Goal: Task Accomplishment & Management: Use online tool/utility

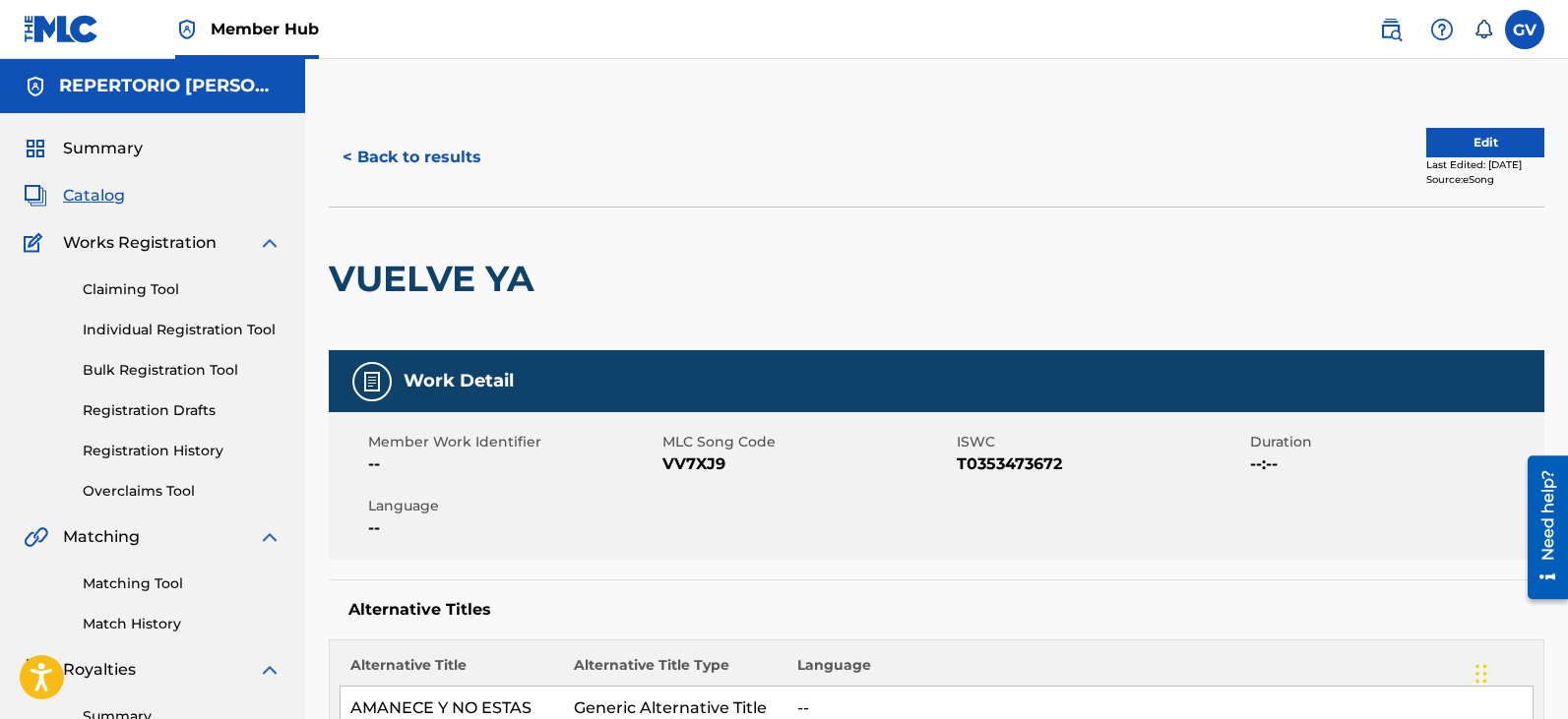
click at [82, 191] on span "Catalog" at bounding box center [93, 195] width 62 height 24
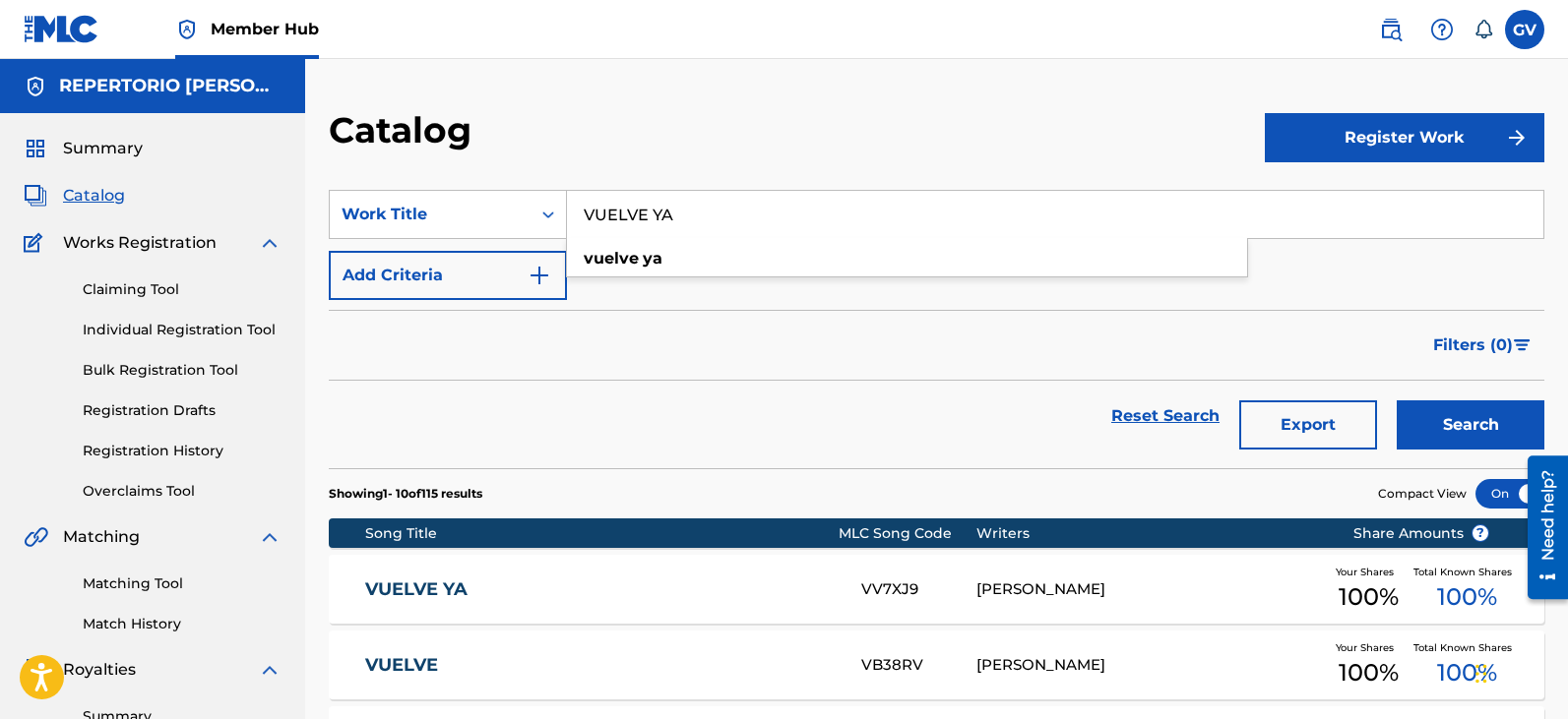
drag, startPoint x: 705, startPoint y: 215, endPoint x: 572, endPoint y: 202, distance: 133.6
click at [572, 202] on input "VUELVE YA" at bounding box center [1055, 214] width 977 height 48
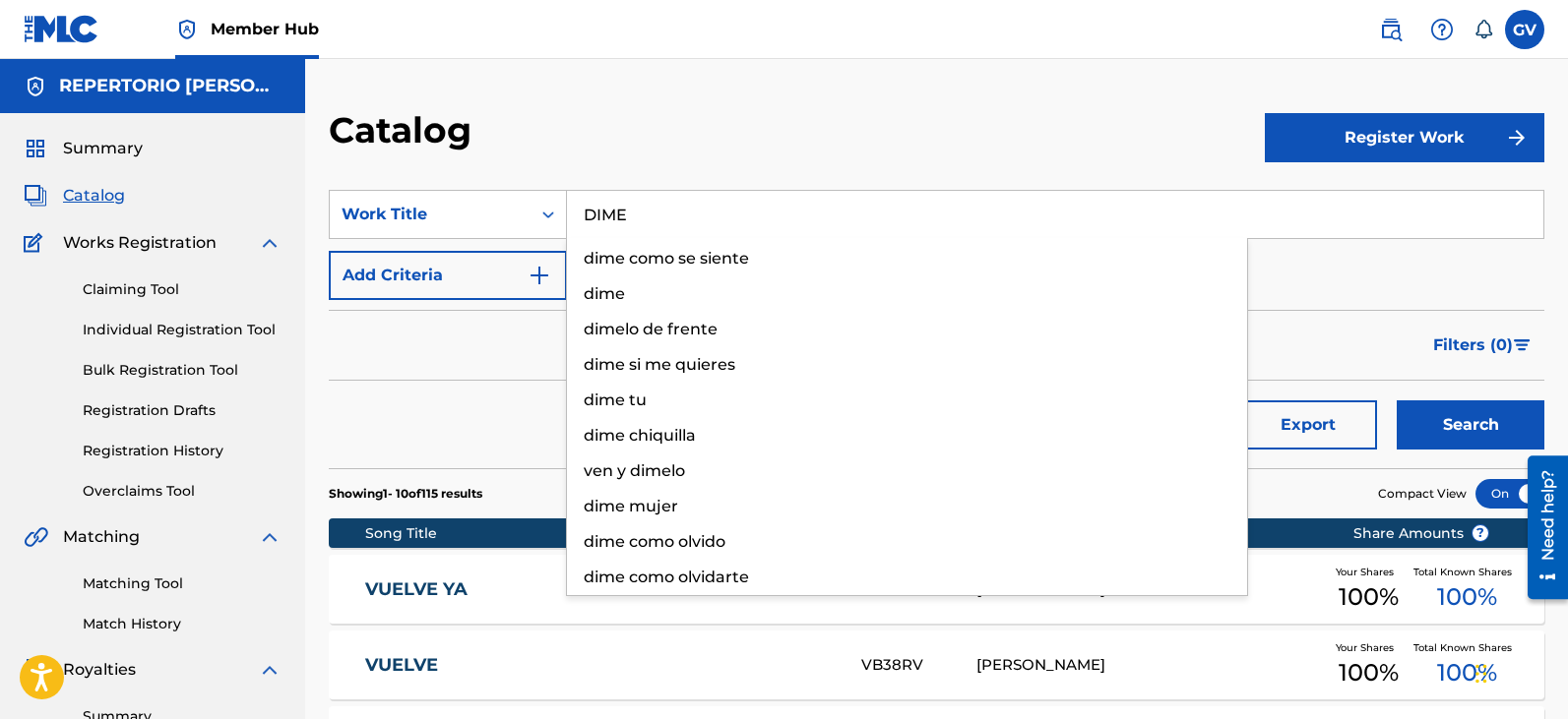
type input "DIME"
click at [1396, 401] on button "Search" at bounding box center [1470, 425] width 148 height 50
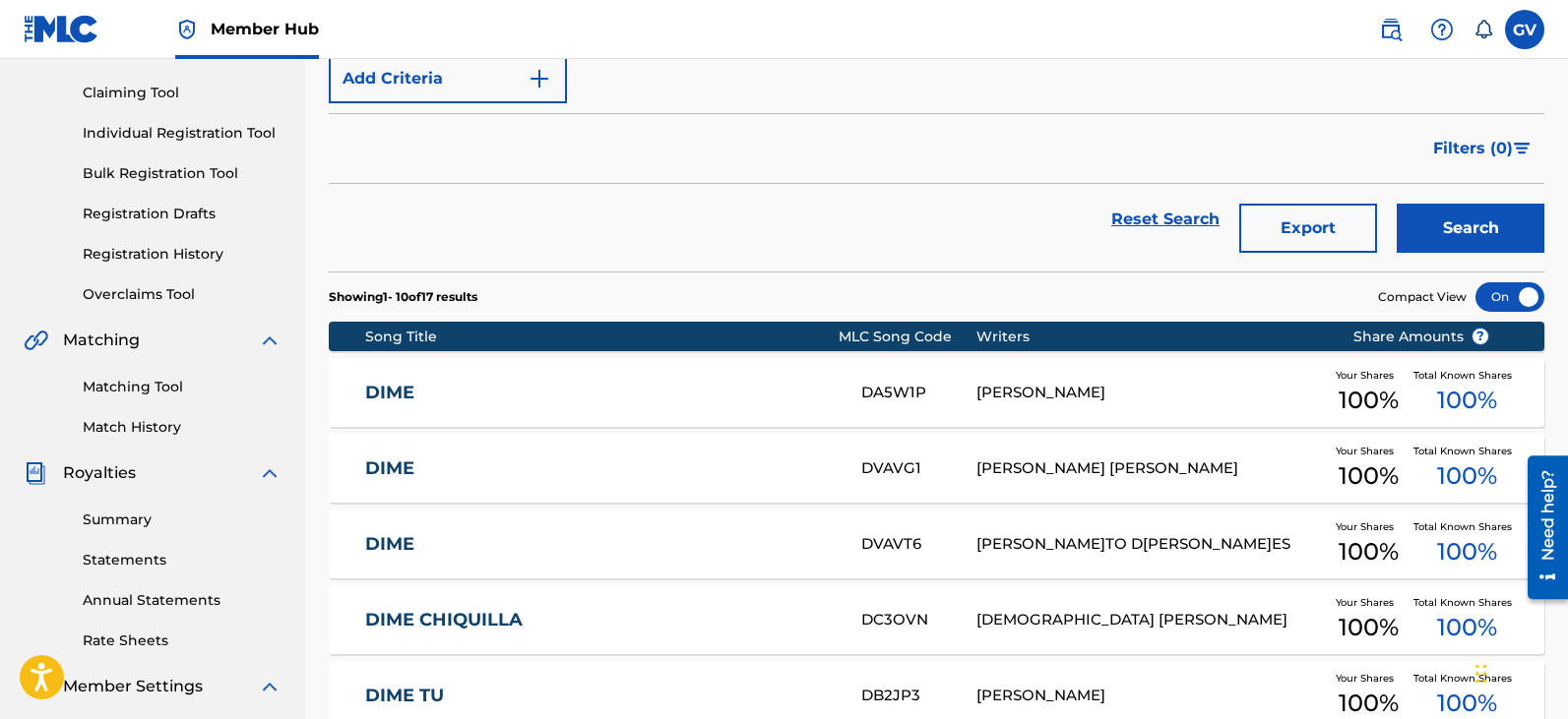
scroll to position [295, 0]
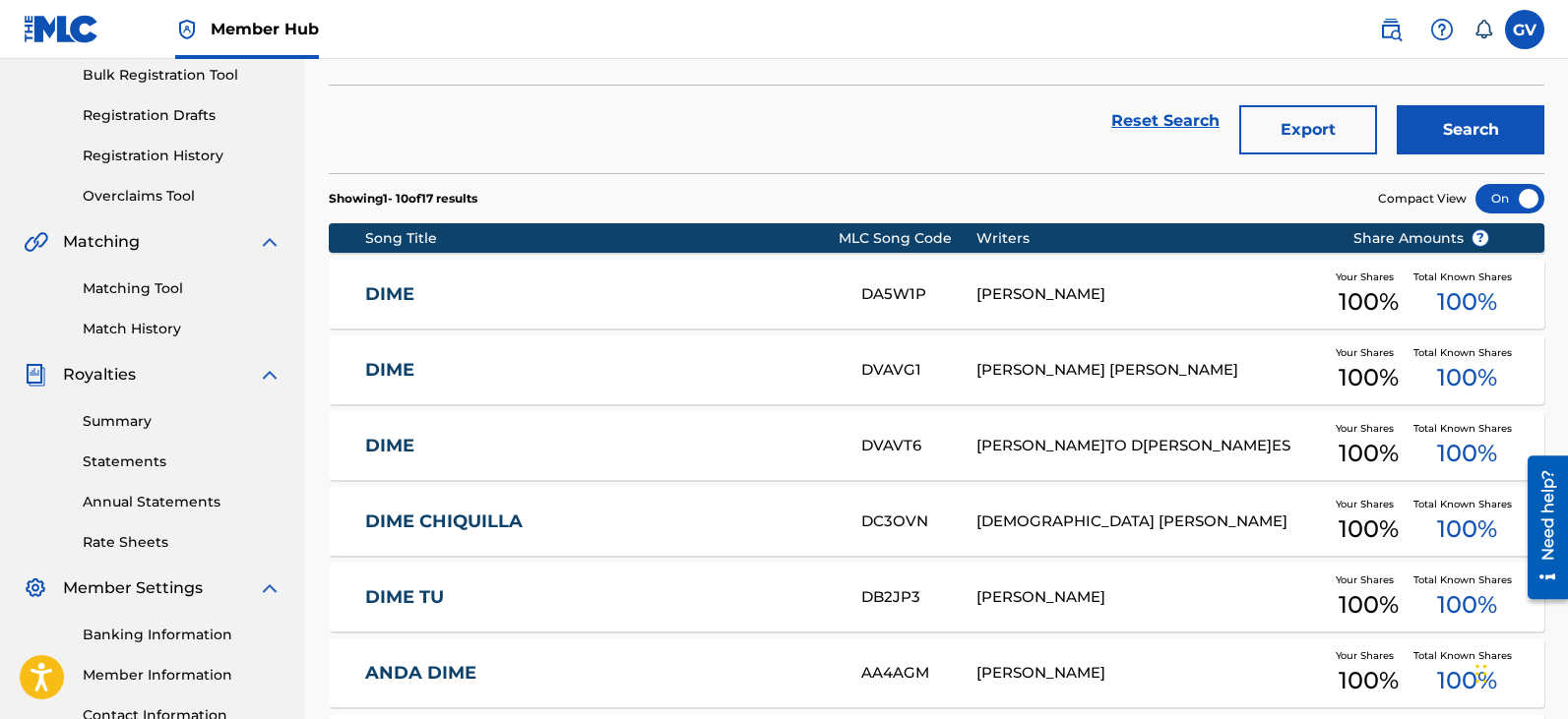
click at [400, 291] on link "DIME" at bounding box center [599, 295] width 469 height 23
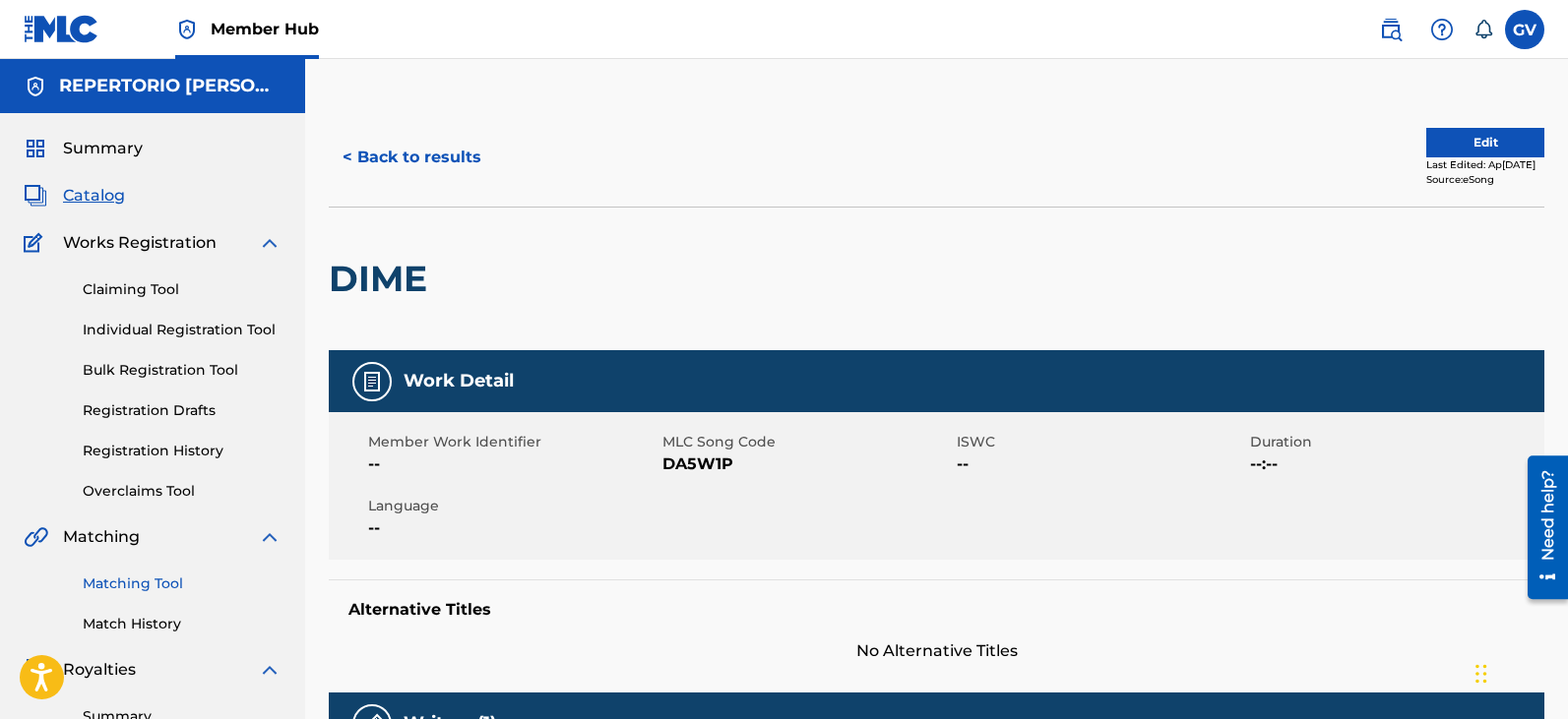
click at [147, 583] on link "Matching Tool" at bounding box center [182, 583] width 198 height 21
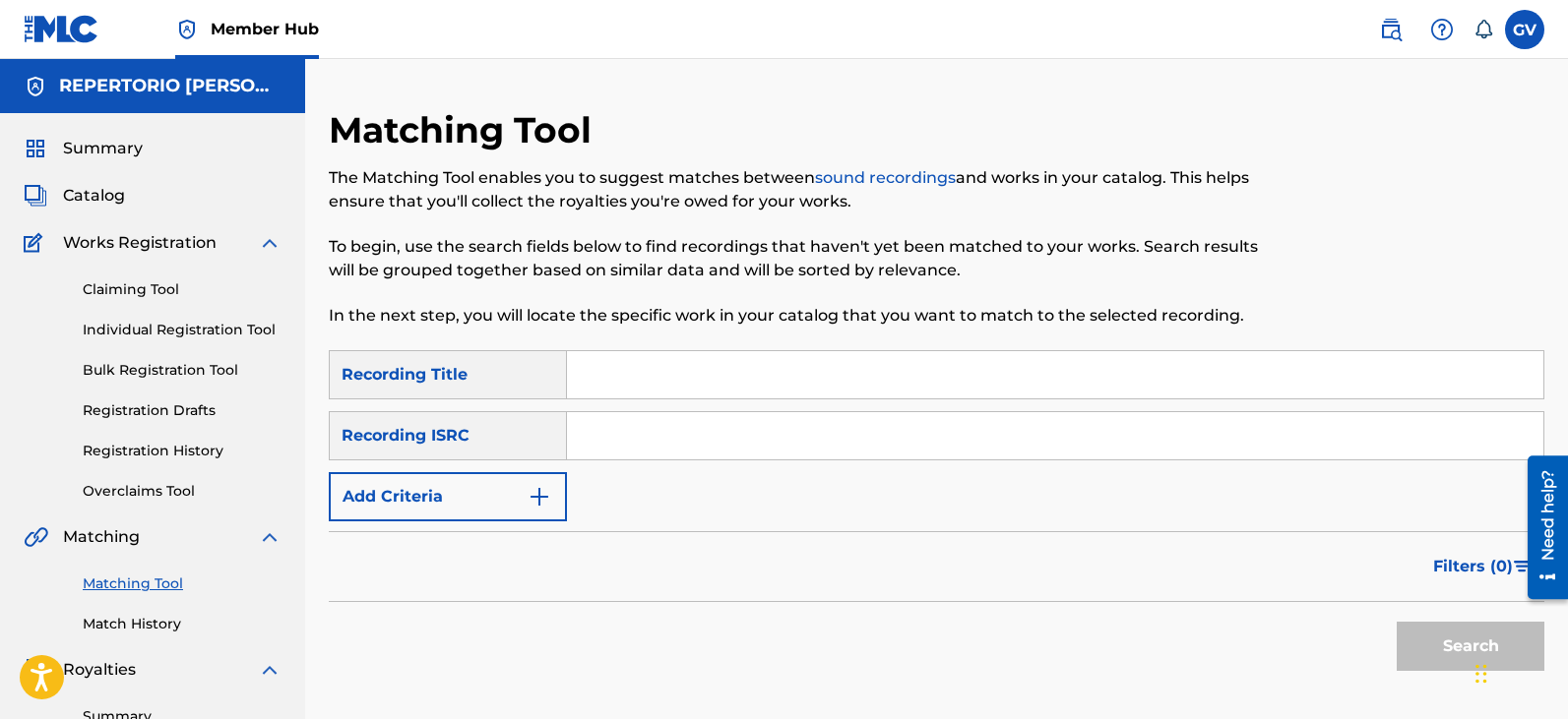
click at [619, 376] on input "Search Form" at bounding box center [1055, 375] width 977 height 48
type input "DIME"
click at [1396, 622] on button "Search" at bounding box center [1470, 647] width 148 height 50
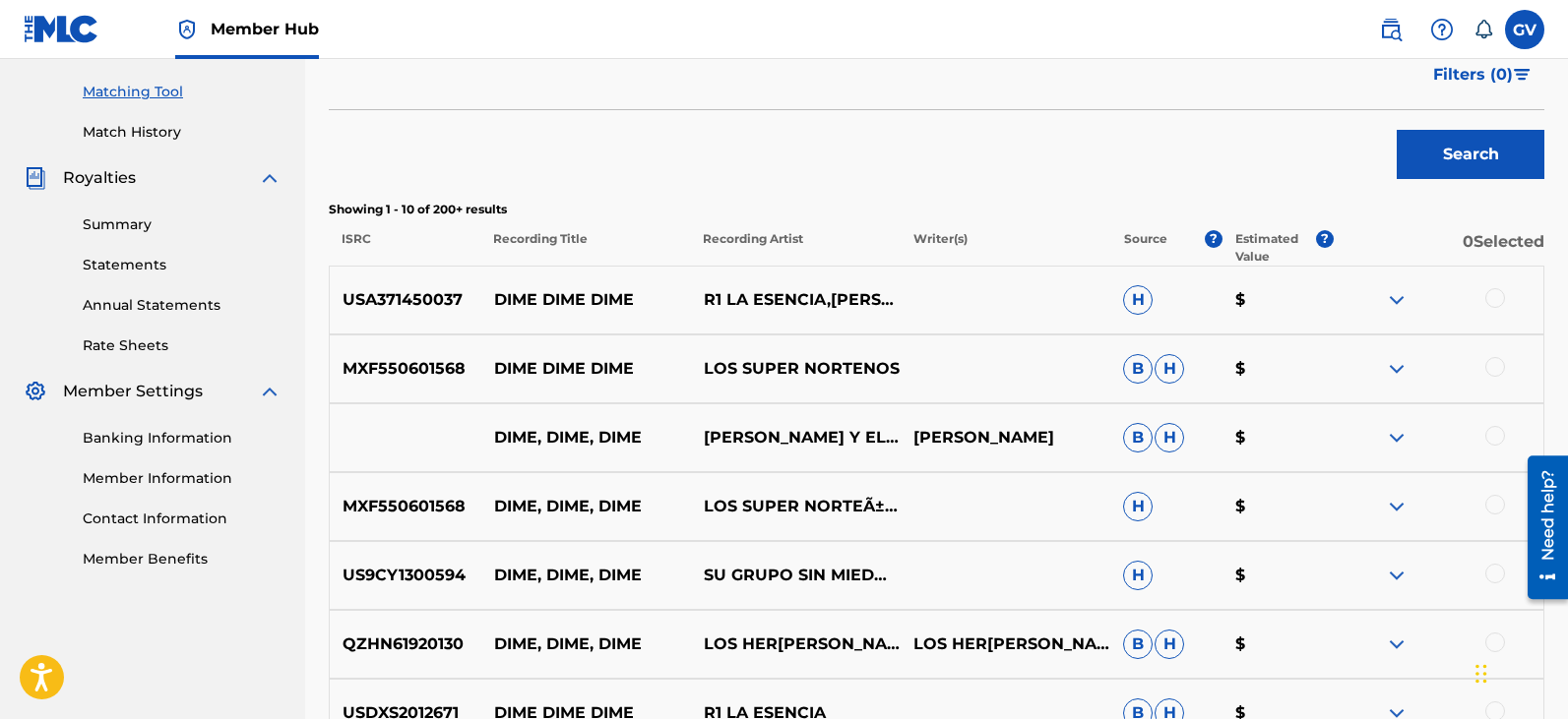
scroll to position [196, 0]
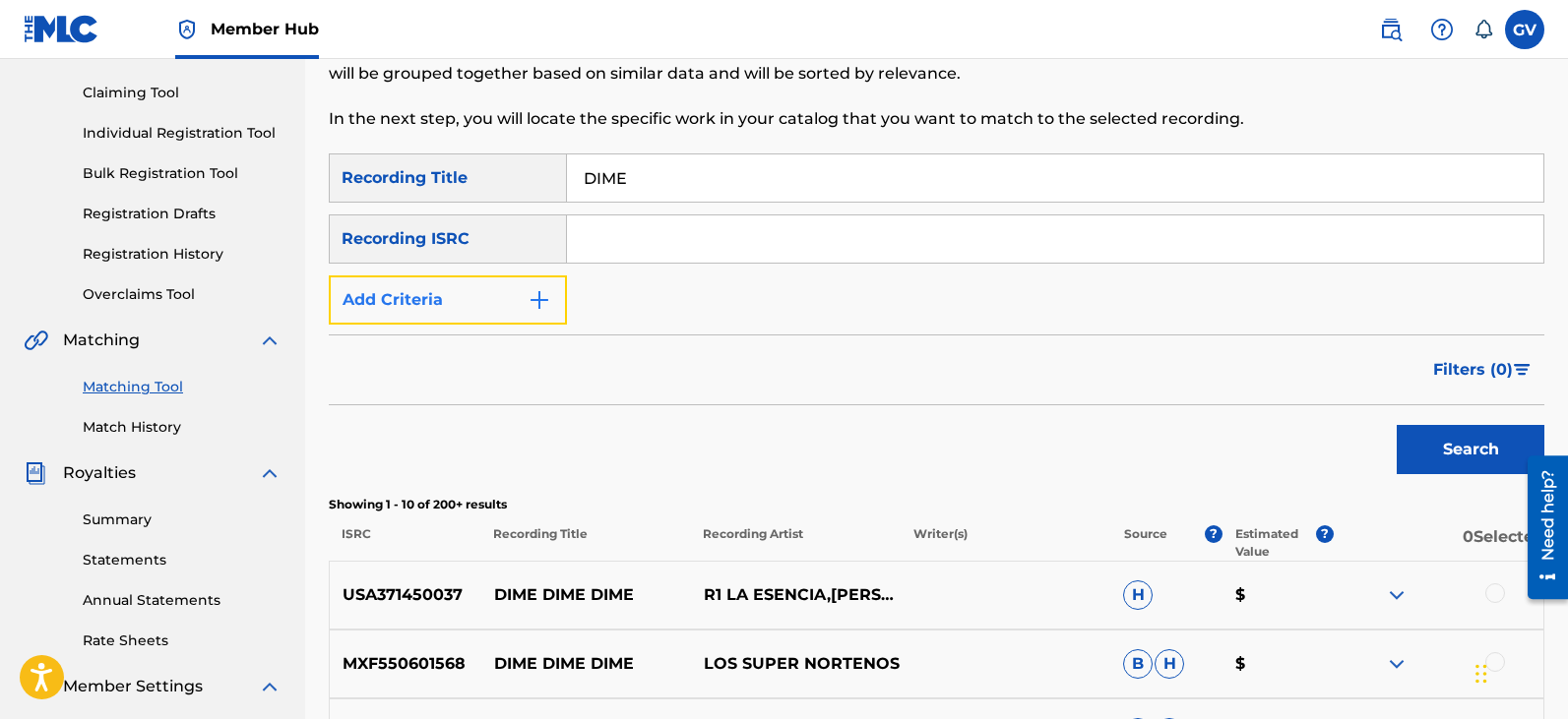
click at [539, 295] on img "Search Form" at bounding box center [539, 300] width 24 height 24
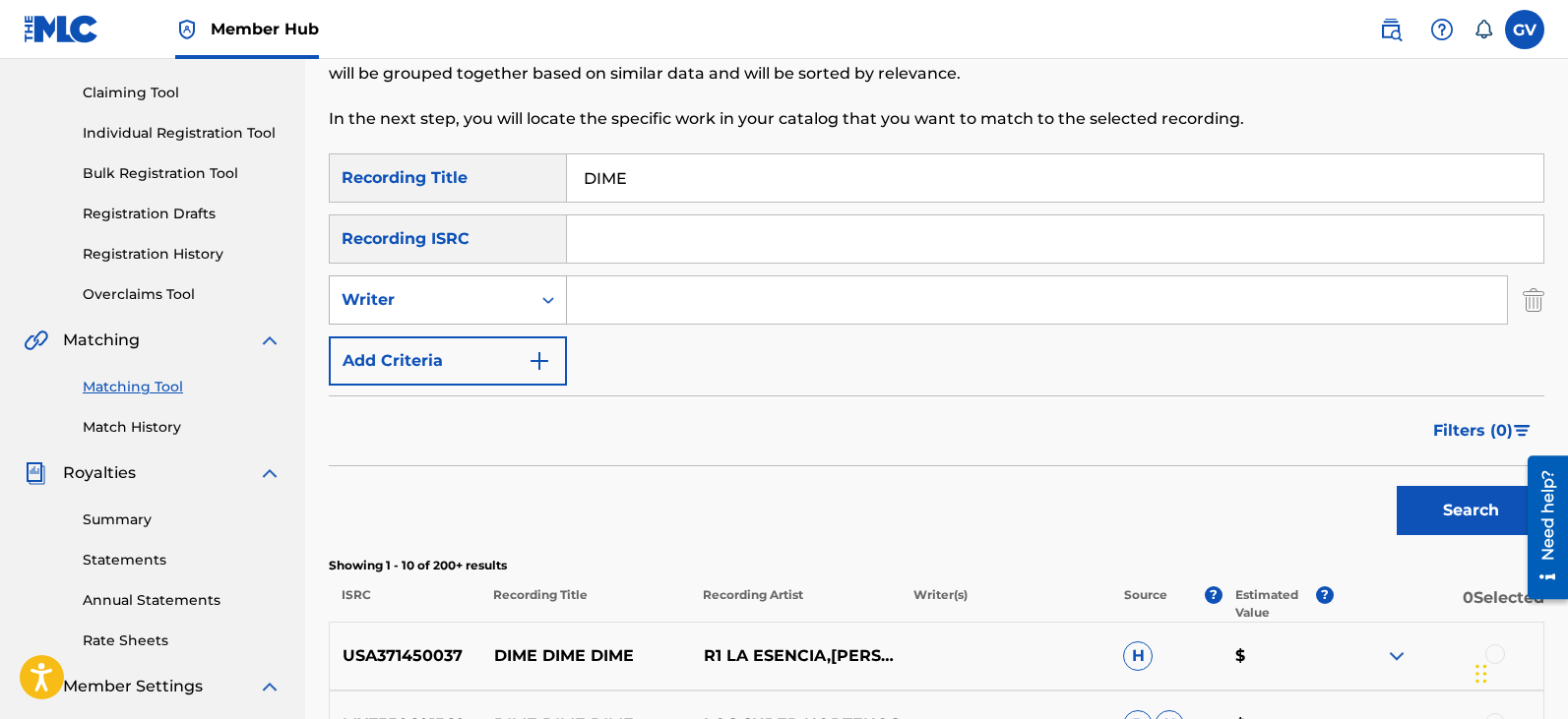
click at [546, 300] on icon "Search Form" at bounding box center [548, 300] width 12 height 7
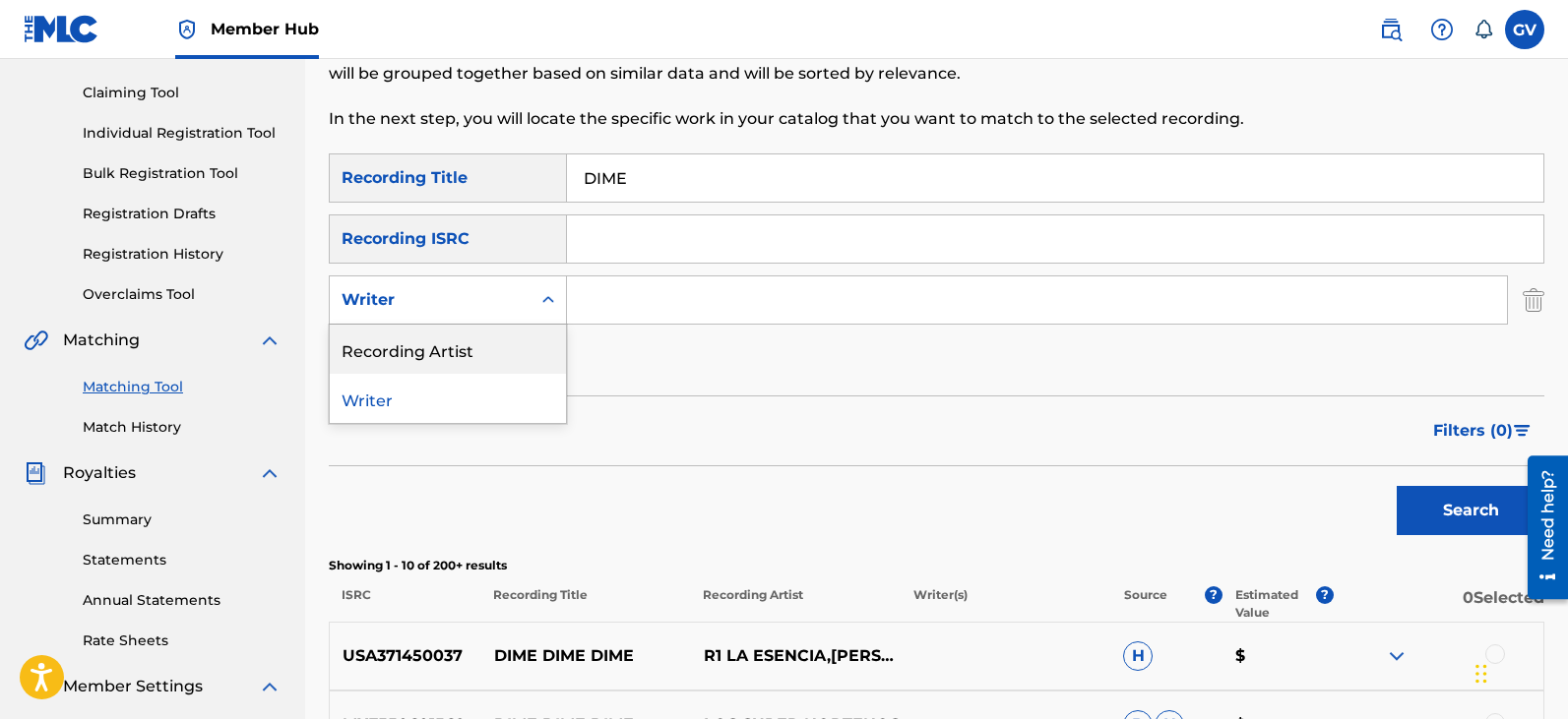
click at [463, 355] on div "Recording Artist" at bounding box center [448, 349] width 236 height 50
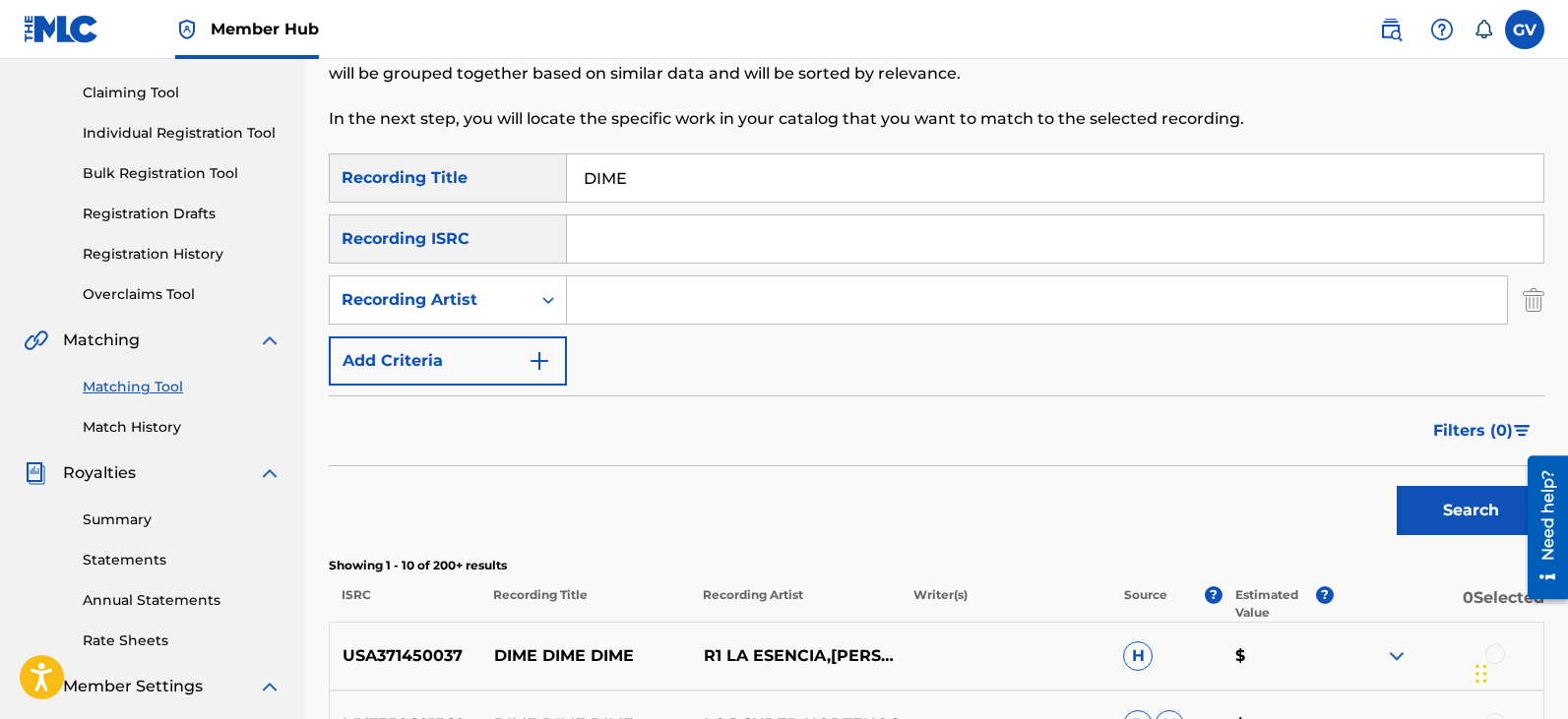
click at [617, 300] on input "Search Form" at bounding box center [1036, 300] width 940 height 48
type input "LEGION RG"
click at [1396, 486] on button "Search" at bounding box center [1470, 511] width 148 height 50
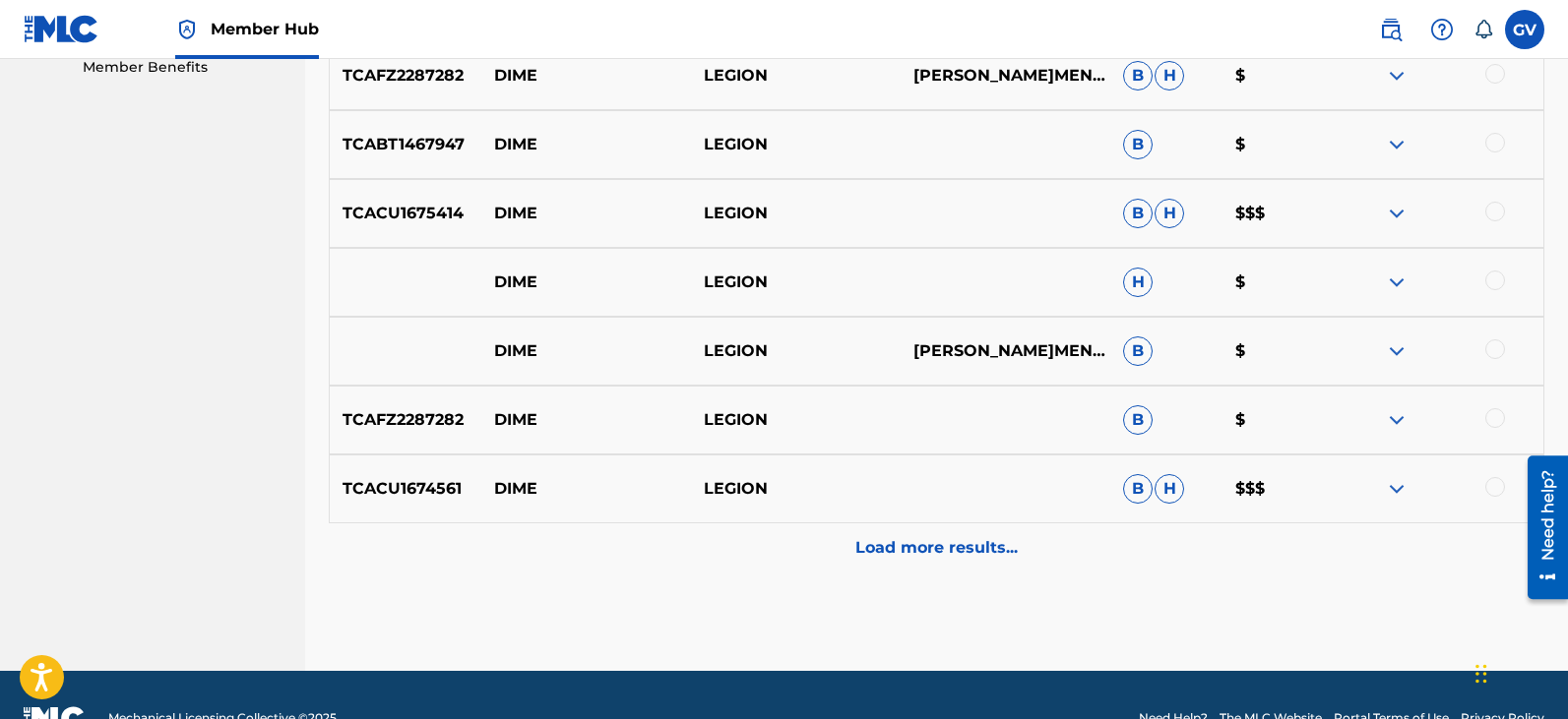
scroll to position [1029, 0]
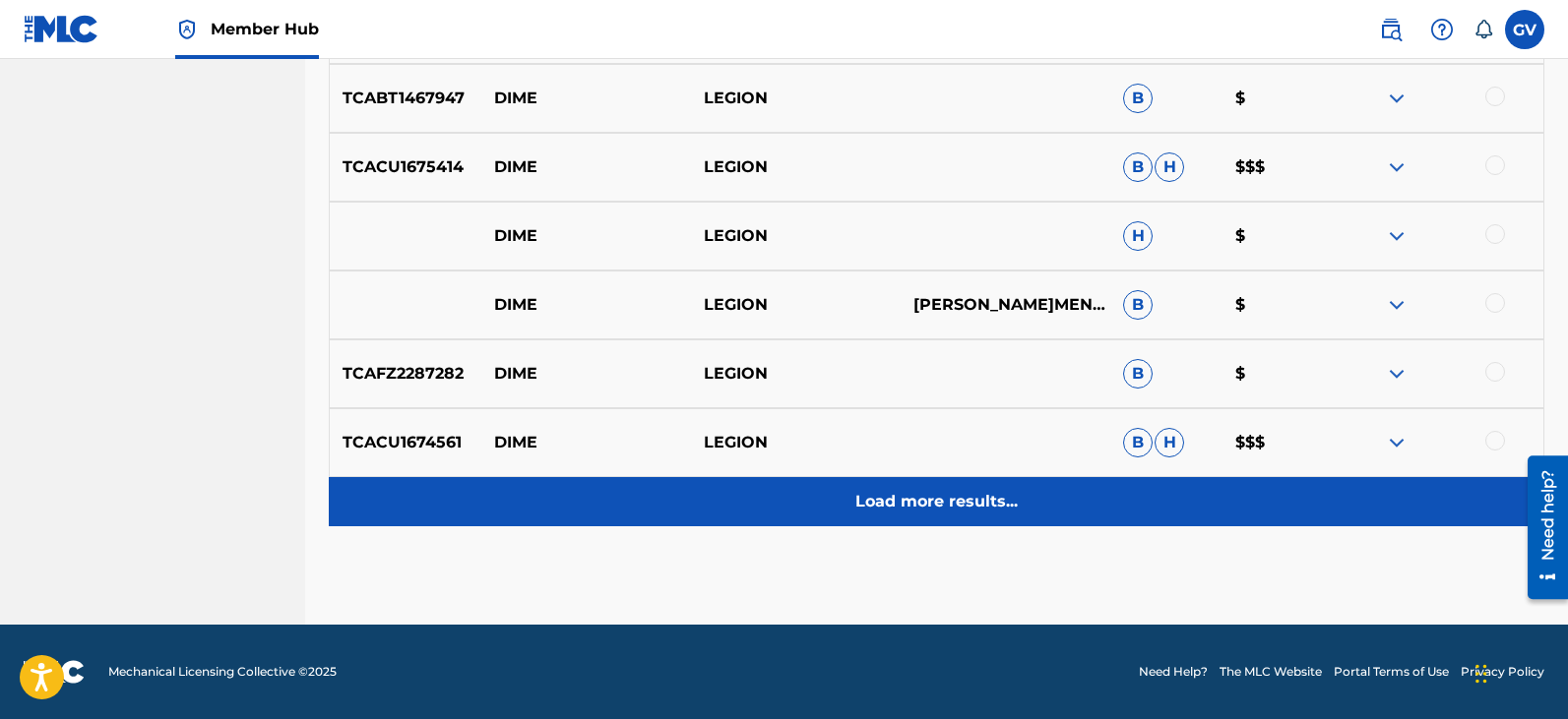
click at [920, 495] on p "Load more results..." at bounding box center [937, 502] width 163 height 24
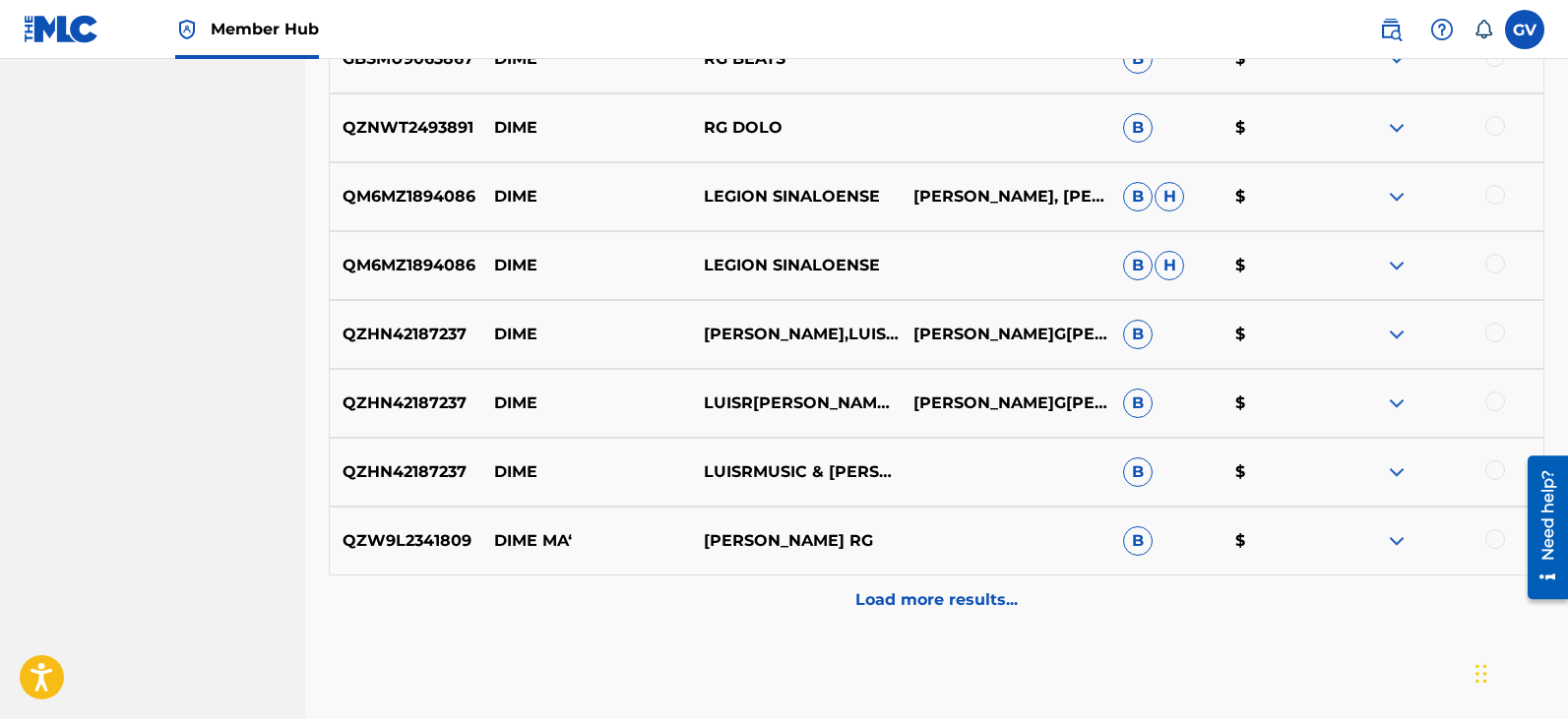
scroll to position [1718, 0]
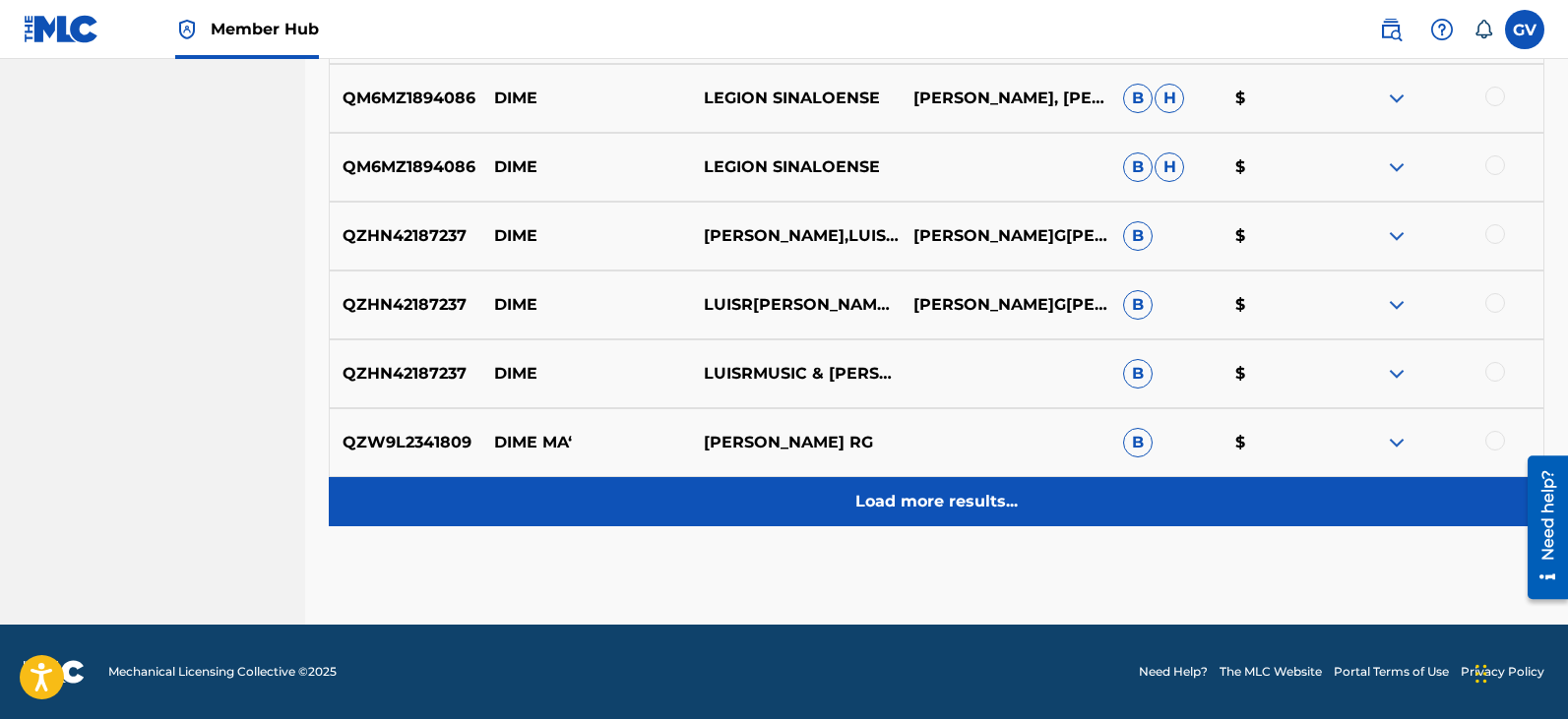
click at [917, 503] on p "Load more results..." at bounding box center [937, 502] width 163 height 24
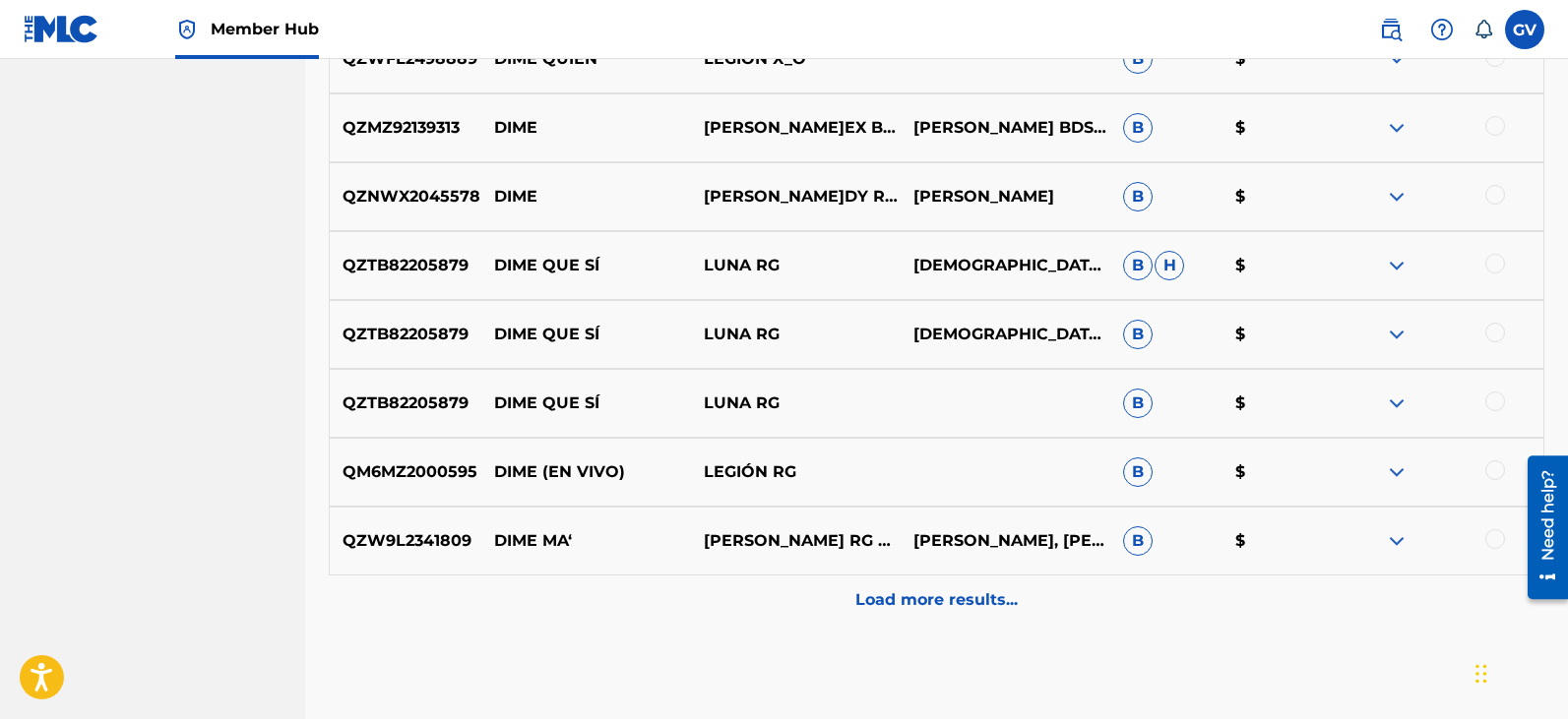
scroll to position [2406, 0]
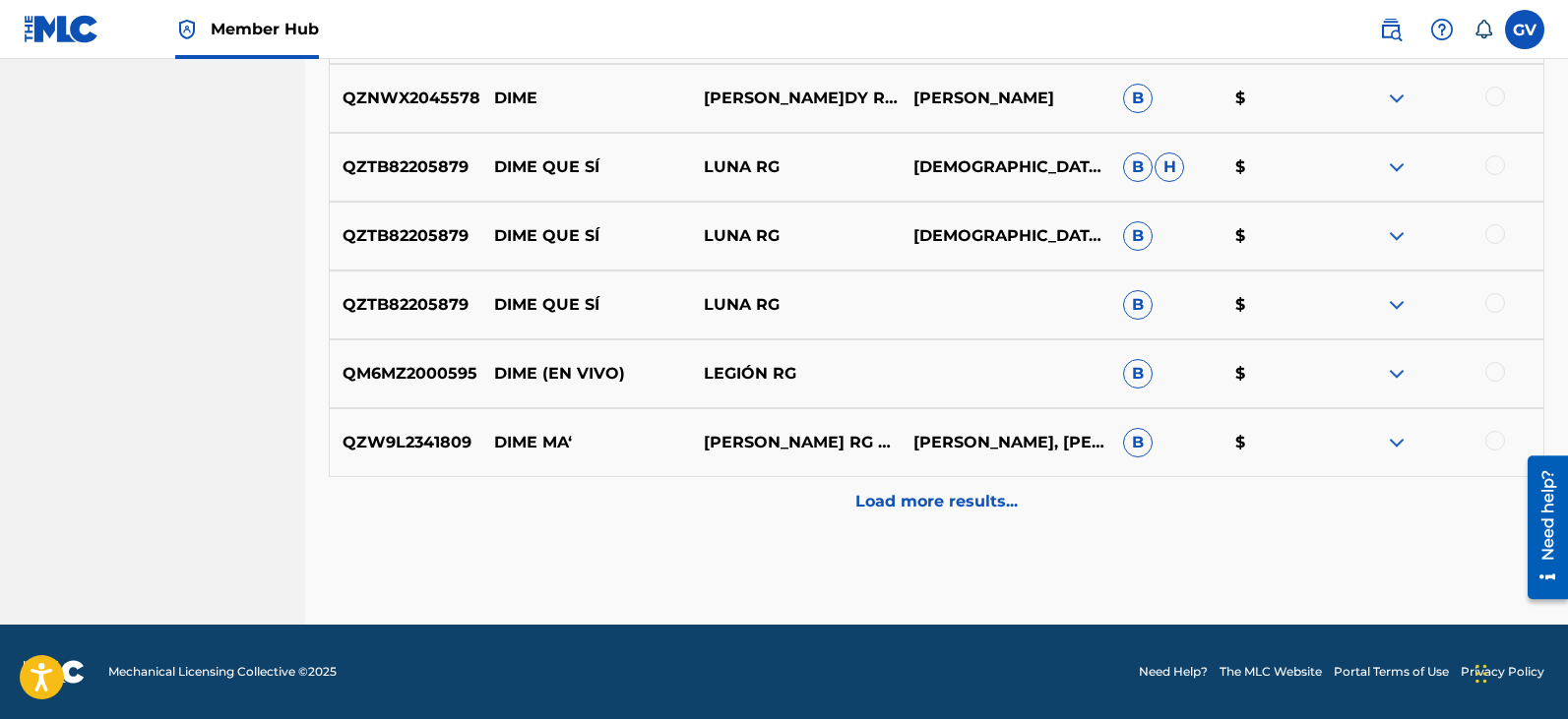
click at [917, 503] on p "Load more results..." at bounding box center [937, 502] width 163 height 24
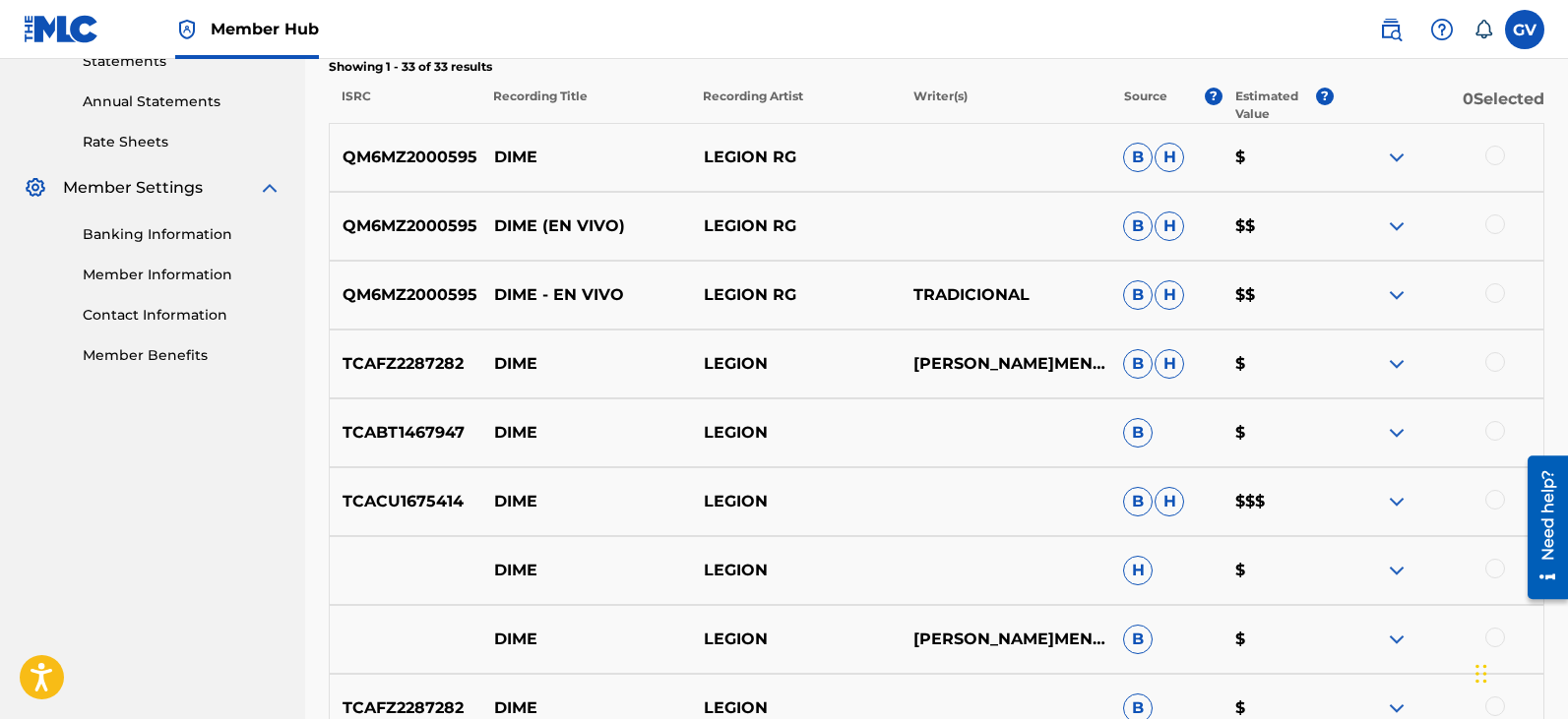
scroll to position [7, 0]
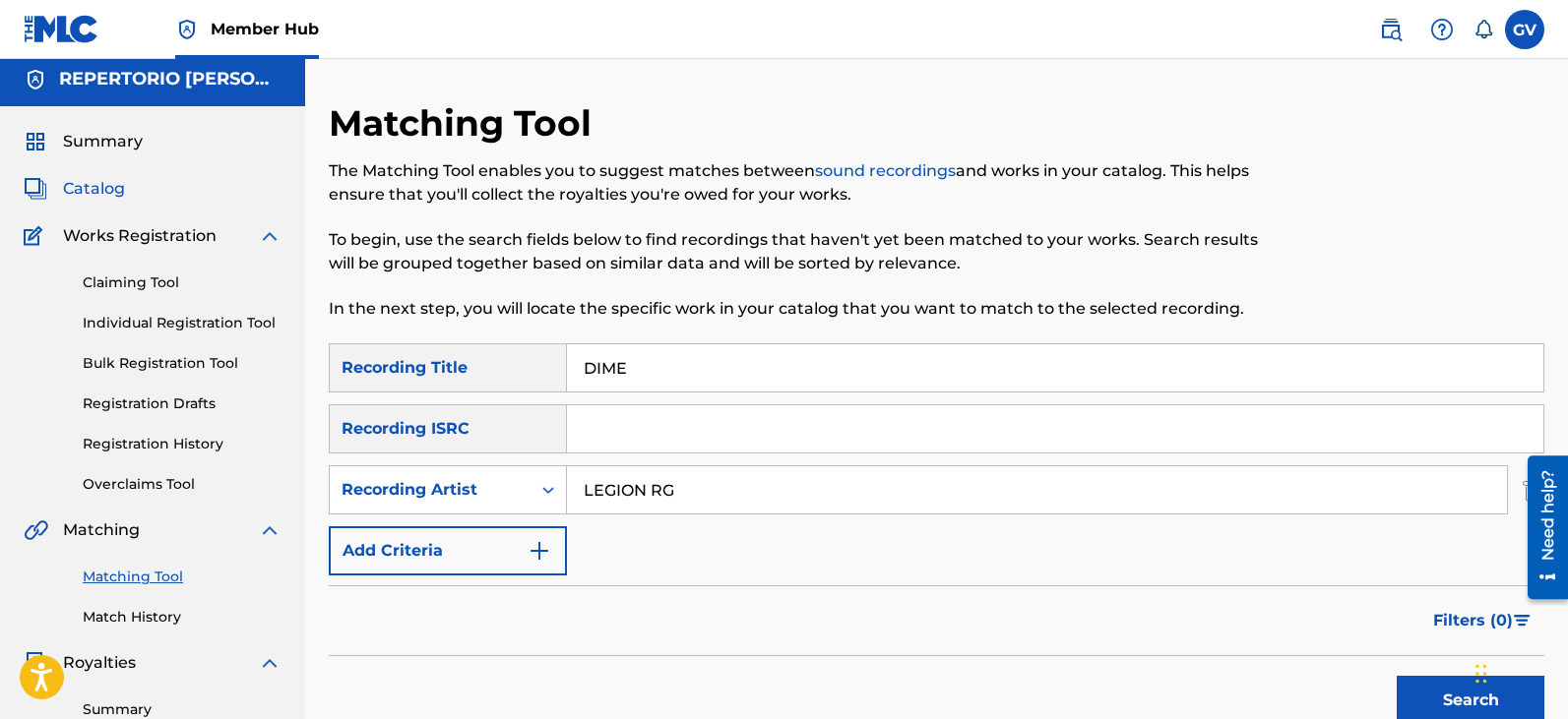
click at [91, 191] on span "Catalog" at bounding box center [93, 188] width 62 height 24
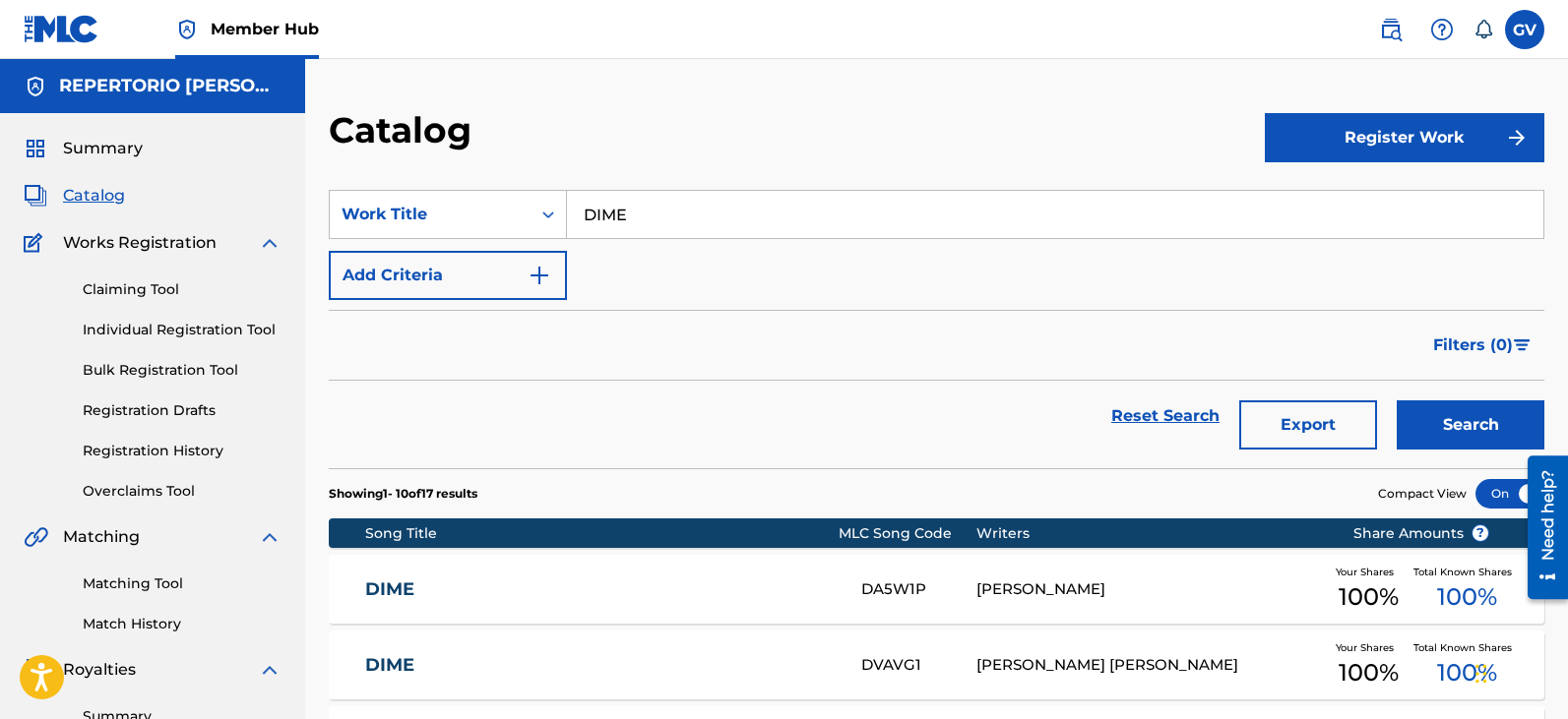
scroll to position [196, 0]
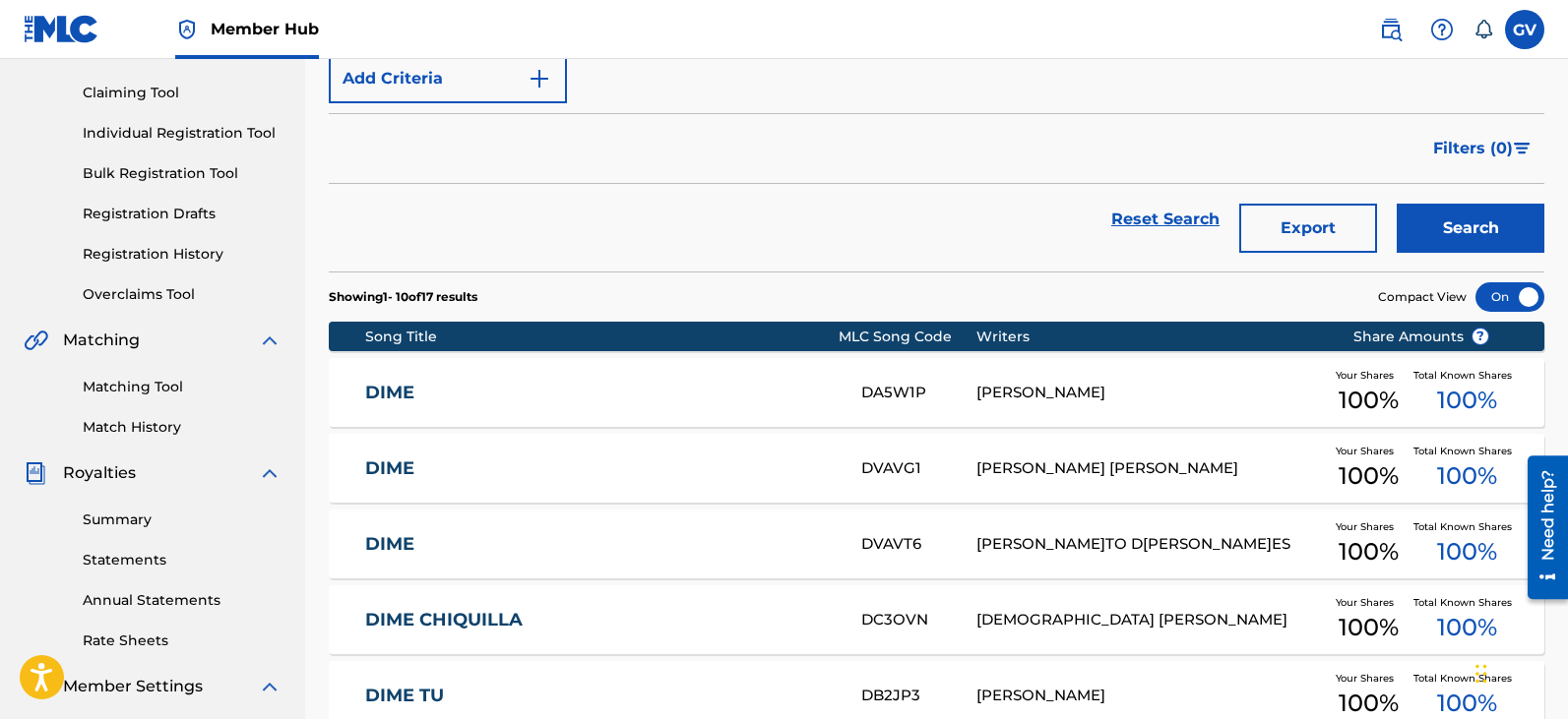
click at [906, 385] on div "DA5W1P" at bounding box center [919, 393] width 115 height 23
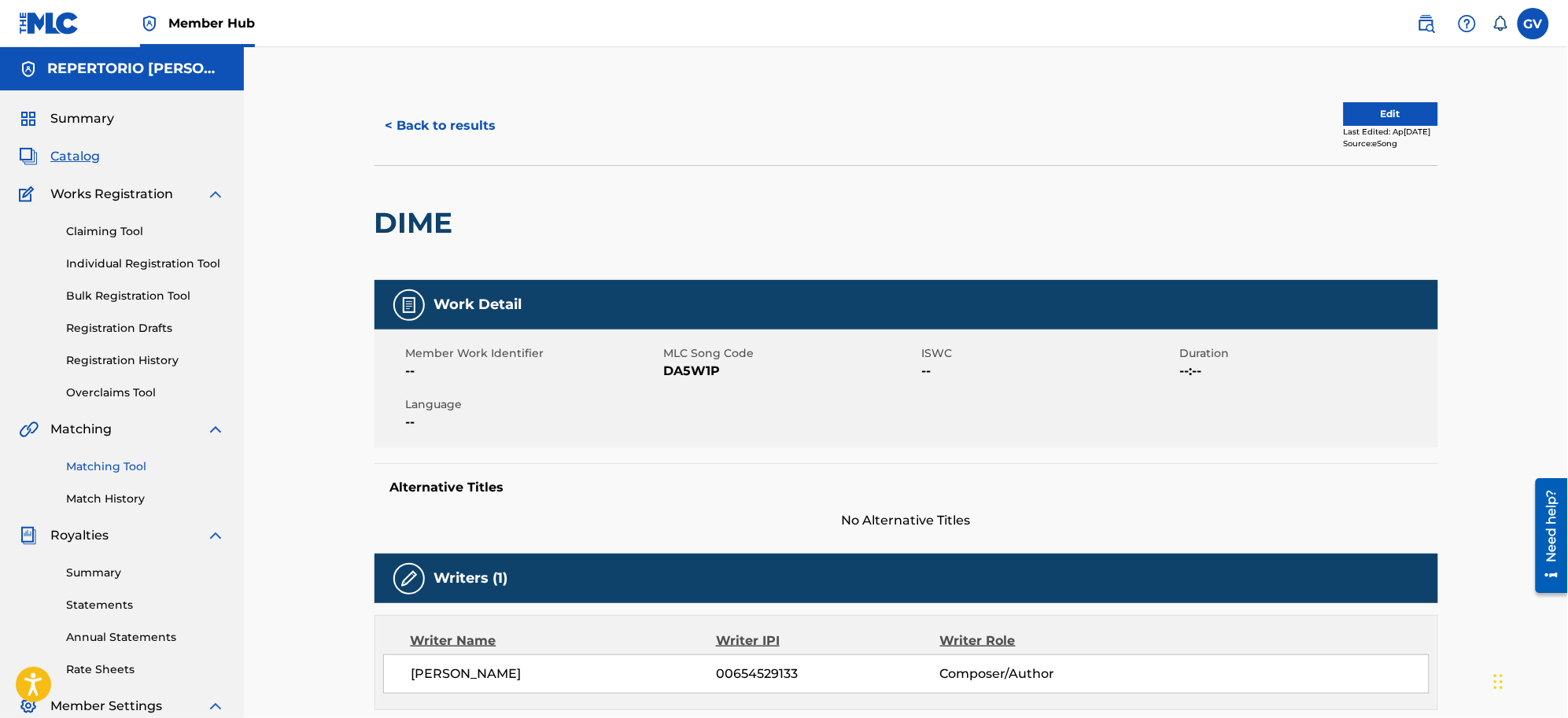
click at [115, 464] on link "Matching Tool" at bounding box center [145, 467] width 159 height 17
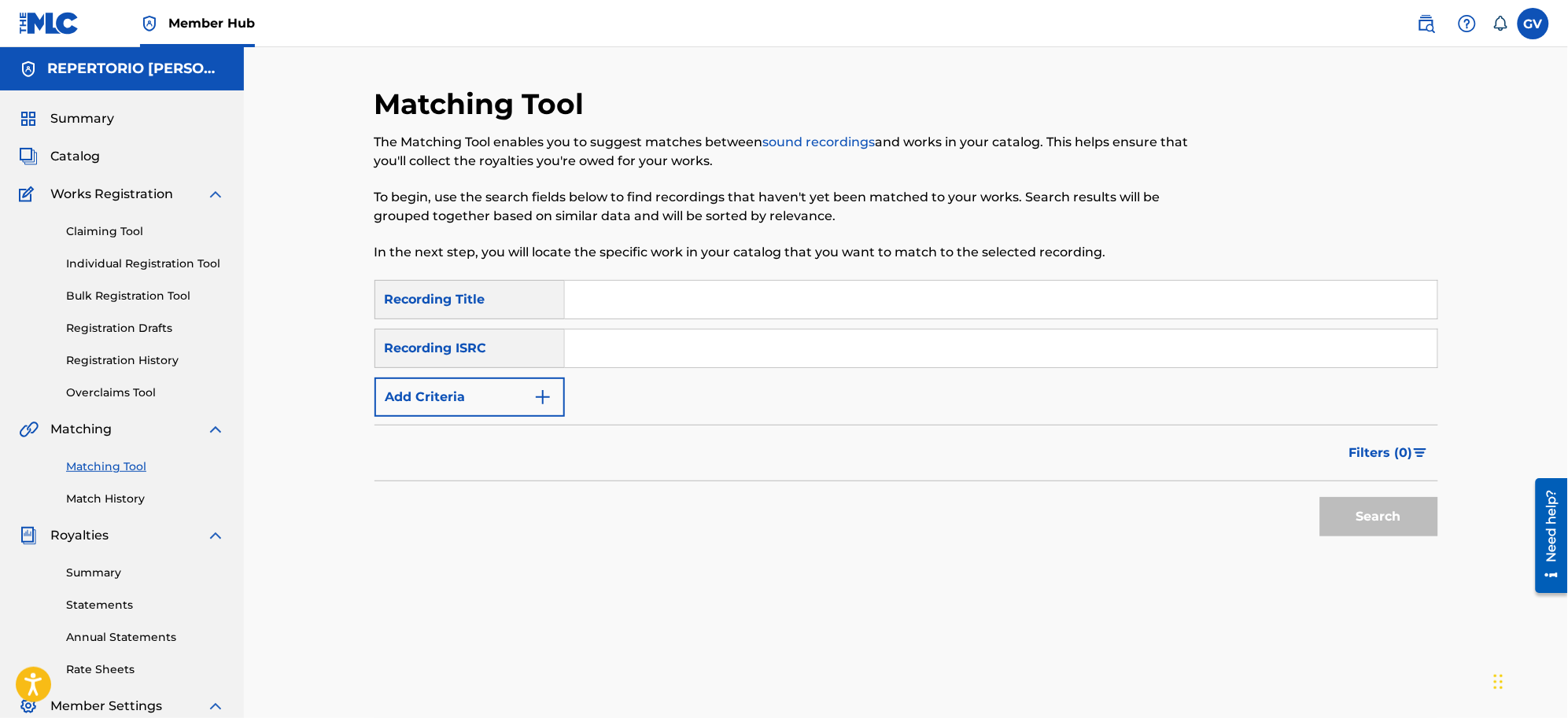
click at [616, 296] on input "Search Form" at bounding box center [1001, 300] width 873 height 38
type input "DIME"
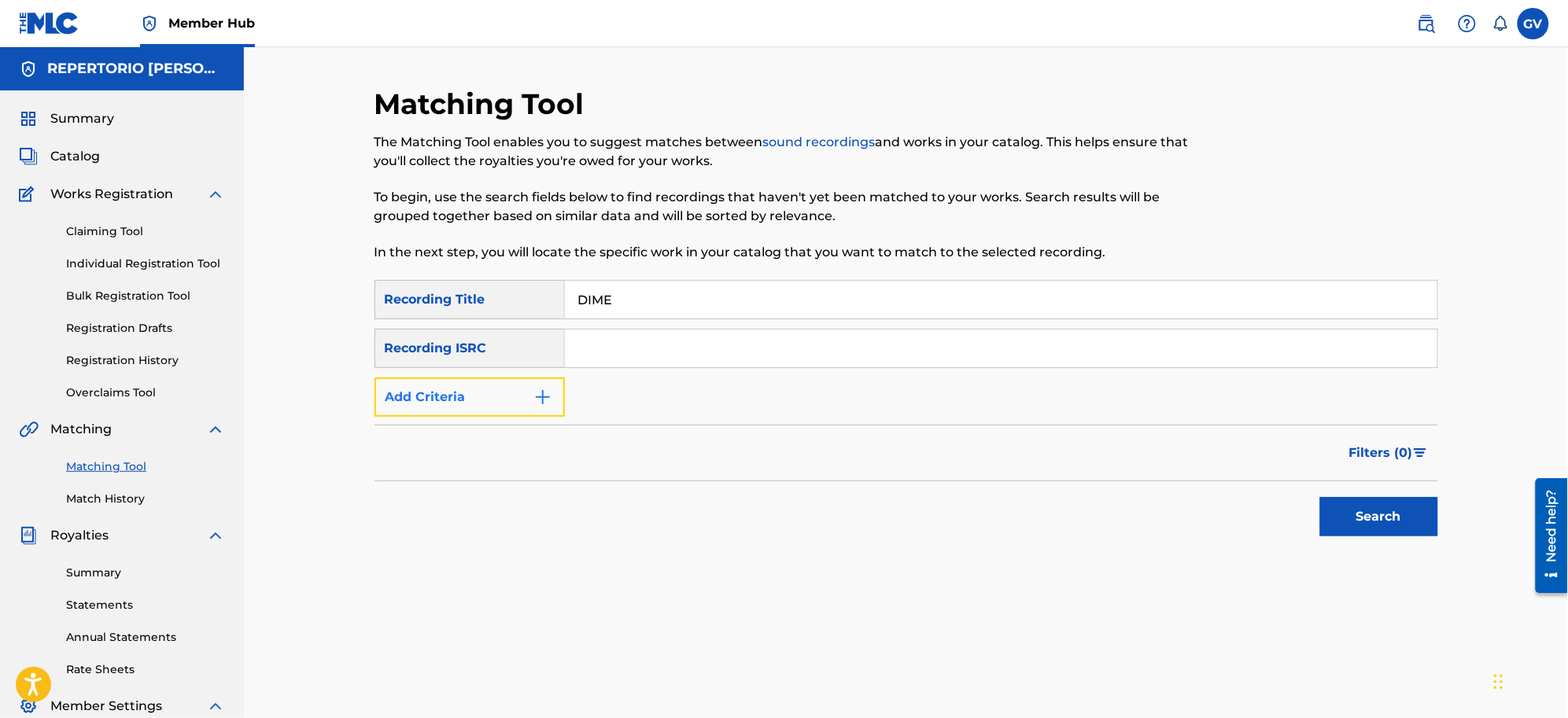
click at [545, 399] on img "Search Form" at bounding box center [543, 397] width 19 height 19
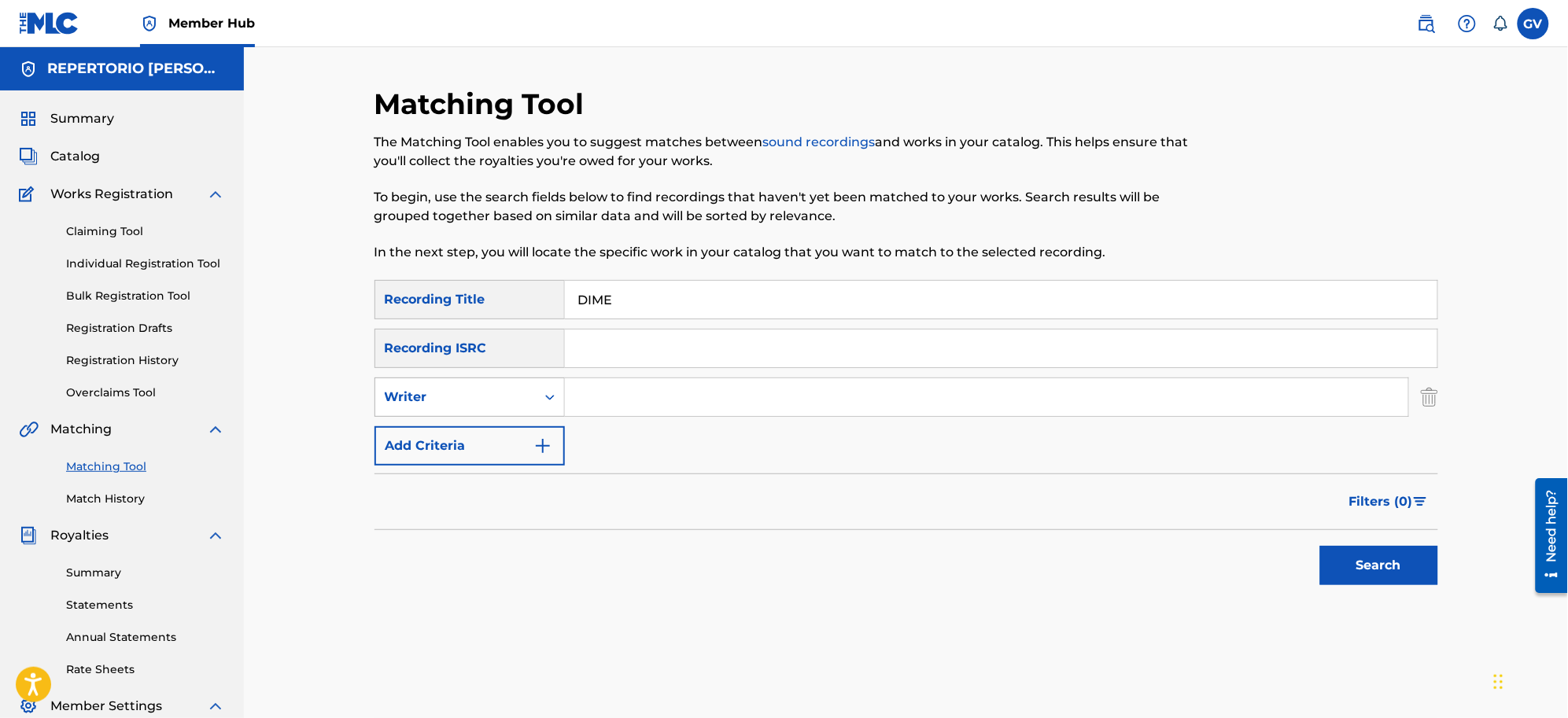
click at [553, 401] on icon "Search Form" at bounding box center [550, 397] width 16 height 16
click at [492, 447] on div "Recording Artist" at bounding box center [470, 437] width 189 height 40
click at [601, 404] on input "Search Form" at bounding box center [986, 397] width 844 height 38
type input "[PERSON_NAME]"
click at [1253, 546] on button "Search" at bounding box center [1379, 566] width 118 height 40
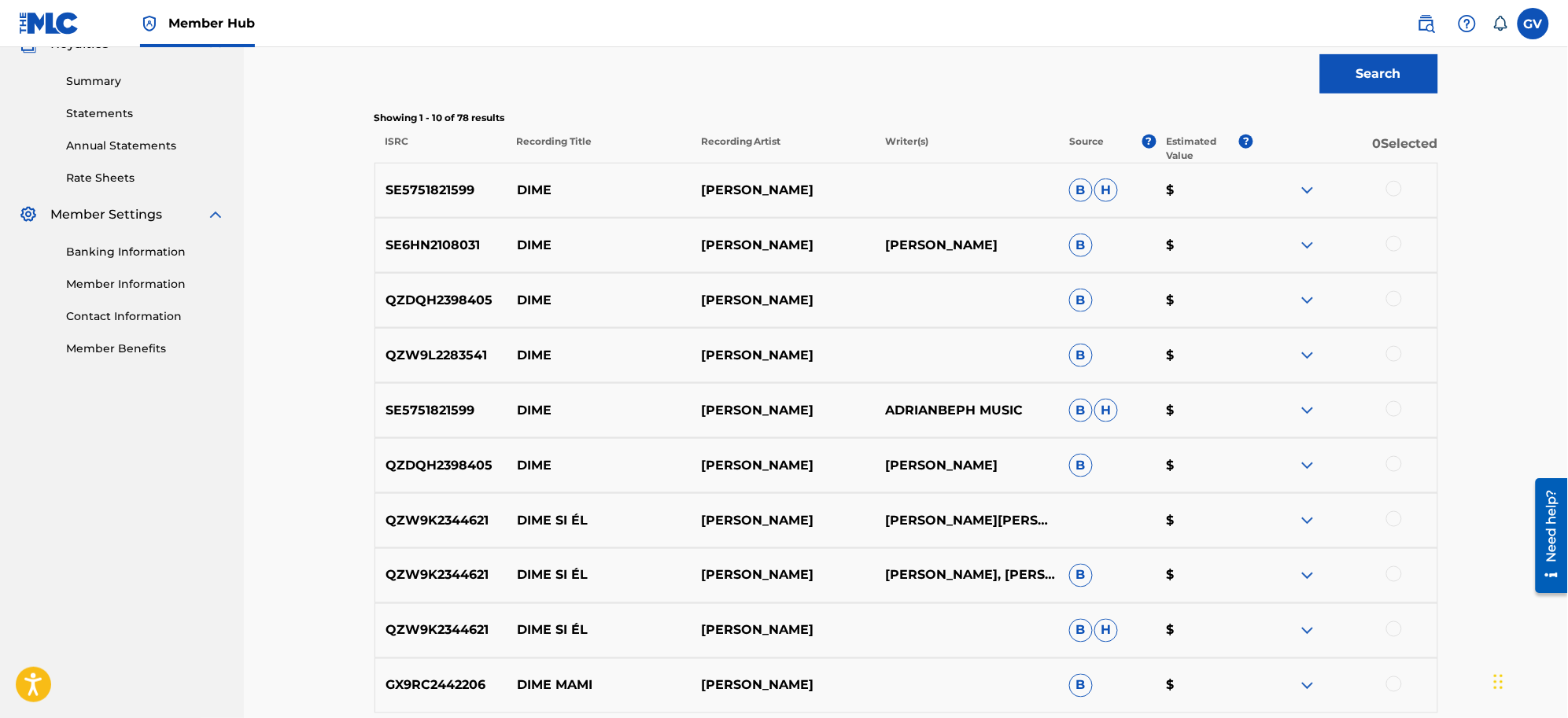
scroll to position [681, 0]
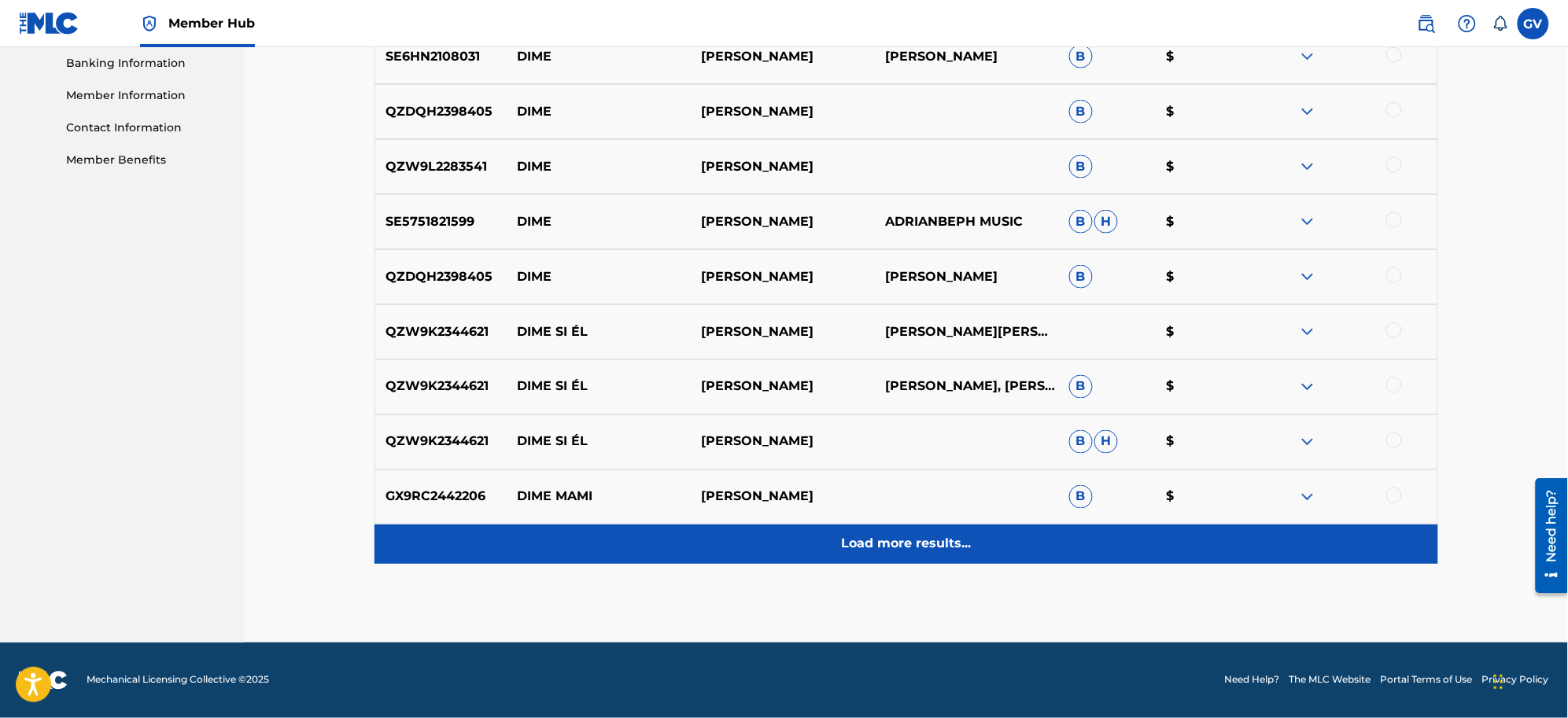
click at [887, 545] on p "Load more results..." at bounding box center [906, 544] width 130 height 19
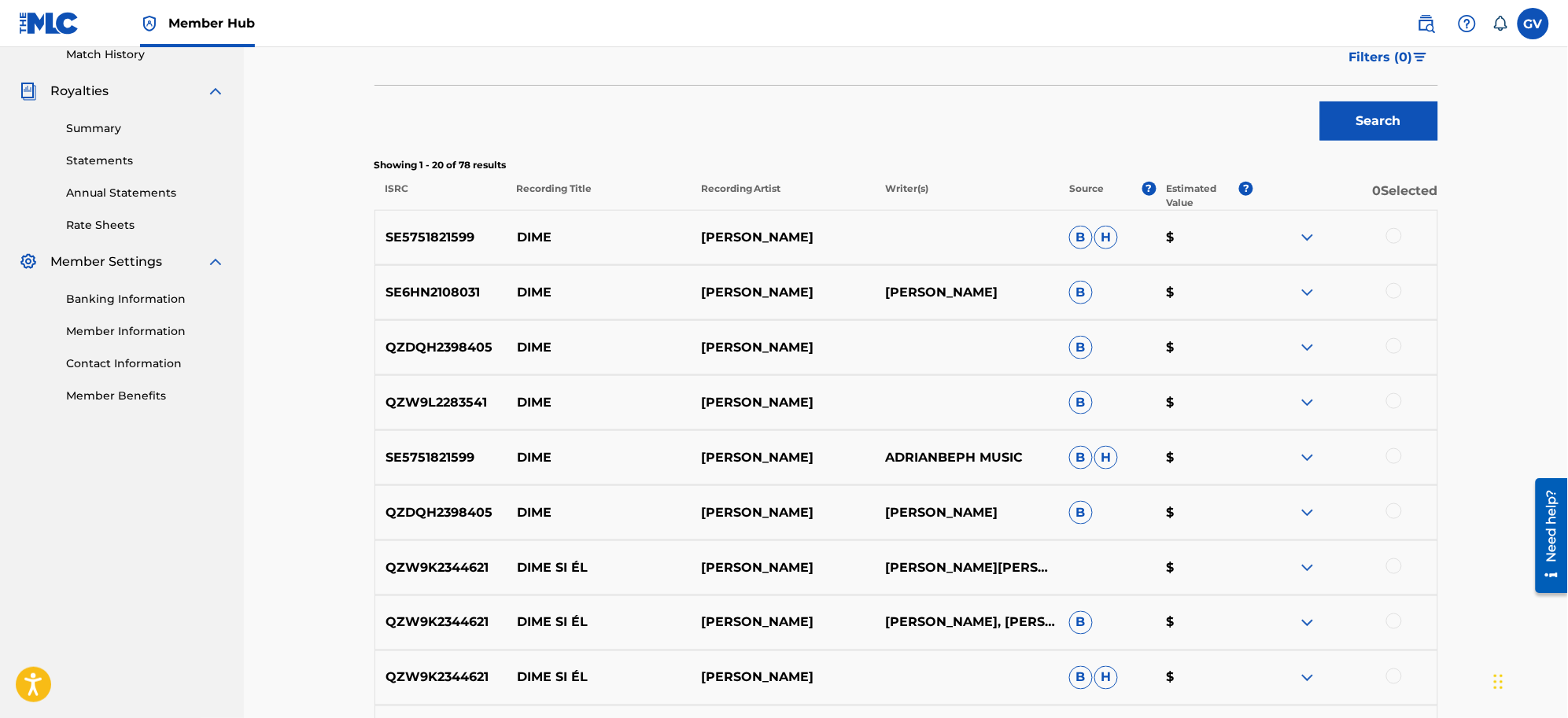
scroll to position [0, 0]
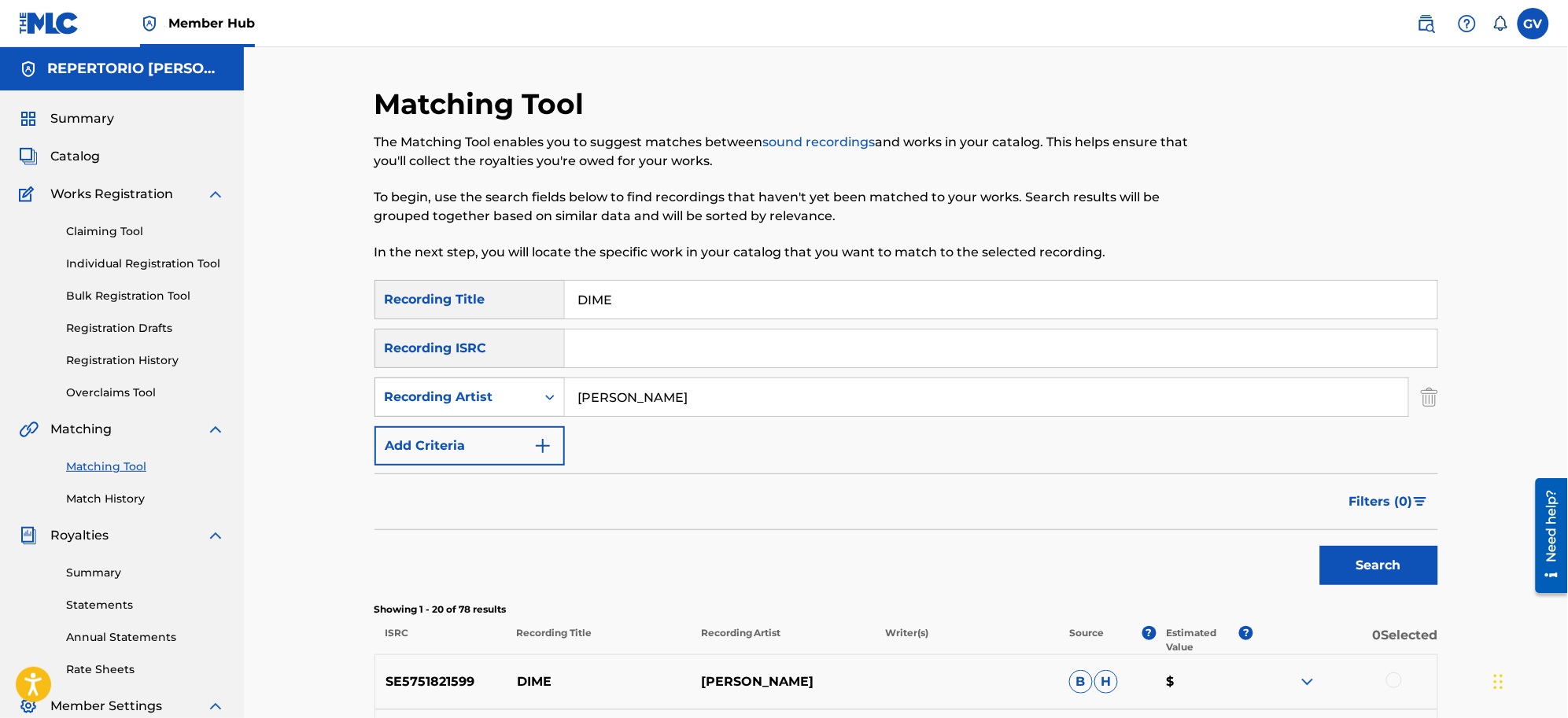
drag, startPoint x: 740, startPoint y: 396, endPoint x: 541, endPoint y: 402, distance: 199.1
click at [541, 402] on div "SearchWithCriteria74bab291-7cab-41a0-95b0-44a2d1a3b056 Recording Artis[PERSON_N…" at bounding box center [906, 397] width 1064 height 40
type input "LEGION RG"
click at [1253, 546] on button "Search" at bounding box center [1379, 566] width 118 height 40
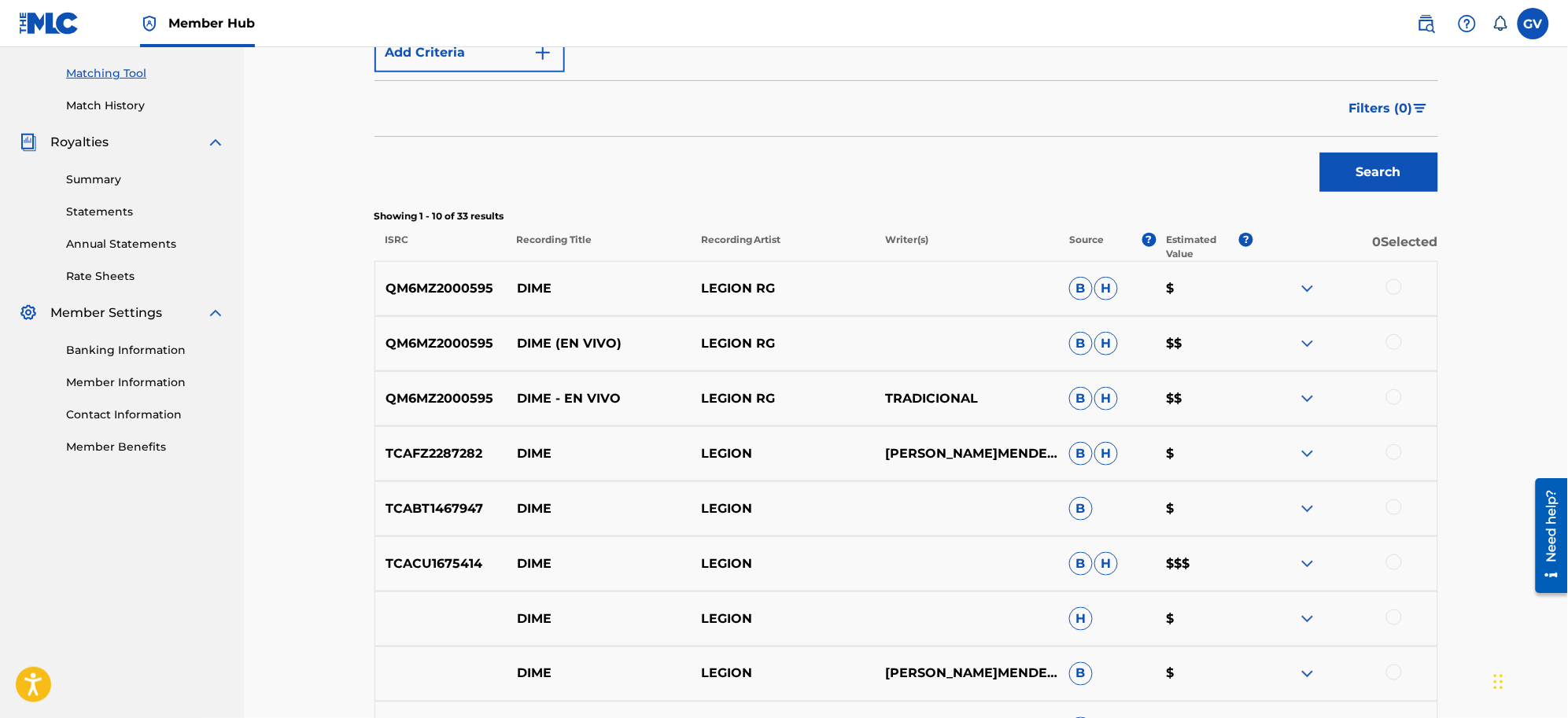
scroll to position [492, 0]
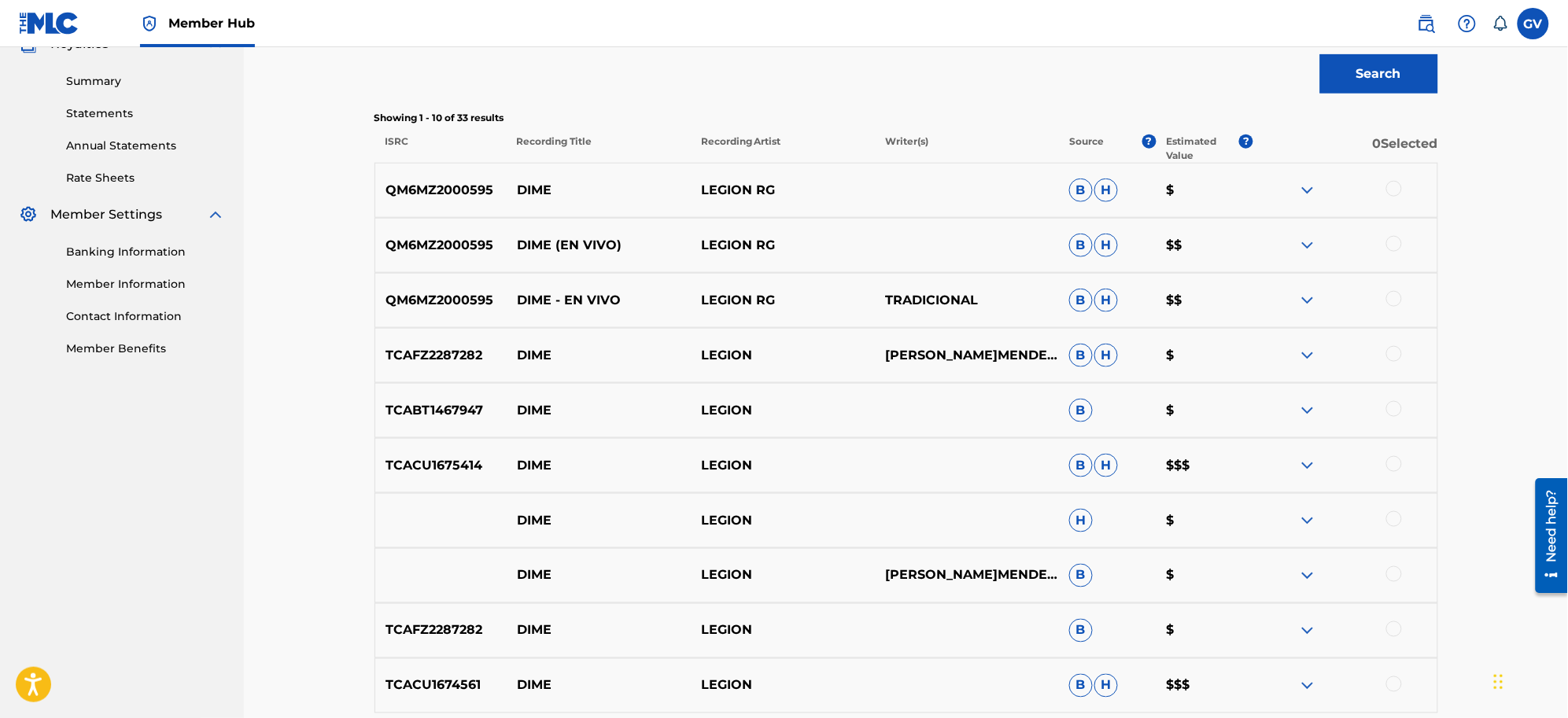
click at [1253, 186] on div at bounding box center [1394, 189] width 16 height 16
click at [1253, 252] on div at bounding box center [1346, 245] width 184 height 19
click at [1253, 250] on div at bounding box center [1394, 244] width 16 height 16
click at [1253, 300] on div at bounding box center [1394, 299] width 16 height 16
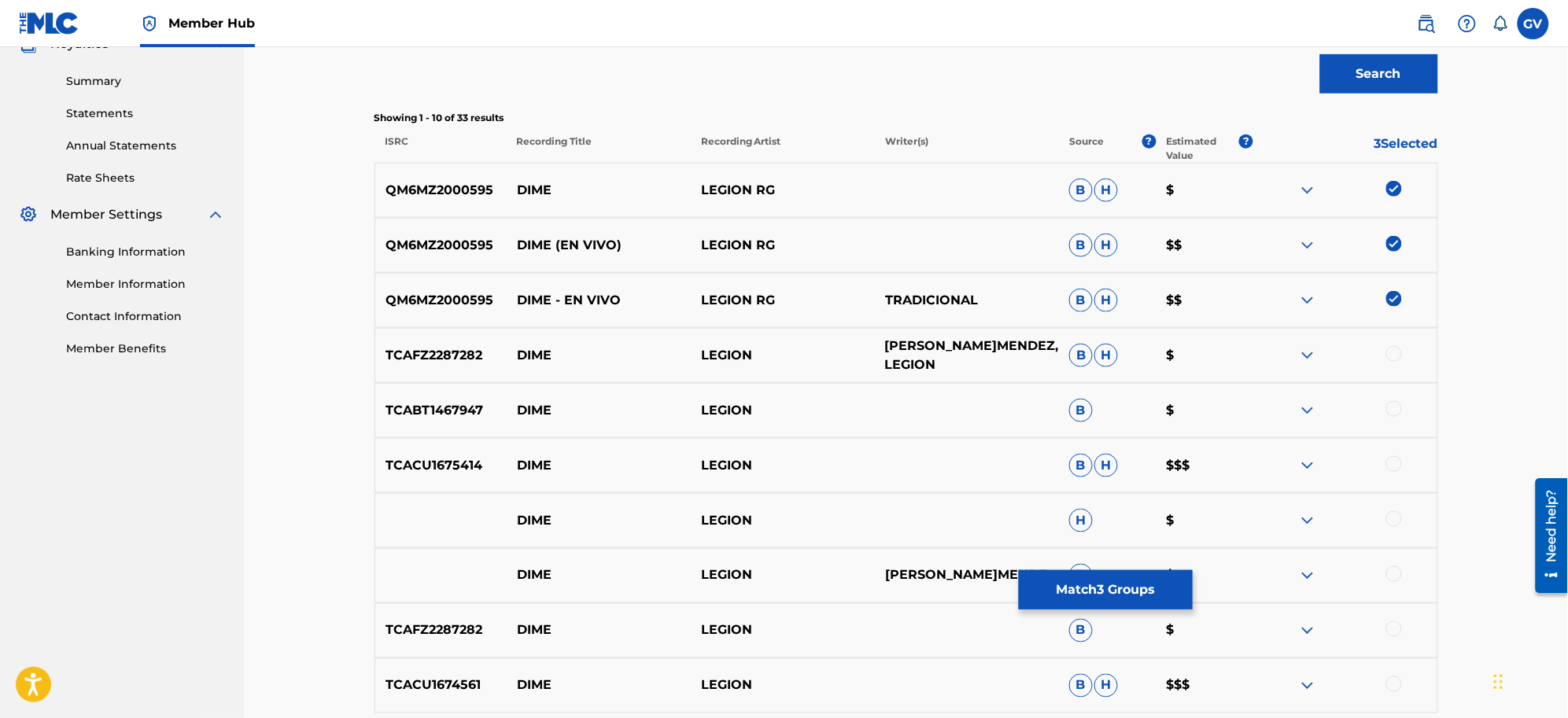
scroll to position [681, 0]
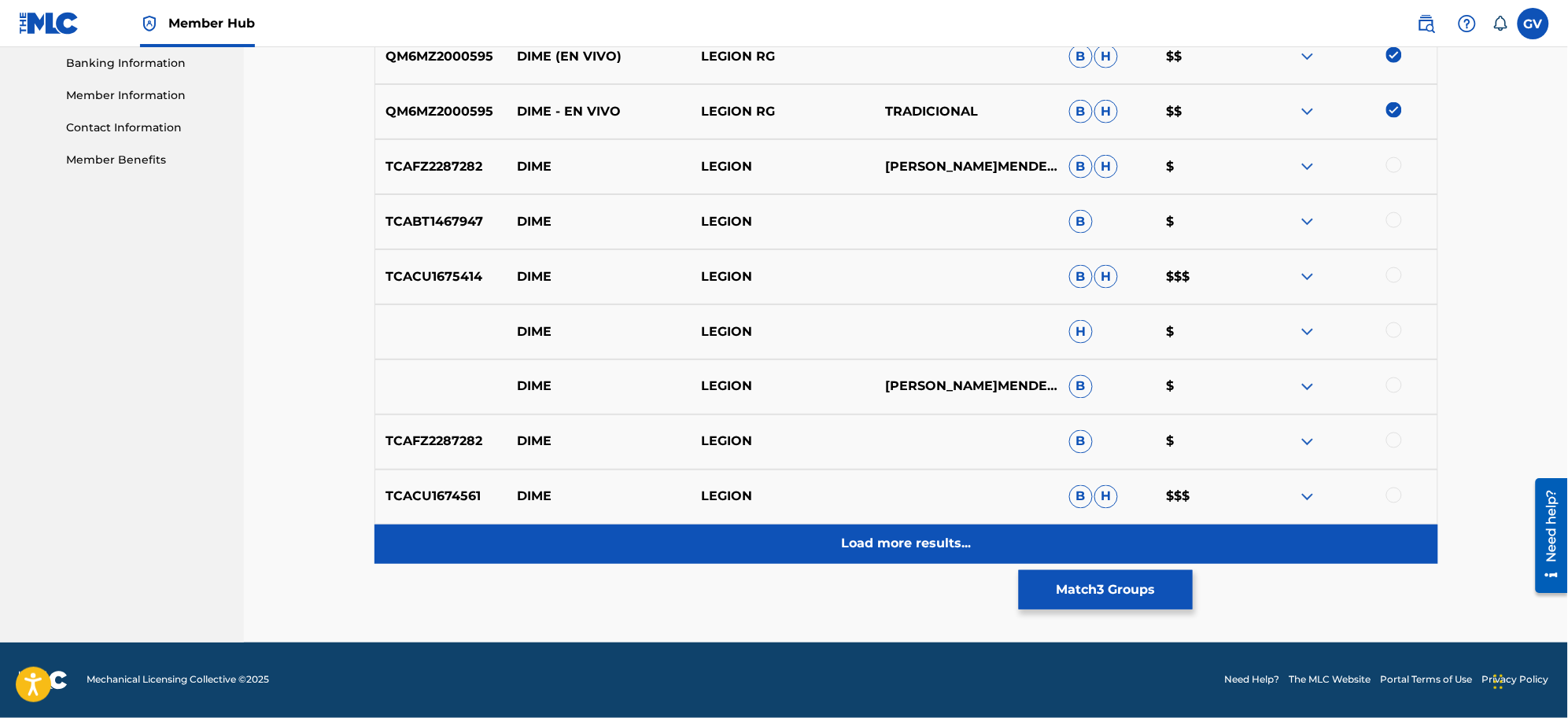
click at [897, 536] on p "Load more results..." at bounding box center [906, 544] width 130 height 19
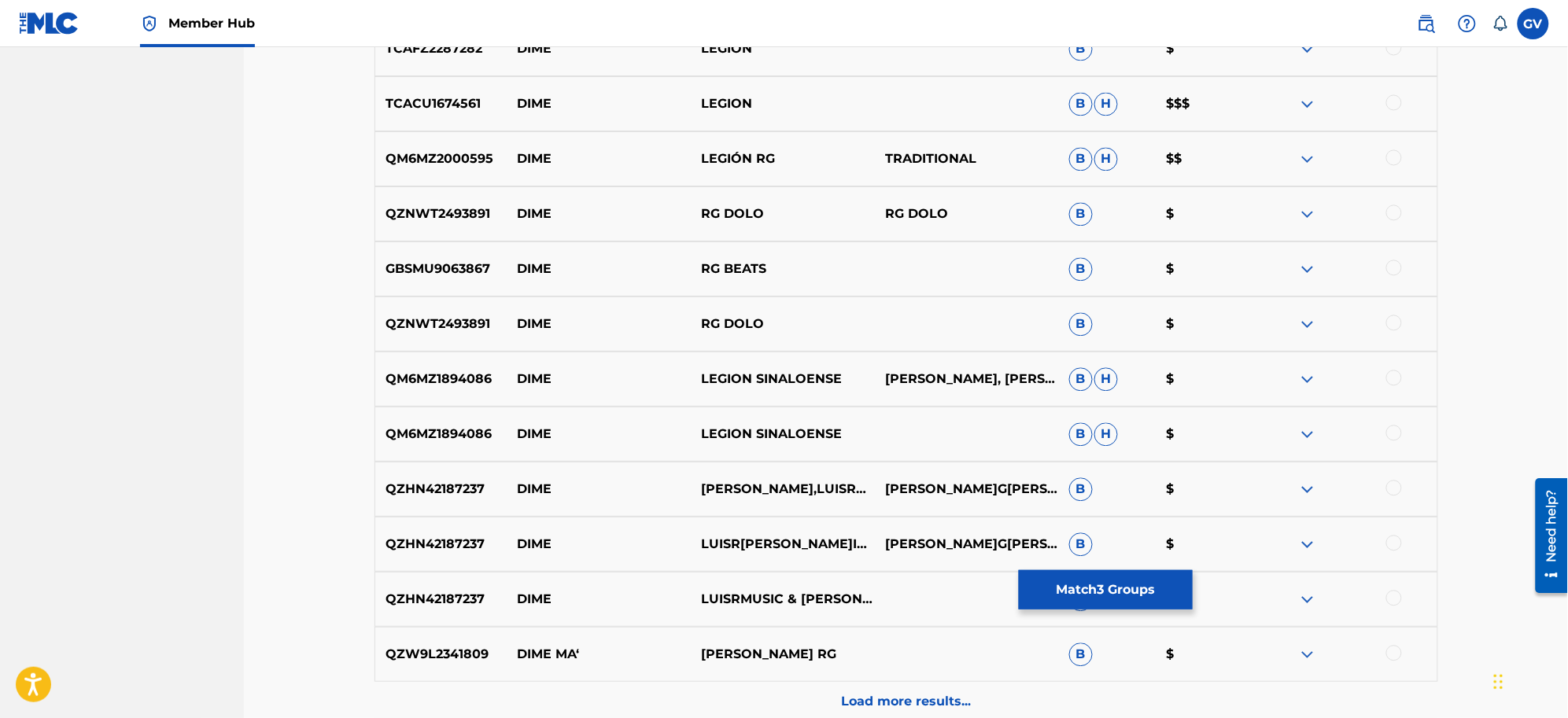
scroll to position [976, 0]
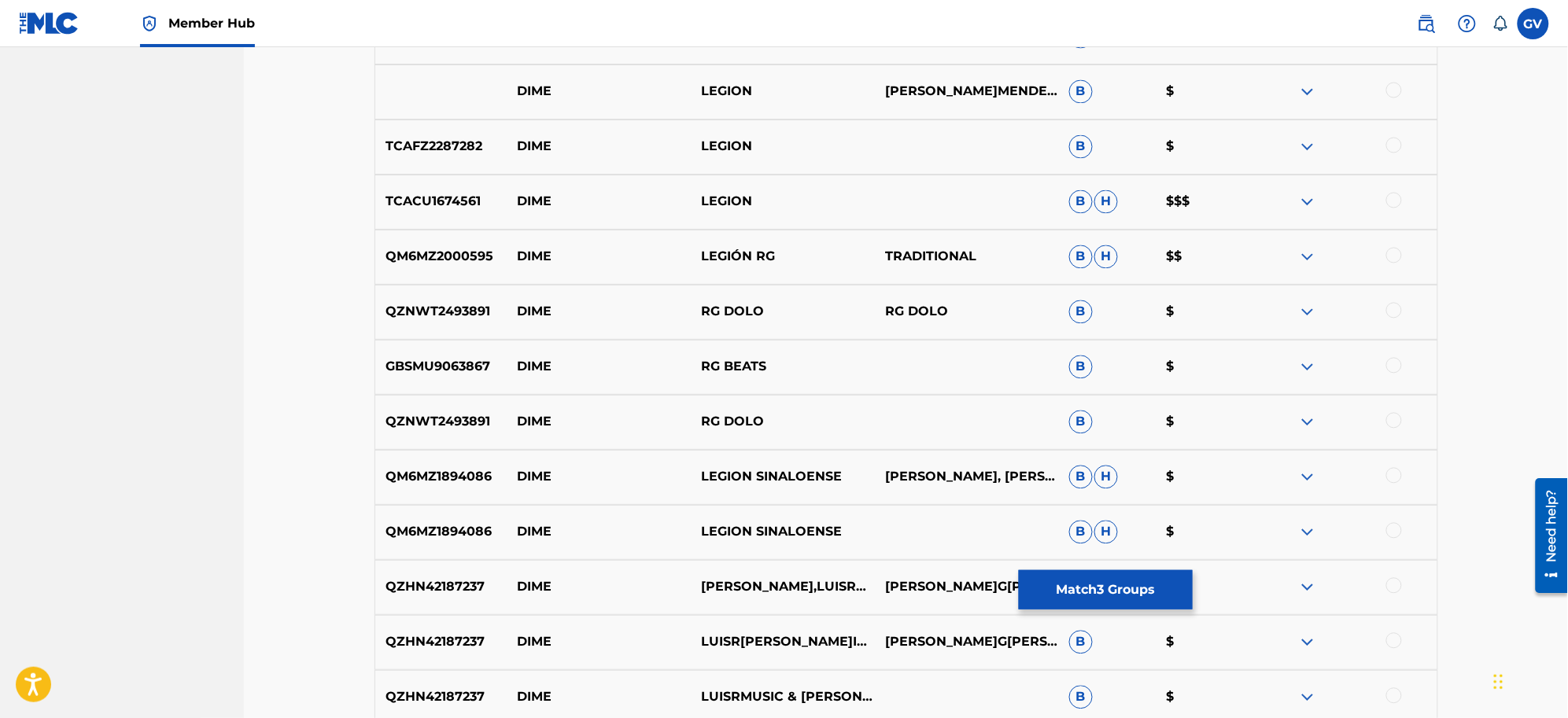
click at [1253, 255] on div at bounding box center [1394, 255] width 16 height 16
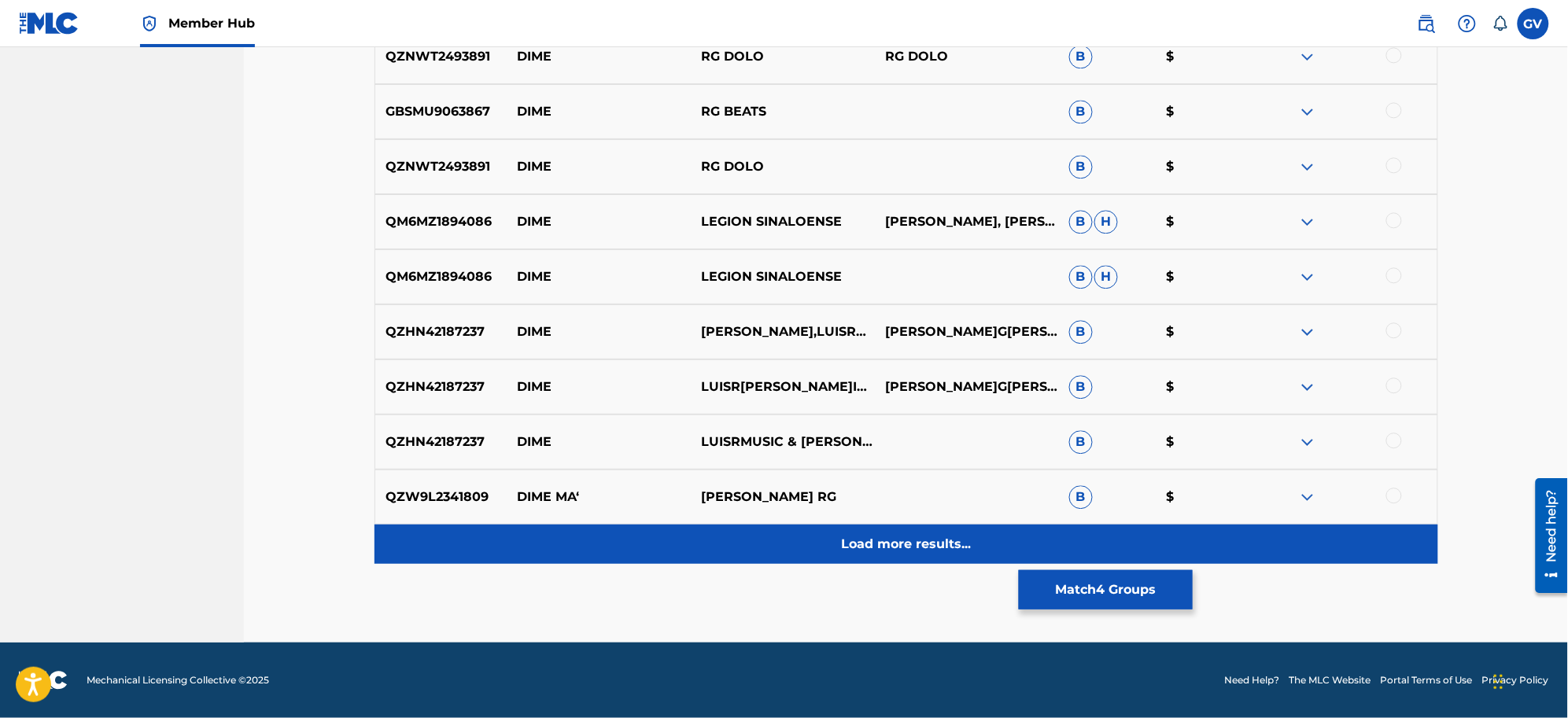
click at [901, 541] on p "Load more results..." at bounding box center [906, 544] width 130 height 19
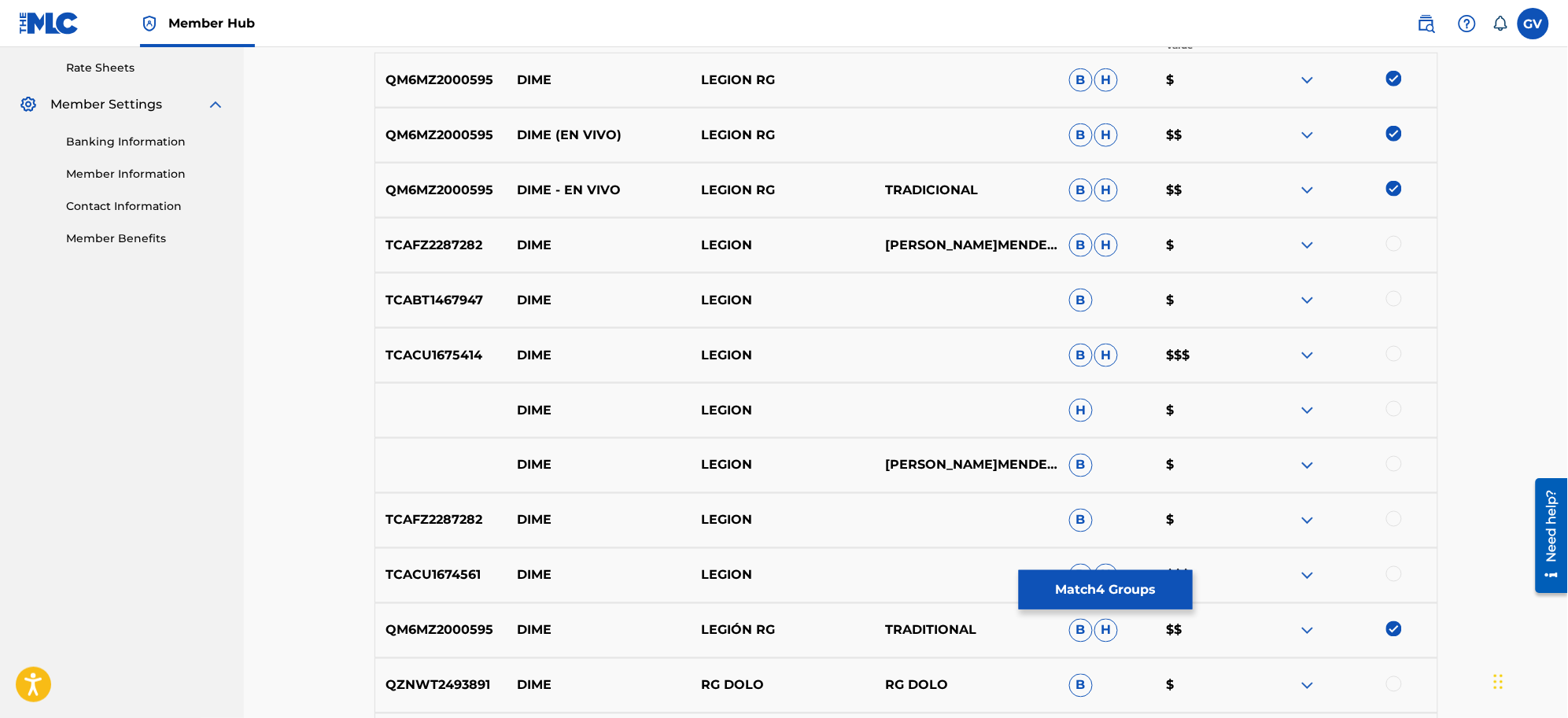
scroll to position [504, 0]
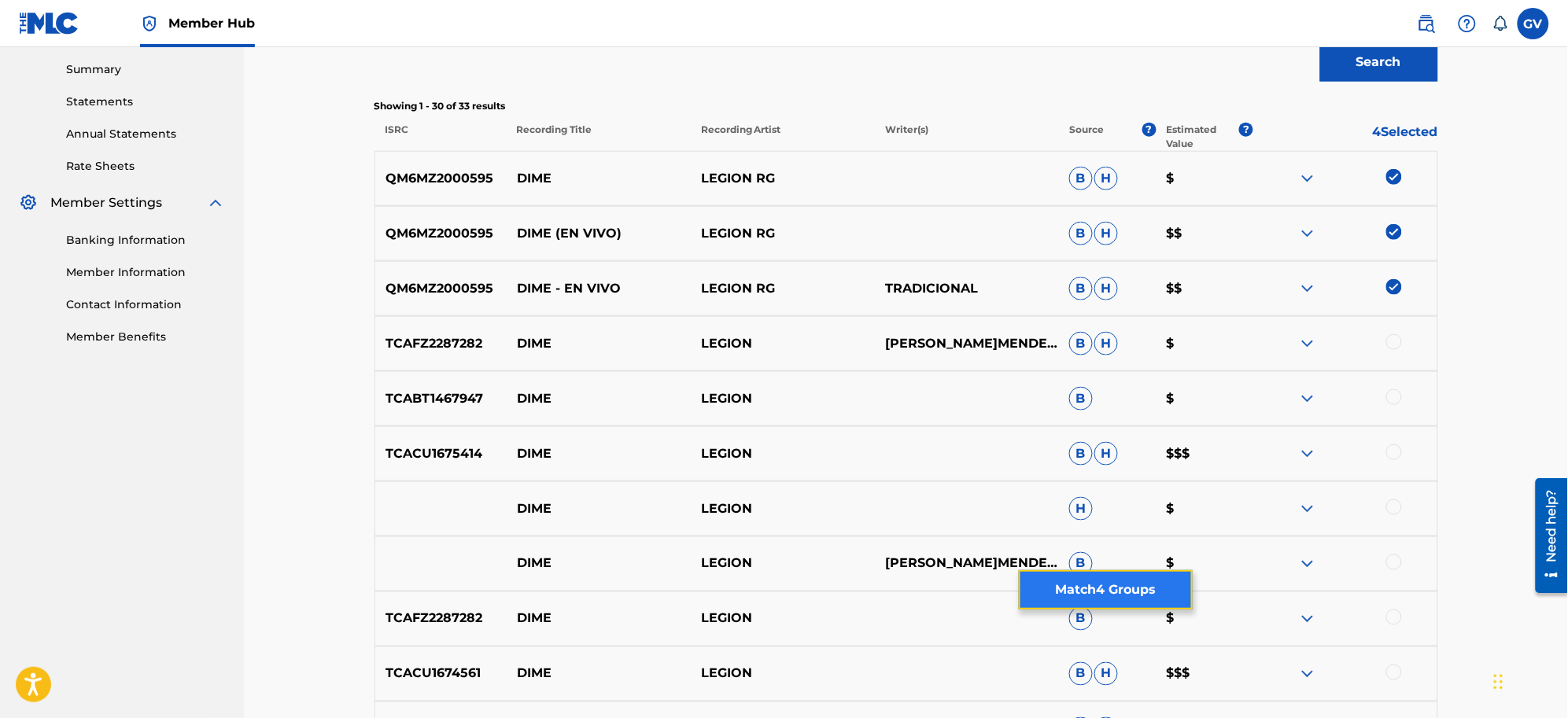
click at [1086, 574] on button "Match 4 Groups" at bounding box center [1105, 590] width 174 height 40
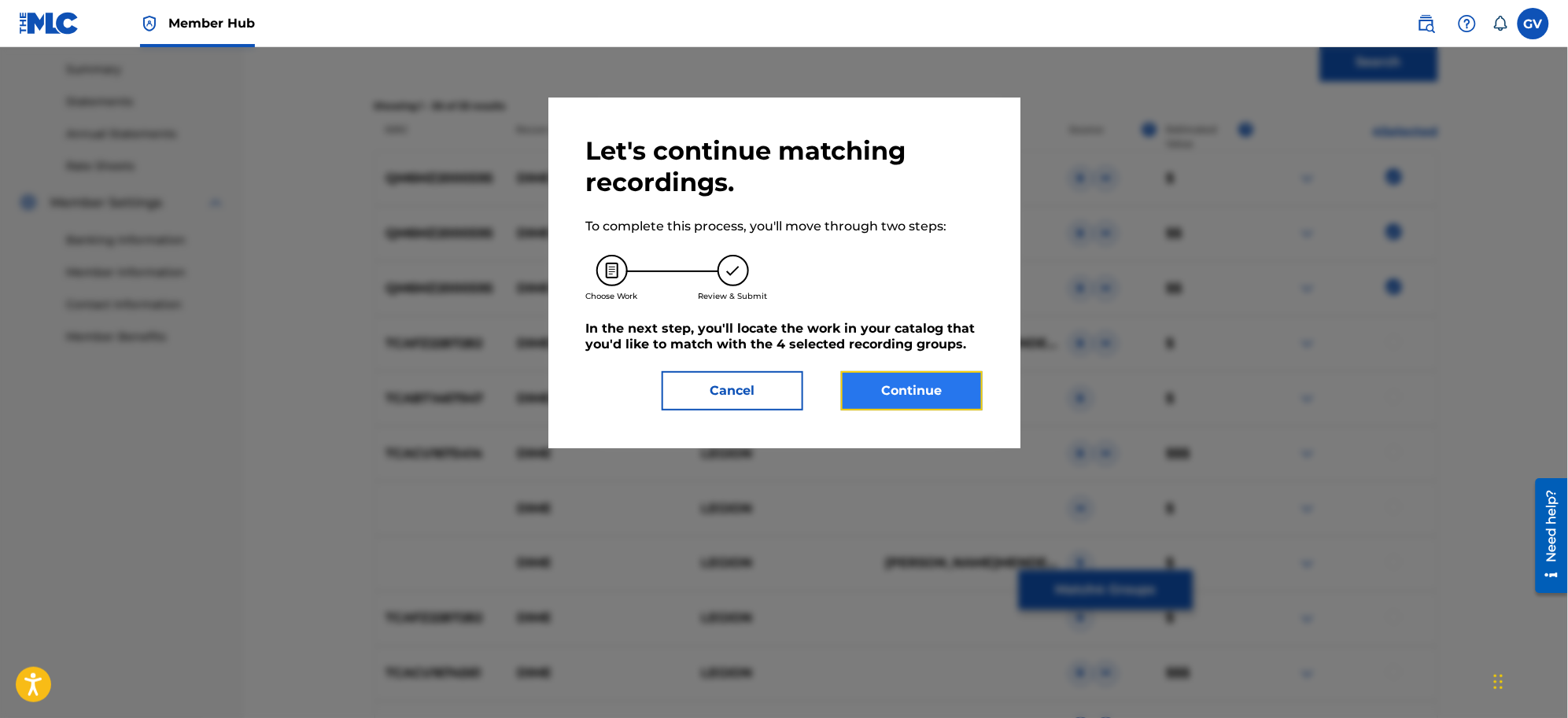
click at [902, 387] on button "Continue" at bounding box center [912, 391] width 141 height 40
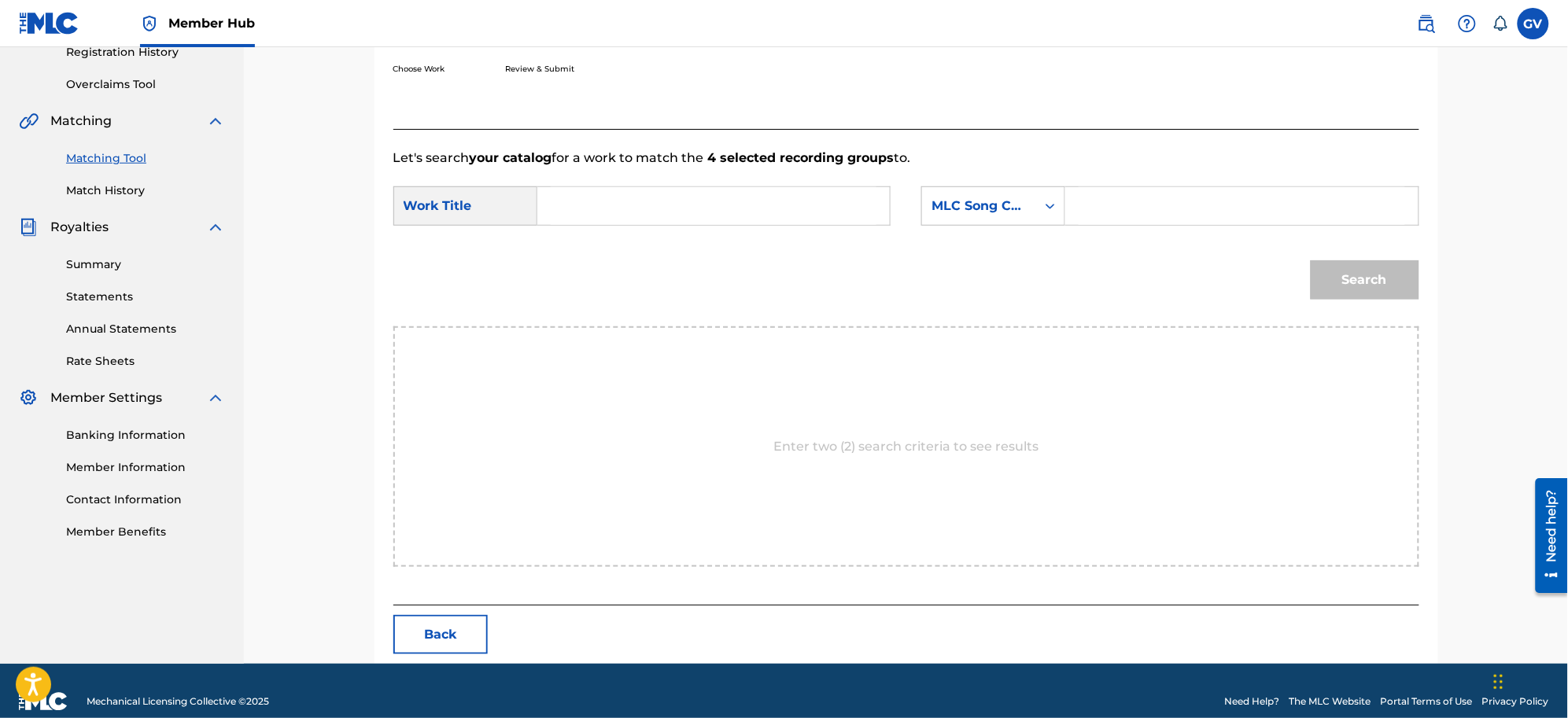
scroll to position [328, 0]
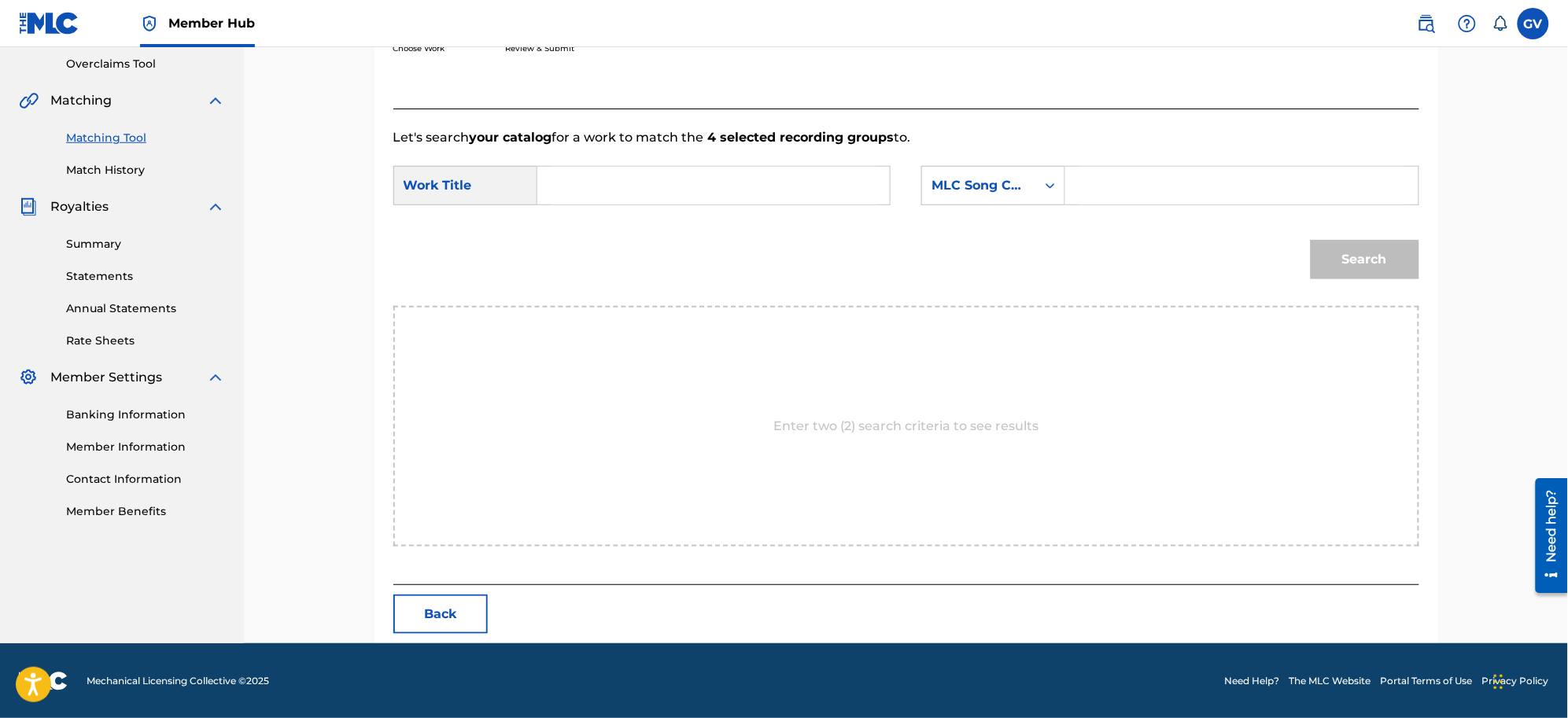
click at [592, 183] on input "Search Form" at bounding box center [713, 186] width 326 height 38
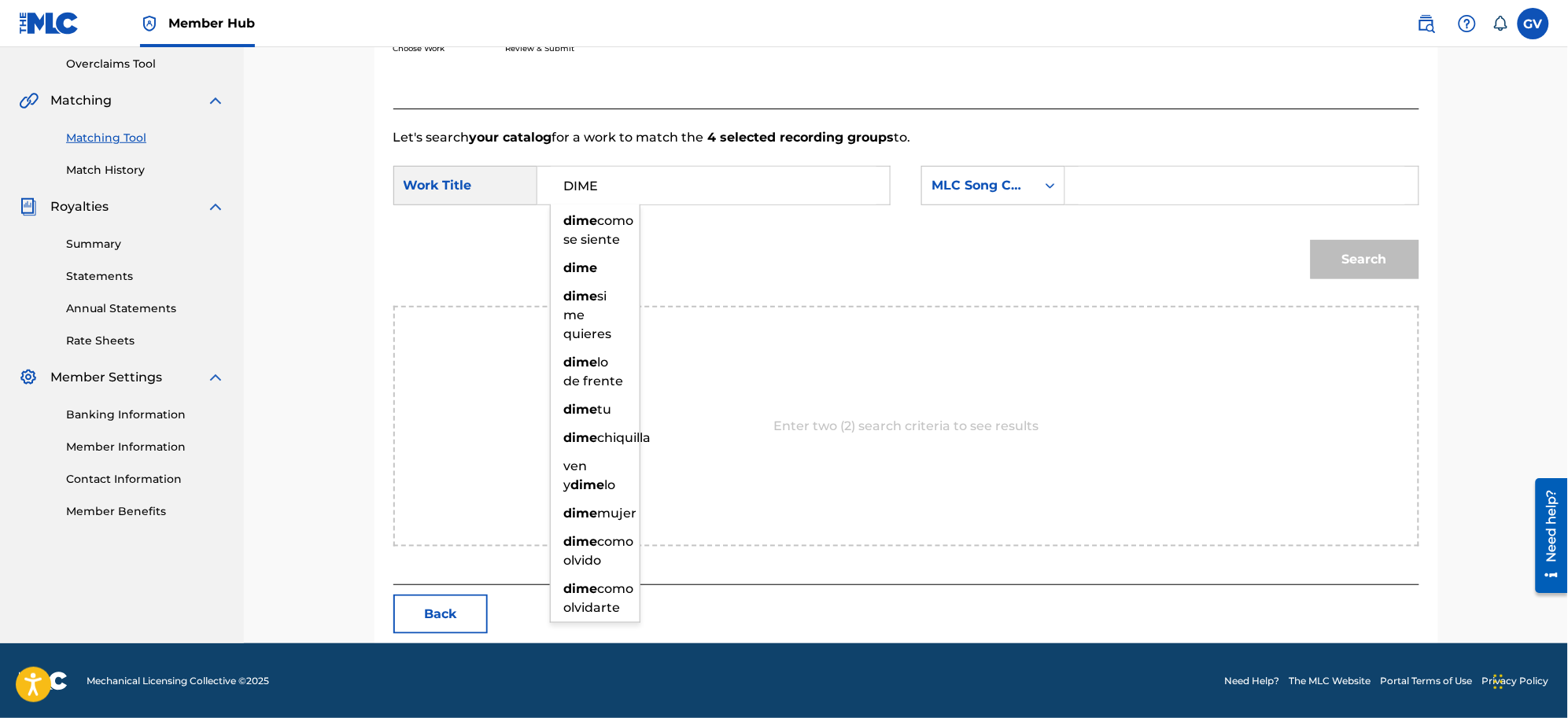
type input "DIME"
click at [1095, 182] on input "Search Form" at bounding box center [1241, 186] width 326 height 38
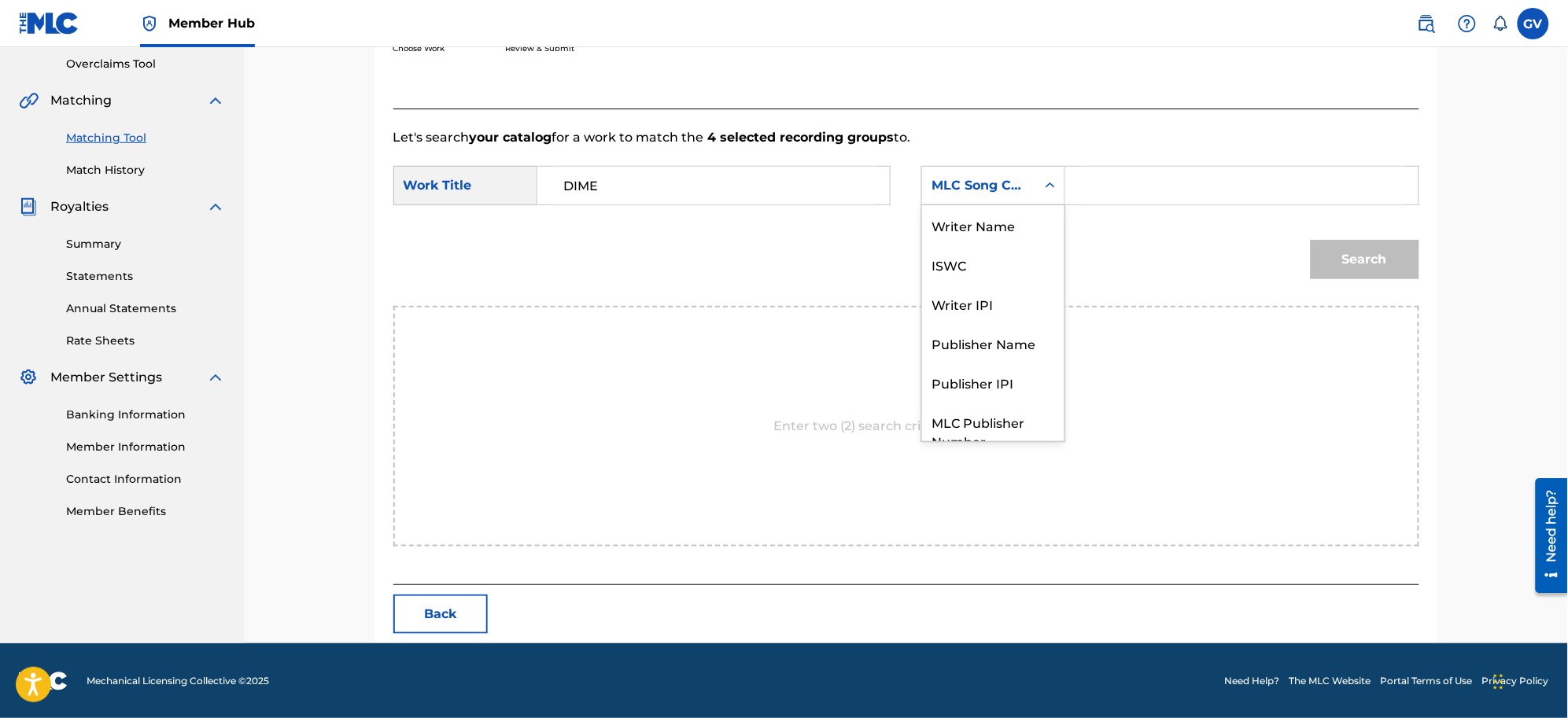
click at [1051, 182] on icon "Search Form" at bounding box center [1051, 186] width 16 height 16
click at [980, 229] on div "Writer Name" at bounding box center [993, 225] width 142 height 40
click at [1100, 182] on input "Search Form" at bounding box center [1241, 186] width 326 height 38
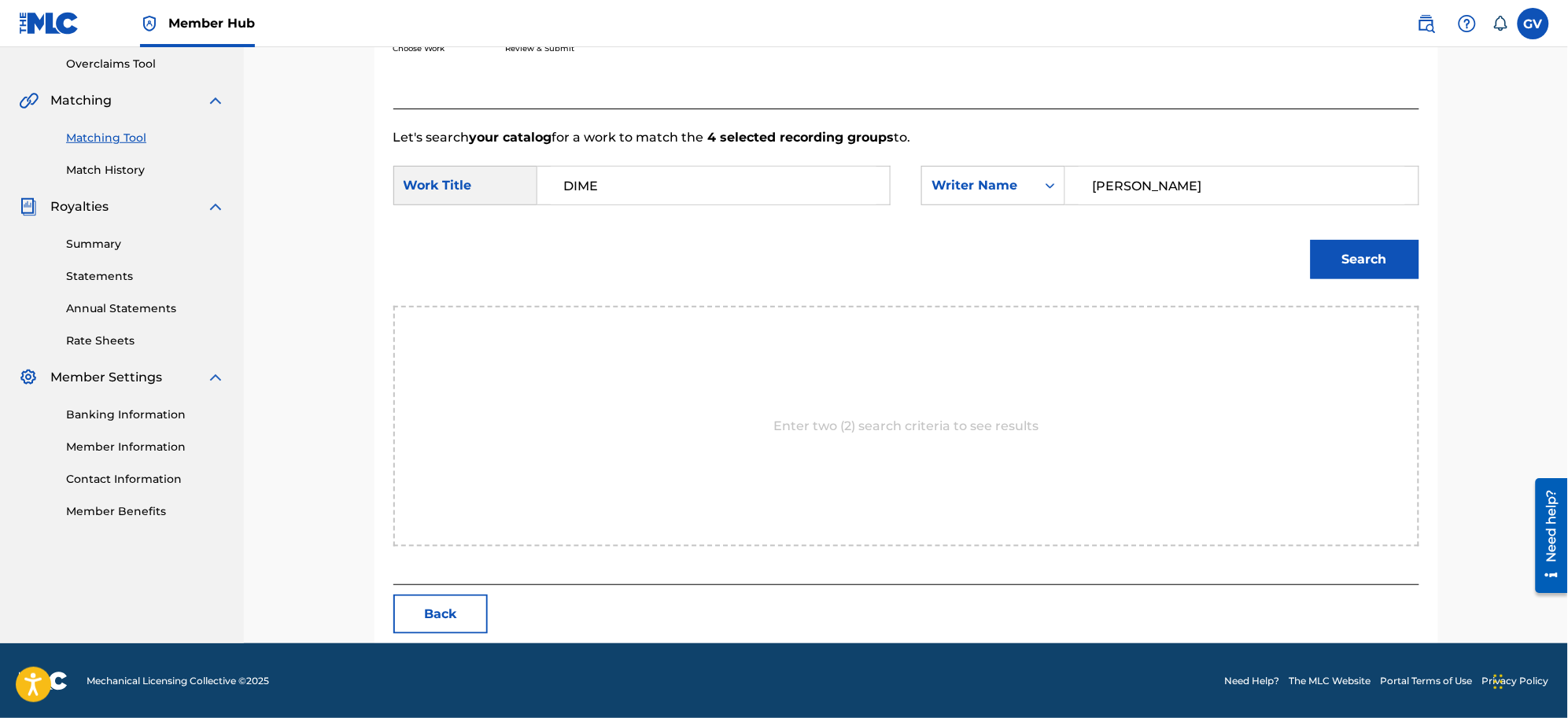
type input "[PERSON_NAME]"
click at [1253, 240] on button "Search" at bounding box center [1365, 259] width 109 height 40
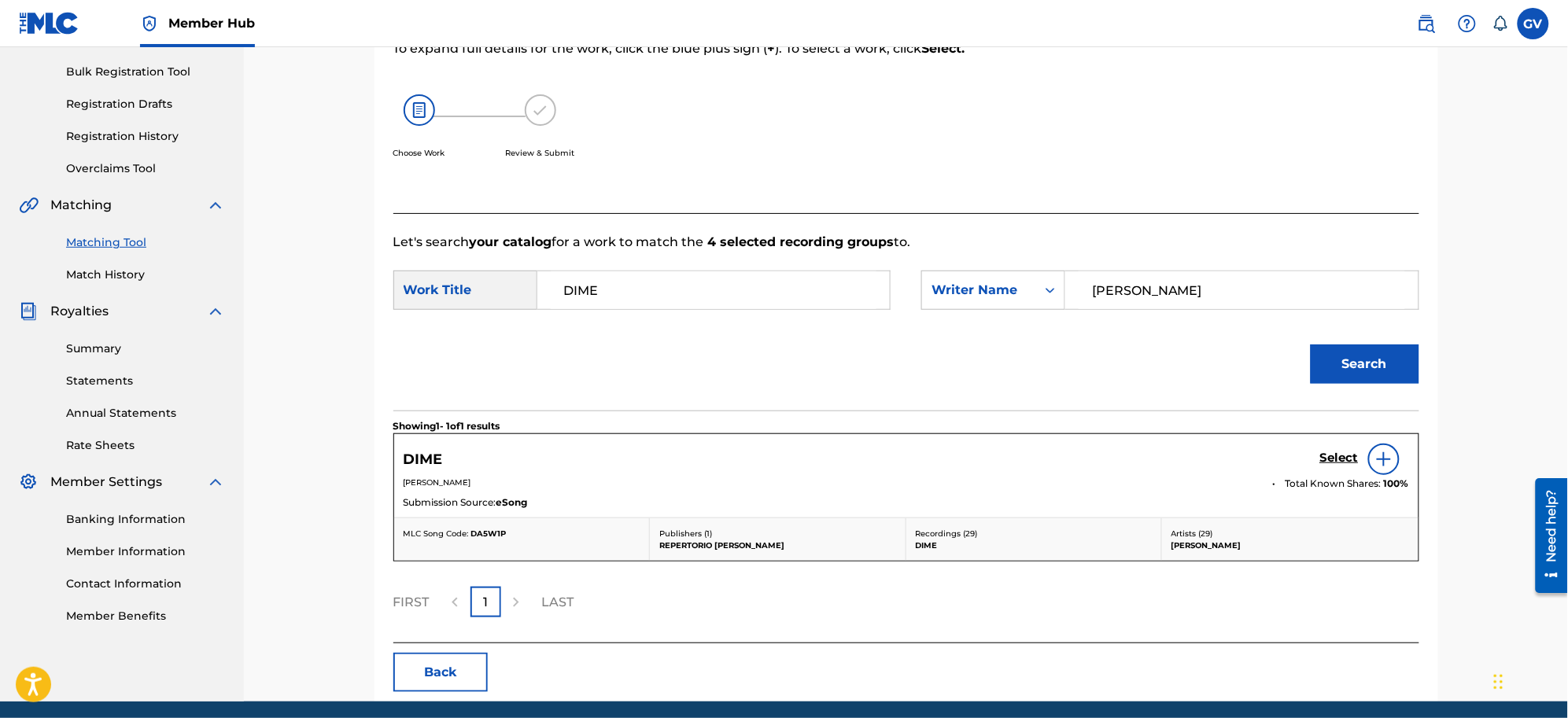
scroll to position [283, 0]
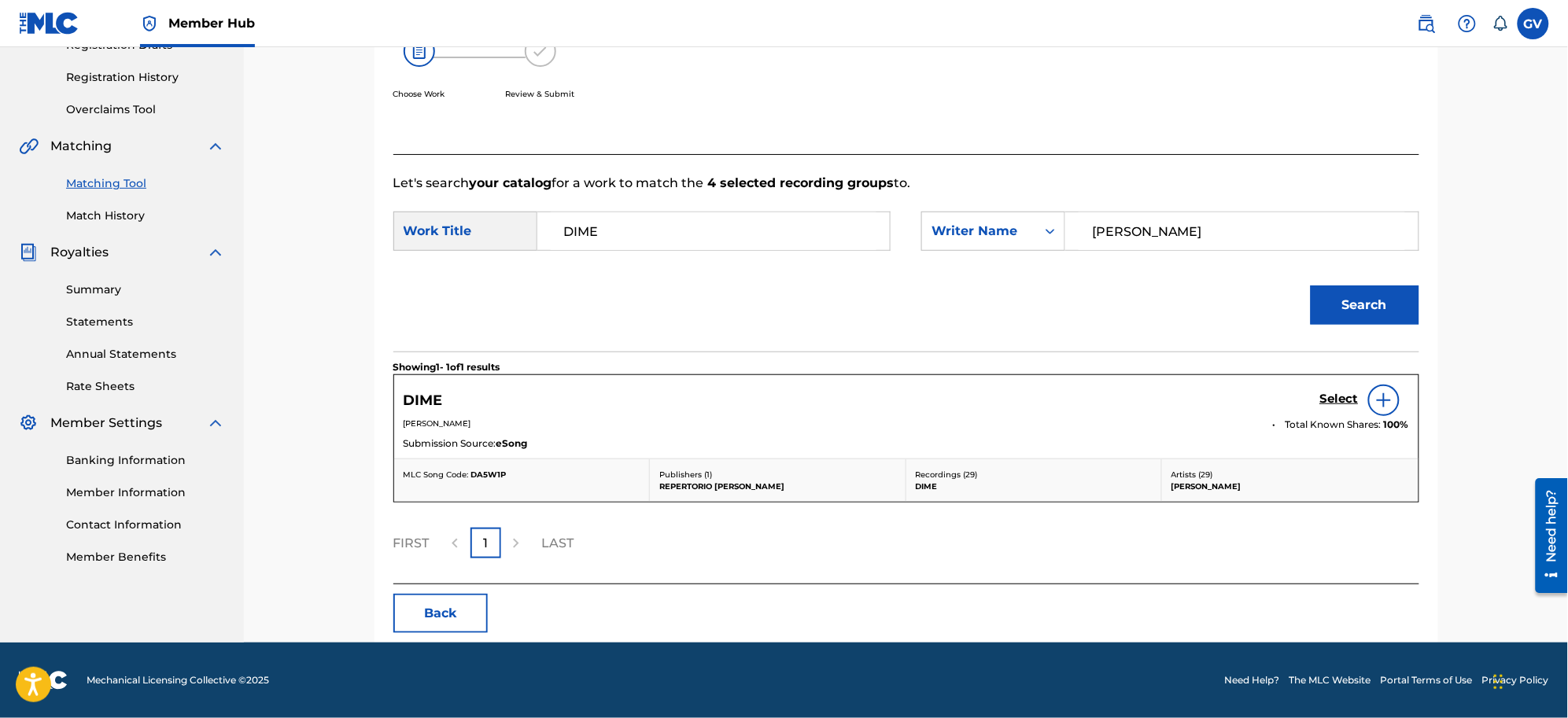
click at [1253, 396] on img at bounding box center [1384, 401] width 19 height 19
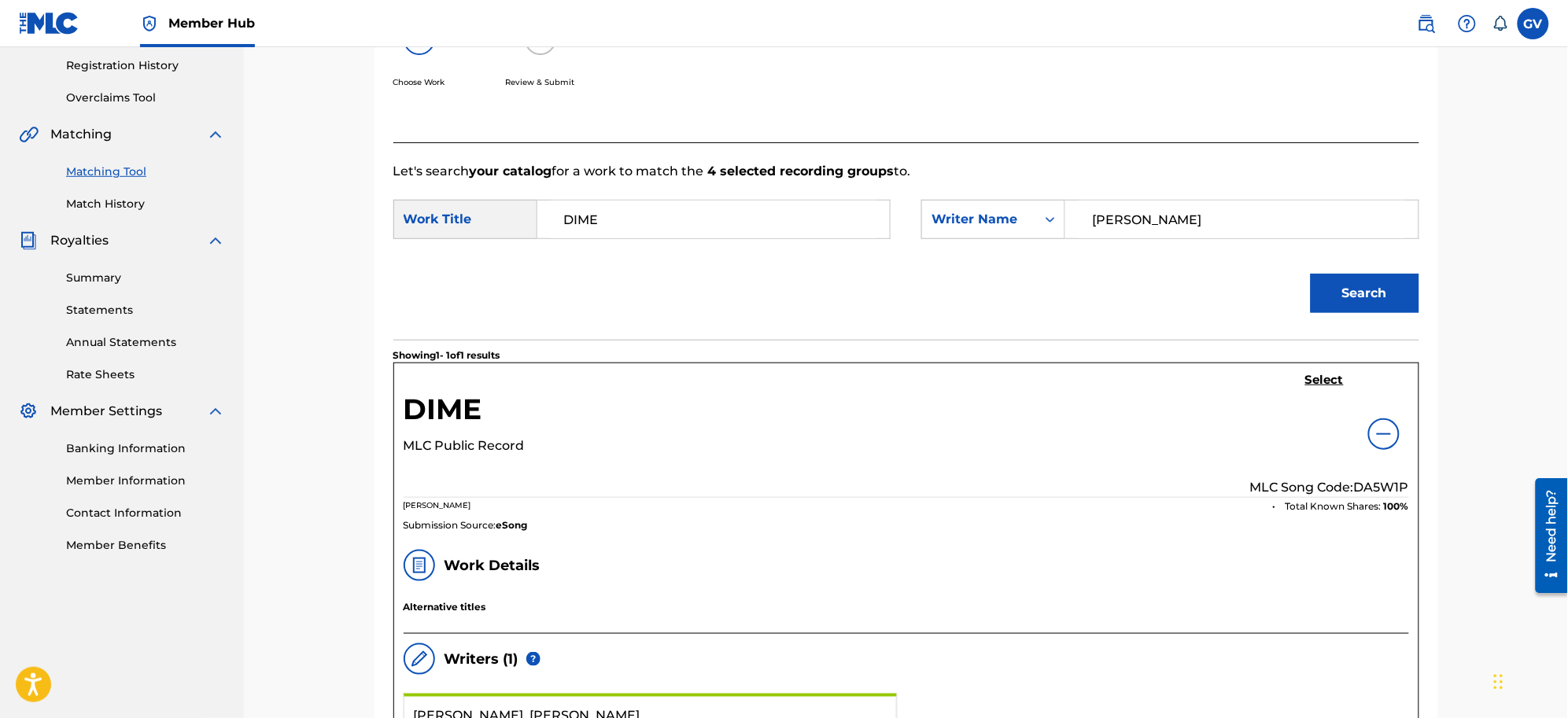
scroll to position [394, 0]
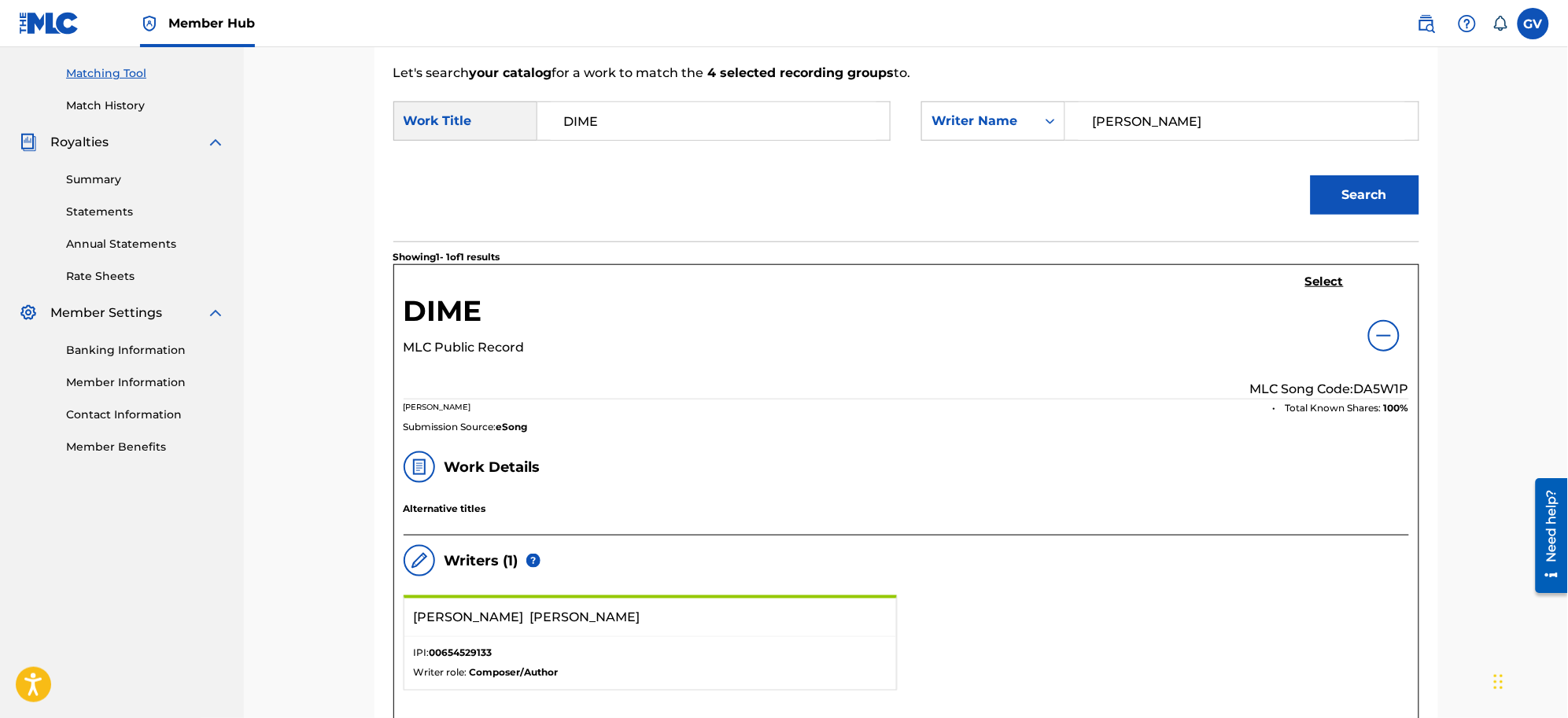
click at [1253, 331] on img at bounding box center [1384, 336] width 19 height 19
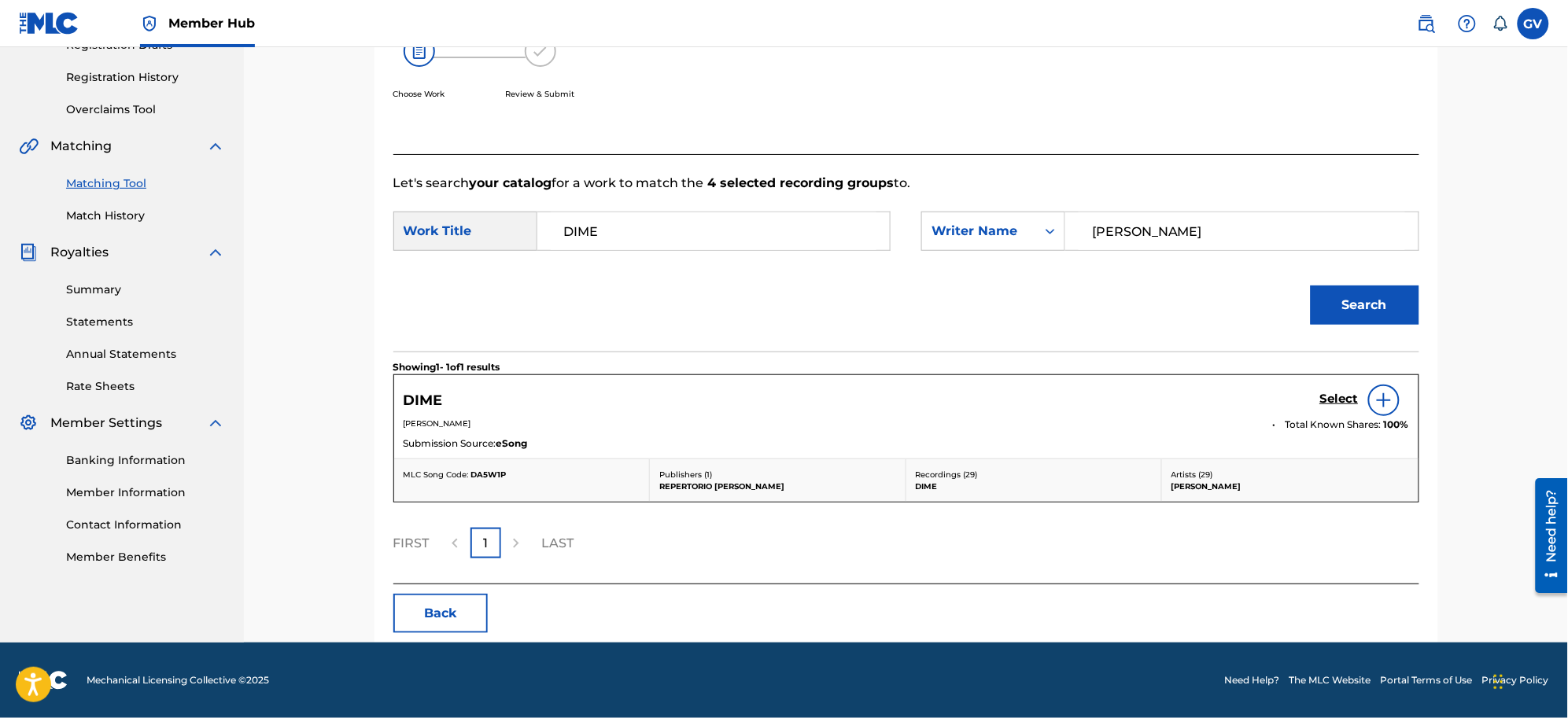
scroll to position [283, 0]
click at [1253, 399] on h5 "Select" at bounding box center [1339, 399] width 39 height 15
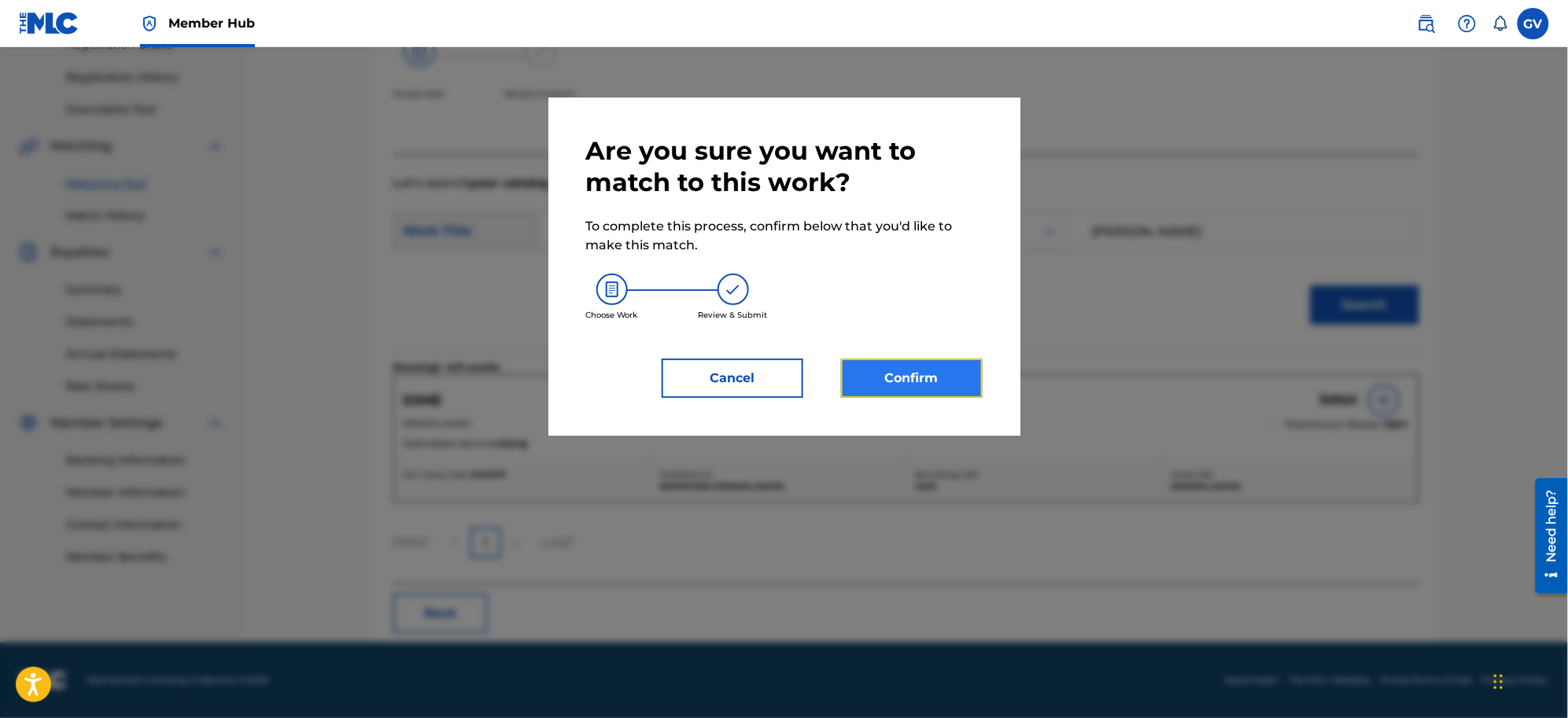
click at [921, 378] on button "Confirm" at bounding box center [912, 378] width 141 height 40
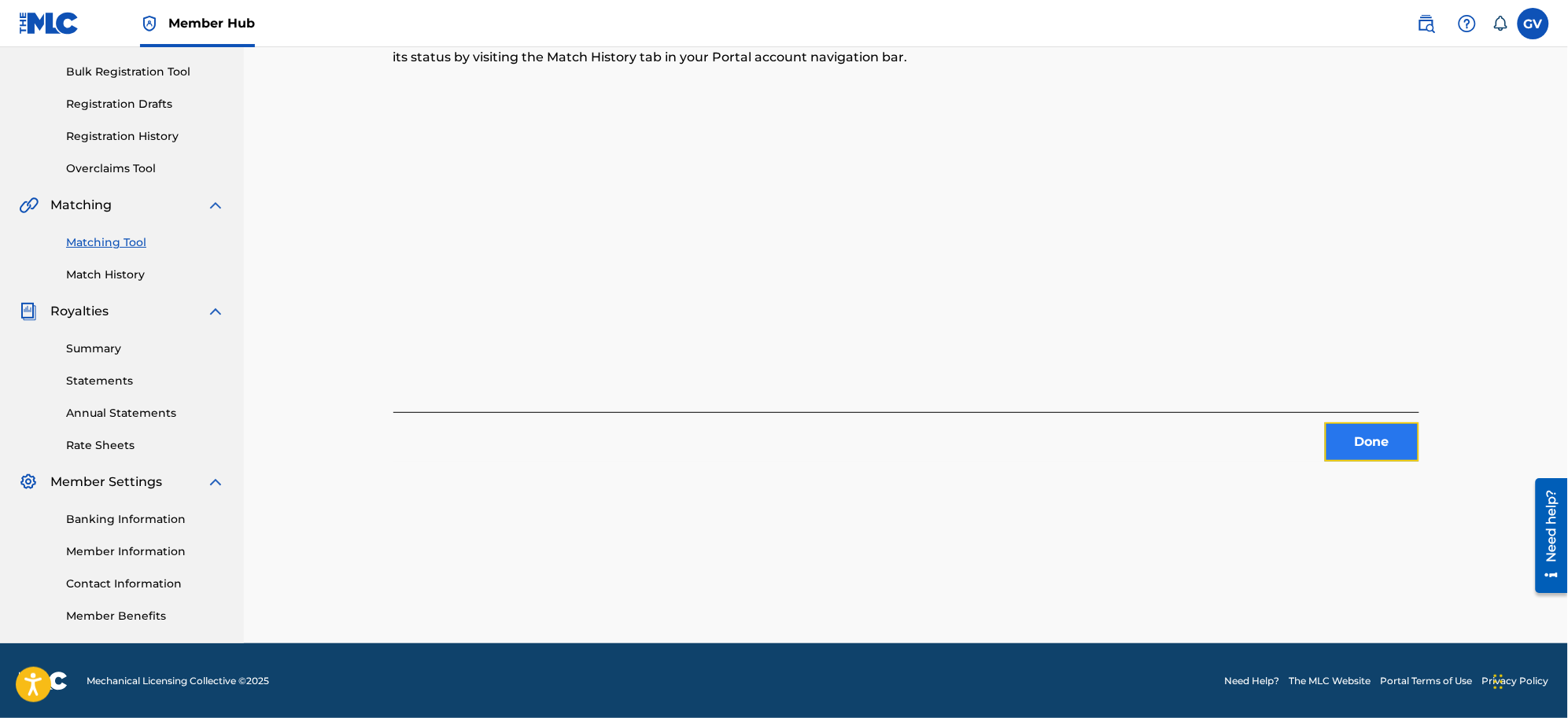
click at [1253, 433] on button "Done" at bounding box center [1372, 442] width 94 height 40
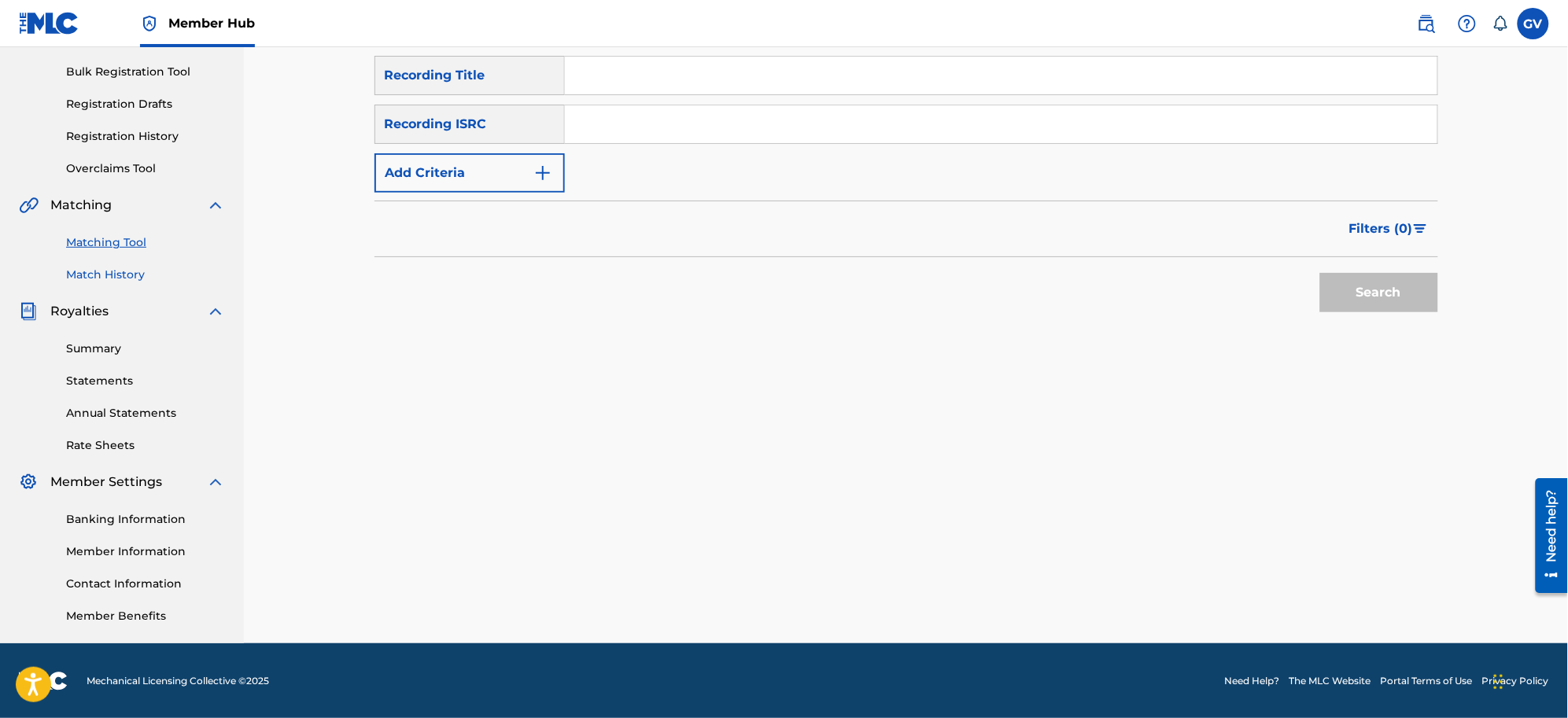
click at [111, 274] on link "Match History" at bounding box center [145, 275] width 159 height 17
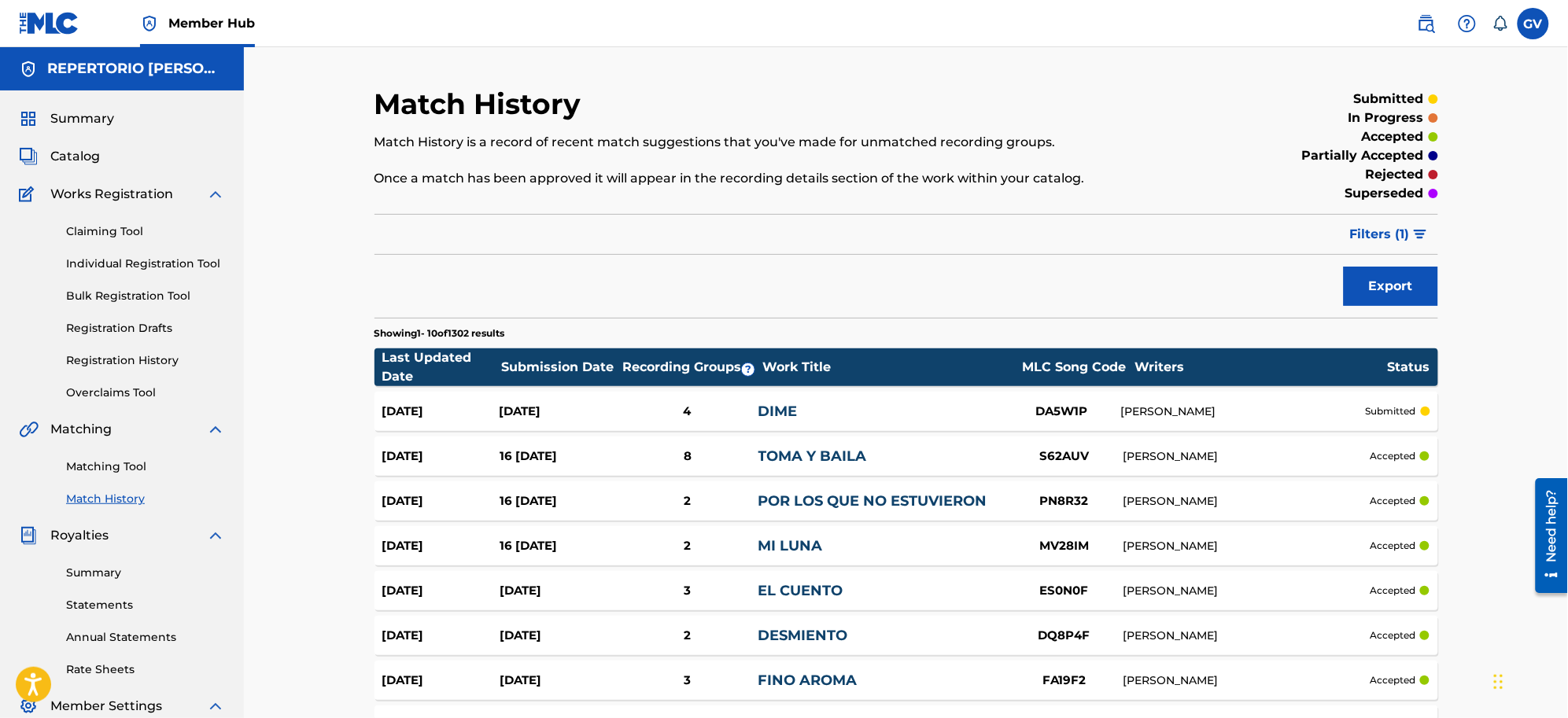
click at [541, 409] on div "[DATE]" at bounding box center [559, 412] width 117 height 18
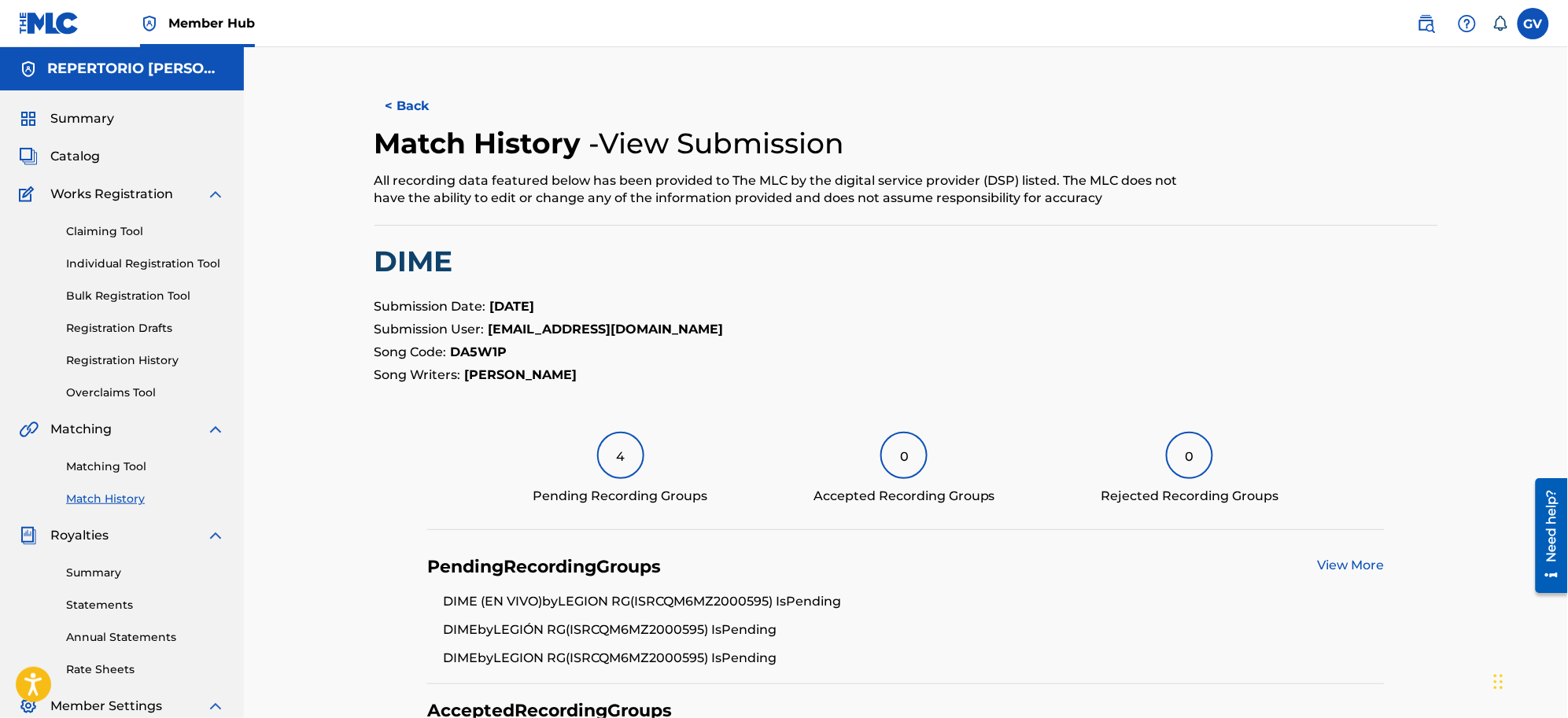
click at [621, 453] on div "4" at bounding box center [621, 455] width 47 height 47
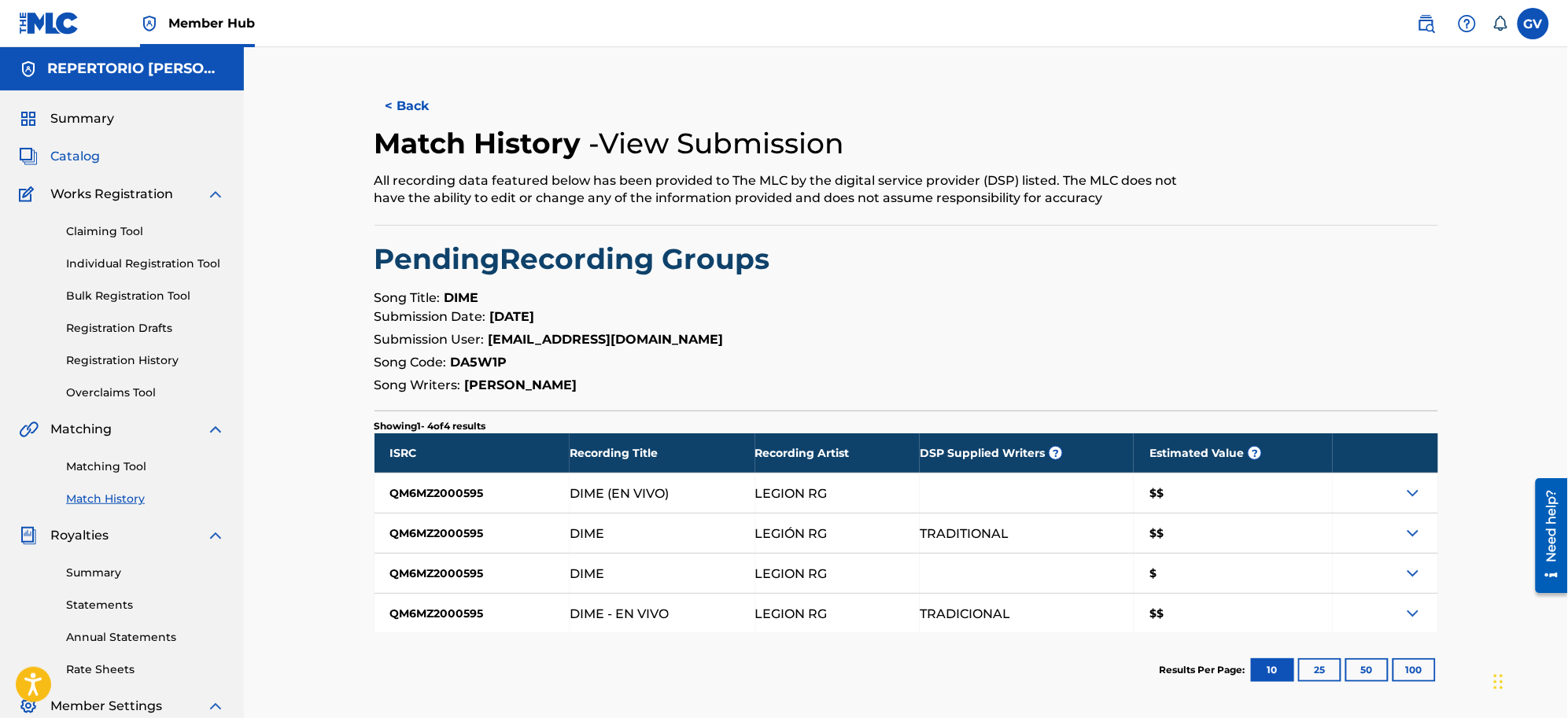
click at [77, 151] on span "Catalog" at bounding box center [75, 156] width 49 height 19
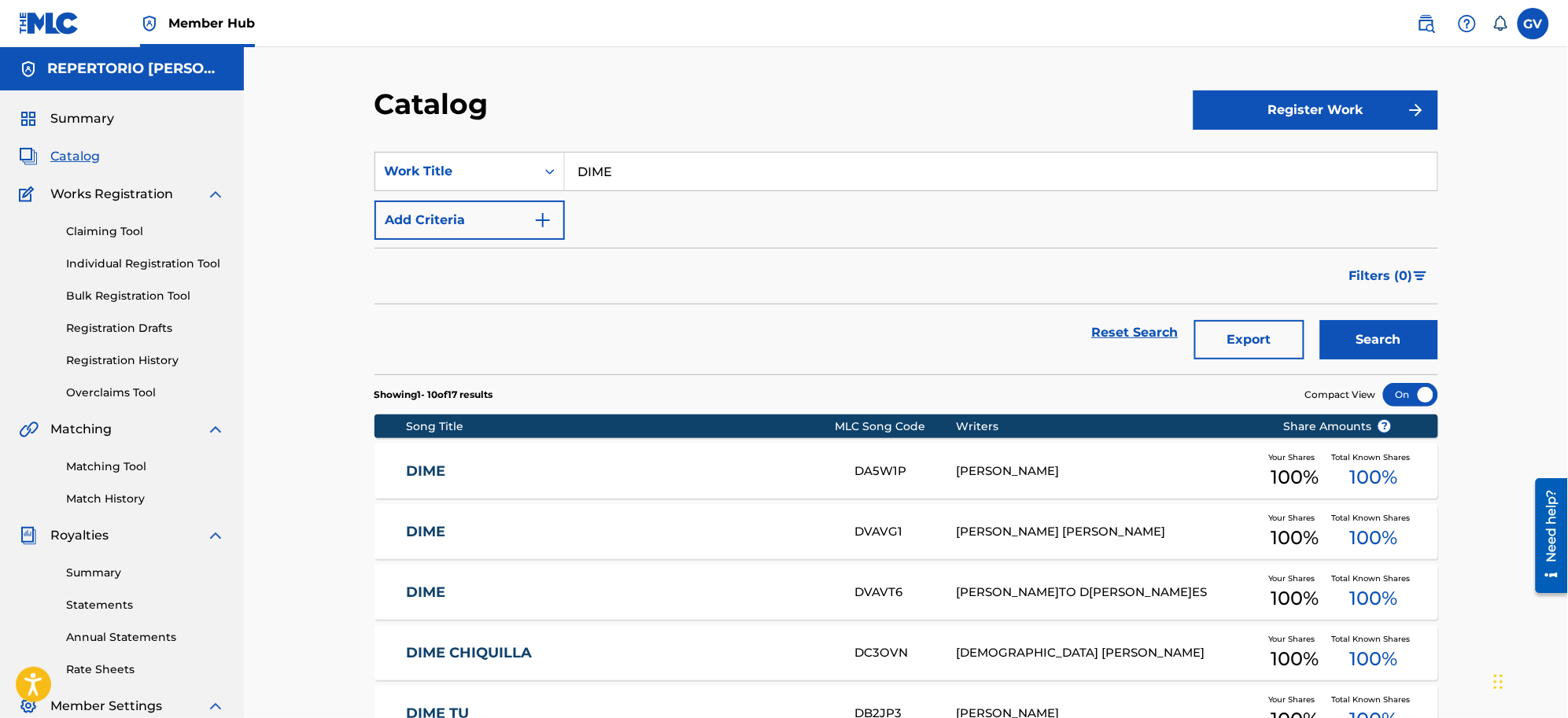
click at [61, 150] on span "Catalog" at bounding box center [75, 156] width 49 height 19
drag, startPoint x: 655, startPoint y: 167, endPoint x: 525, endPoint y: 161, distance: 130.1
click at [525, 161] on div "SearchWithCriteria07aa7b12-0770-4192-932c-f3efc482b041 Work Title DIME" at bounding box center [906, 171] width 1064 height 40
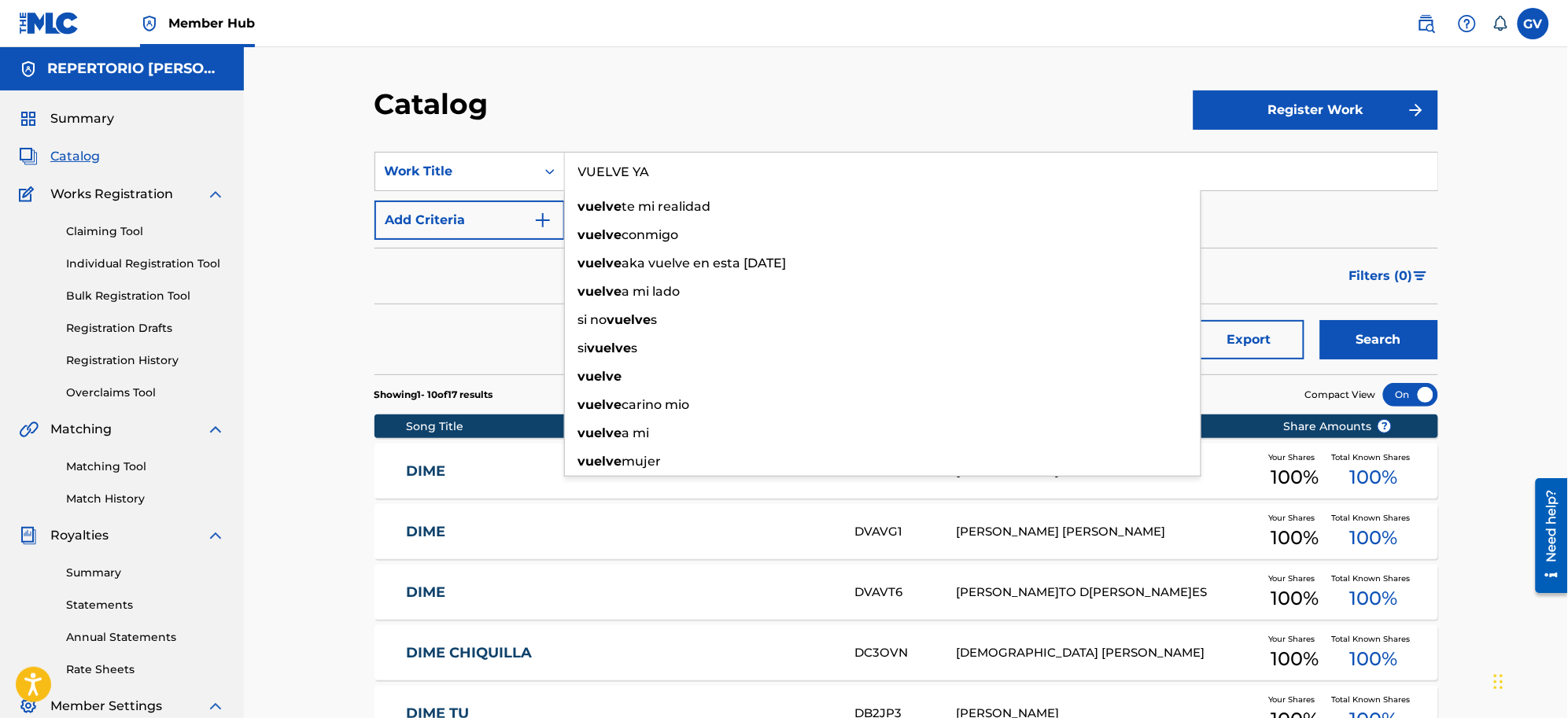
type input "VUELVE YA"
click at [1253, 321] on button "Search" at bounding box center [1379, 340] width 118 height 40
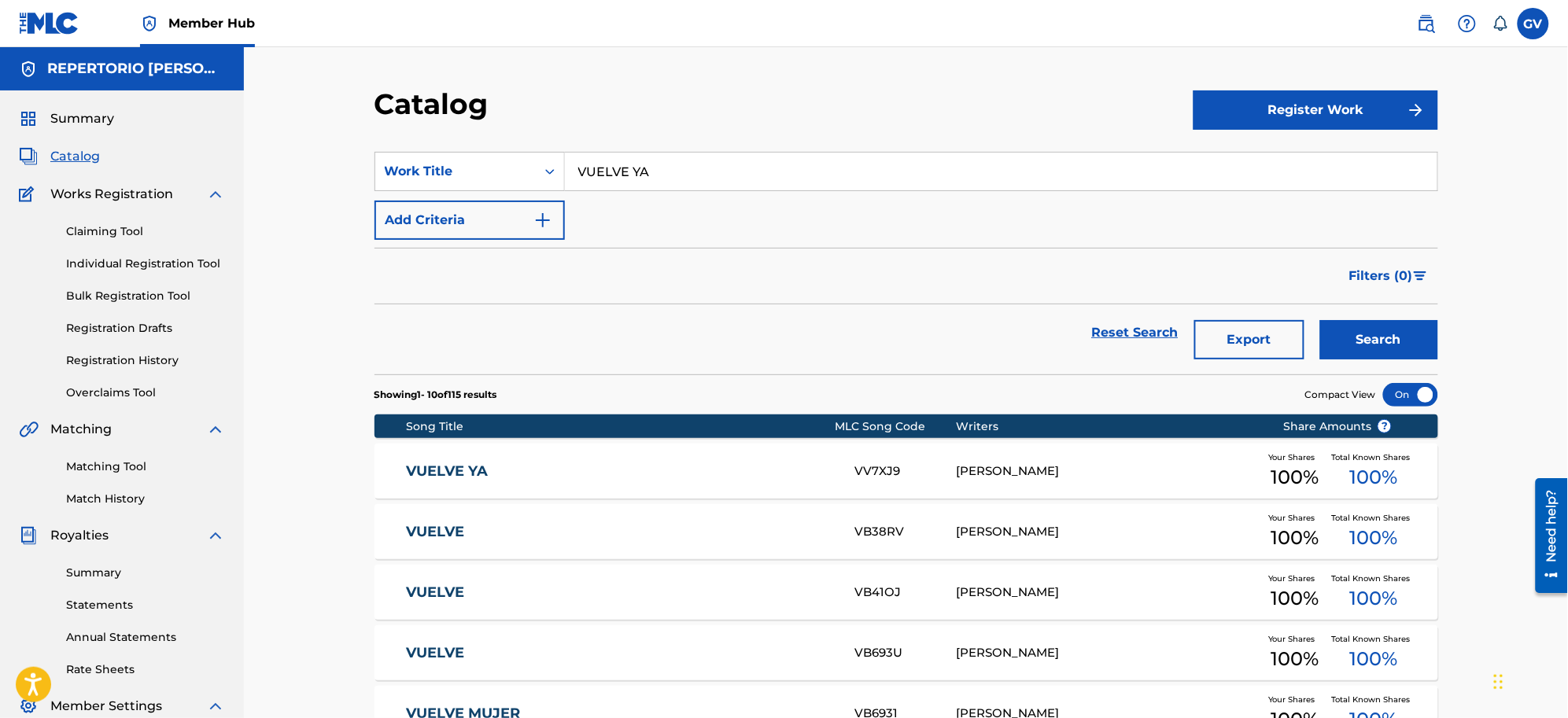
click at [434, 470] on link "VUELVE YA" at bounding box center [620, 471] width 428 height 18
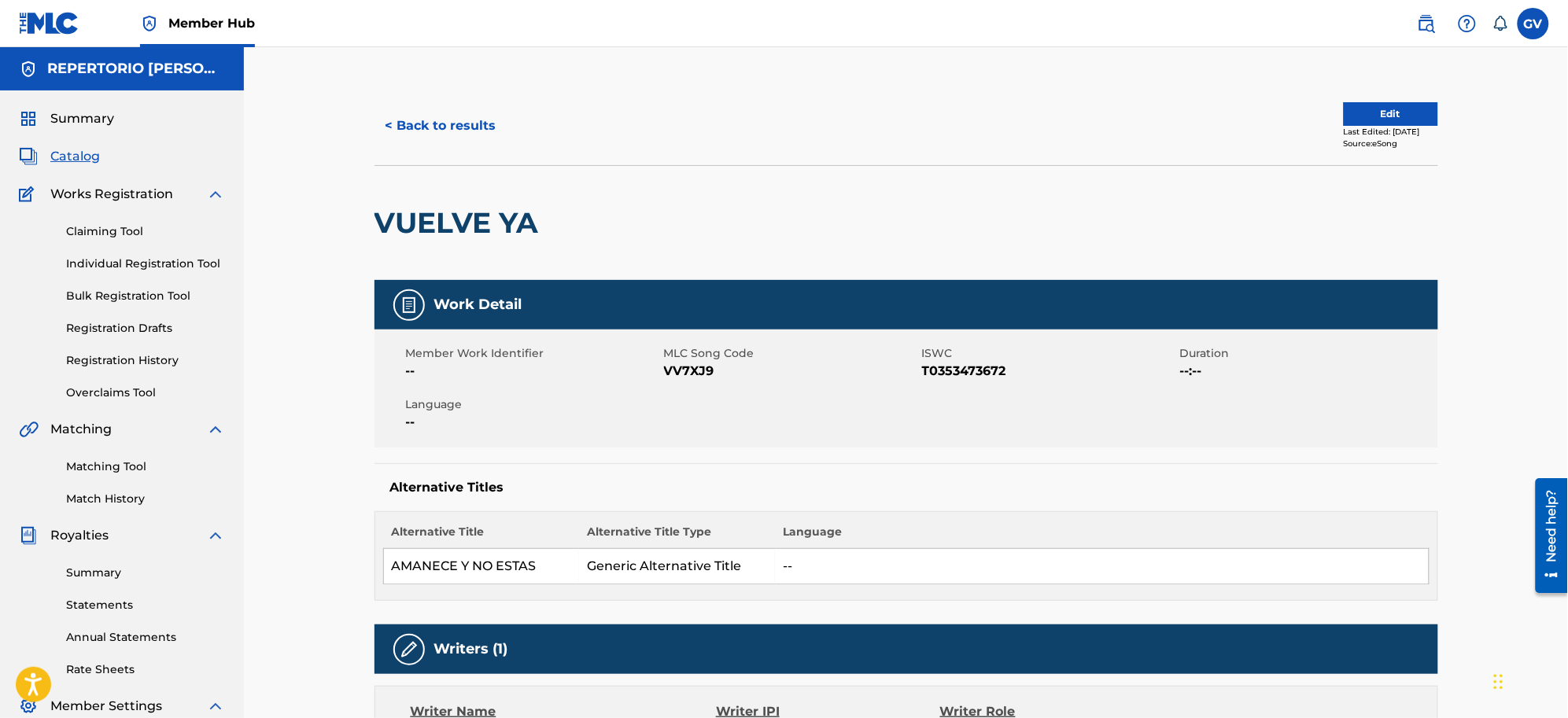
click at [77, 153] on span "Catalog" at bounding box center [75, 156] width 49 height 19
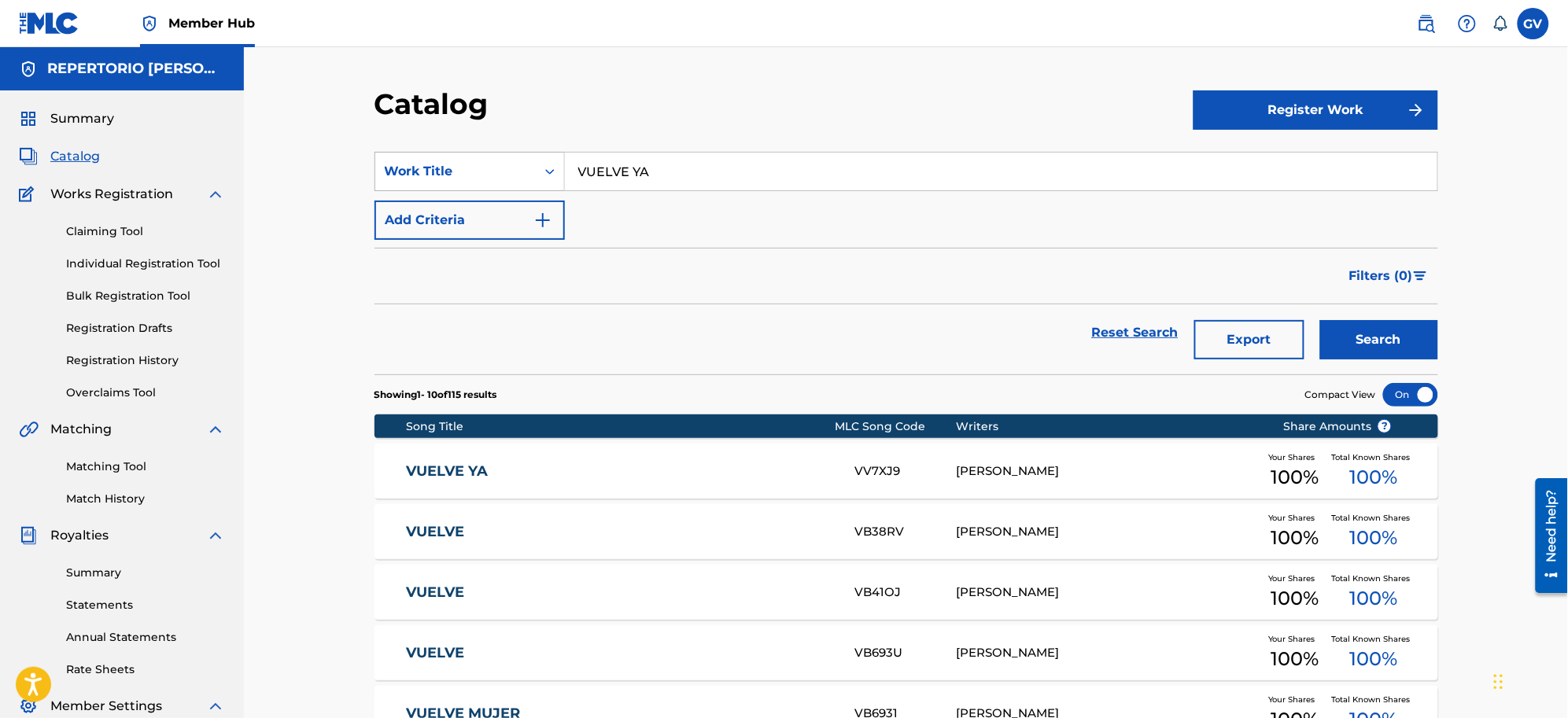
drag, startPoint x: 694, startPoint y: 181, endPoint x: 512, endPoint y: 153, distance: 184.1
click at [519, 153] on div "SearchWithCriteria07aa7b12-0770-4192-932c-f3efc482b041 Work Title VUELVE YA" at bounding box center [906, 171] width 1064 height 40
click at [1253, 321] on button "Search" at bounding box center [1379, 340] width 118 height 40
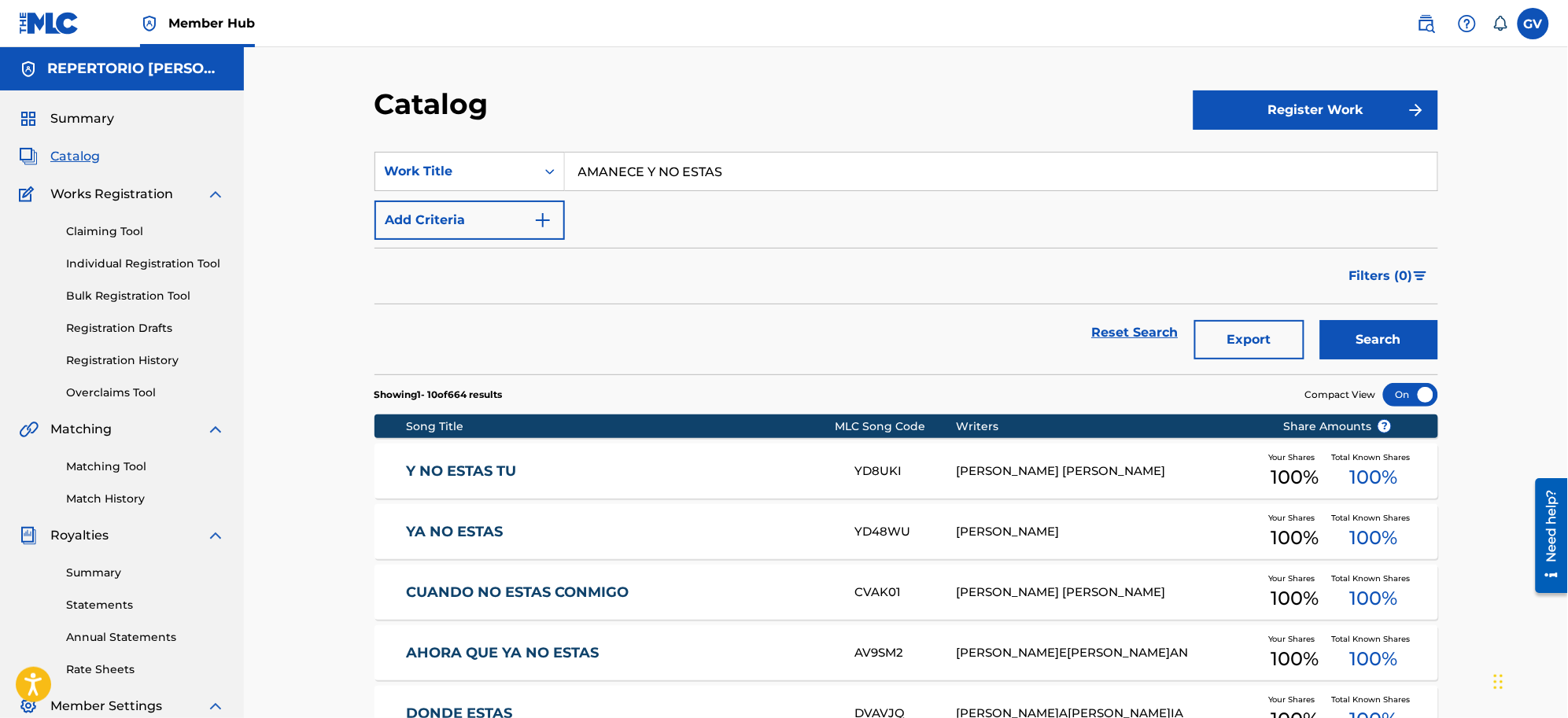
click at [759, 174] on input "AMANECE Y NO ESTAS" at bounding box center [1001, 171] width 873 height 38
click at [1253, 321] on button "Search" at bounding box center [1379, 340] width 118 height 40
drag, startPoint x: 697, startPoint y: 161, endPoint x: 555, endPoint y: 144, distance: 143.0
click at [555, 144] on section "SearchWithCriteria07aa7b12-0770-4192-932c-f3efc482b041 Work Title AMANECE Y NO …" at bounding box center [906, 254] width 1064 height 241
type input "V"
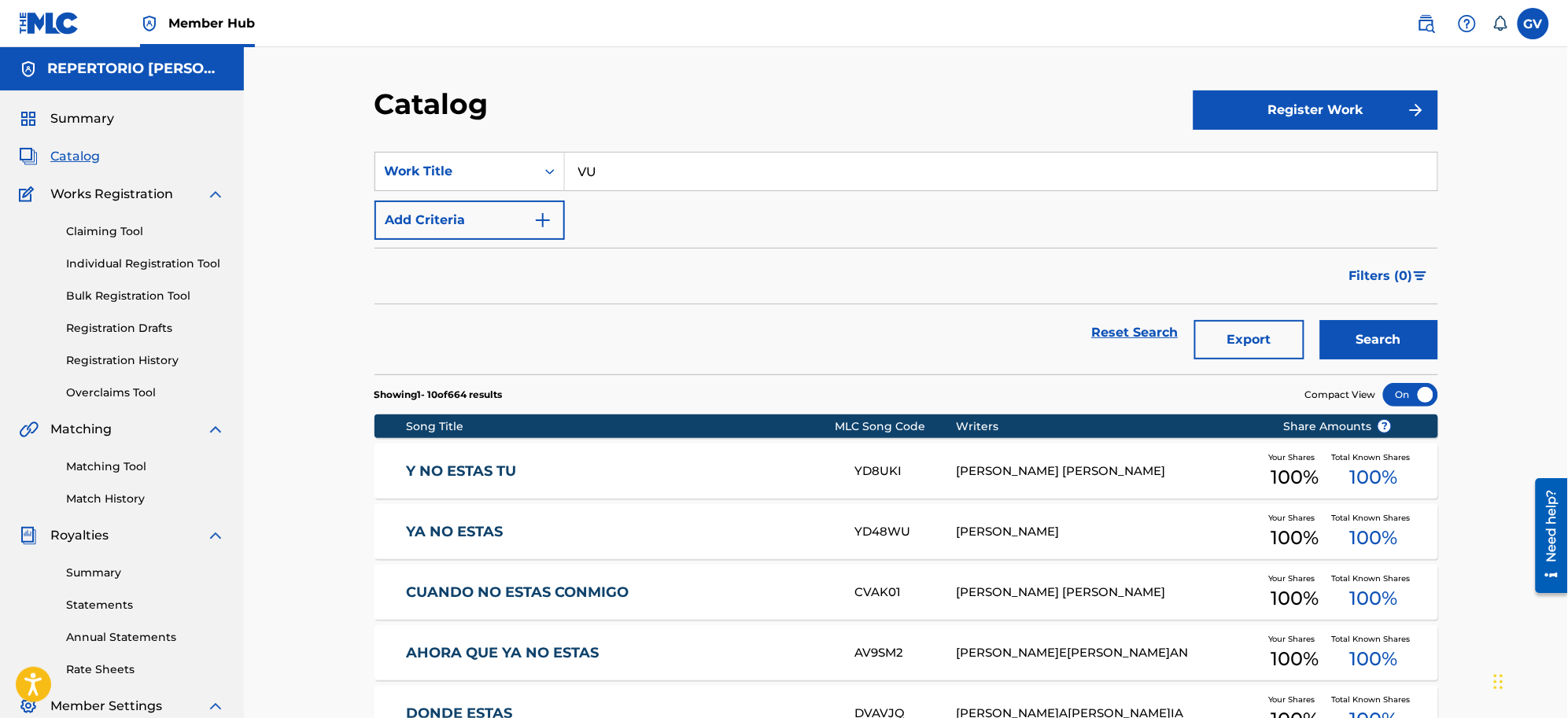
type input "V"
type input "VUELVE YA"
click at [1253, 321] on button "Search" at bounding box center [1379, 340] width 118 height 40
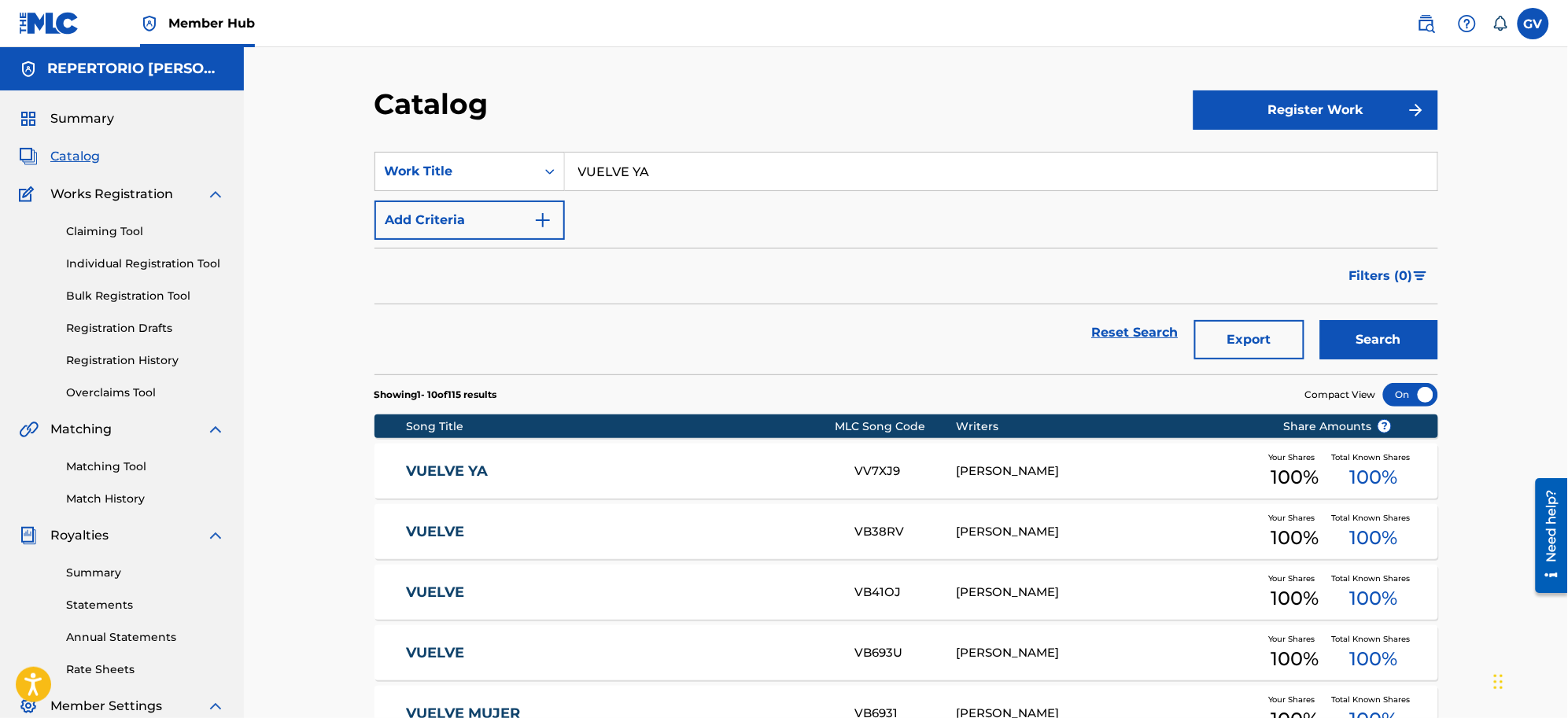
click at [462, 473] on link "VUELVE YA" at bounding box center [620, 471] width 428 height 18
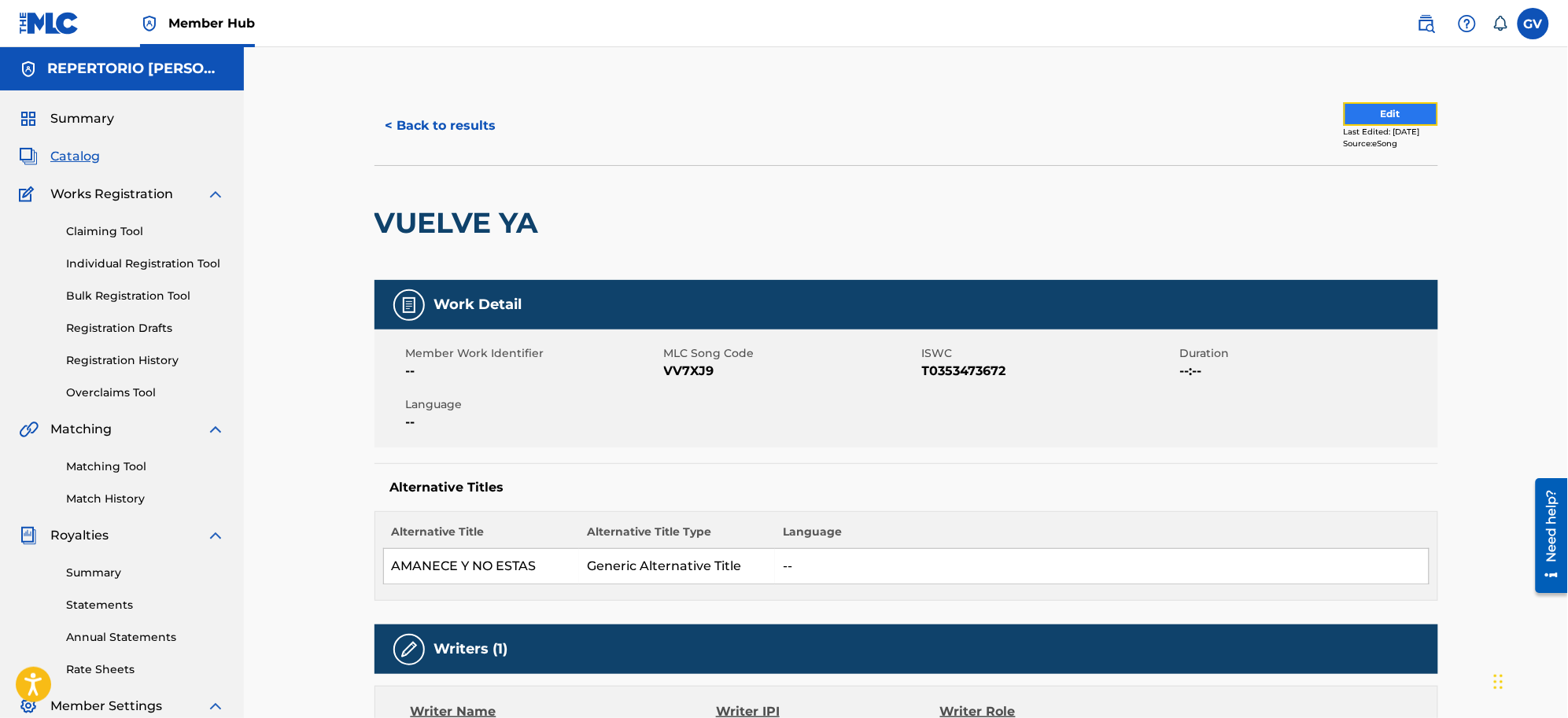
click at [1253, 106] on button "Edit" at bounding box center [1391, 114] width 94 height 24
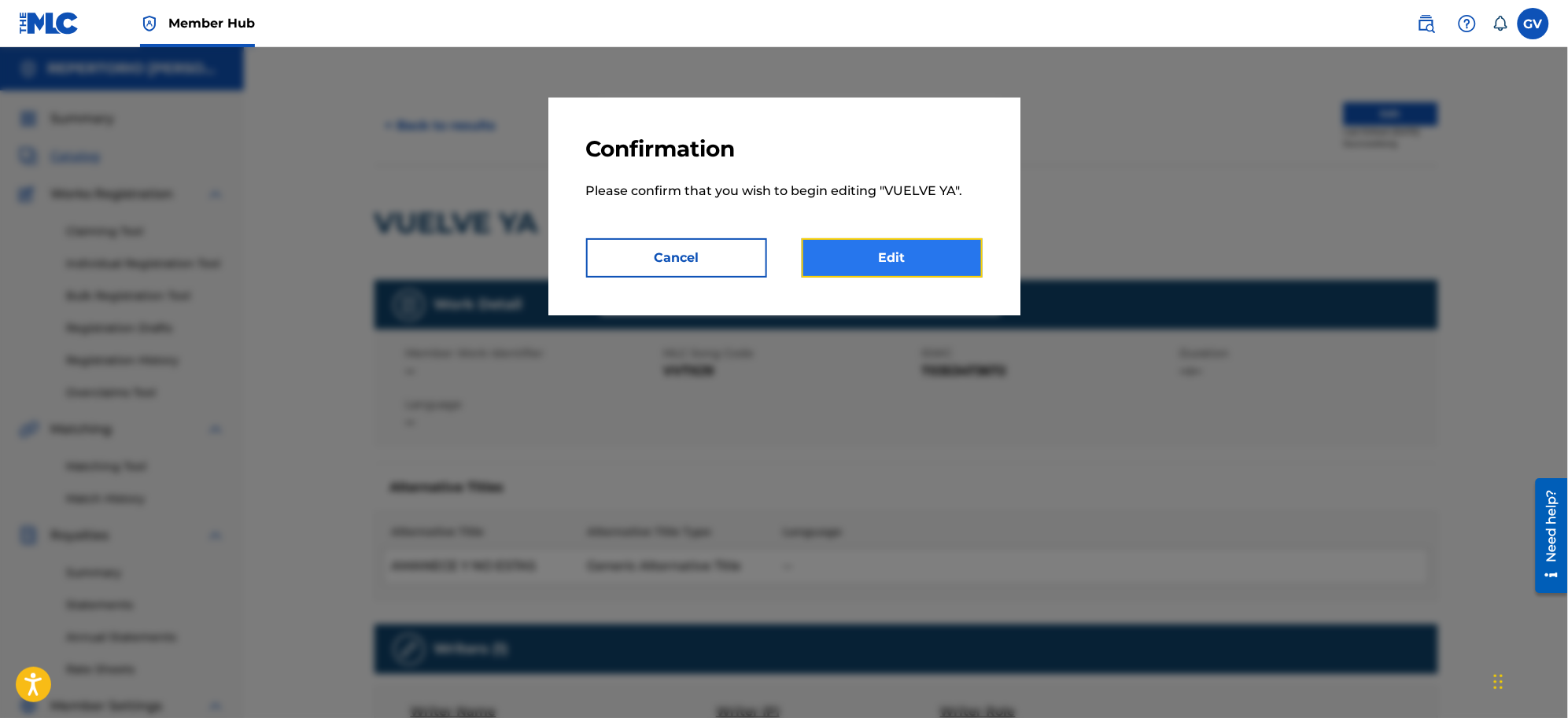
click at [872, 256] on link "Edit" at bounding box center [892, 258] width 181 height 40
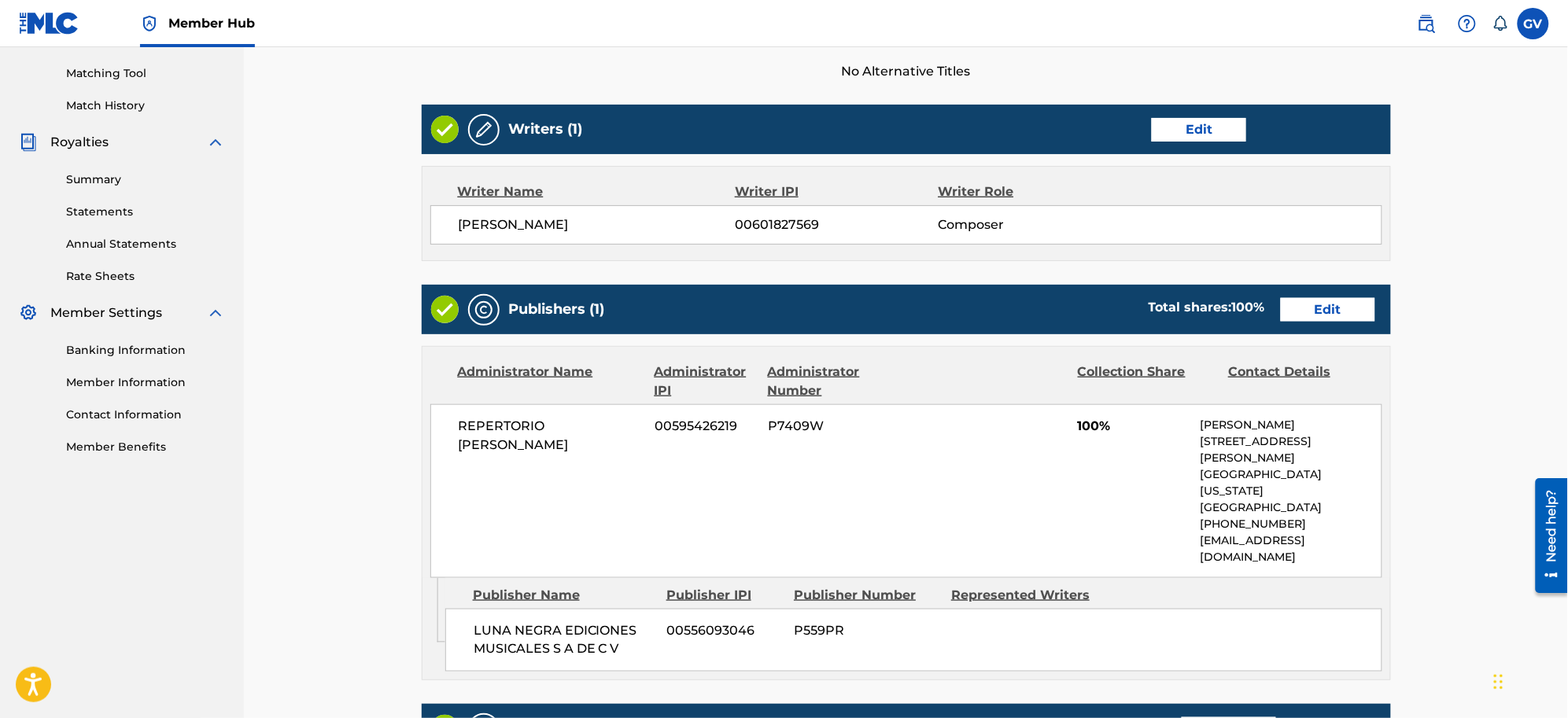
scroll to position [492, 0]
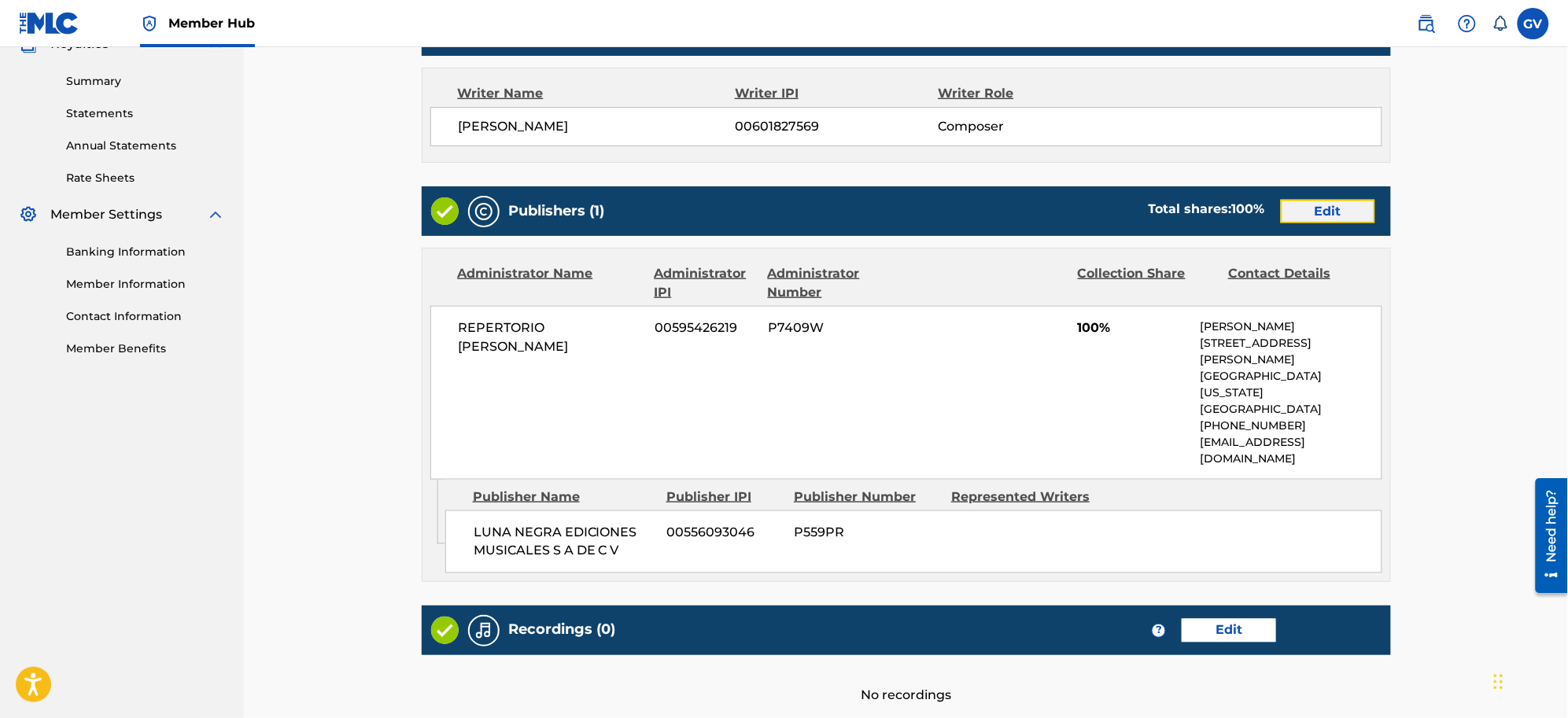
click at [1253, 213] on link "Edit" at bounding box center [1328, 212] width 94 height 24
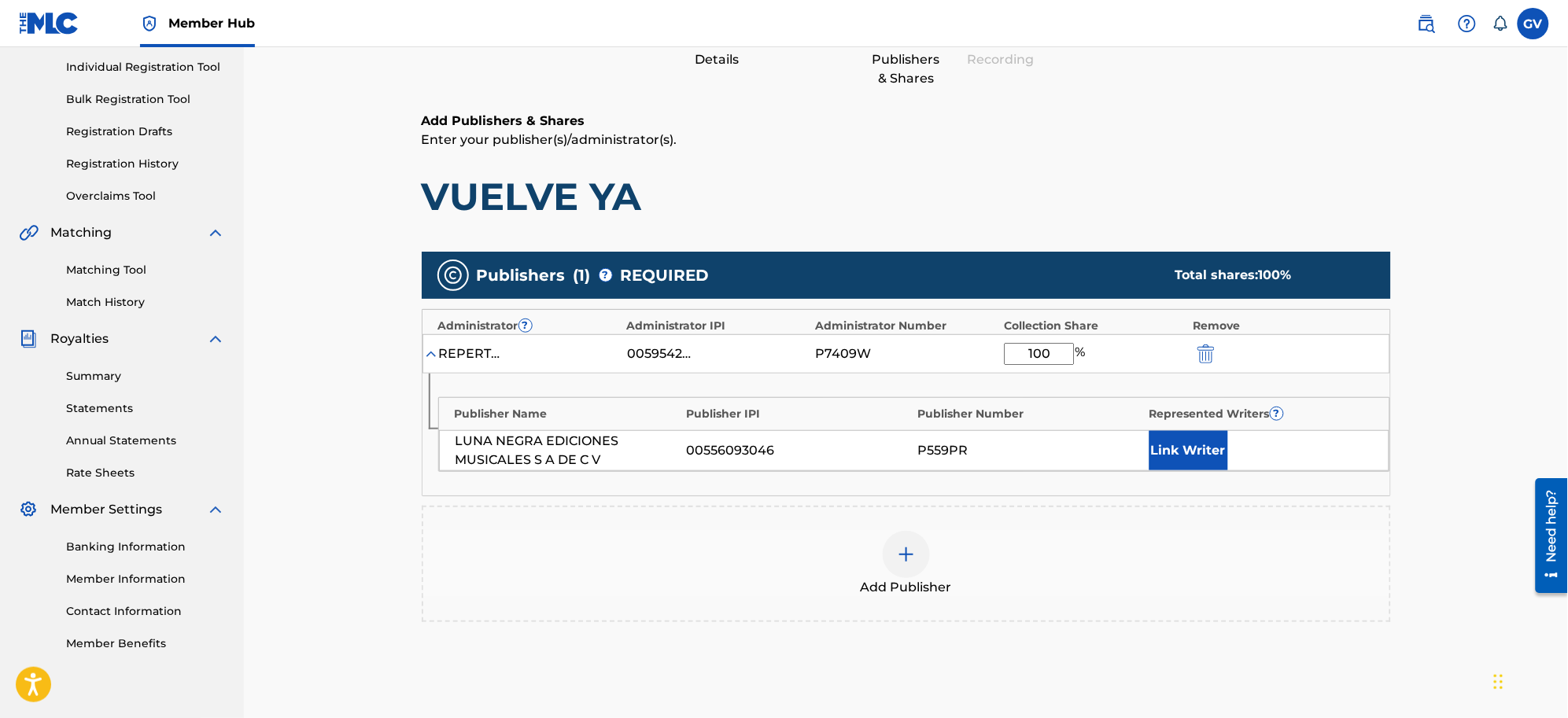
scroll to position [295, 0]
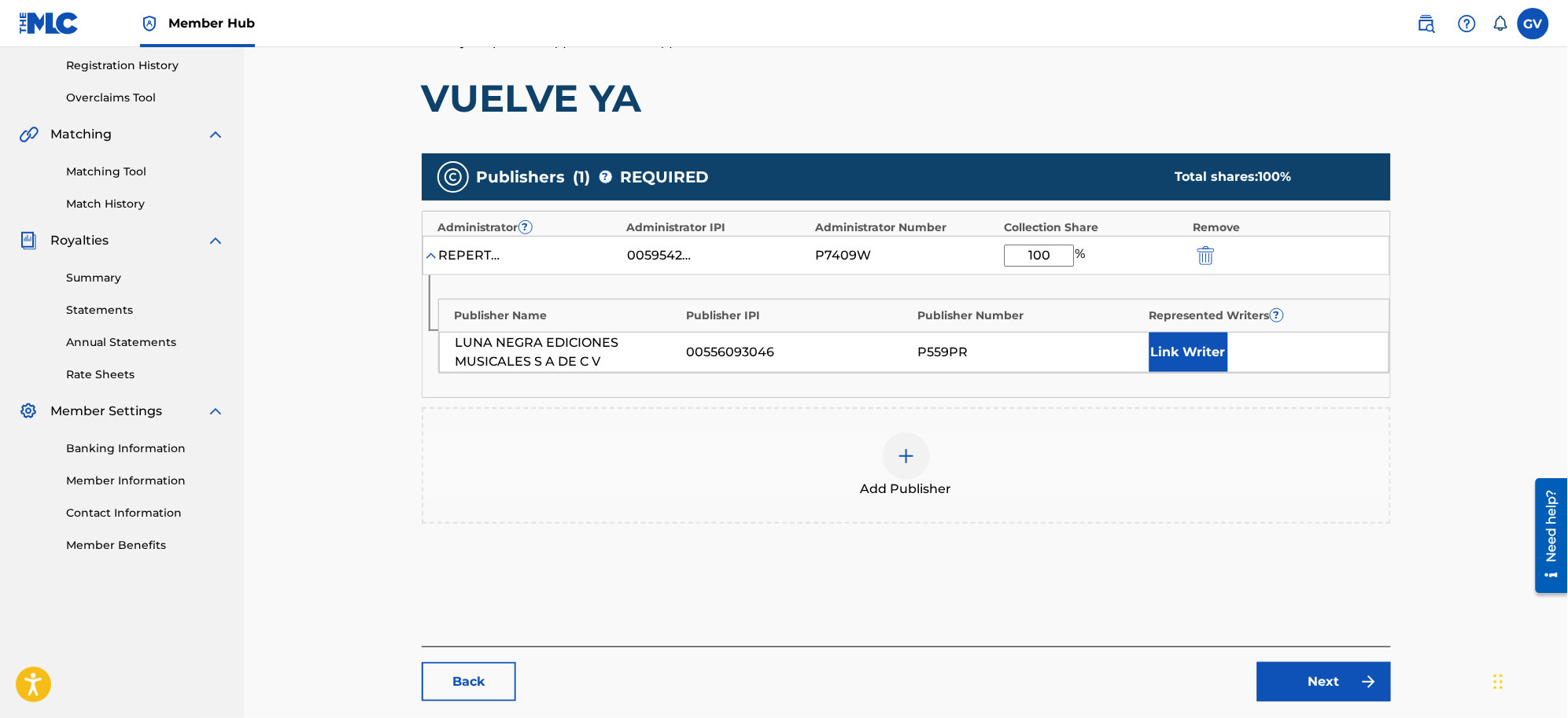
drag, startPoint x: 1063, startPoint y: 254, endPoint x: 984, endPoint y: 250, distance: 79.1
click at [984, 250] on div "REPERTORIO [PERSON_NAME] 00595426219 P7409W 100 %" at bounding box center [906, 255] width 968 height 40
type input "34.00"
click at [1253, 574] on link "Next" at bounding box center [1324, 682] width 134 height 40
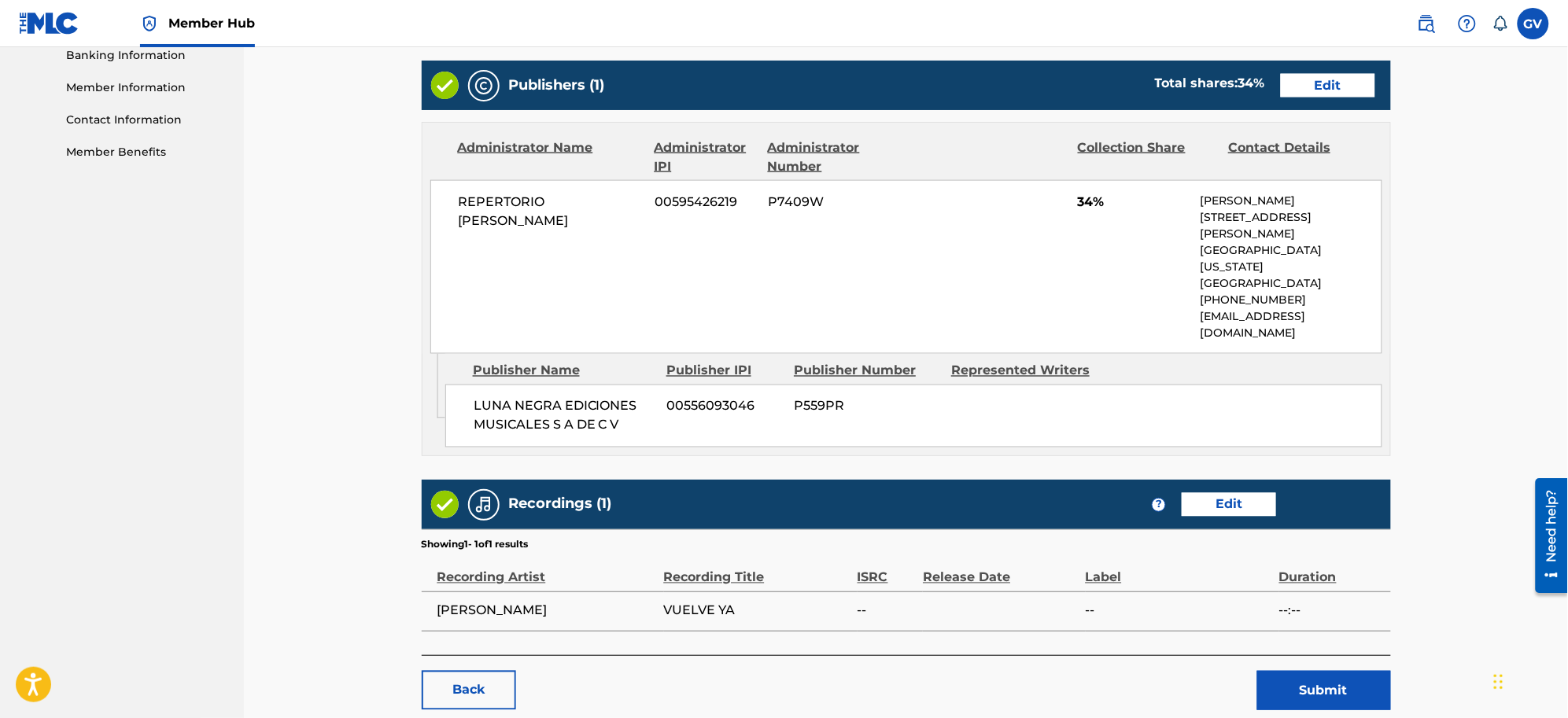
scroll to position [748, 0]
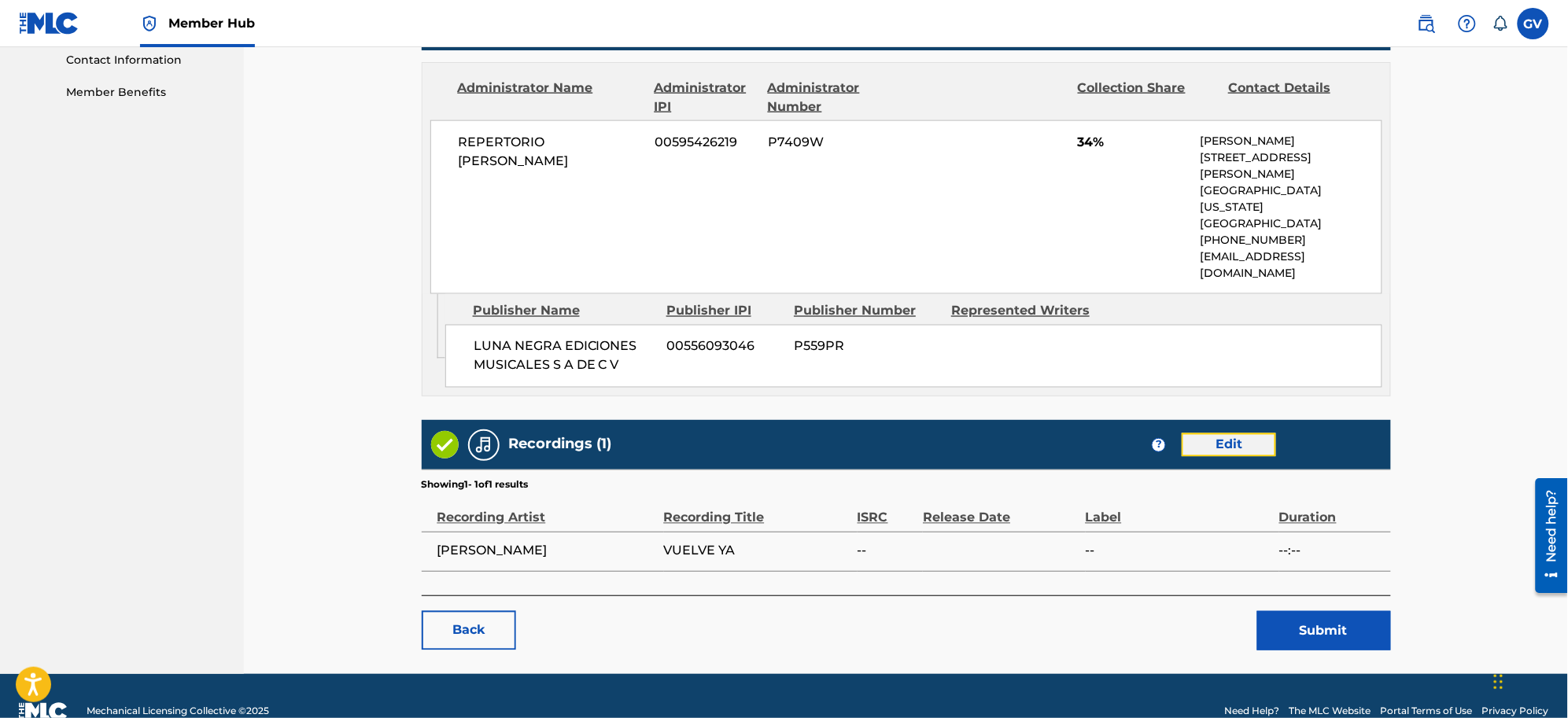
click at [1229, 433] on link "Edit" at bounding box center [1228, 445] width 94 height 24
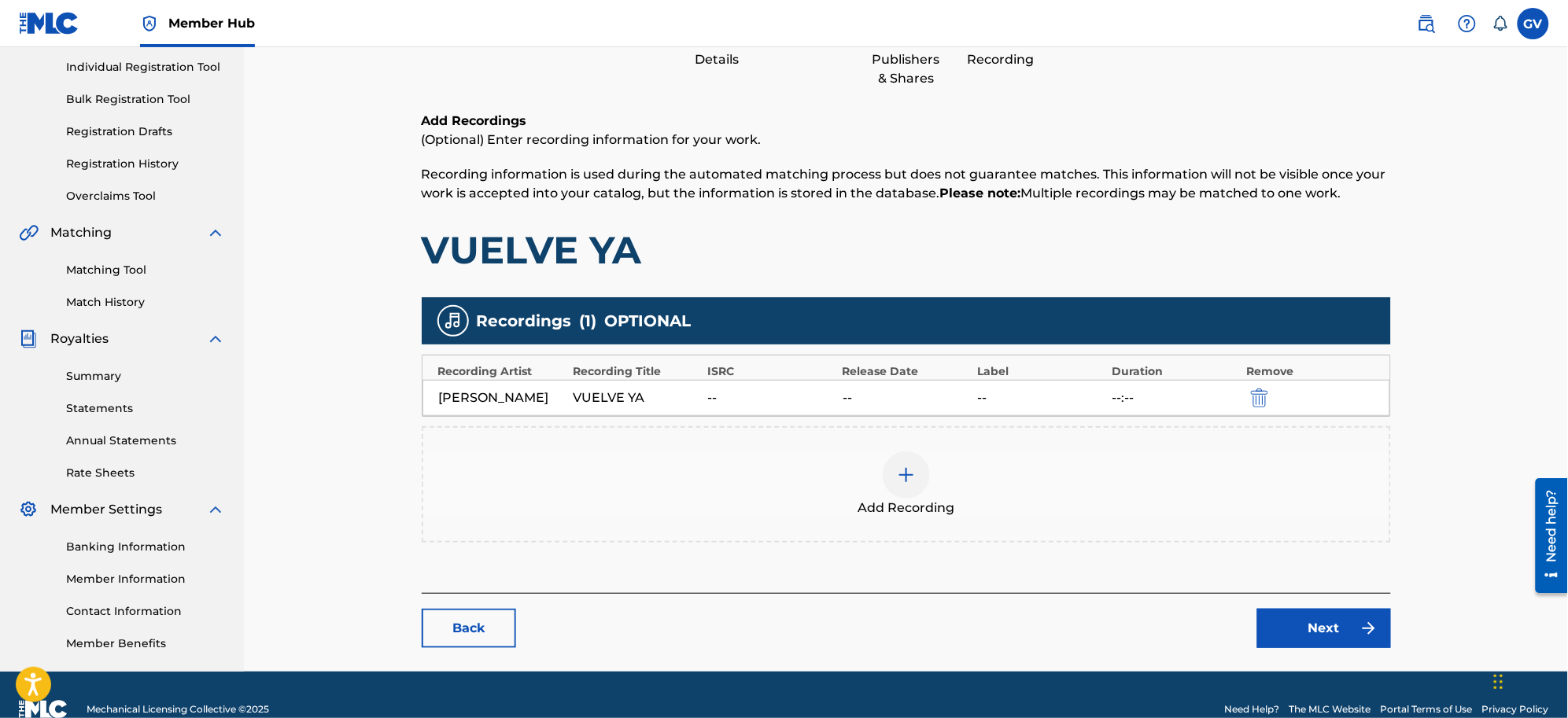
scroll to position [244, 0]
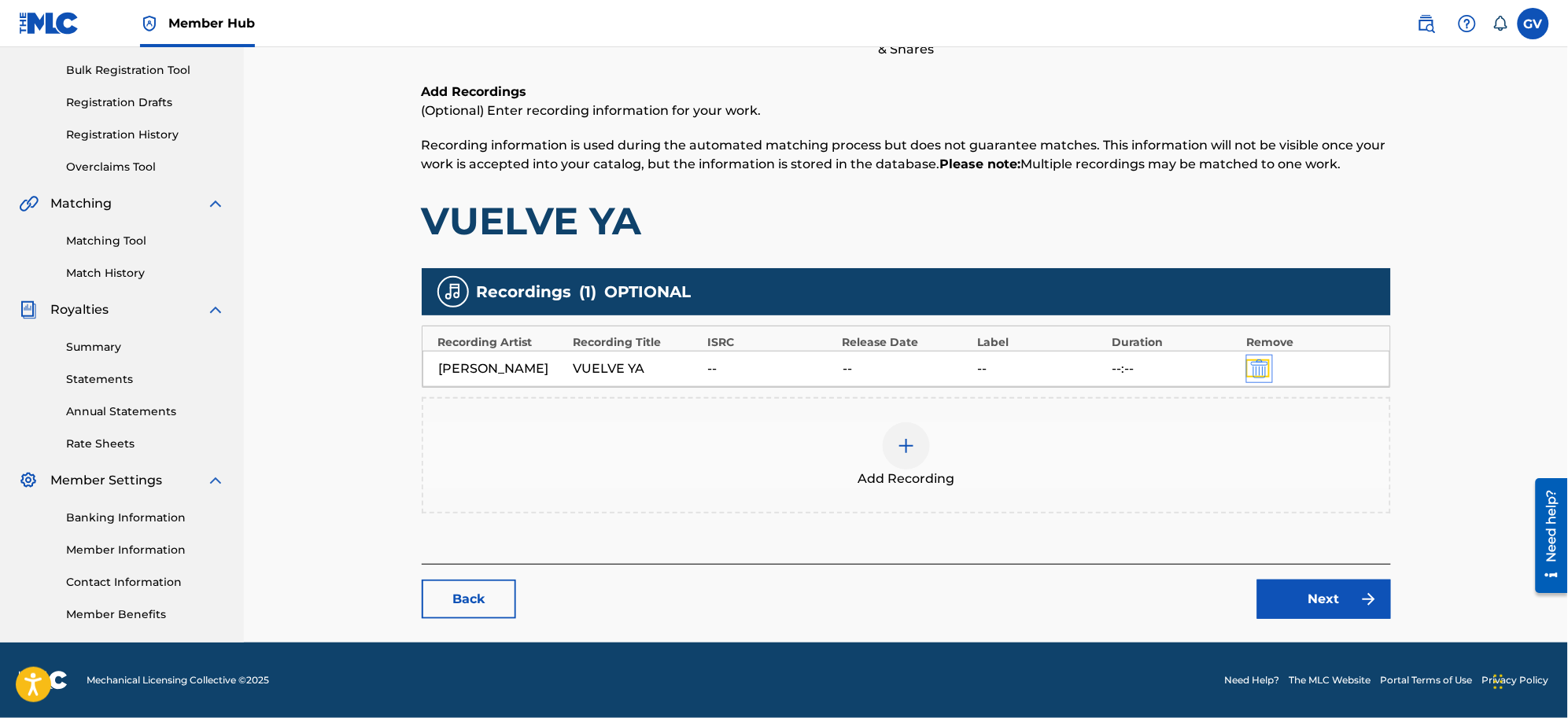
click at [1253, 359] on img "submit" at bounding box center [1260, 369] width 17 height 19
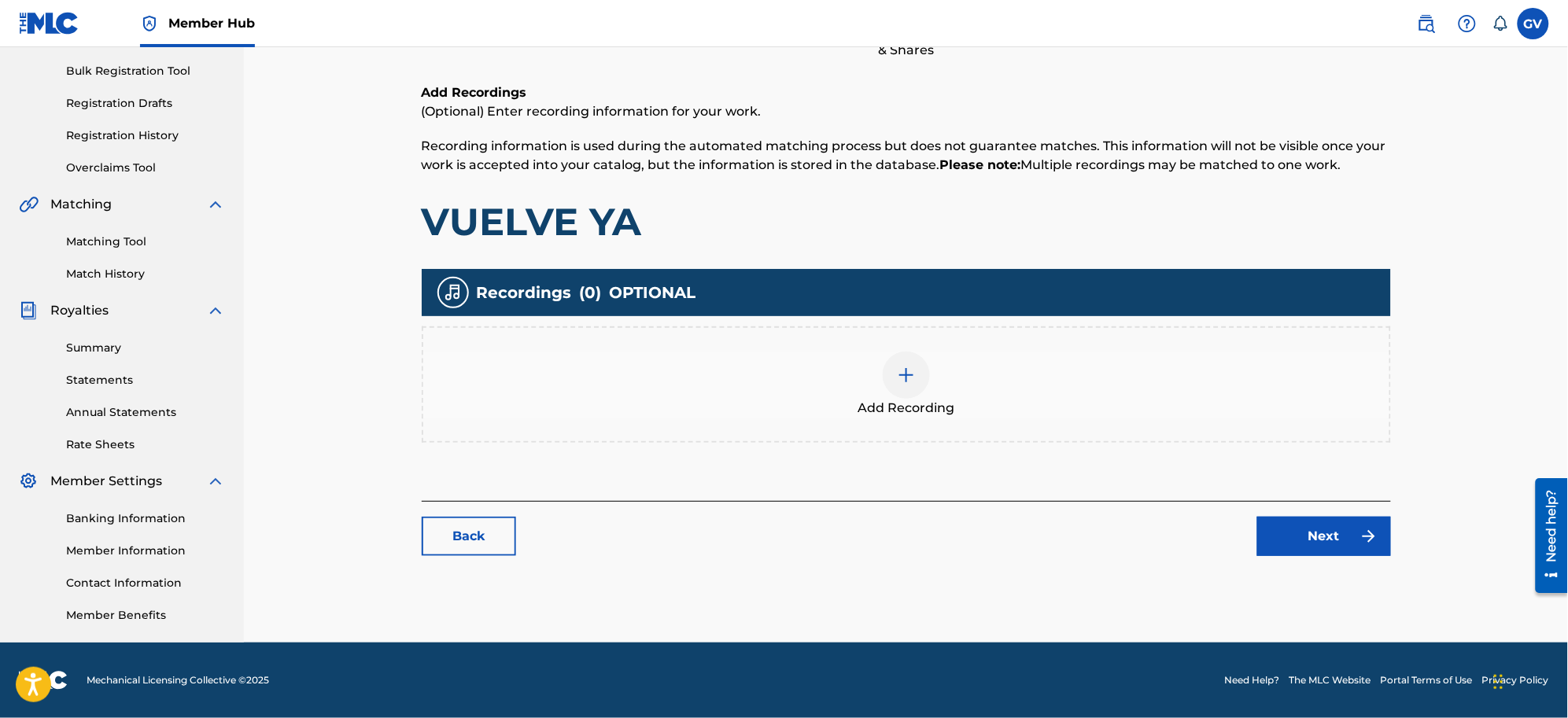
scroll to position [225, 0]
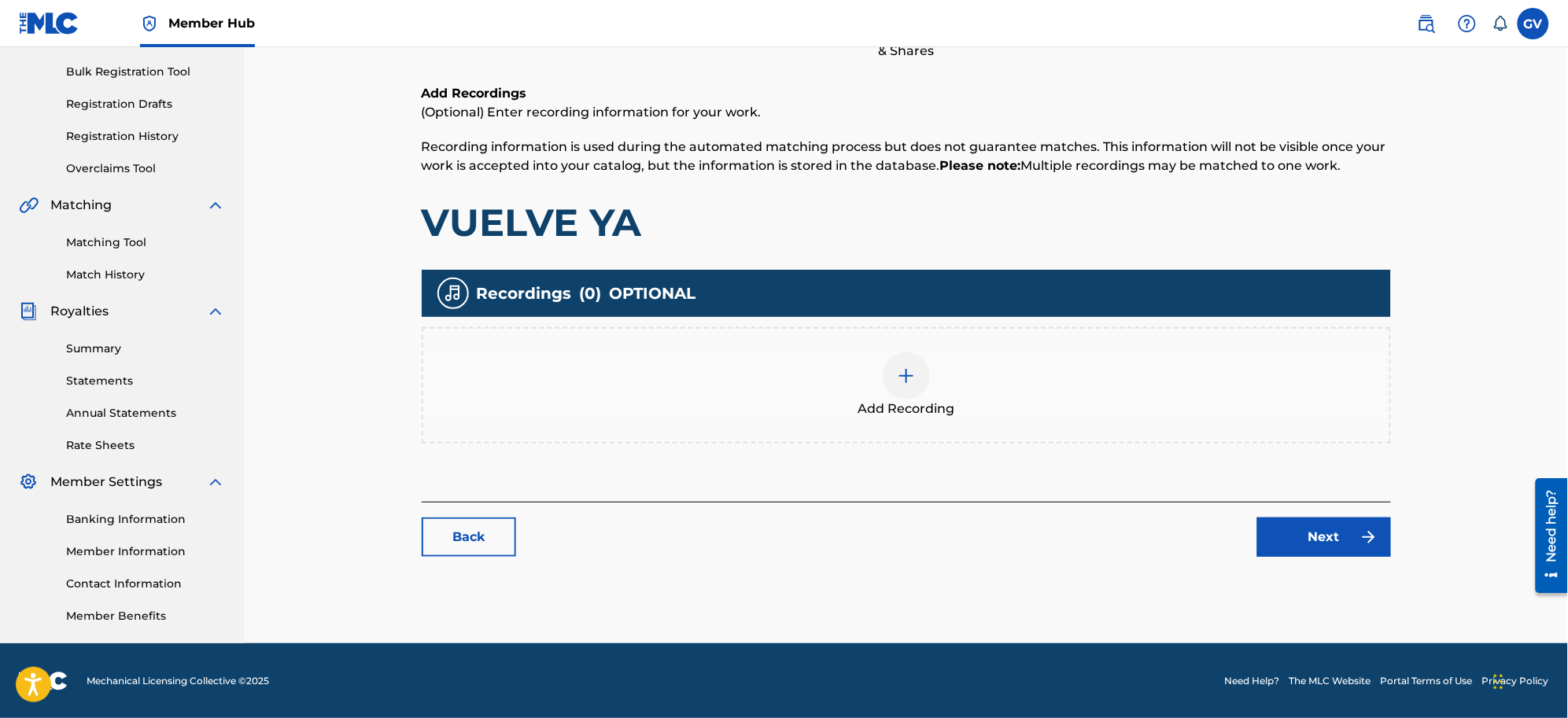
click at [905, 368] on img at bounding box center [906, 376] width 19 height 19
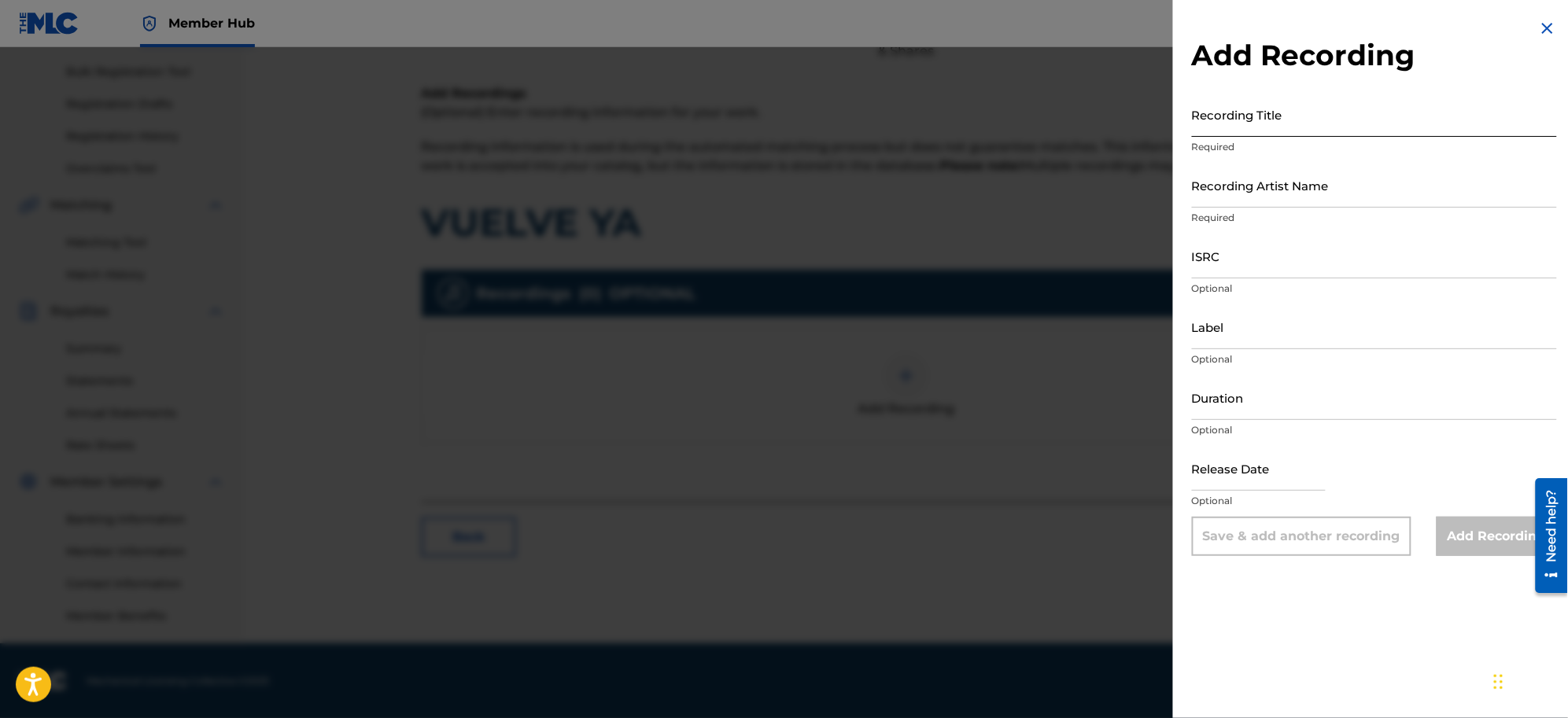
click at [1213, 130] on input "Recording Title" at bounding box center [1374, 114] width 365 height 45
click at [1218, 195] on input "Recording Artist Name" at bounding box center [1374, 185] width 365 height 45
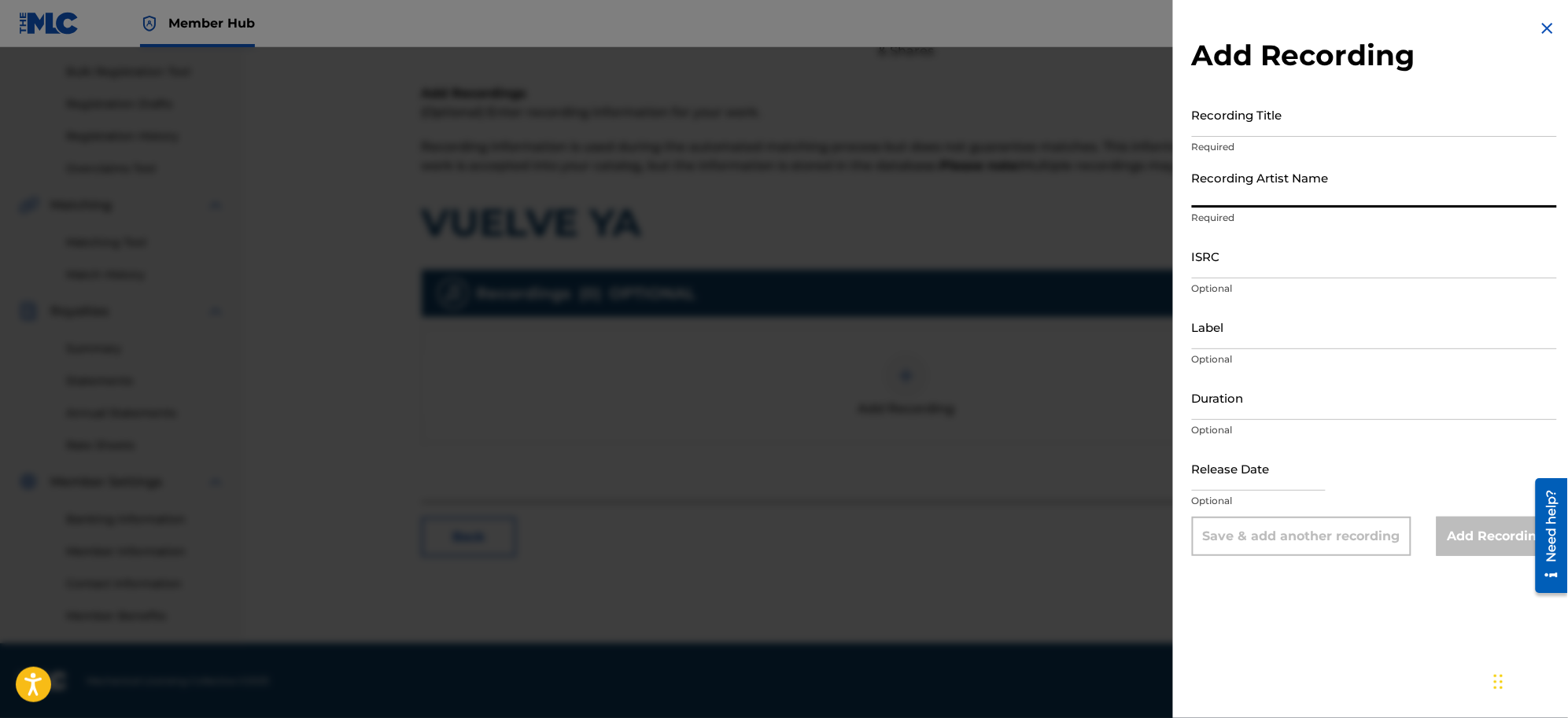
paste input "[PERSON_NAME]"
type input "[PERSON_NAME]"
click at [1220, 128] on input "Recording Title" at bounding box center [1374, 114] width 365 height 45
click at [1253, 25] on img at bounding box center [1548, 29] width 19 height 19
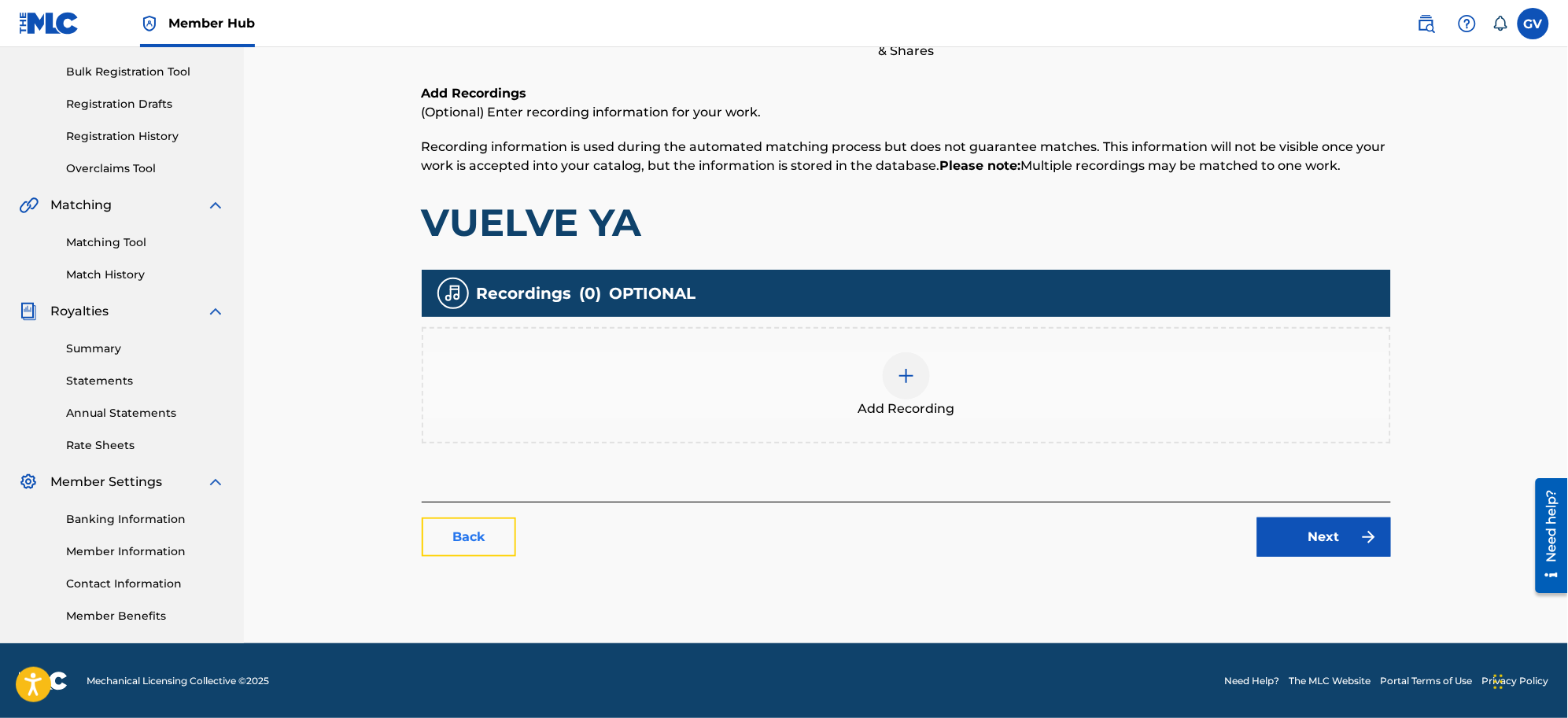
click at [461, 533] on link "Back" at bounding box center [468, 537] width 94 height 40
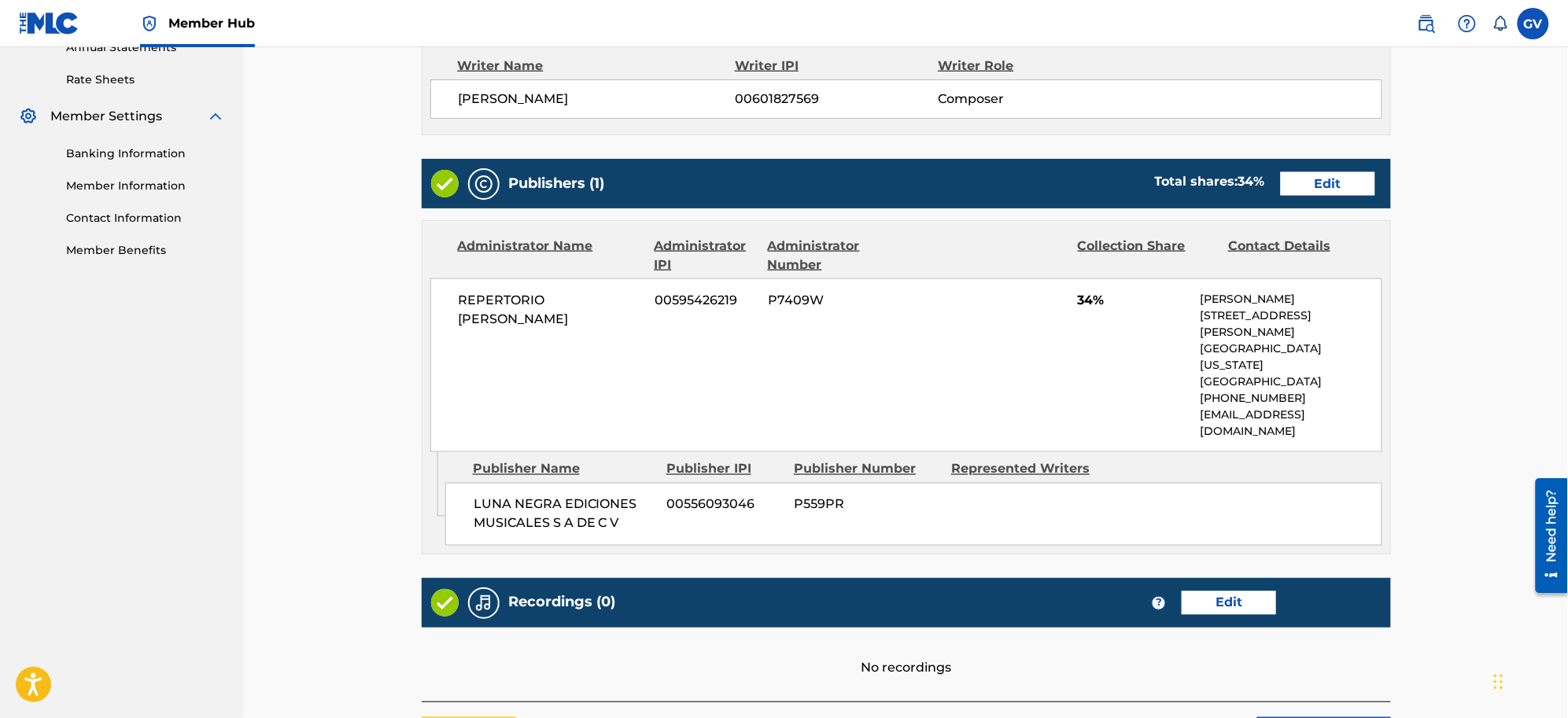
scroll to position [697, 0]
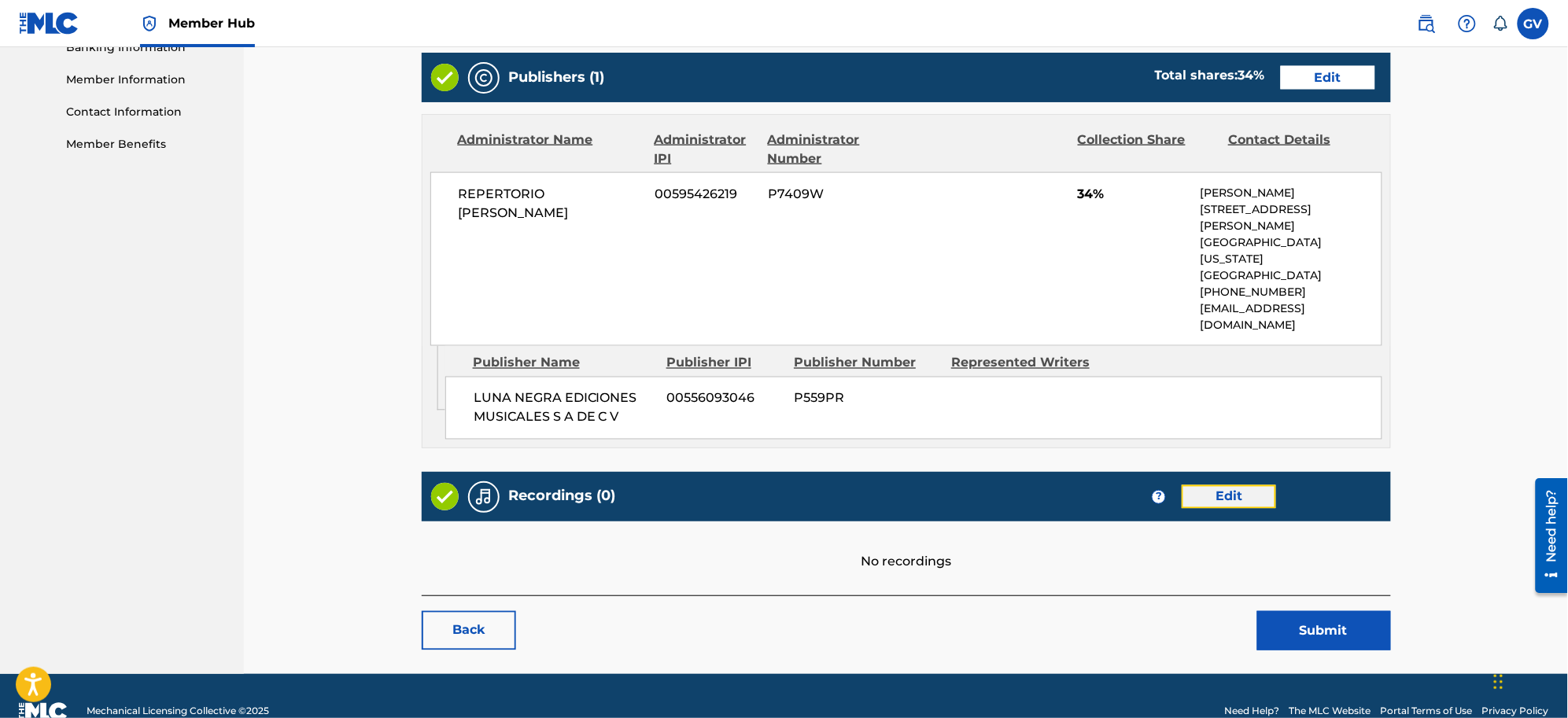
click at [1224, 486] on link "Edit" at bounding box center [1228, 497] width 94 height 24
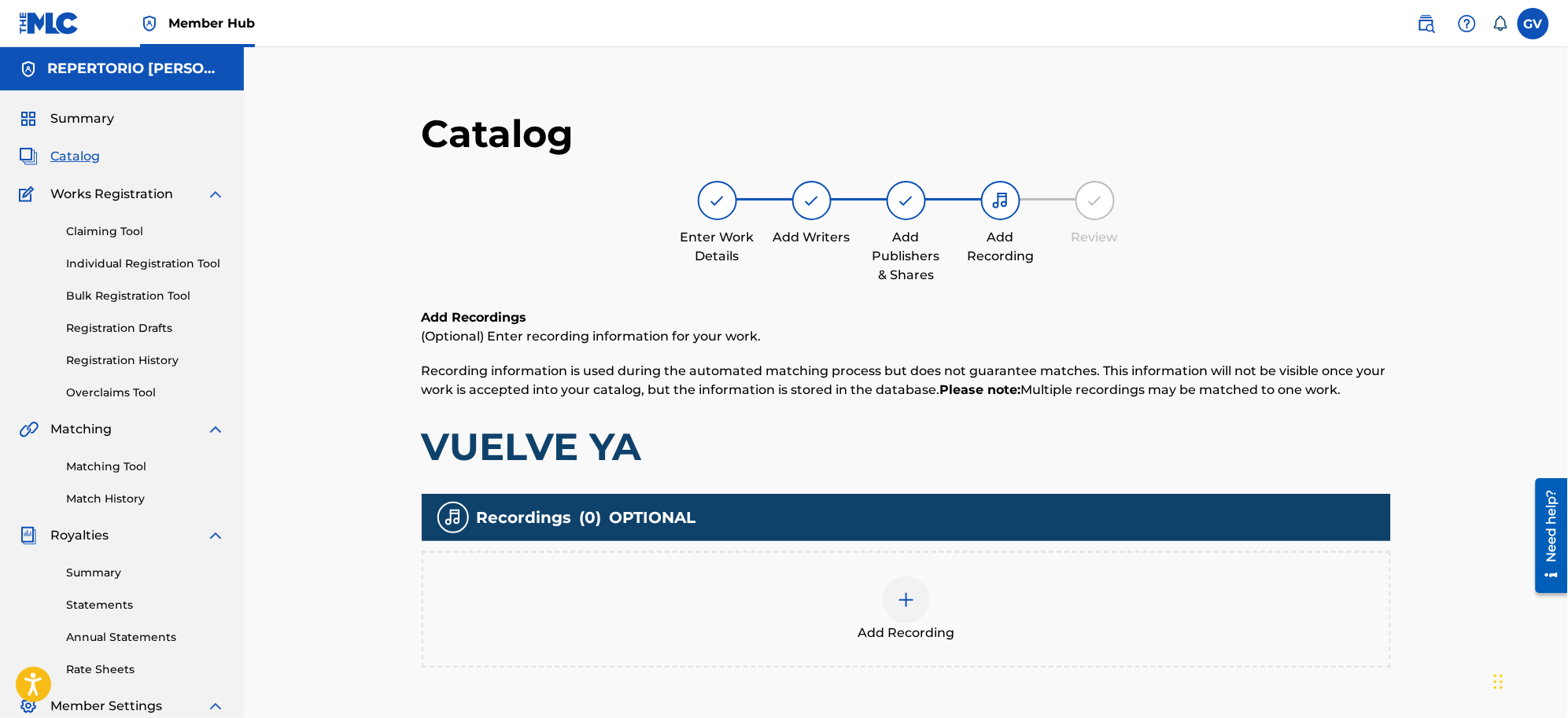
click at [907, 574] on img at bounding box center [906, 601] width 19 height 19
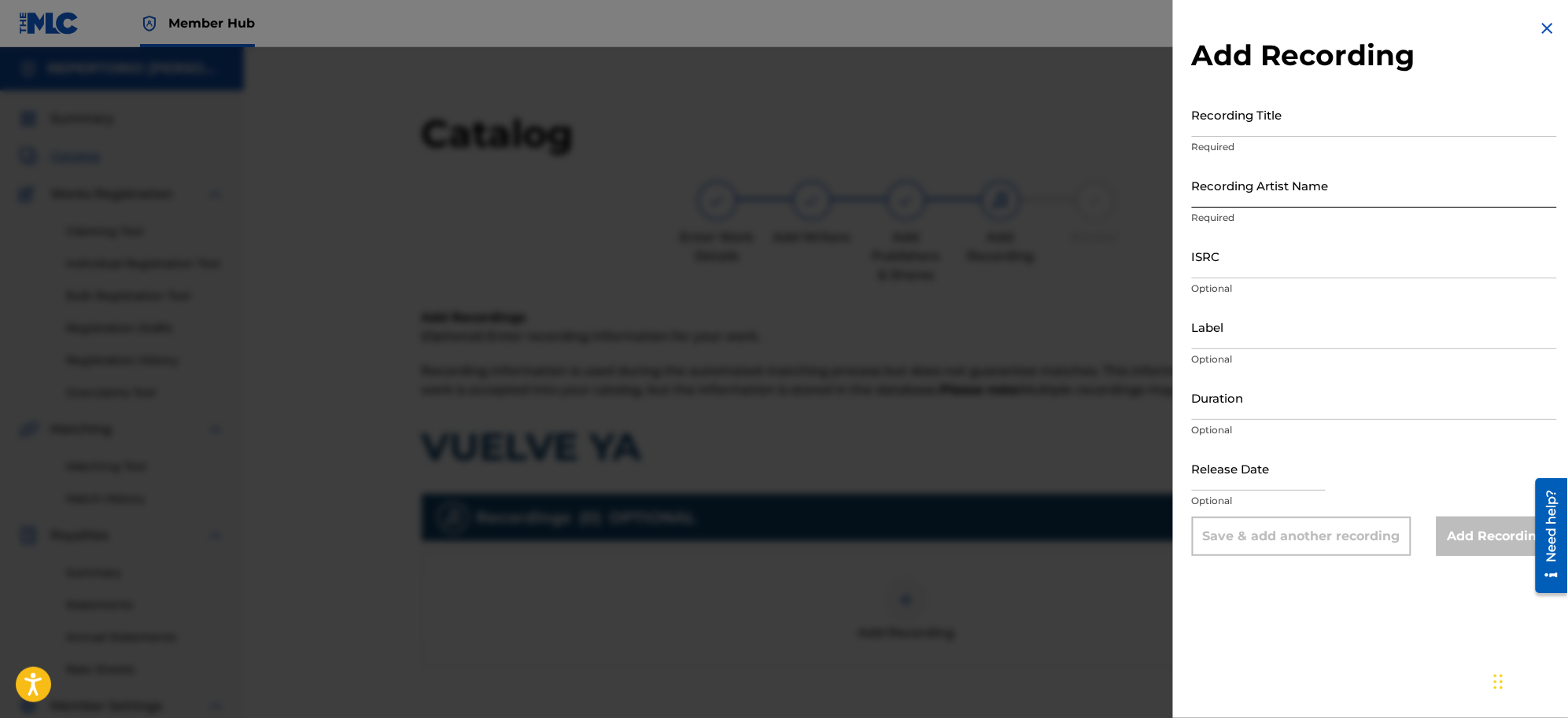
click at [1228, 197] on input "Recording Artist Name" at bounding box center [1374, 185] width 365 height 45
type input "[PERSON_NAME]"
click at [1253, 24] on img at bounding box center [1548, 29] width 19 height 19
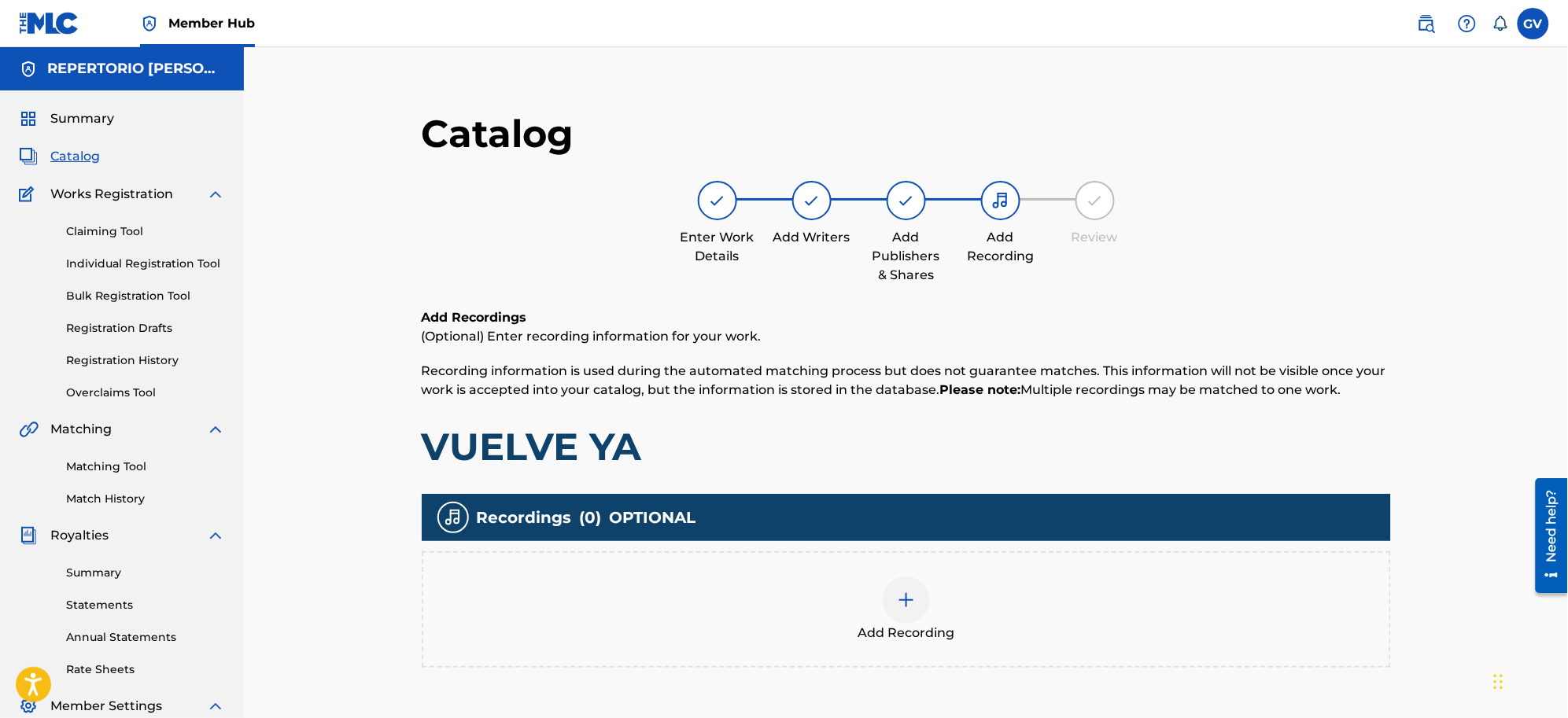
click at [76, 153] on span "Catalog" at bounding box center [75, 156] width 49 height 19
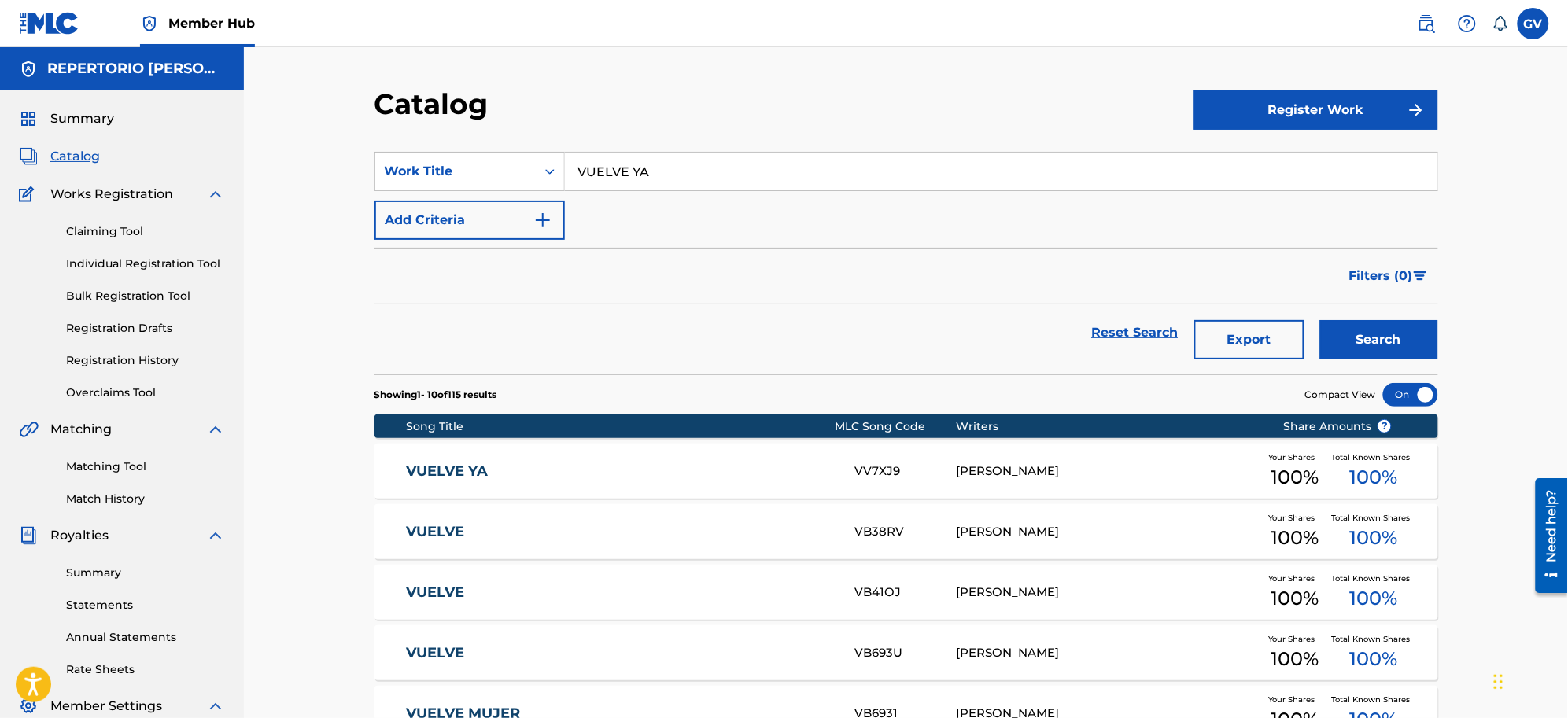
click at [447, 468] on link "VUELVE YA" at bounding box center [620, 471] width 428 height 18
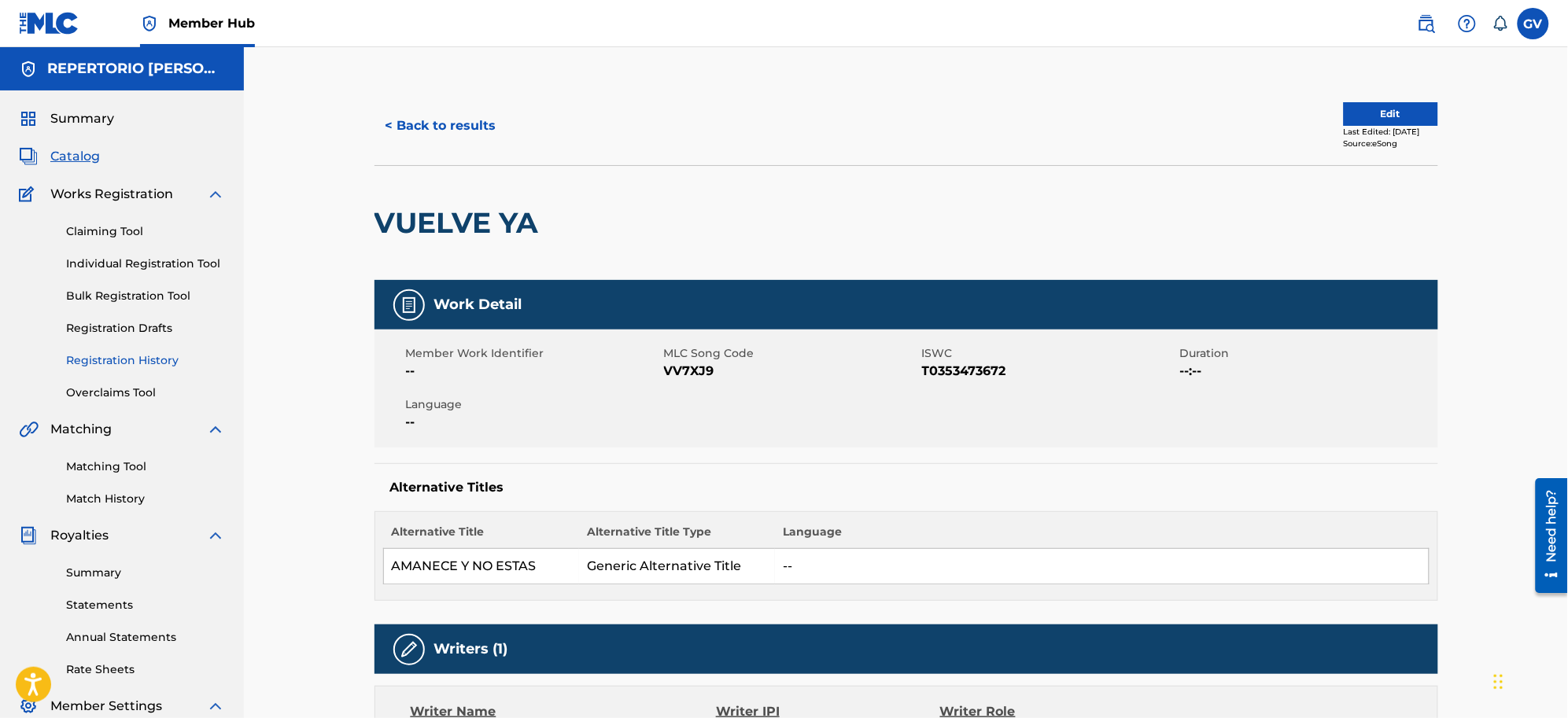
click at [108, 352] on link "Registration History" at bounding box center [145, 360] width 159 height 17
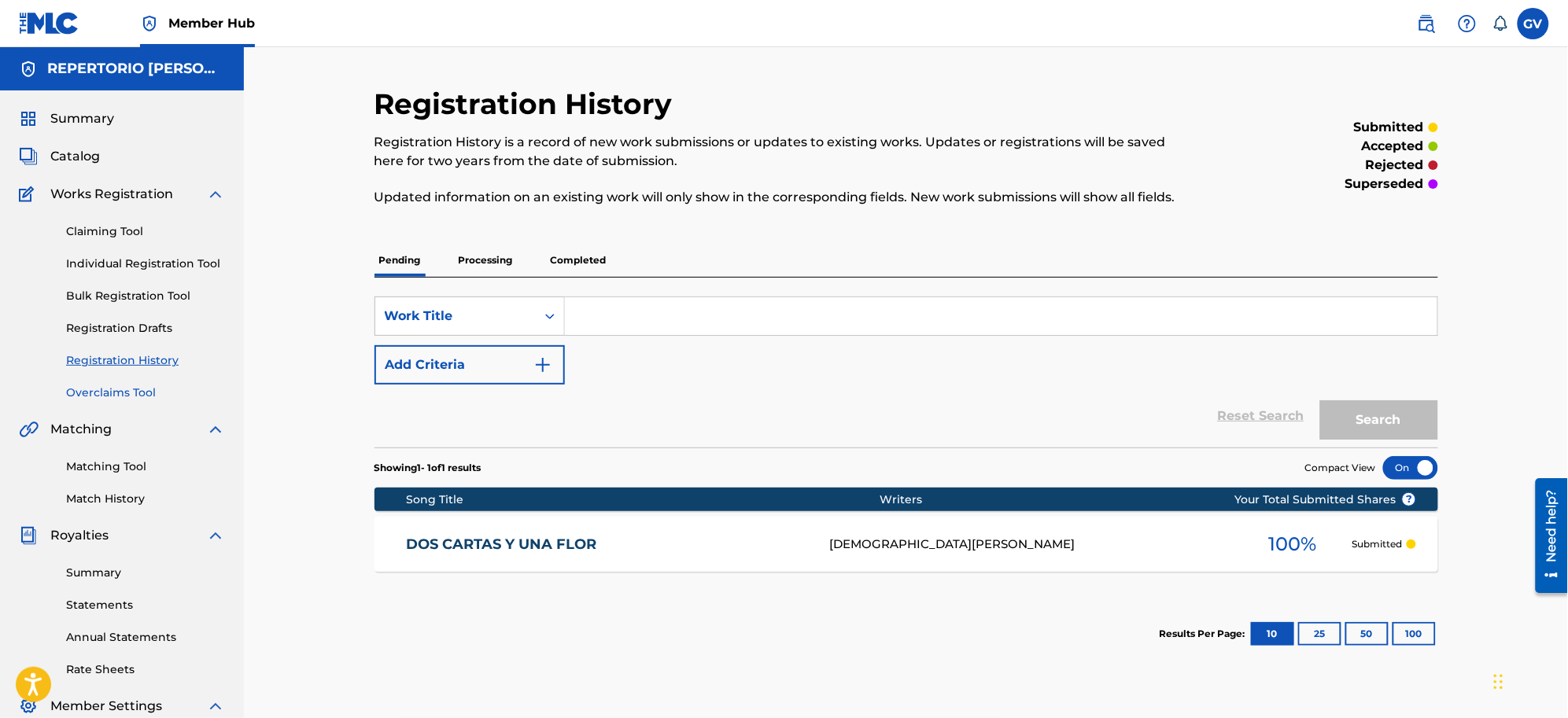
click at [103, 387] on link "Overclaims Tool" at bounding box center [145, 393] width 159 height 17
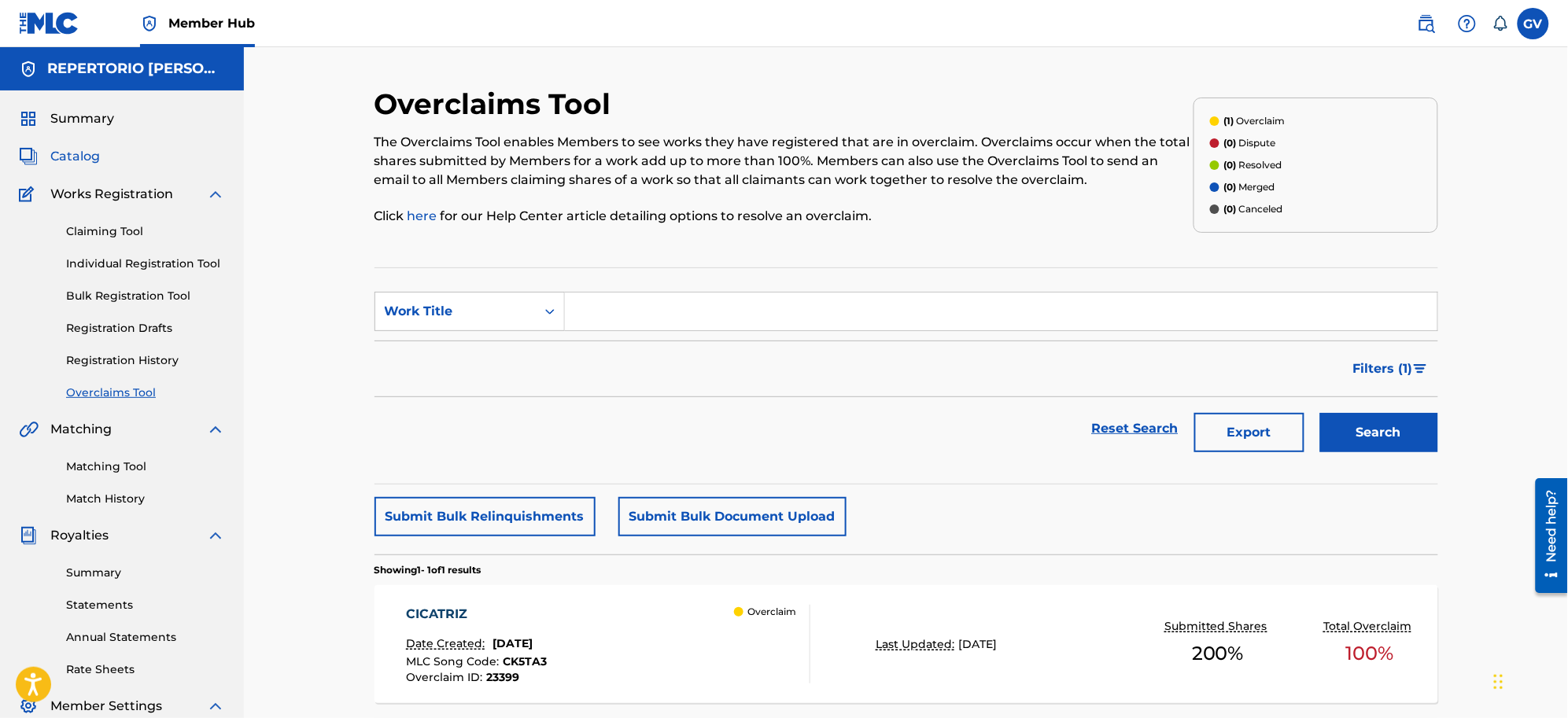
click at [69, 148] on span "Catalog" at bounding box center [75, 156] width 49 height 19
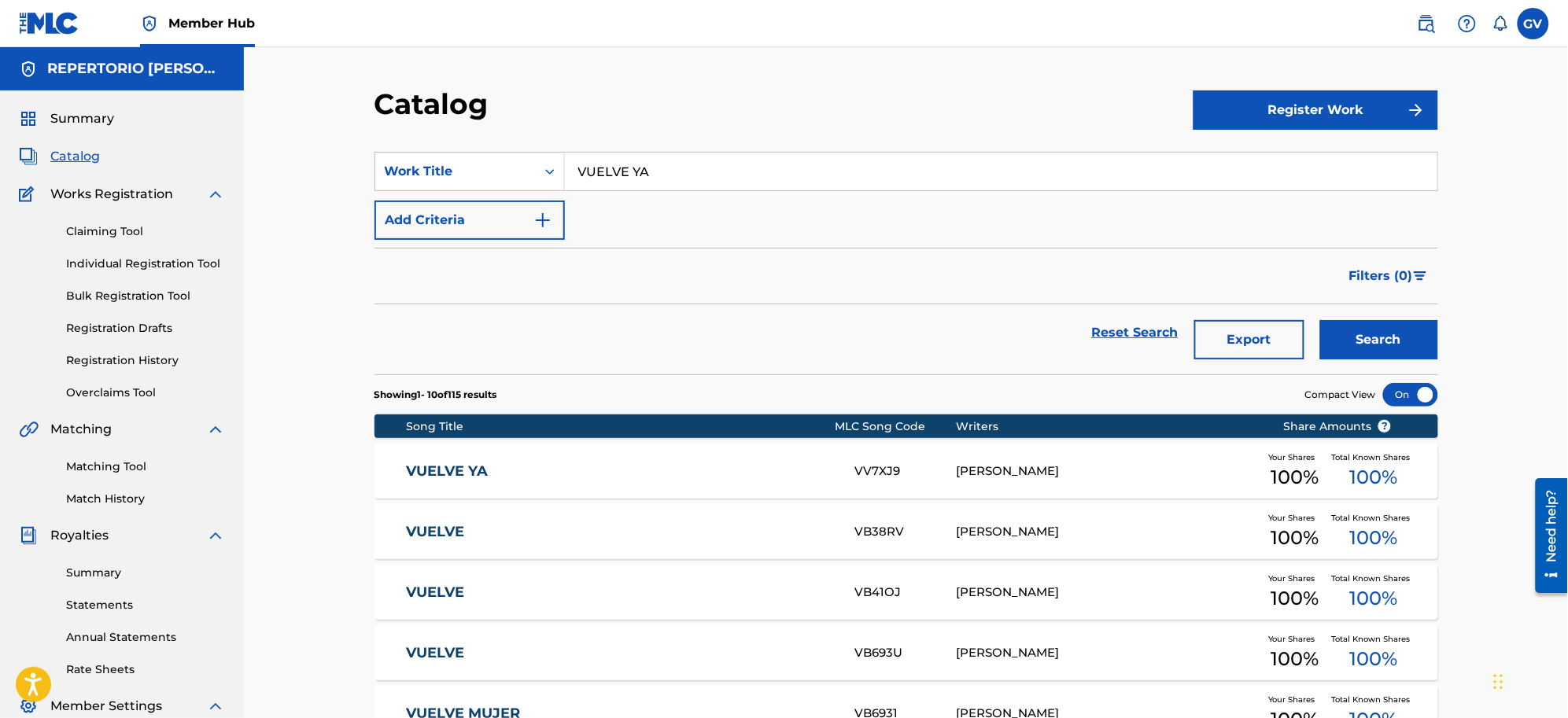
click at [441, 470] on link "VUELVE YA" at bounding box center [620, 471] width 428 height 18
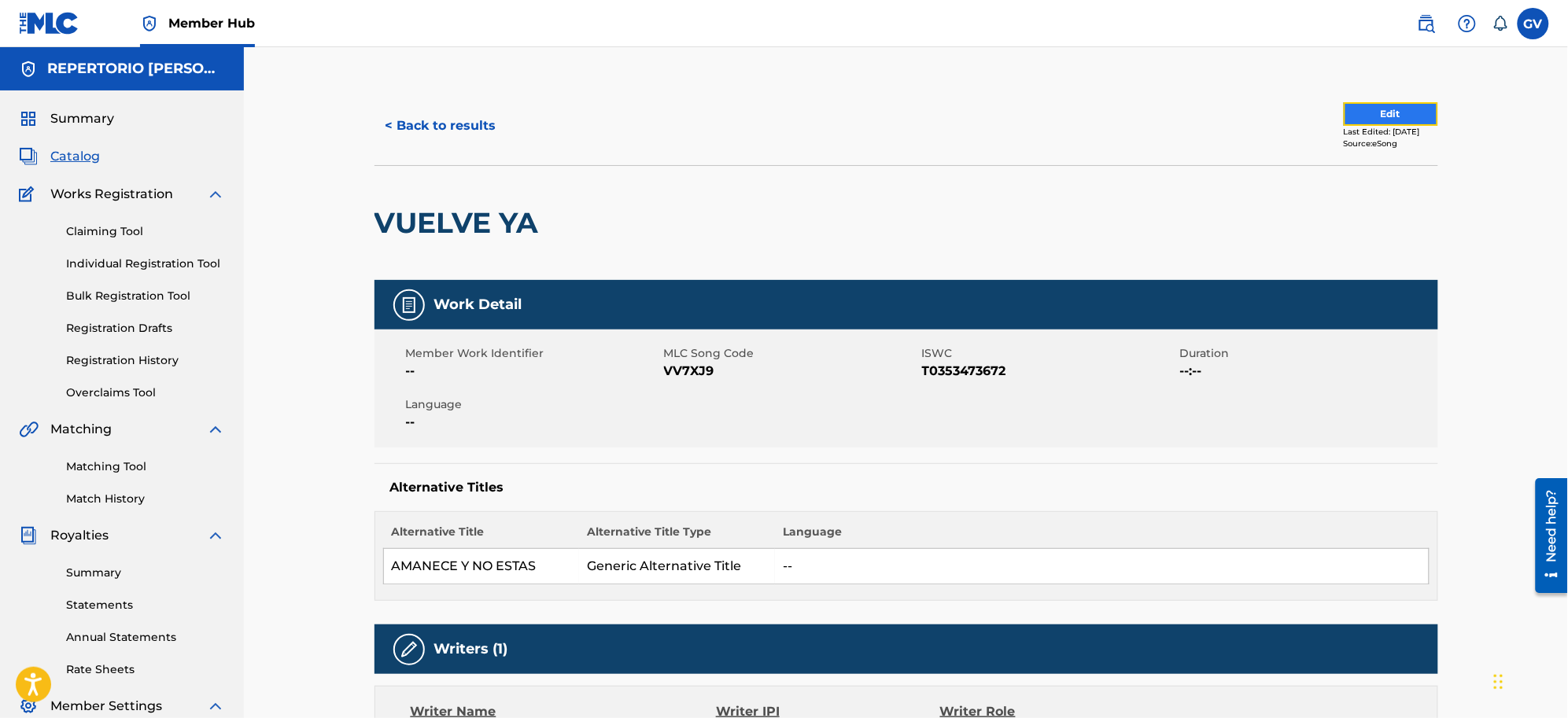
click at [1253, 107] on button "Edit" at bounding box center [1391, 114] width 94 height 24
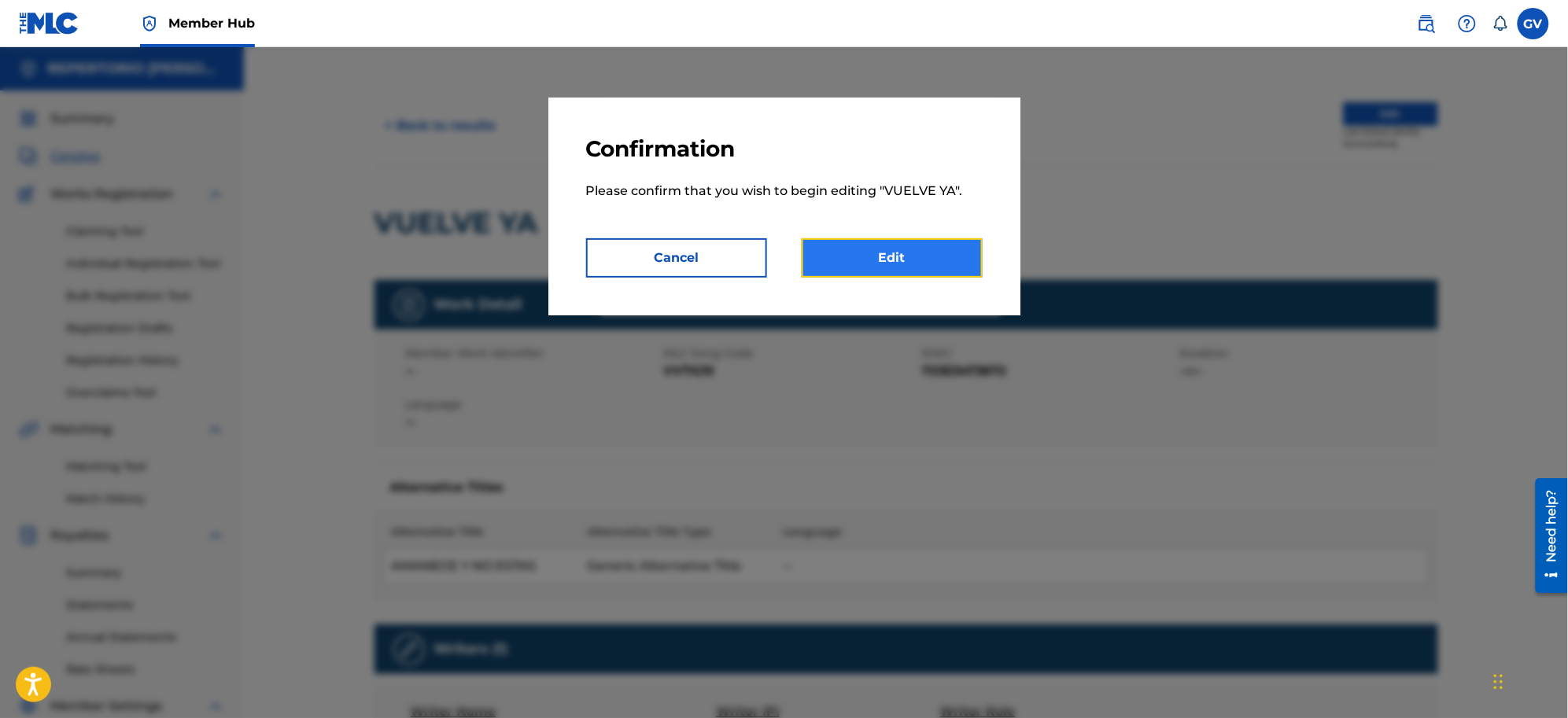
click at [894, 256] on link "Edit" at bounding box center [892, 258] width 181 height 40
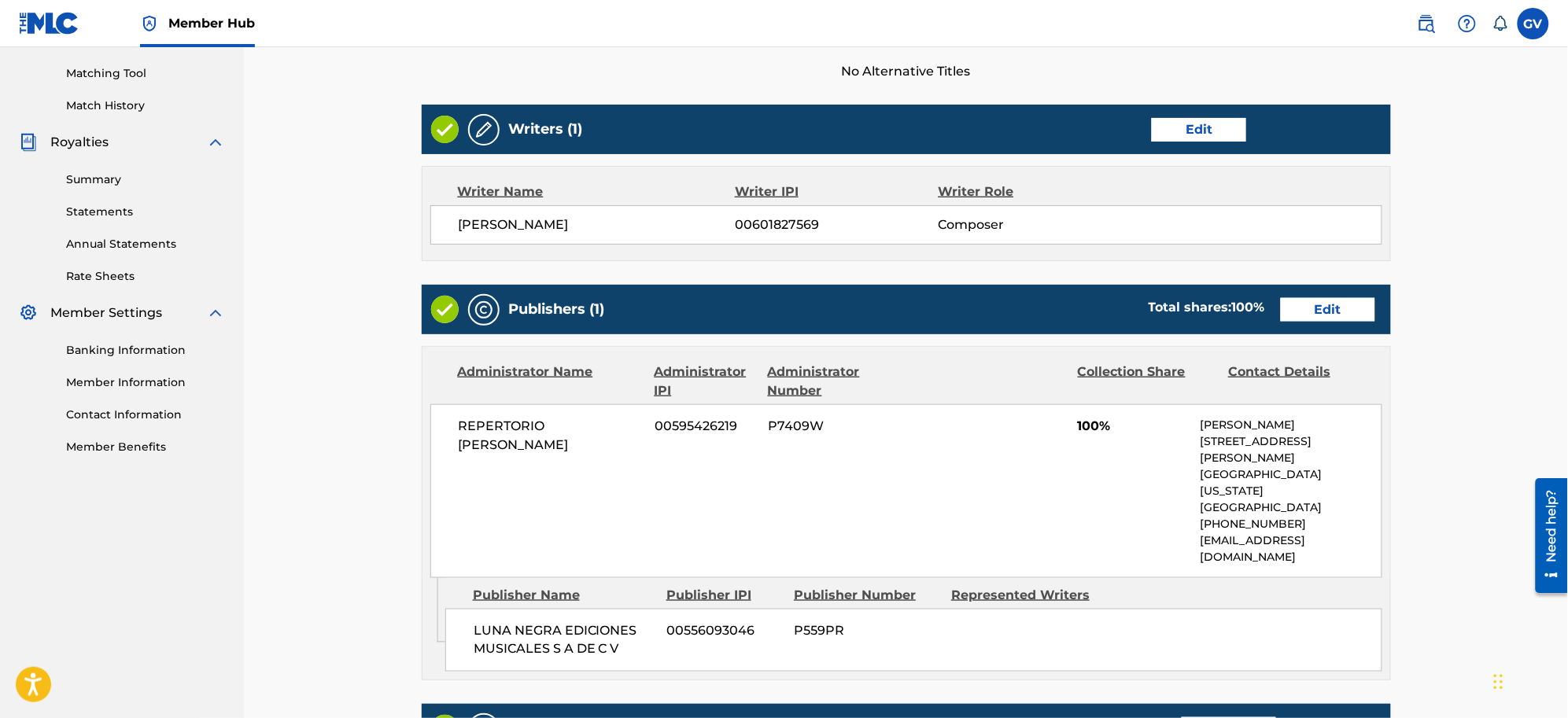
scroll to position [492, 0]
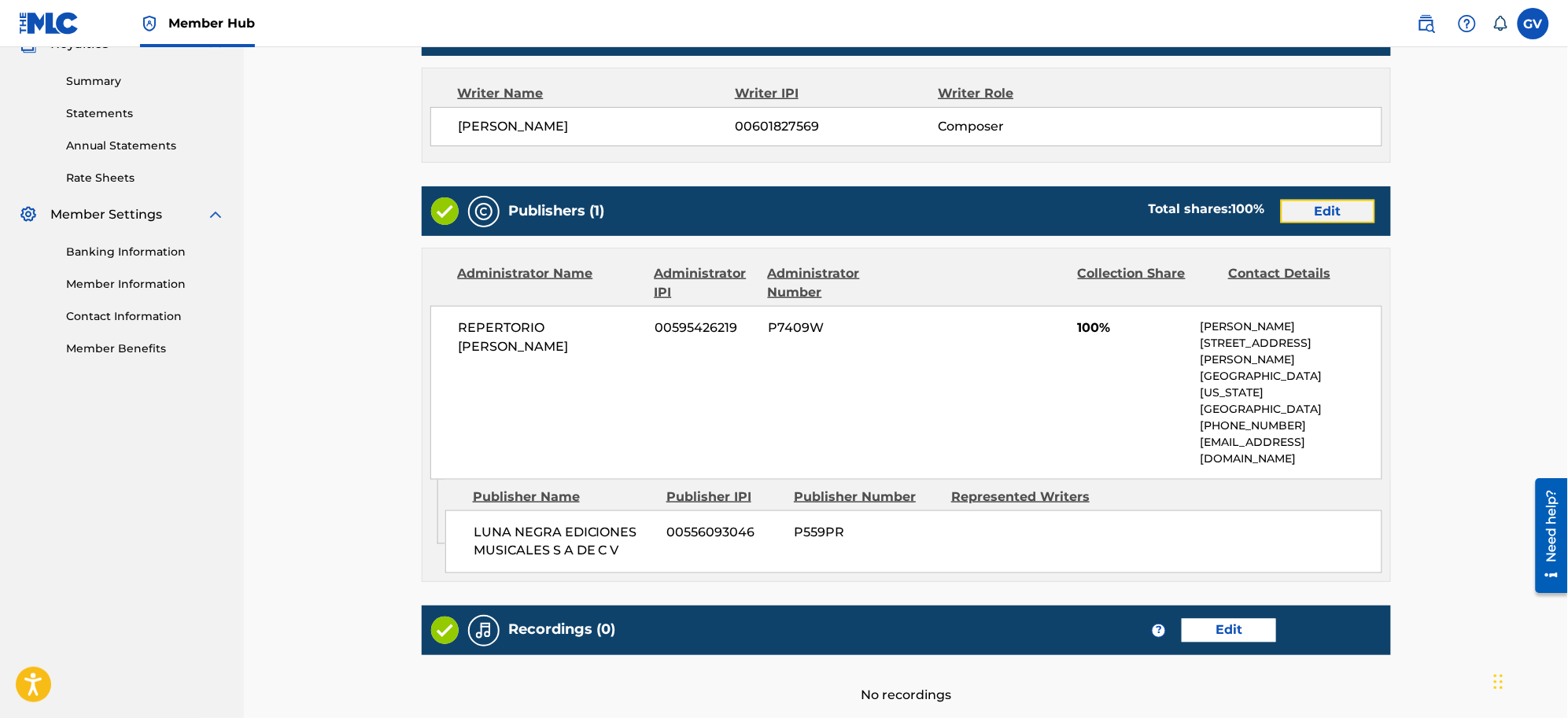
click at [1253, 209] on link "Edit" at bounding box center [1328, 212] width 94 height 24
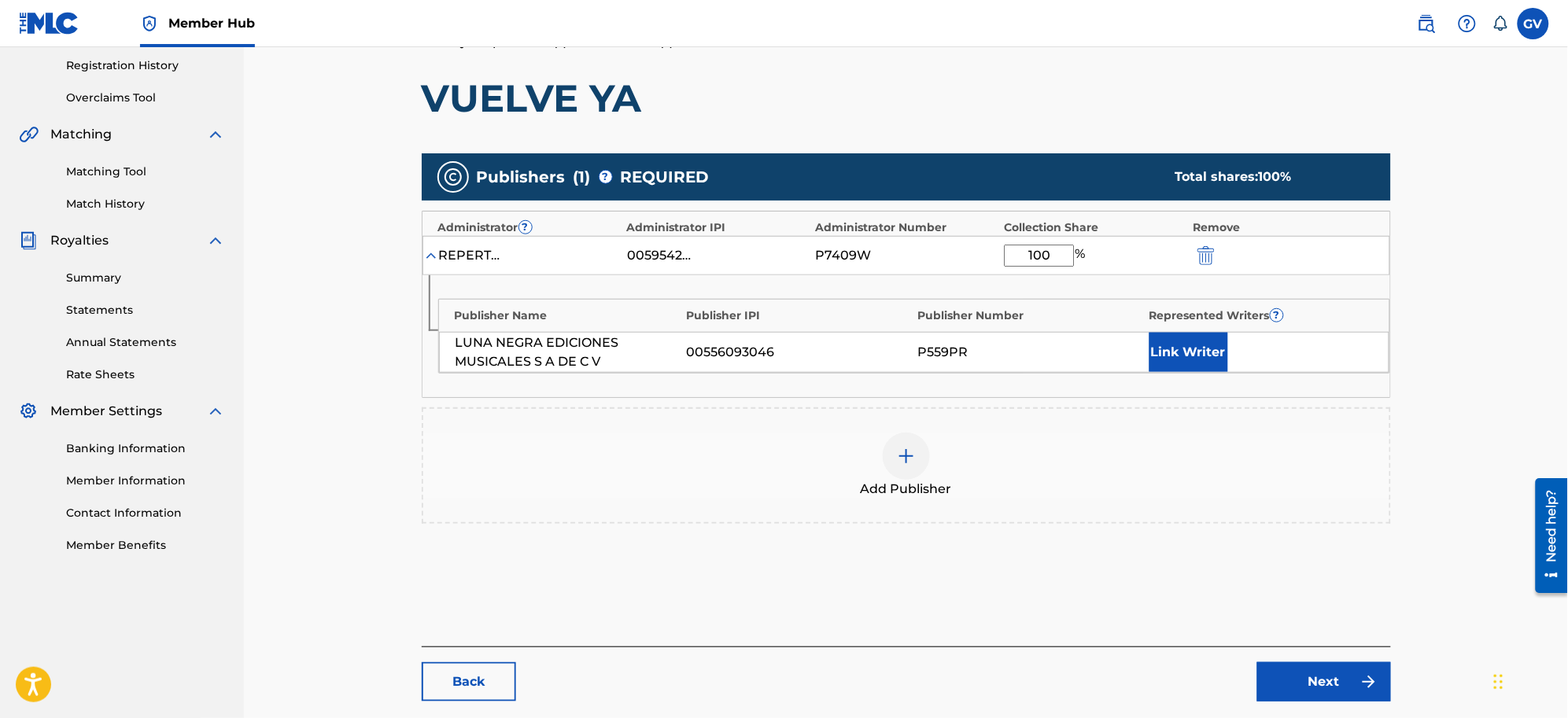
scroll to position [375, 0]
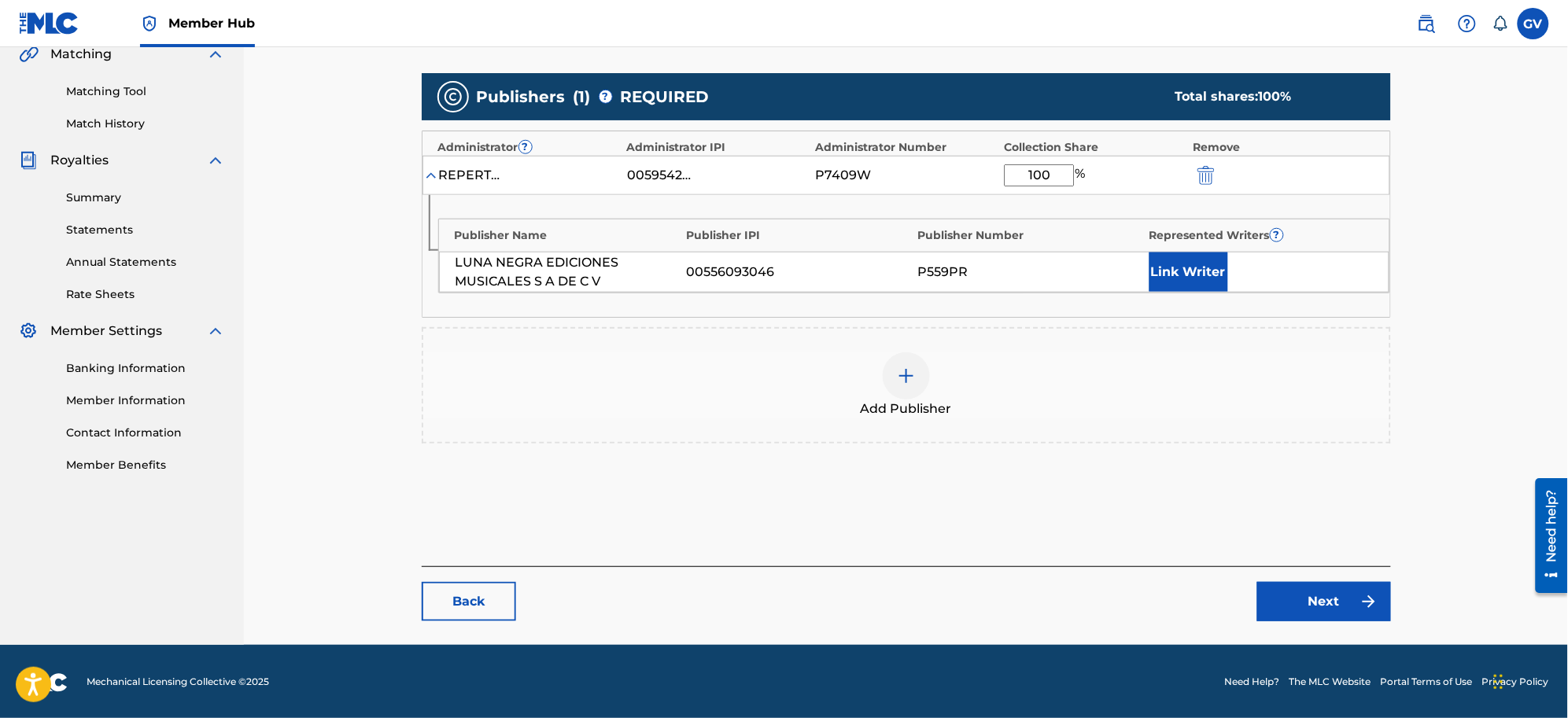
drag, startPoint x: 1056, startPoint y: 175, endPoint x: 960, endPoint y: 175, distance: 96.0
click at [963, 175] on div "REPERTORIO [PERSON_NAME] 00595426219 P7409W 100 %" at bounding box center [906, 175] width 968 height 40
type input "34.00"
click at [1253, 574] on link "Next" at bounding box center [1324, 602] width 134 height 40
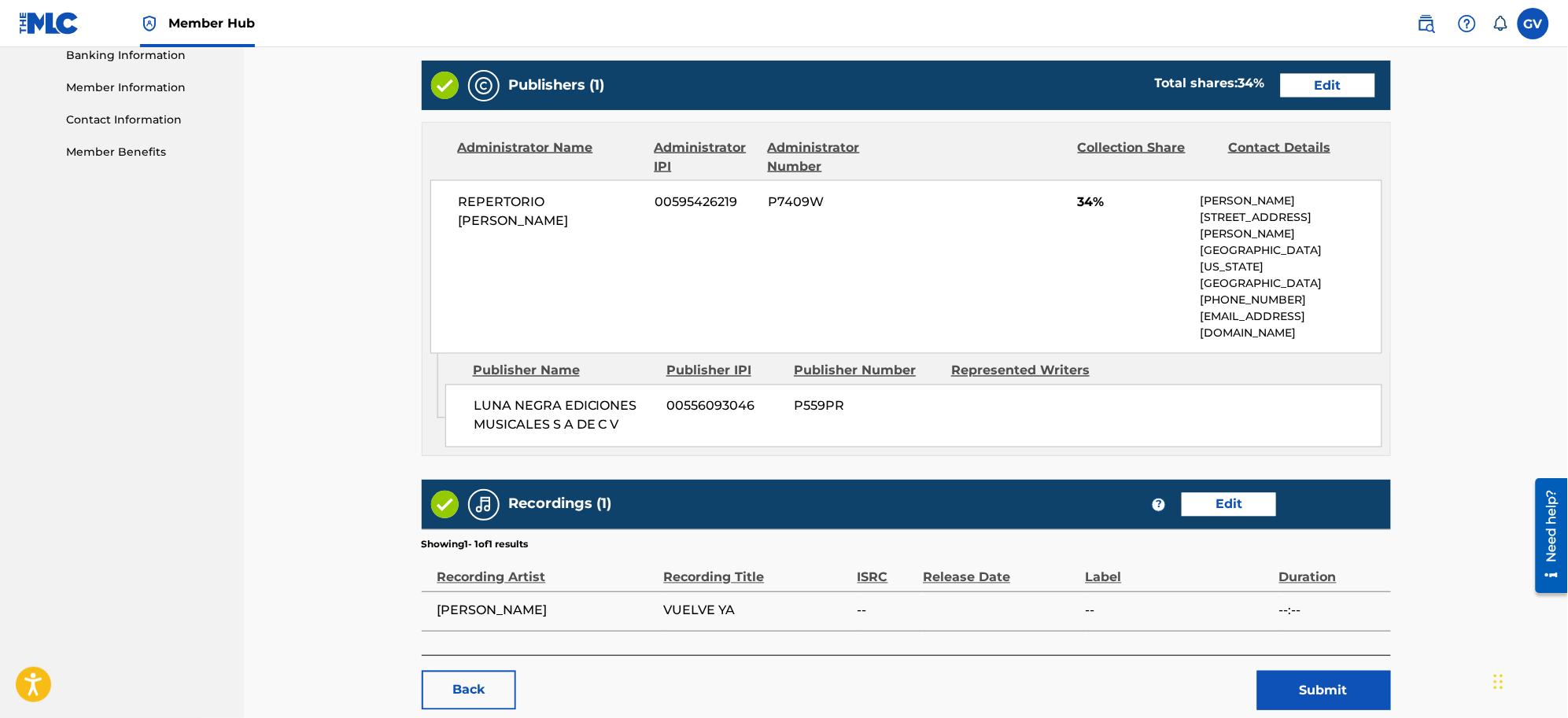
scroll to position [748, 0]
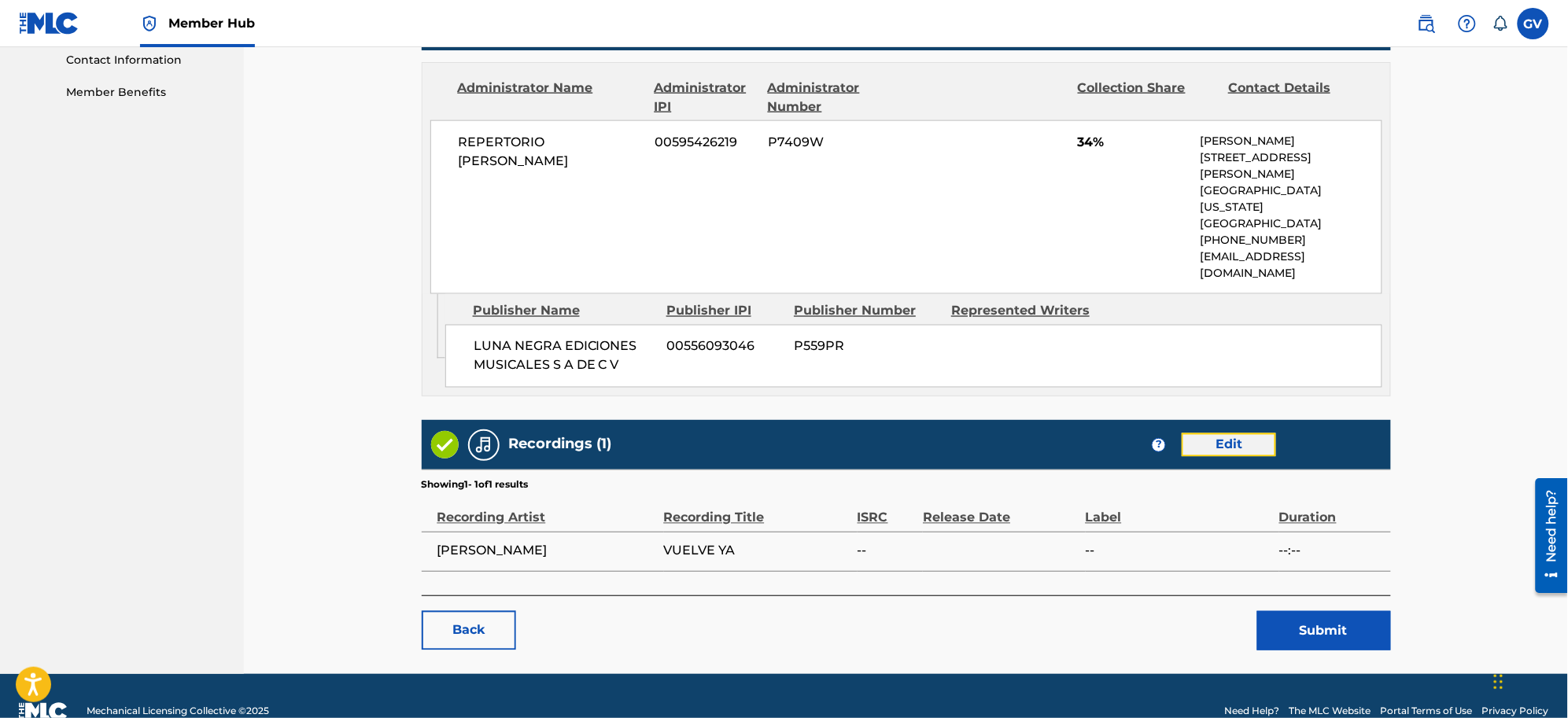
click at [1221, 433] on link "Edit" at bounding box center [1228, 445] width 94 height 24
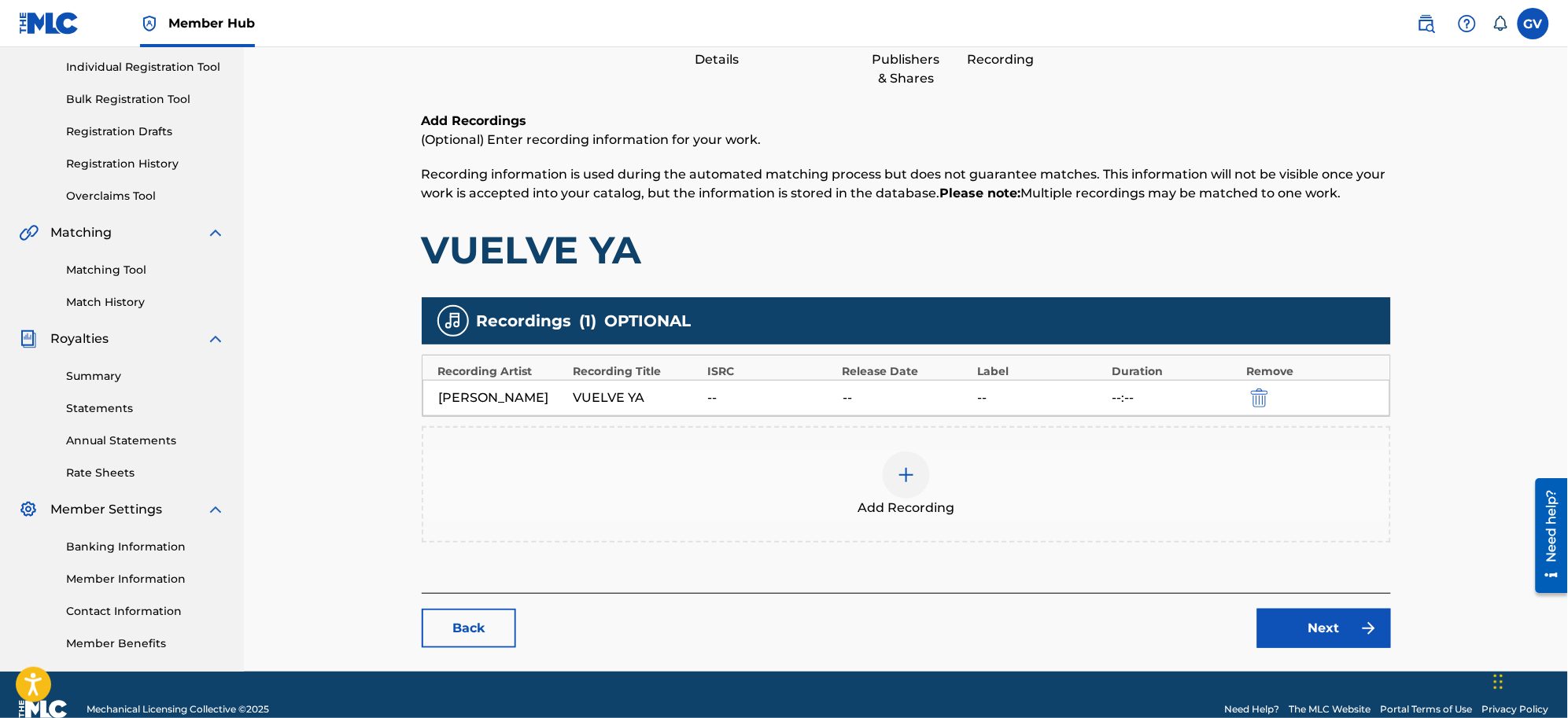
scroll to position [244, 0]
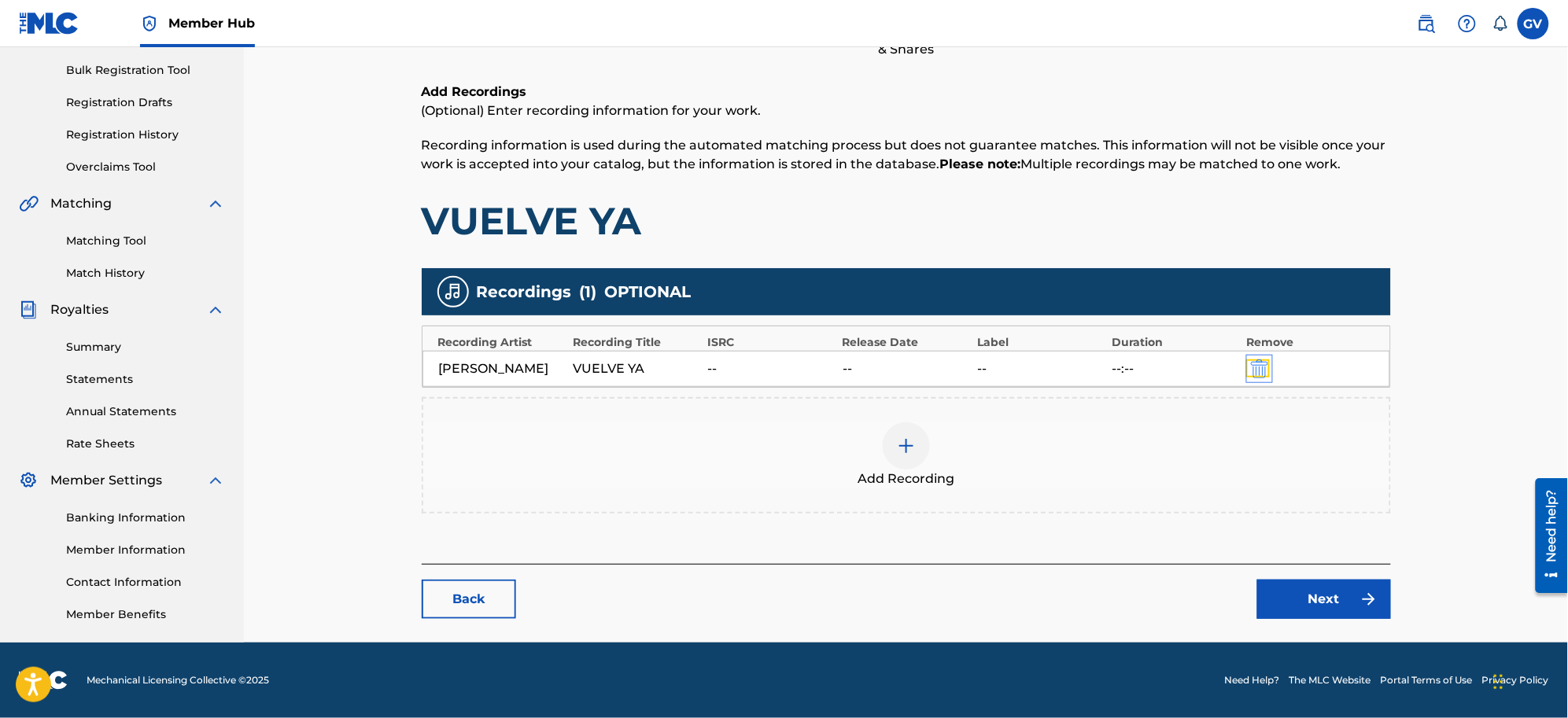
click at [1253, 359] on img "submit" at bounding box center [1260, 369] width 17 height 19
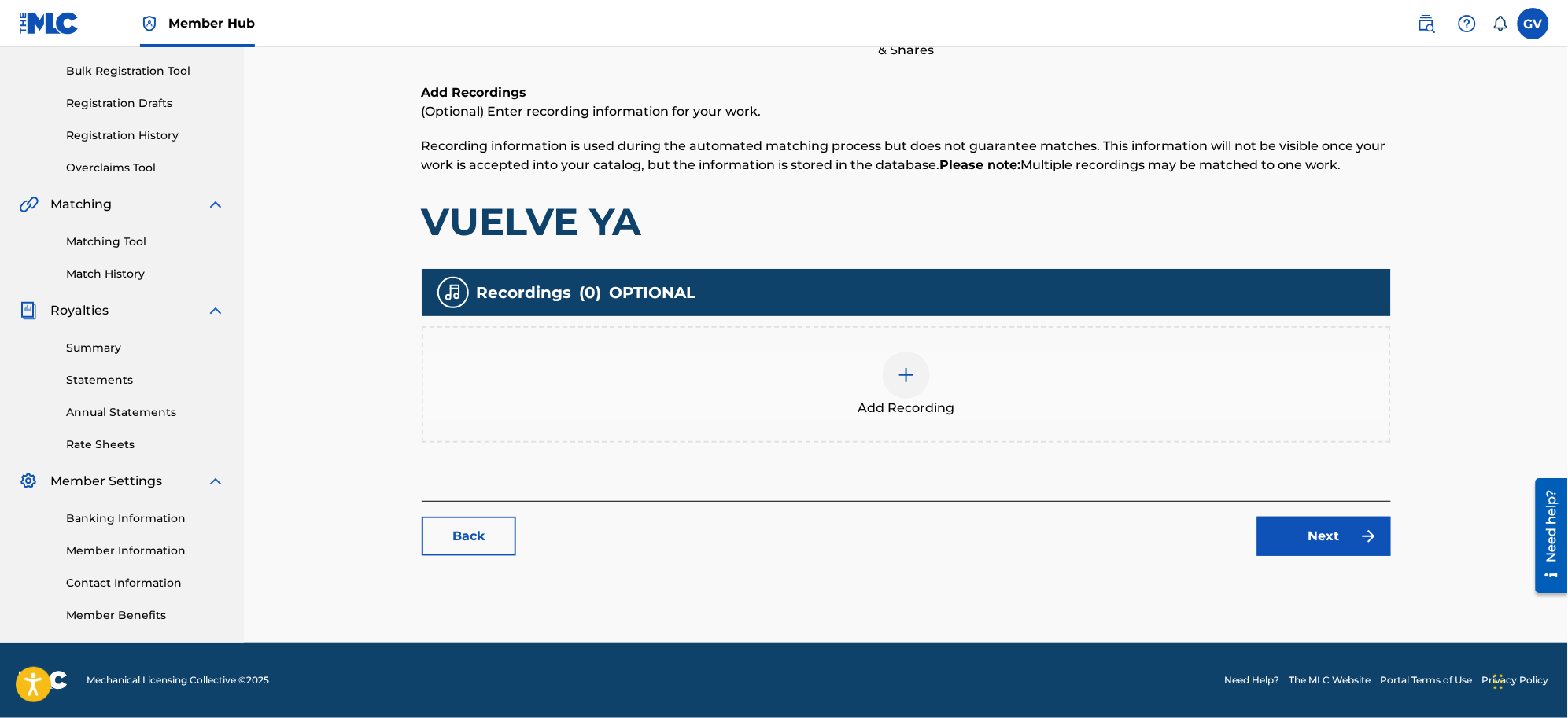
scroll to position [225, 0]
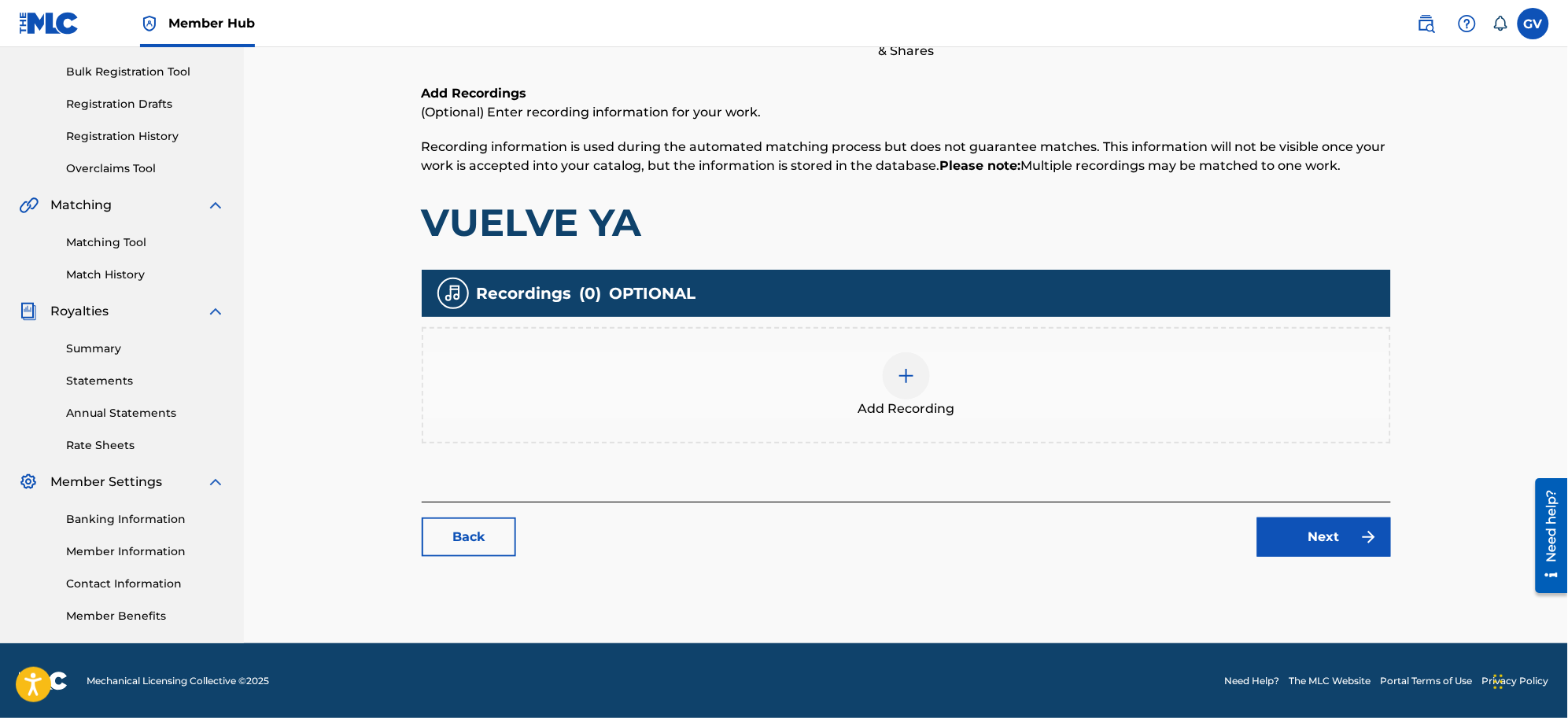
click at [898, 375] on img at bounding box center [906, 376] width 19 height 19
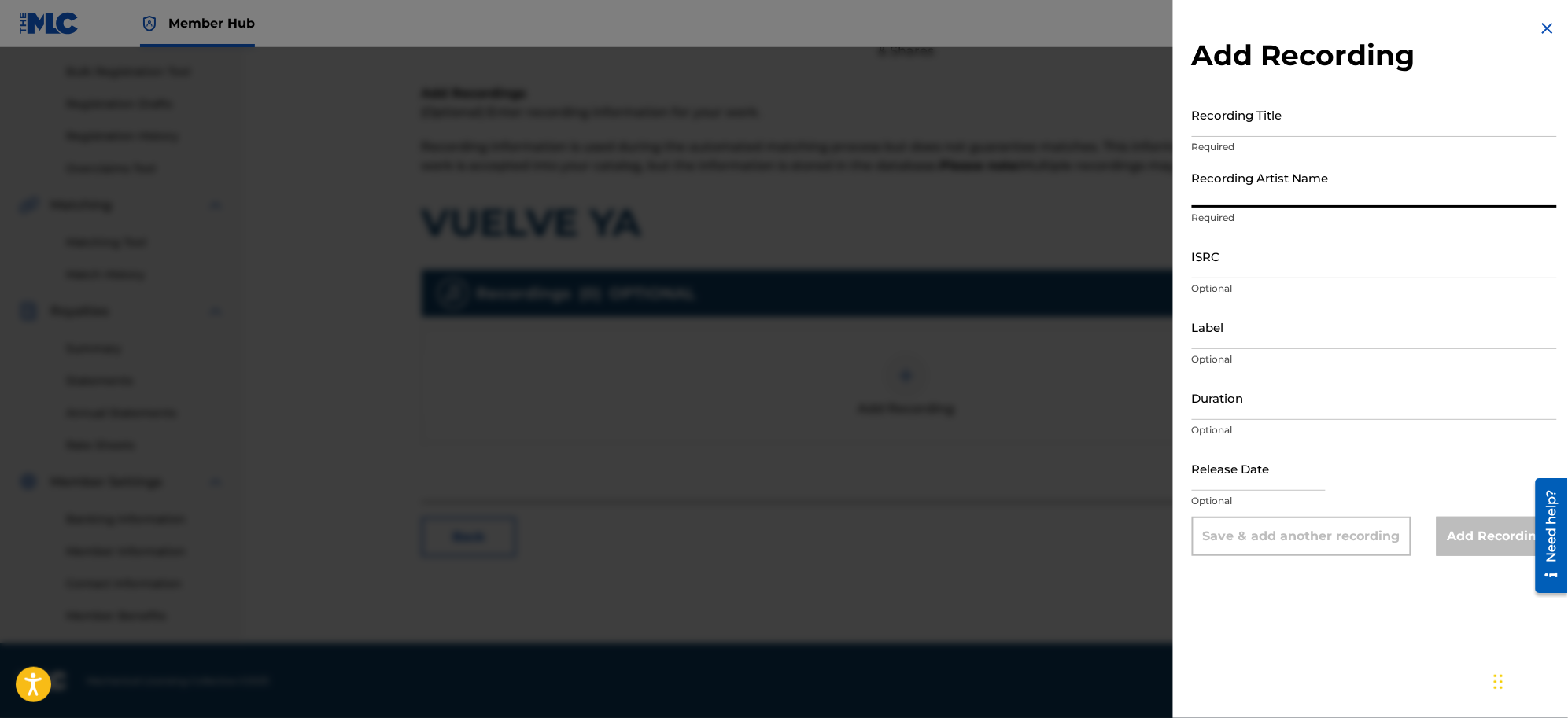
paste input "[PERSON_NAME]"
type input "[PERSON_NAME]"
click at [1216, 121] on input "Recording Title" at bounding box center [1374, 114] width 365 height 45
paste input "Amanece y No Estás"
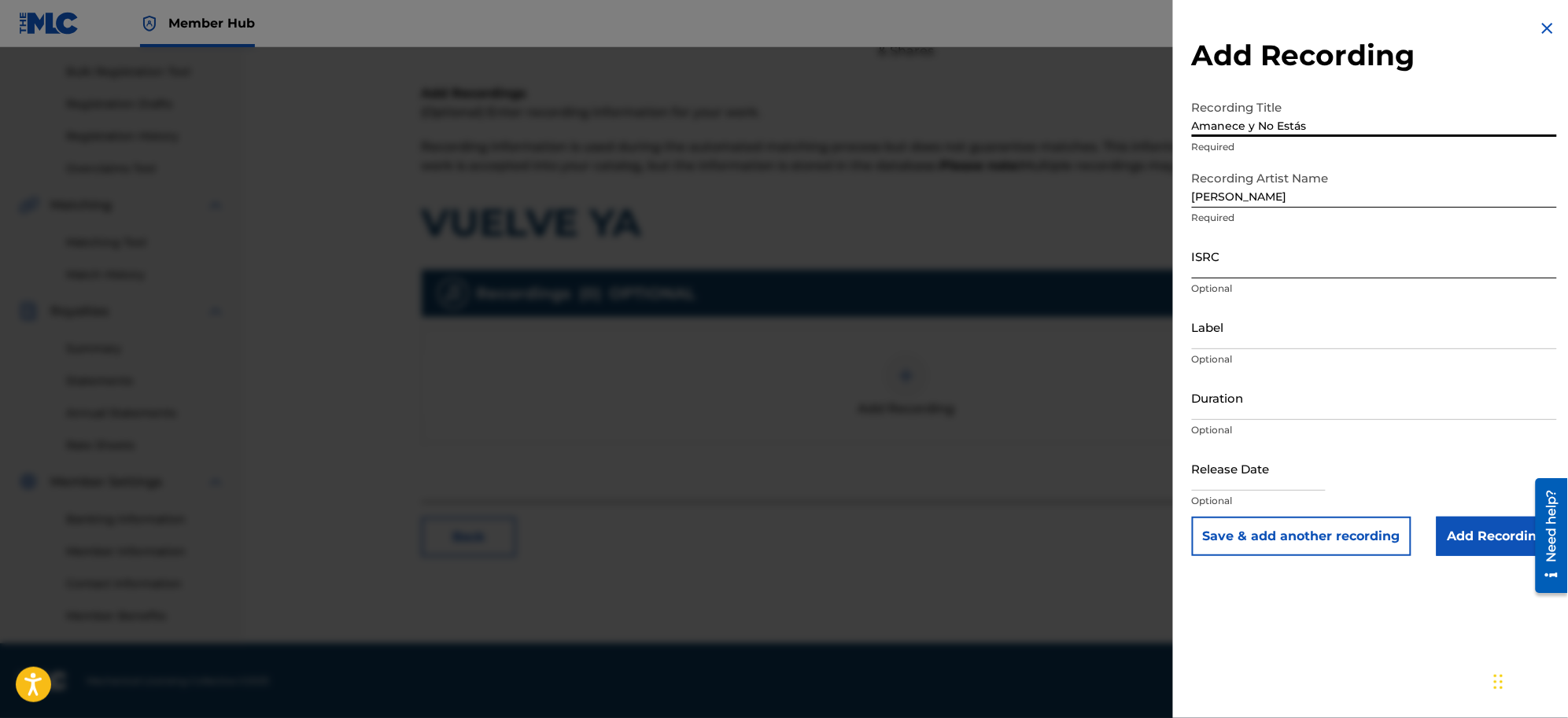
type input "Amanece y No Estás"
click at [1220, 258] on input "ISRC" at bounding box center [1374, 256] width 365 height 45
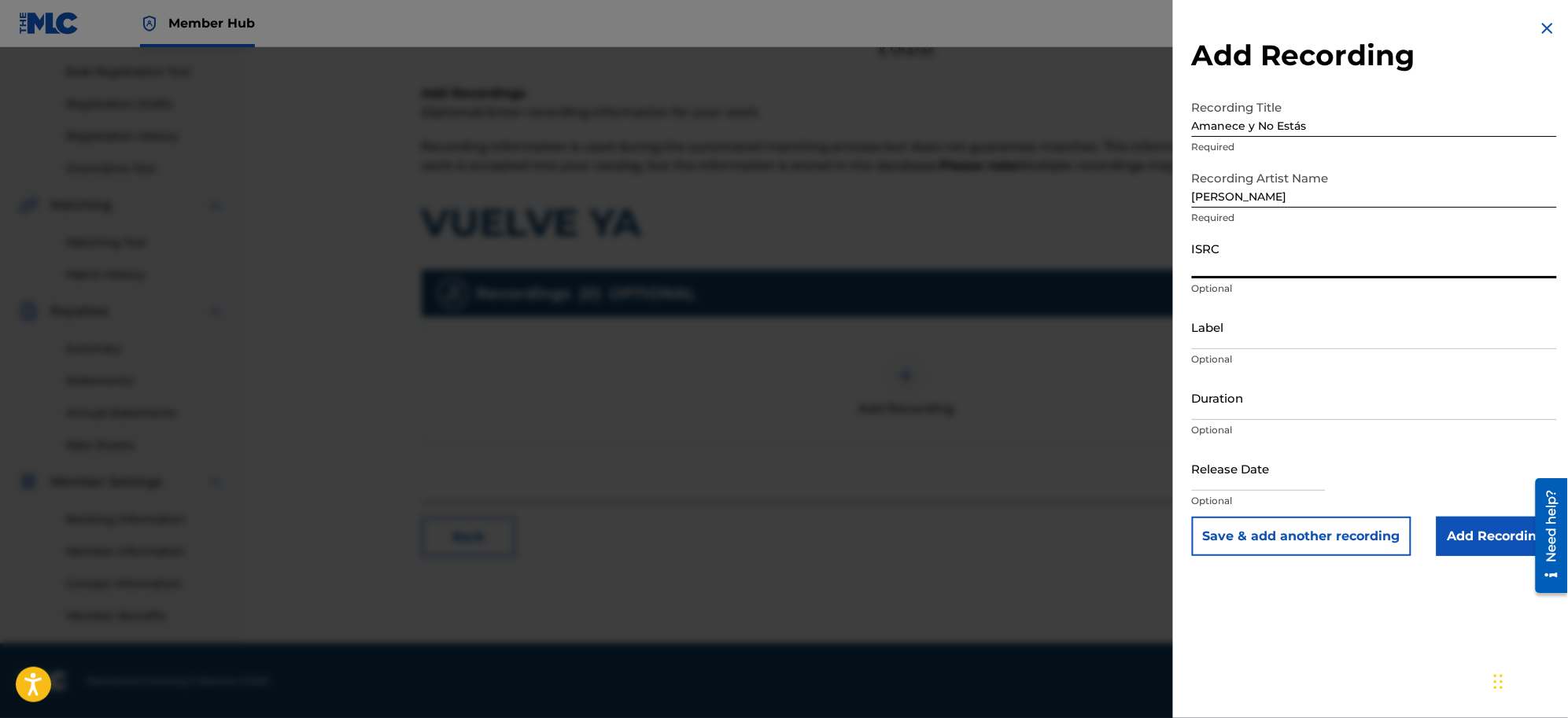
paste input "MX1081400324"
type input "MX1081400324"
click at [1253, 533] on input "Add Recording" at bounding box center [1497, 536] width 121 height 40
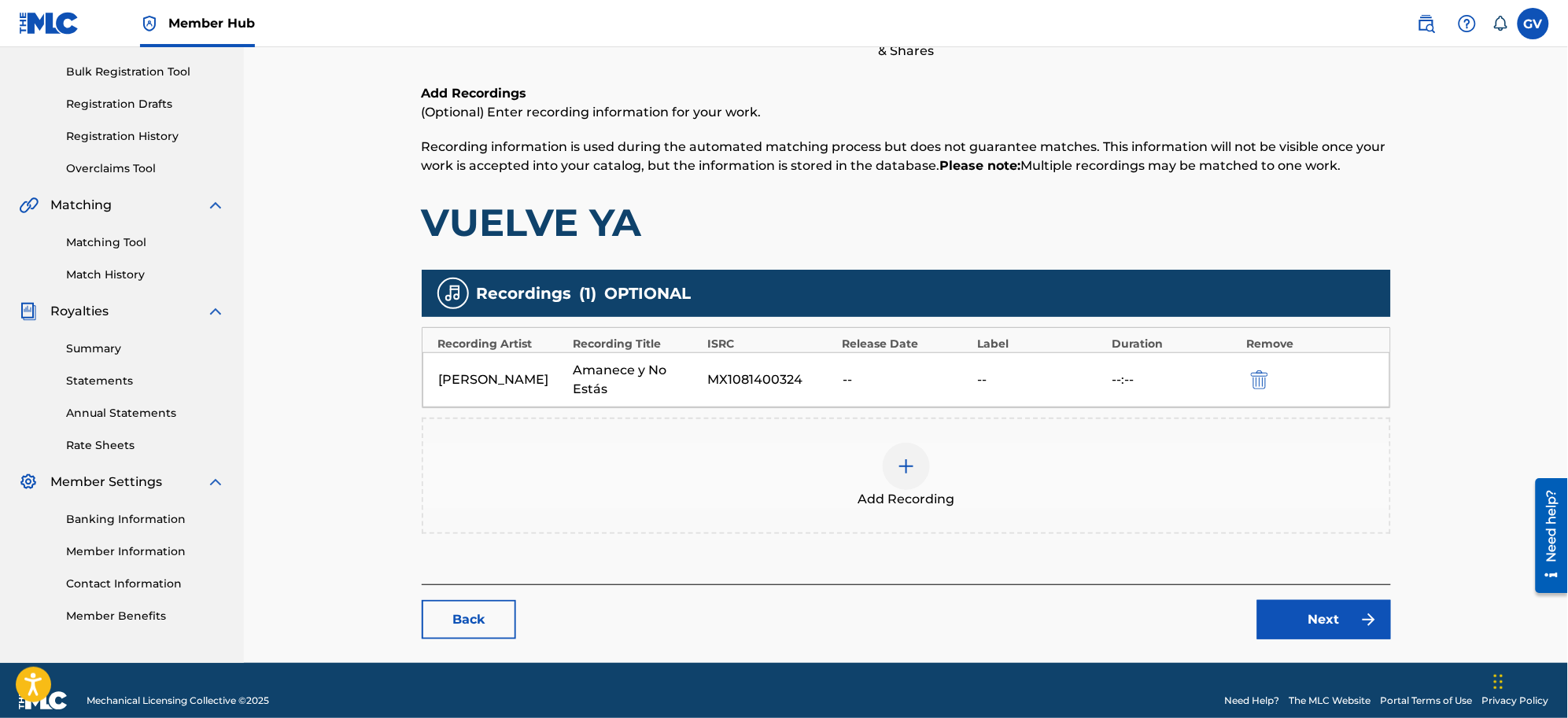
click at [903, 462] on img at bounding box center [906, 467] width 19 height 19
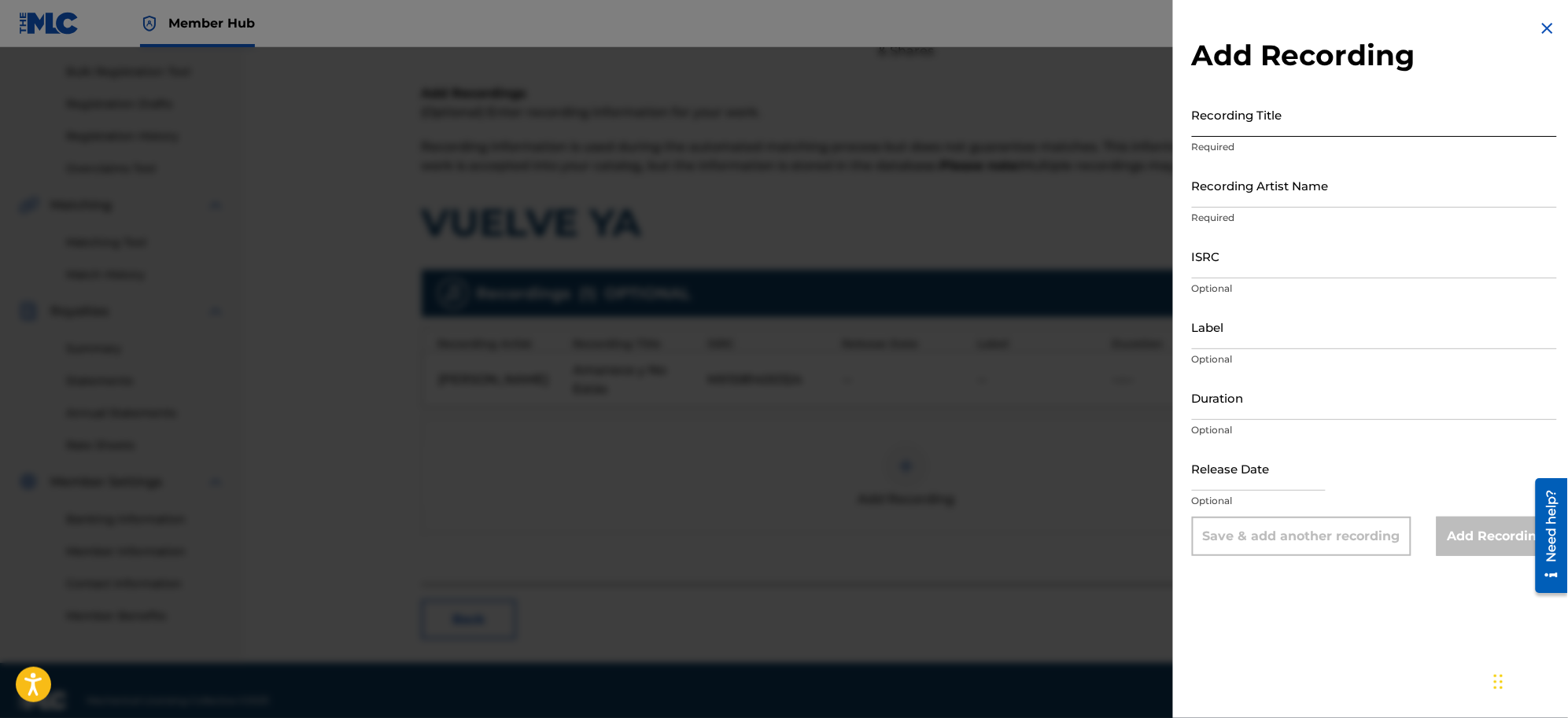
click at [1221, 126] on input "Recording Title" at bounding box center [1374, 114] width 365 height 45
click at [1253, 25] on img at bounding box center [1548, 29] width 19 height 19
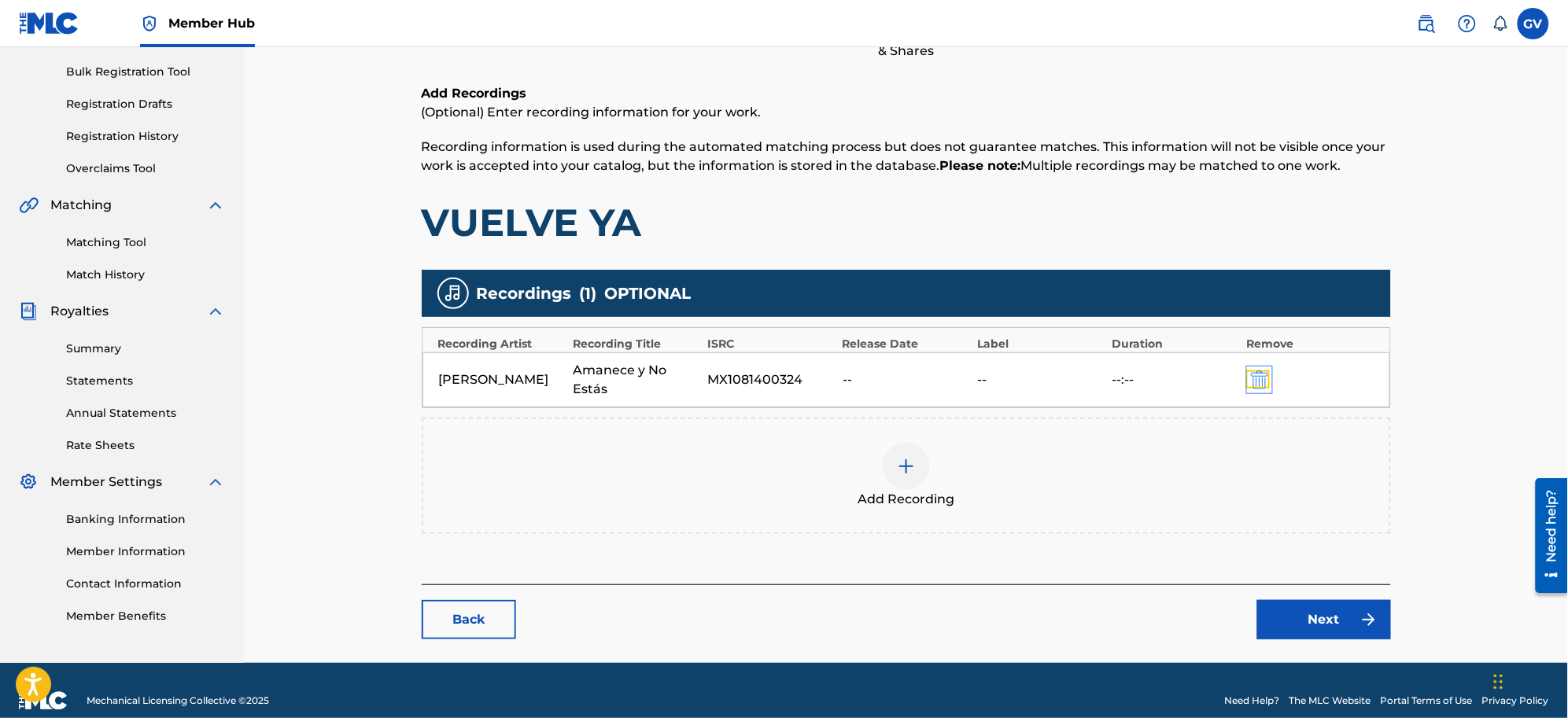
click at [1253, 371] on img "submit" at bounding box center [1260, 380] width 17 height 19
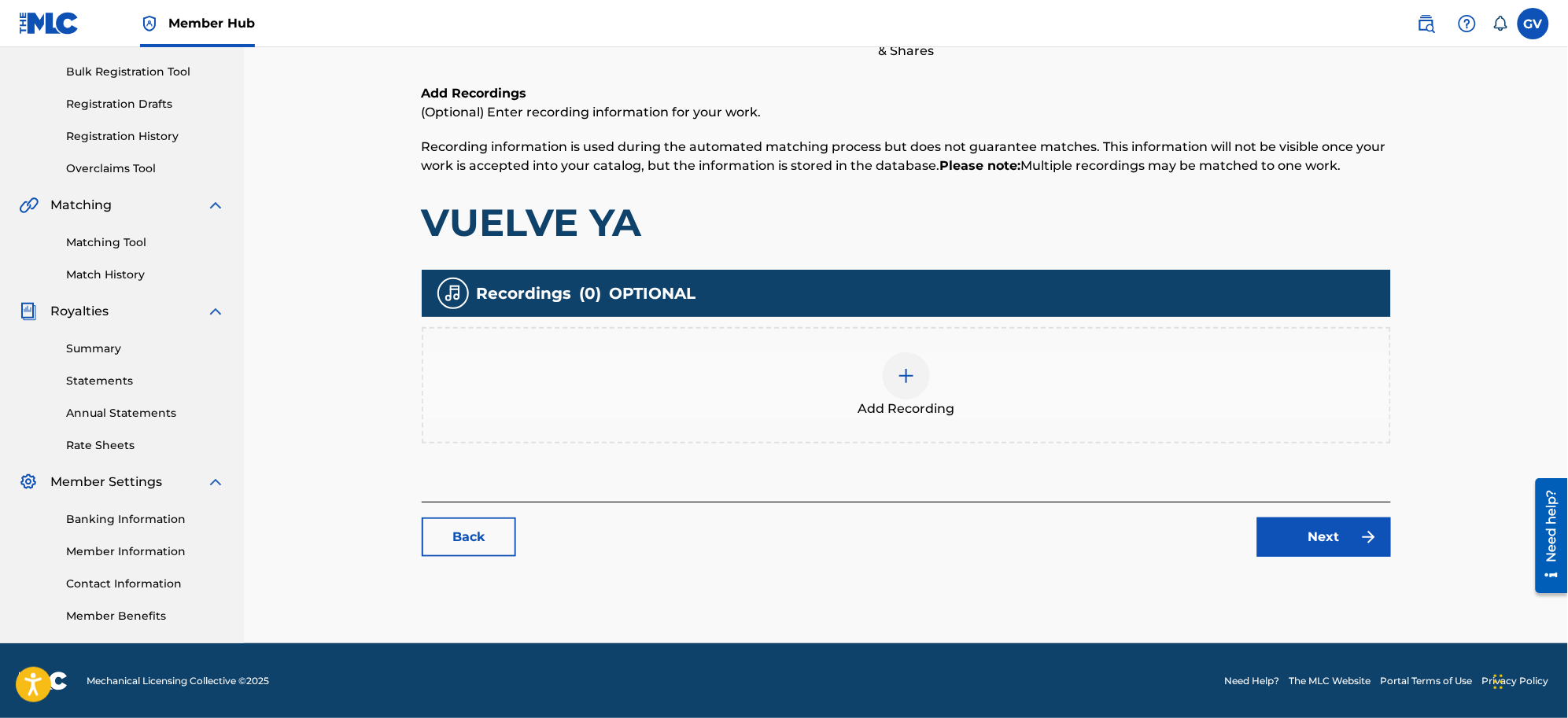
click at [902, 367] on img at bounding box center [906, 376] width 19 height 19
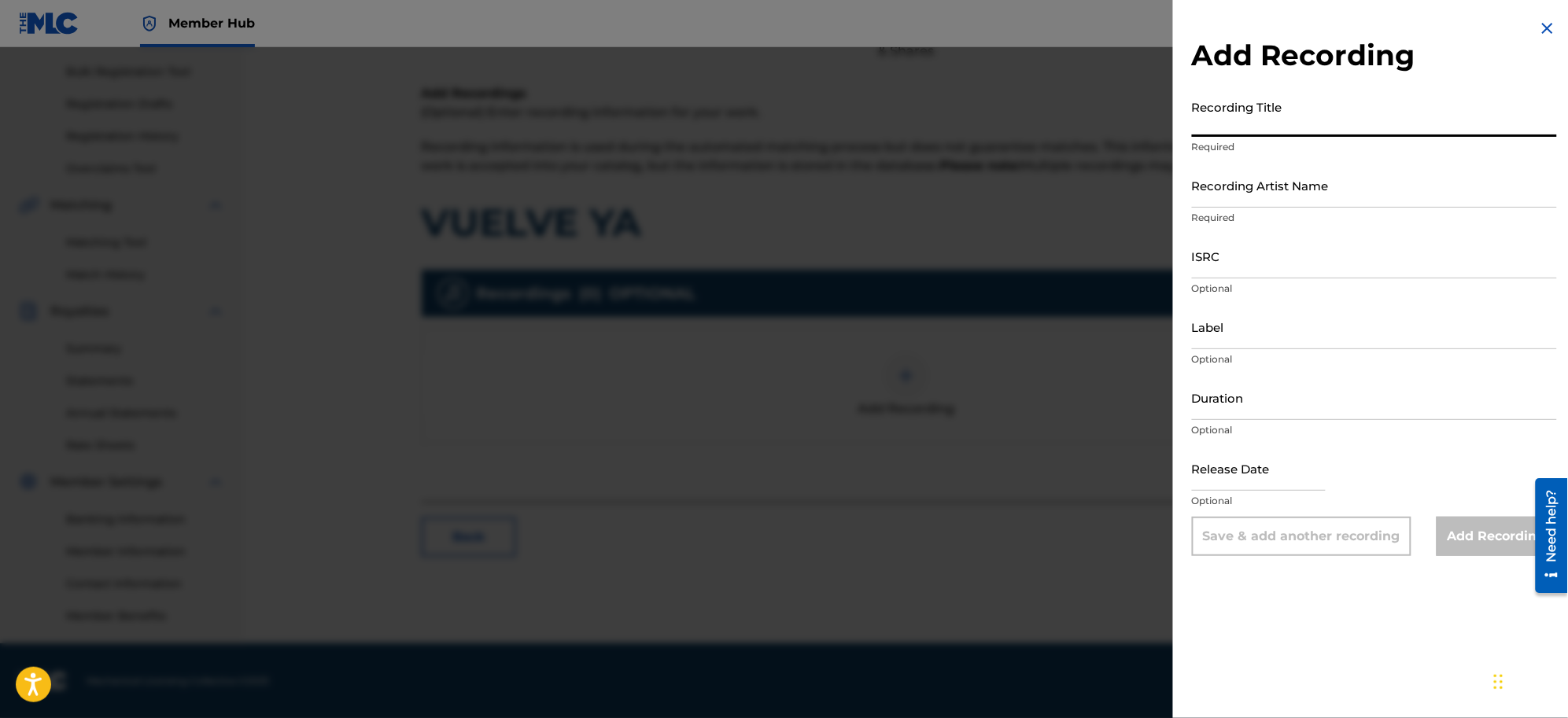
paste input "Mexicano Hasta las Pampas, 2"
type input "Mexicano Hasta las Pampas, 2"
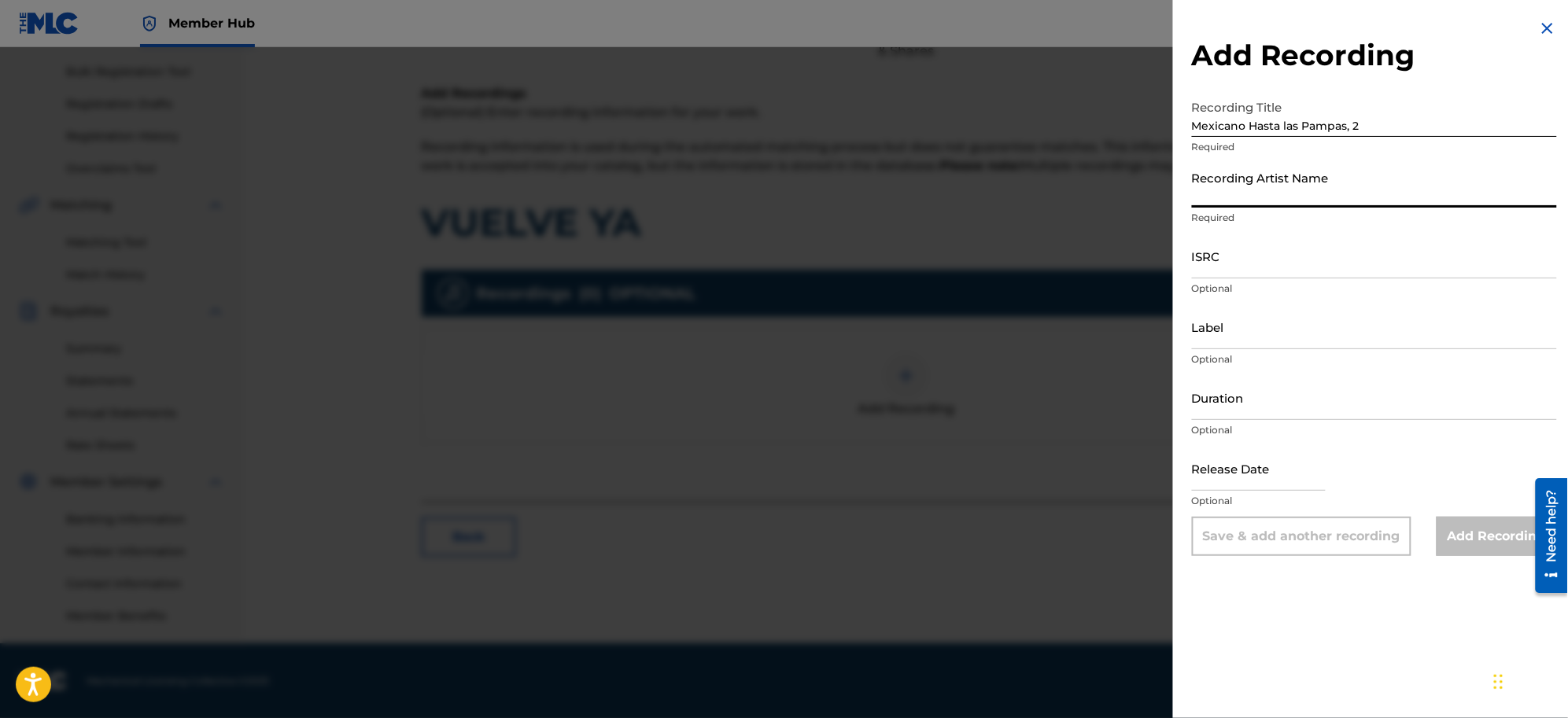
paste input "[PERSON_NAME]"
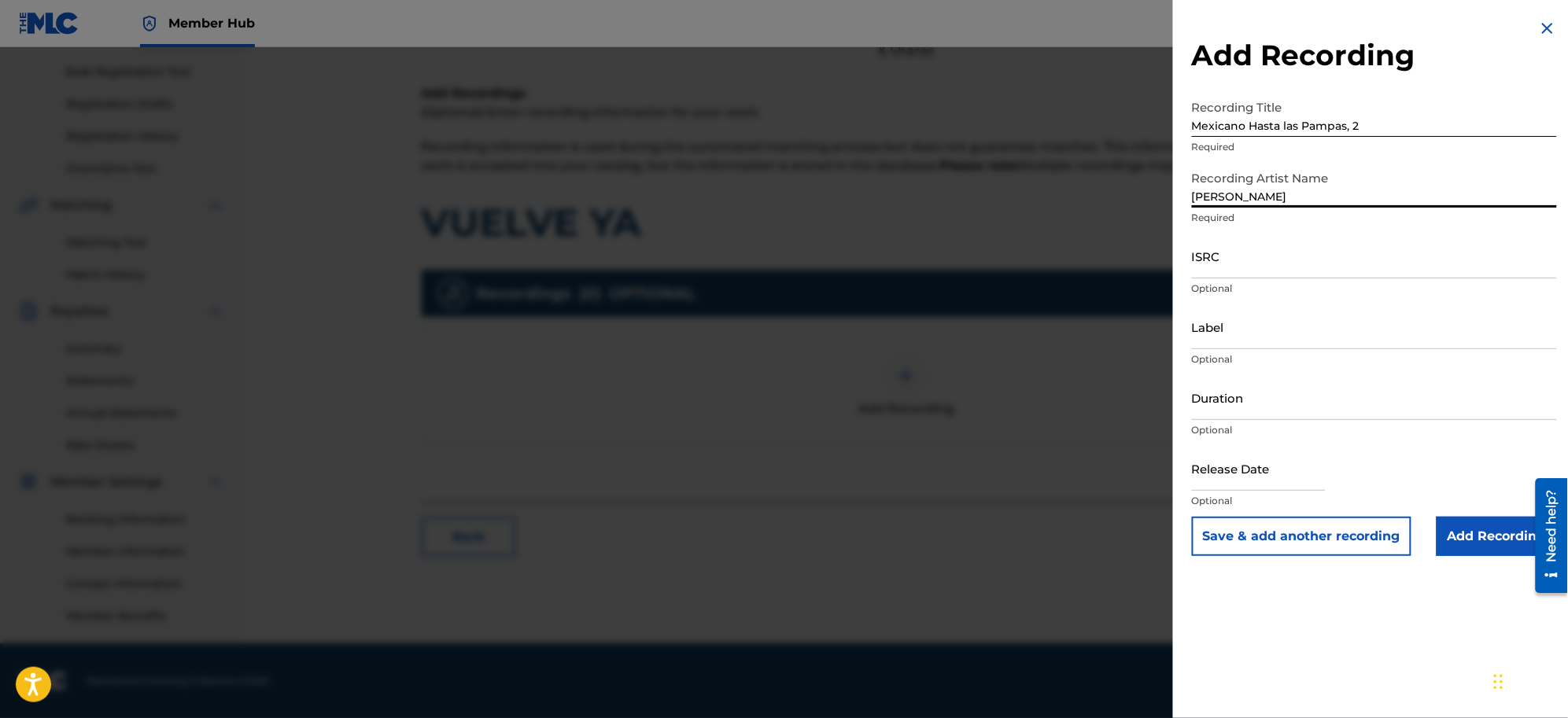
type input "[PERSON_NAME]"
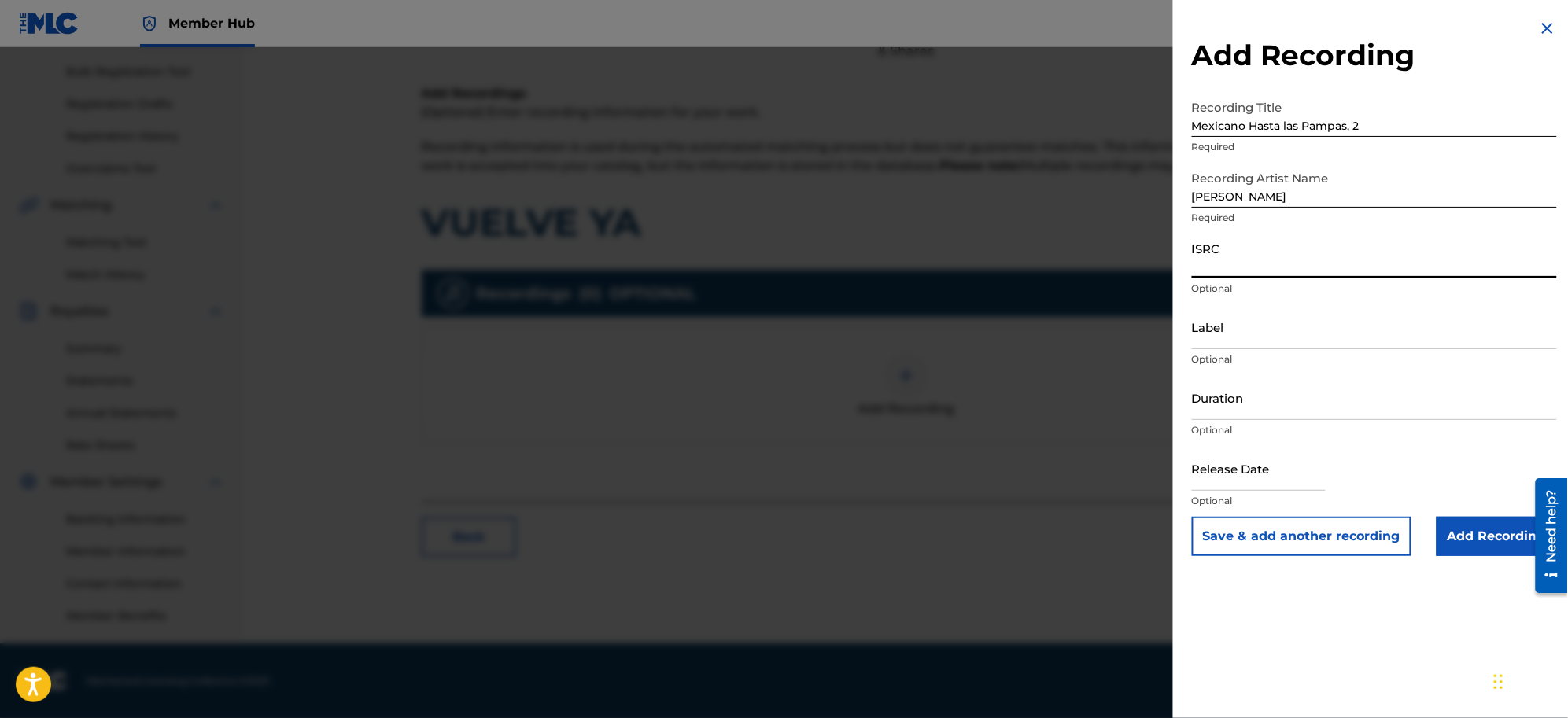
paste input "MX1081400324"
type input "MX1081400324"
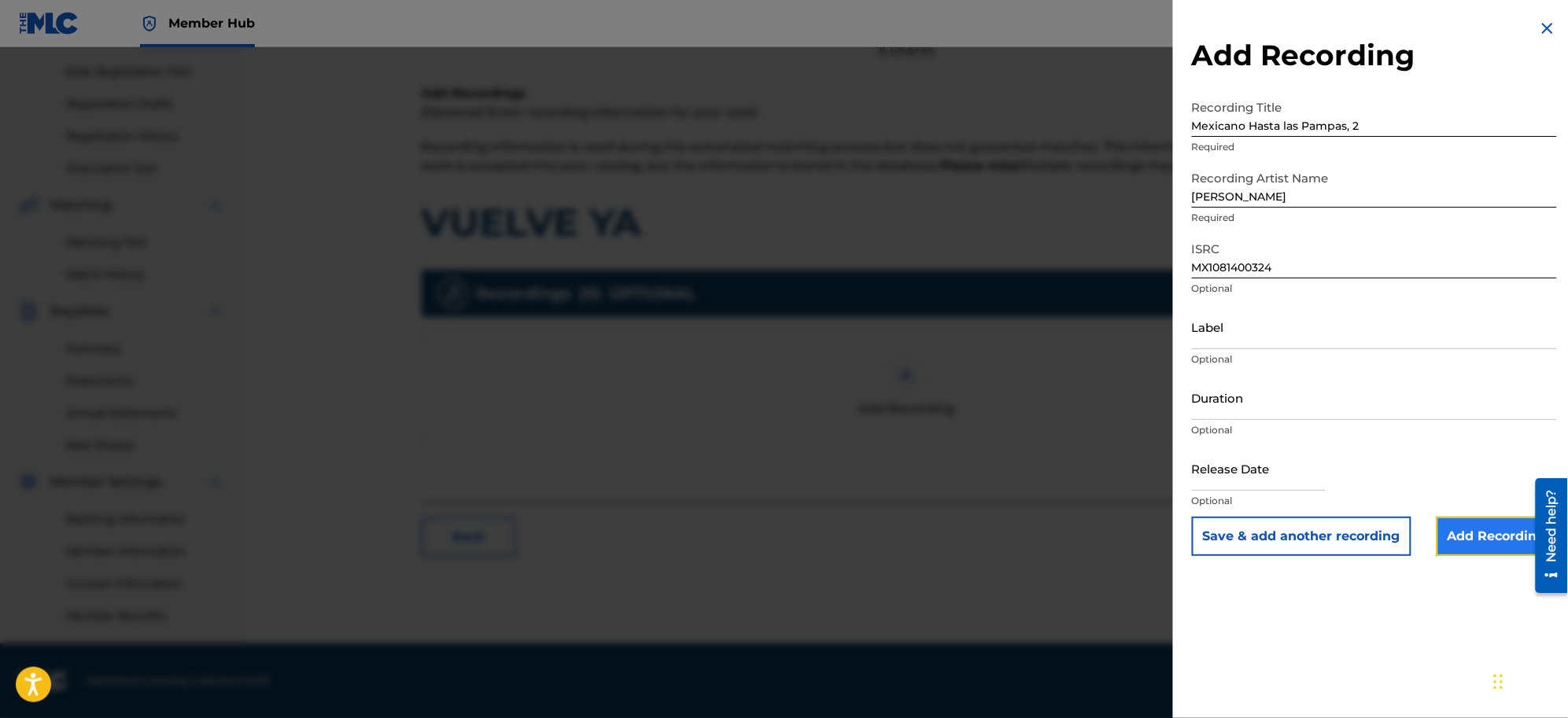
click at [1253, 536] on input "Add Recording" at bounding box center [1497, 536] width 121 height 40
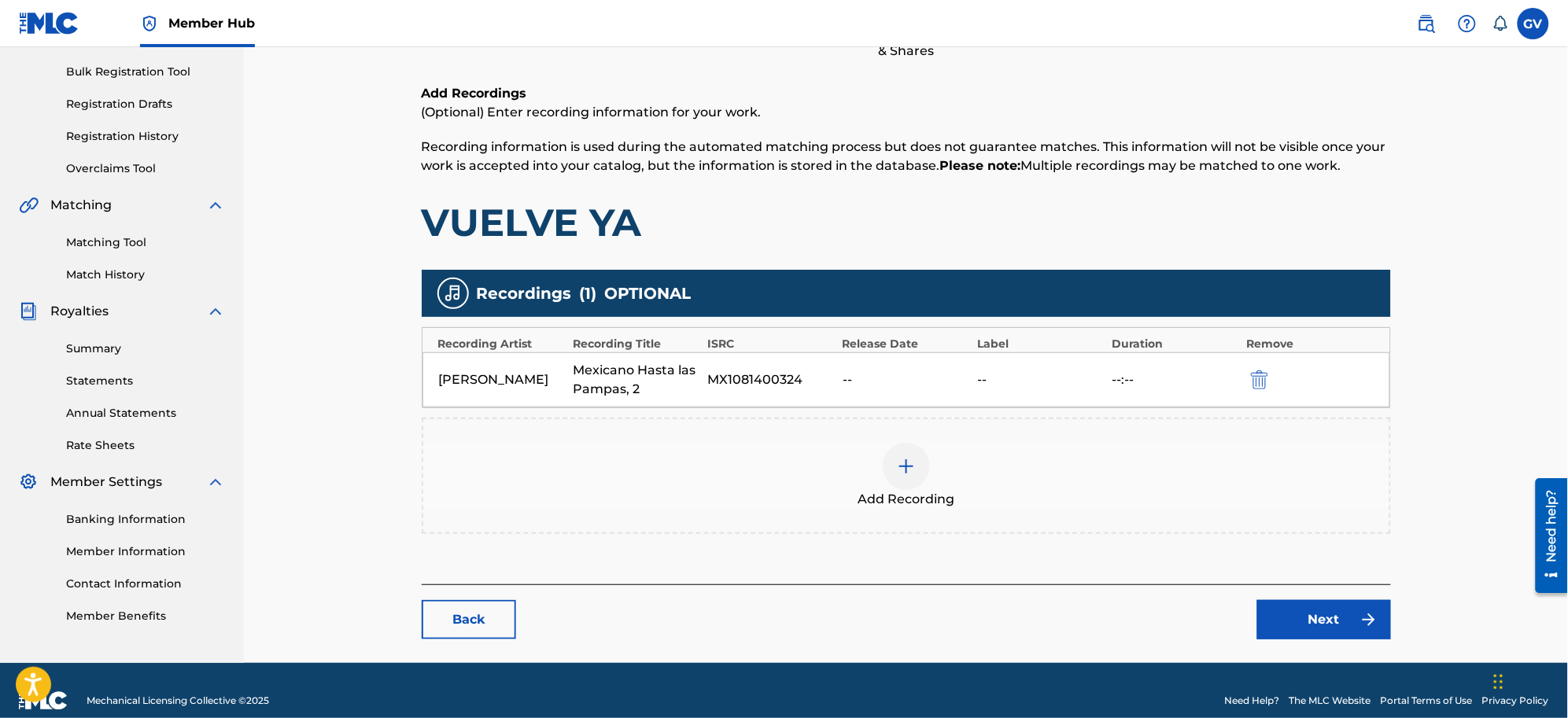
click at [905, 470] on img at bounding box center [906, 467] width 19 height 19
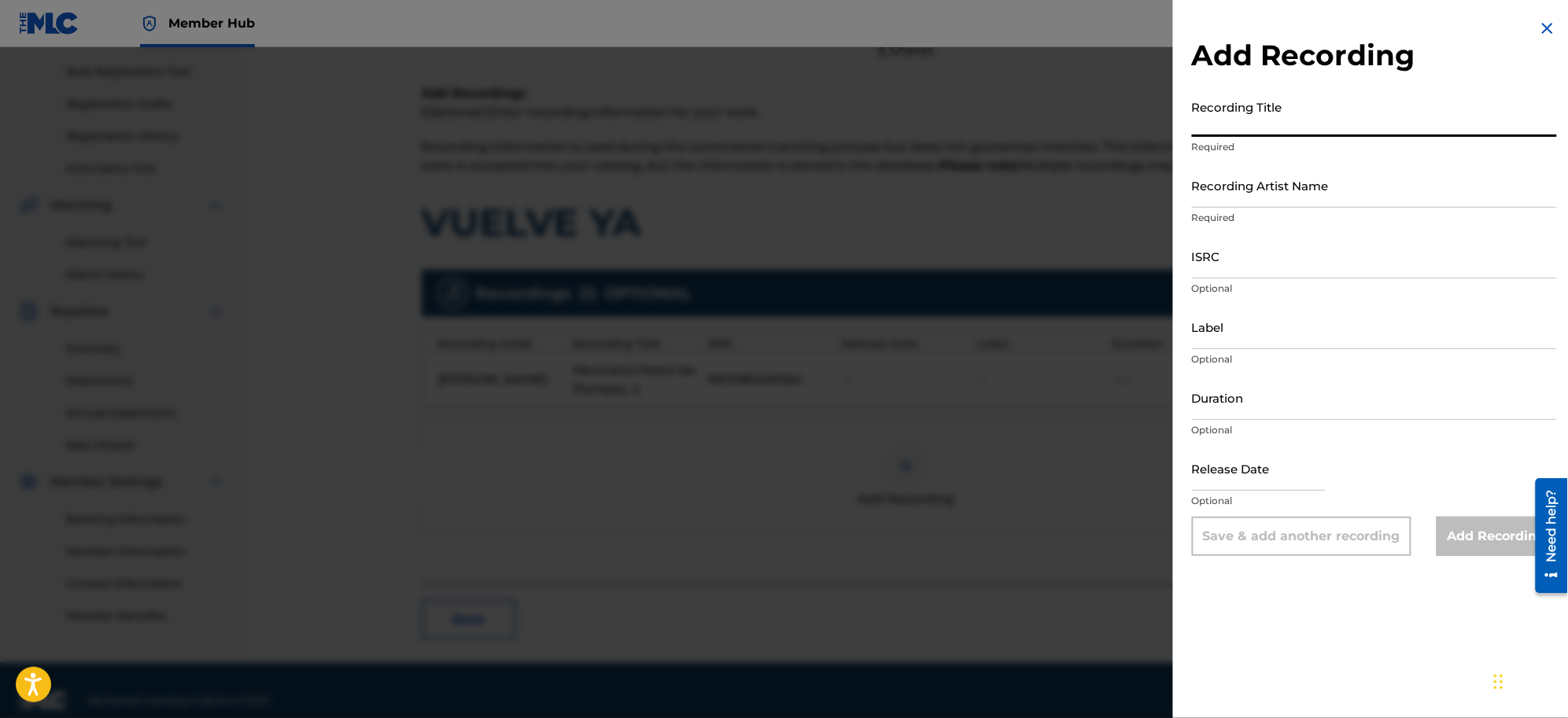
paste input "Mexicano Hasta las Pampas 2"
drag, startPoint x: 1216, startPoint y: 121, endPoint x: 1213, endPoint y: 132, distance: 11.4
click at [1214, 129] on input "Mexicano Hasta las Pampas 2" at bounding box center [1374, 114] width 365 height 45
type input "Mexicano Hasta las Pampas 2"
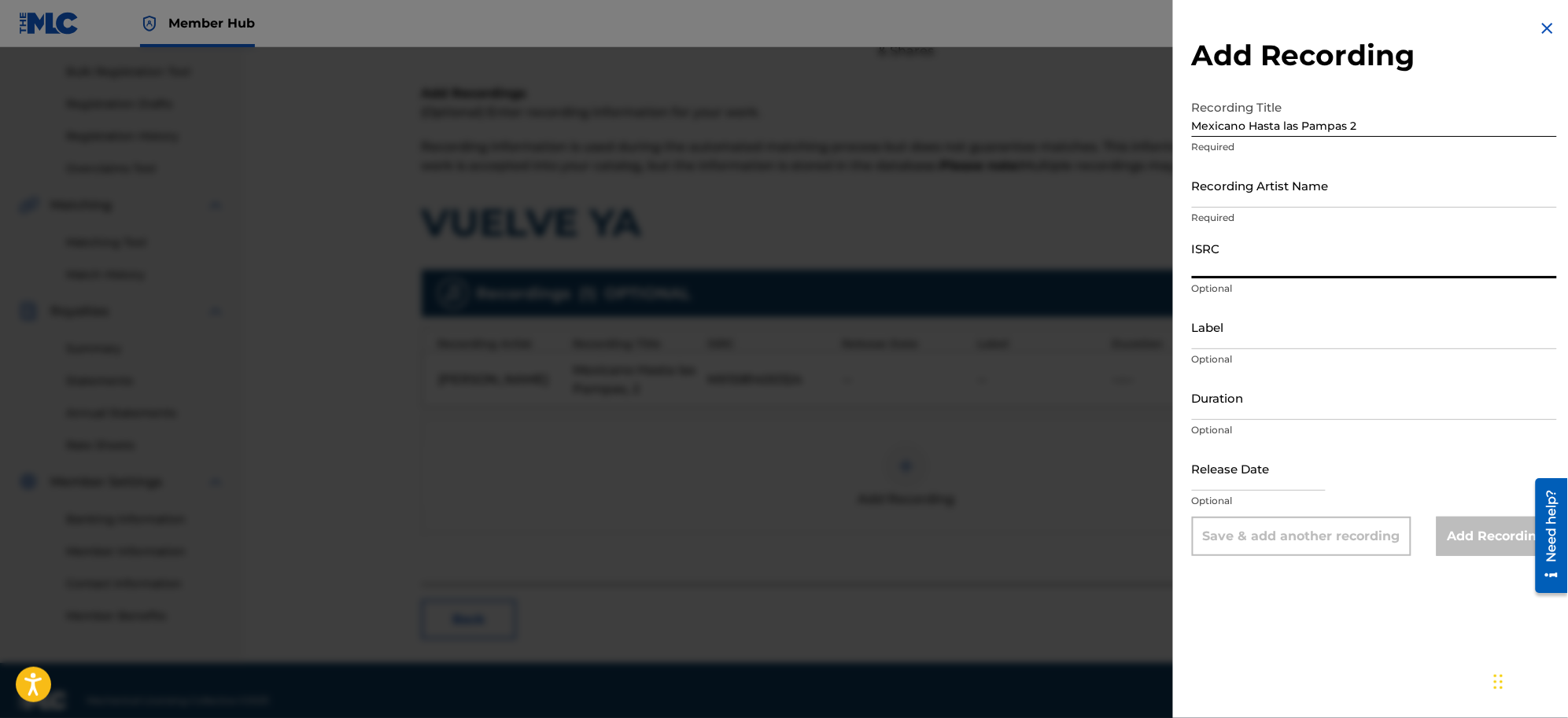
paste input "USASN1402997"
type input "USASN1402997"
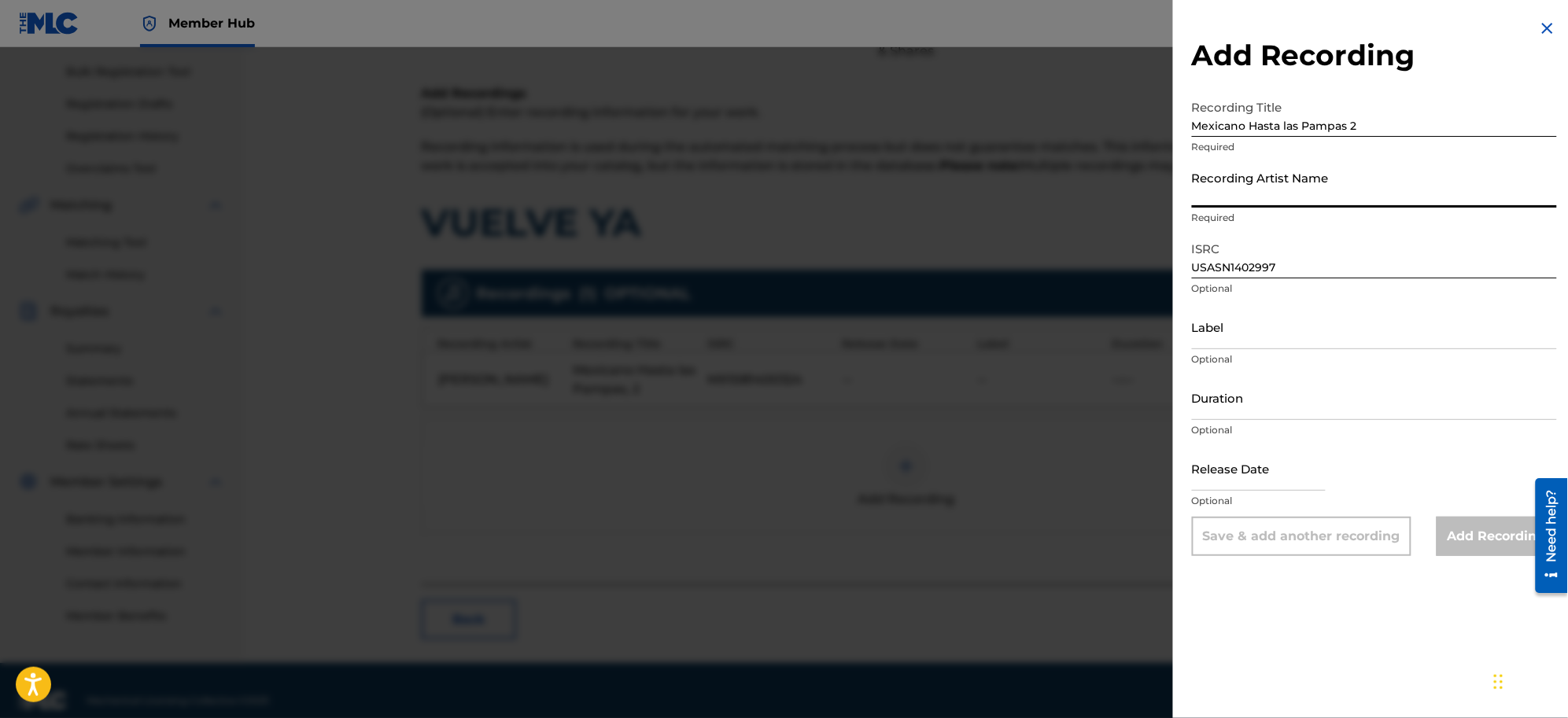
paste input "[PERSON_NAME]"
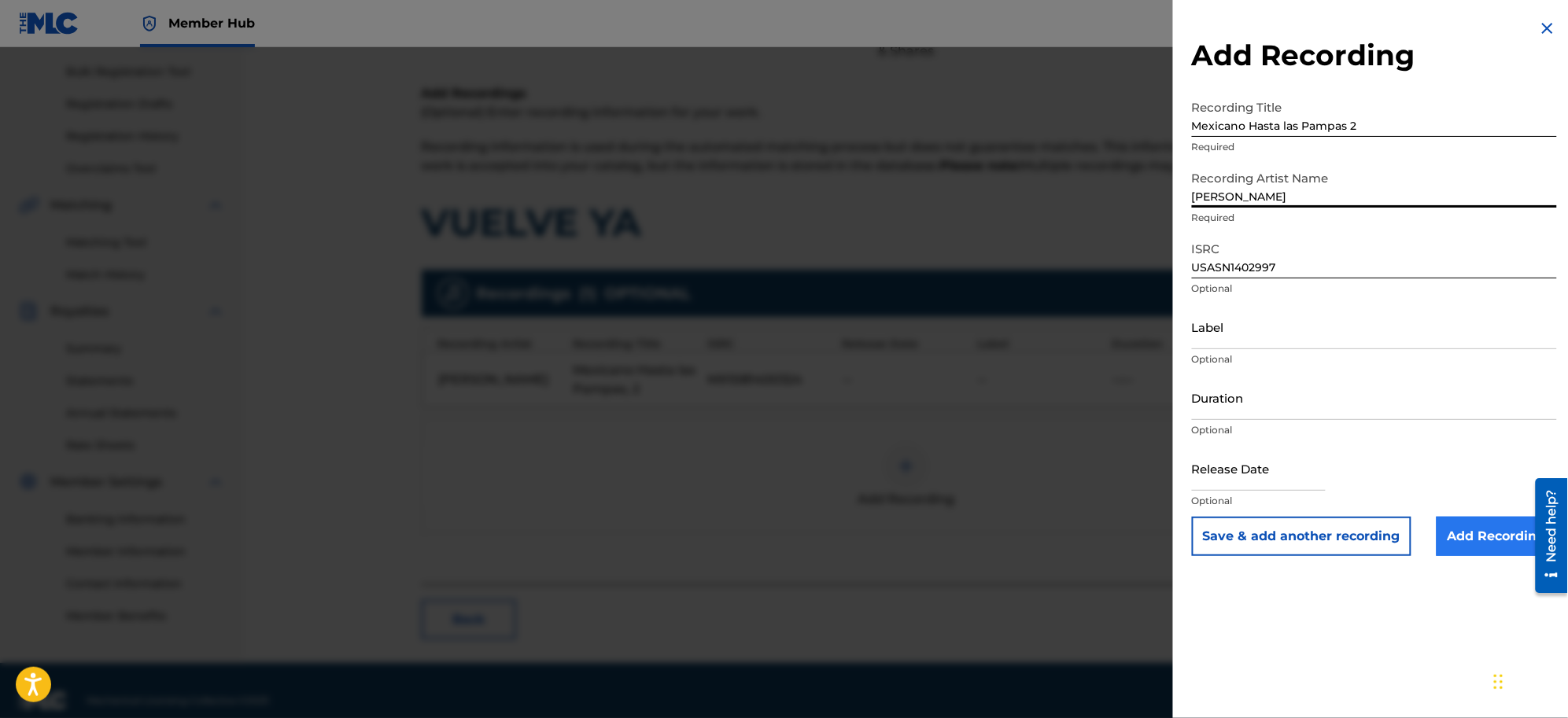
type input "[PERSON_NAME]"
click at [1253, 533] on input "Add Recording" at bounding box center [1497, 536] width 121 height 40
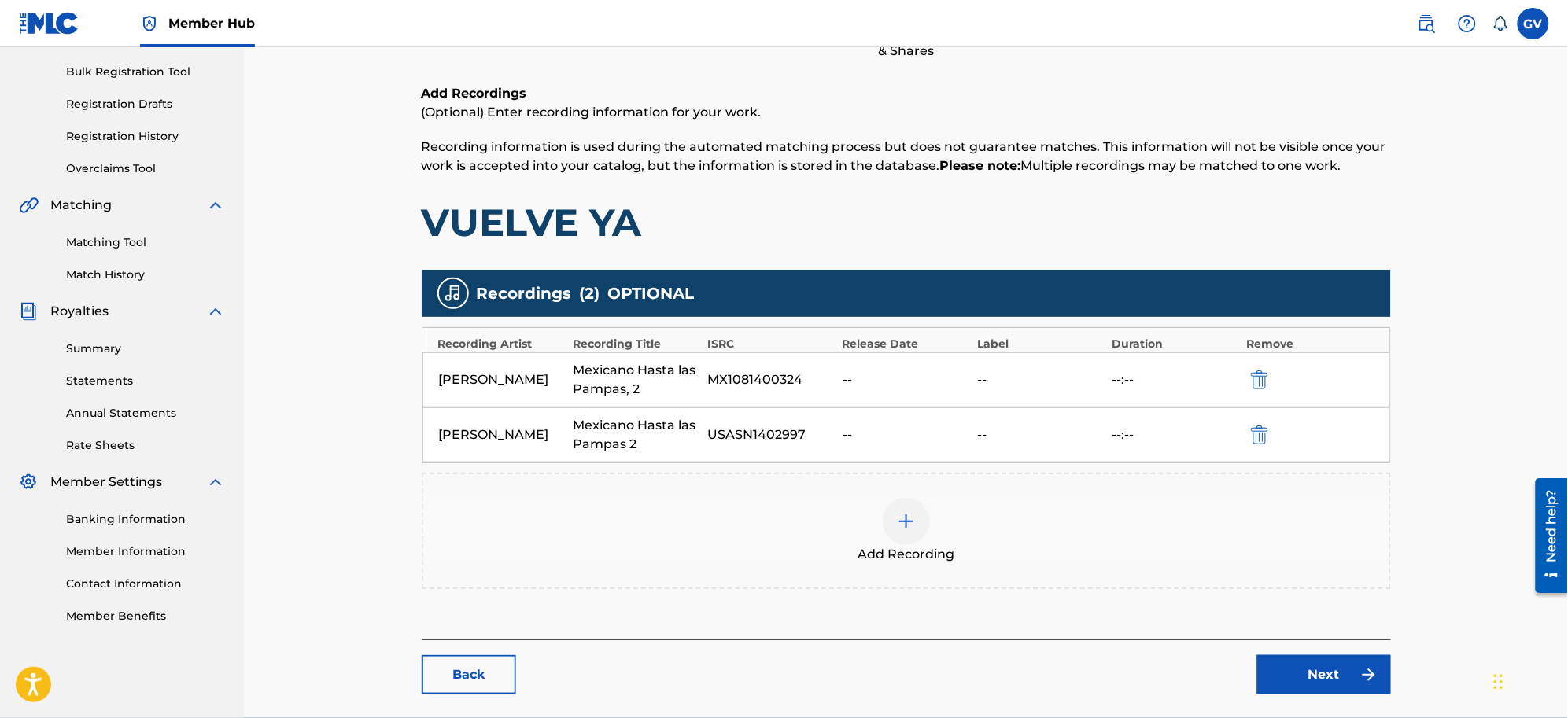
click at [902, 514] on img at bounding box center [906, 522] width 19 height 19
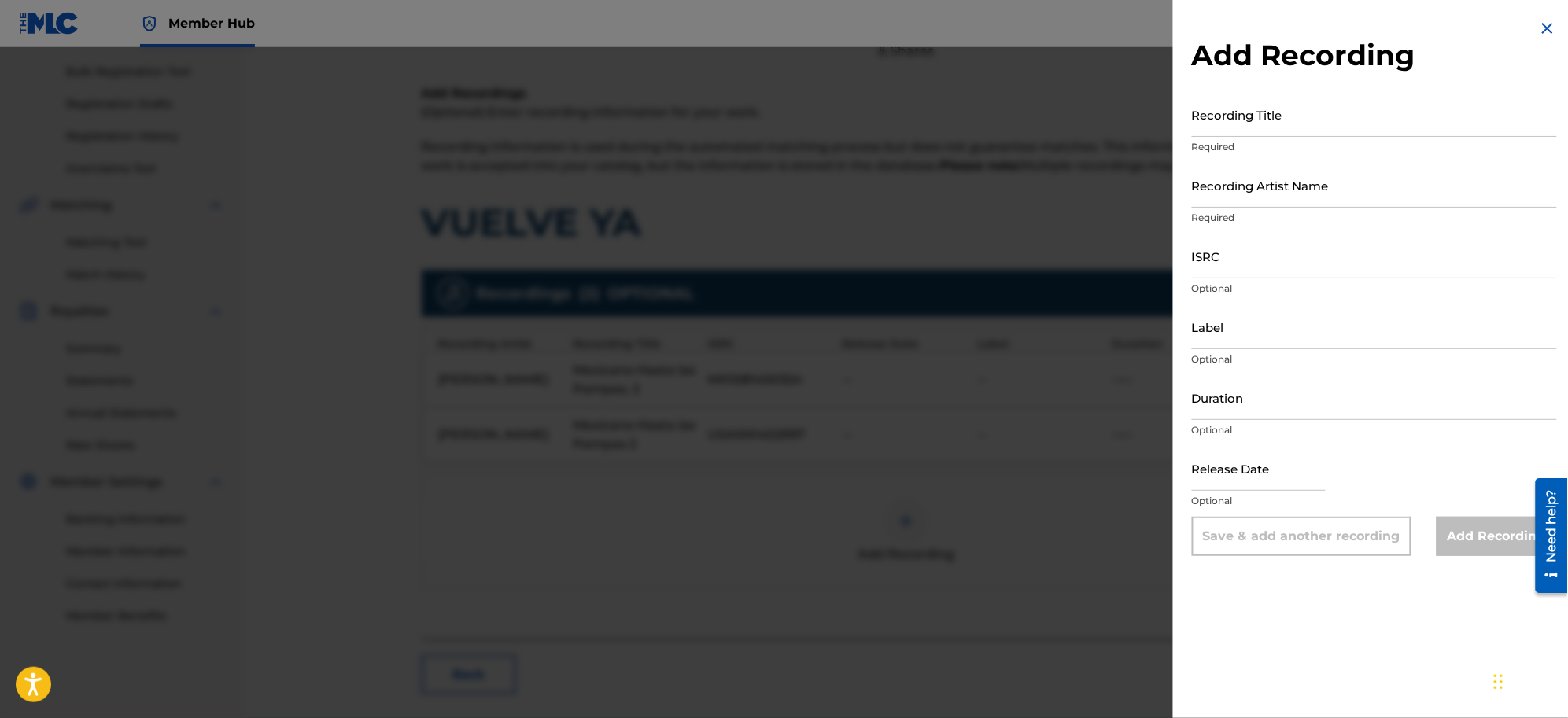
click at [1253, 29] on img at bounding box center [1548, 29] width 19 height 19
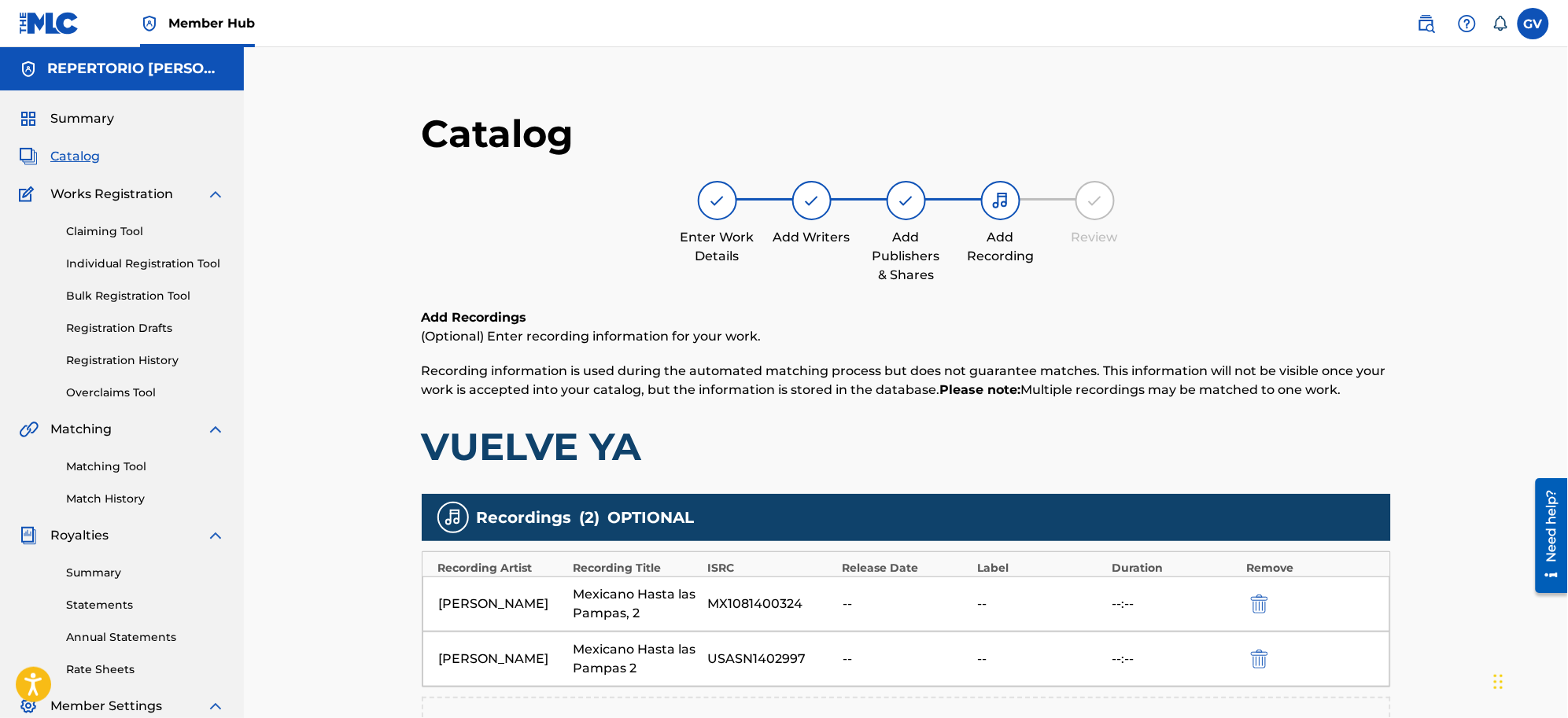
scroll to position [299, 0]
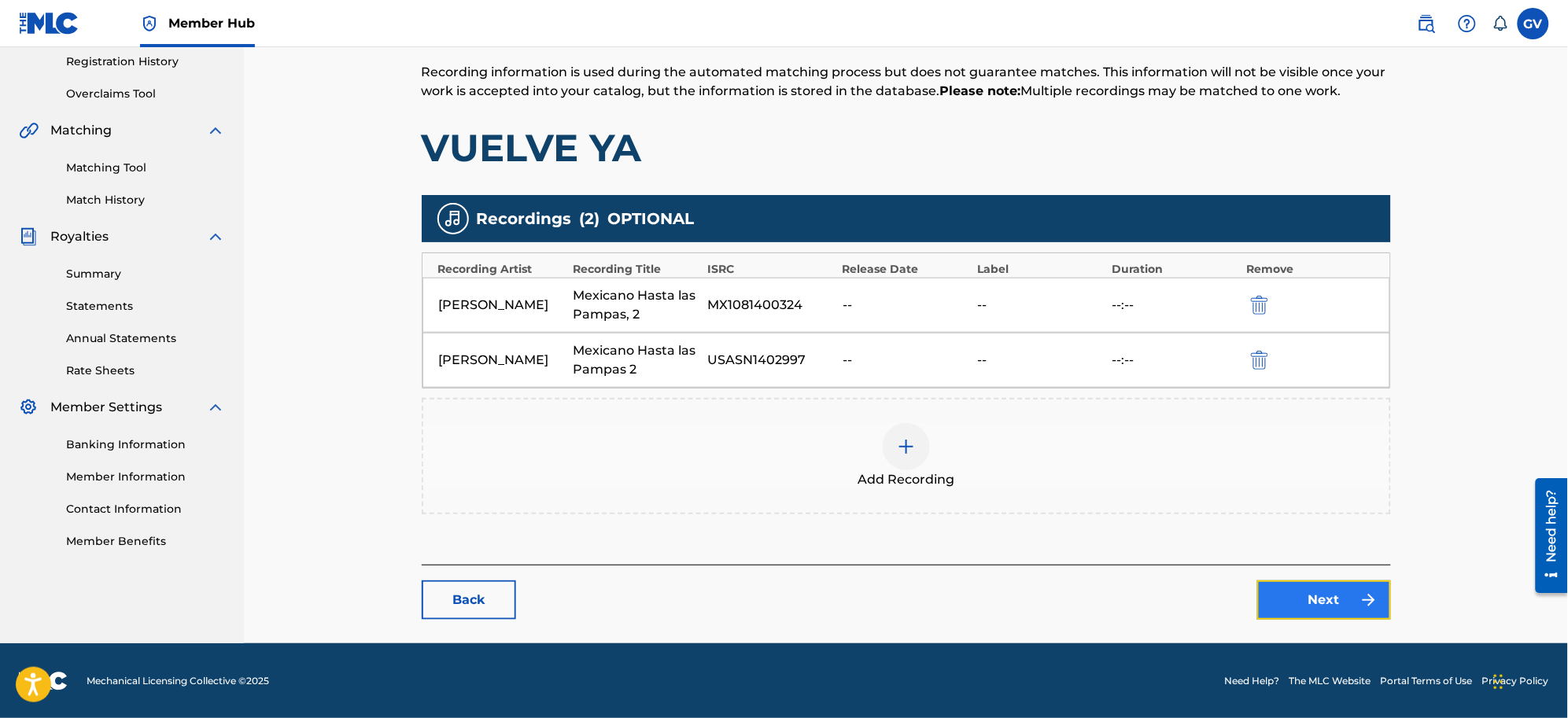
click at [1253, 574] on img at bounding box center [1369, 601] width 19 height 19
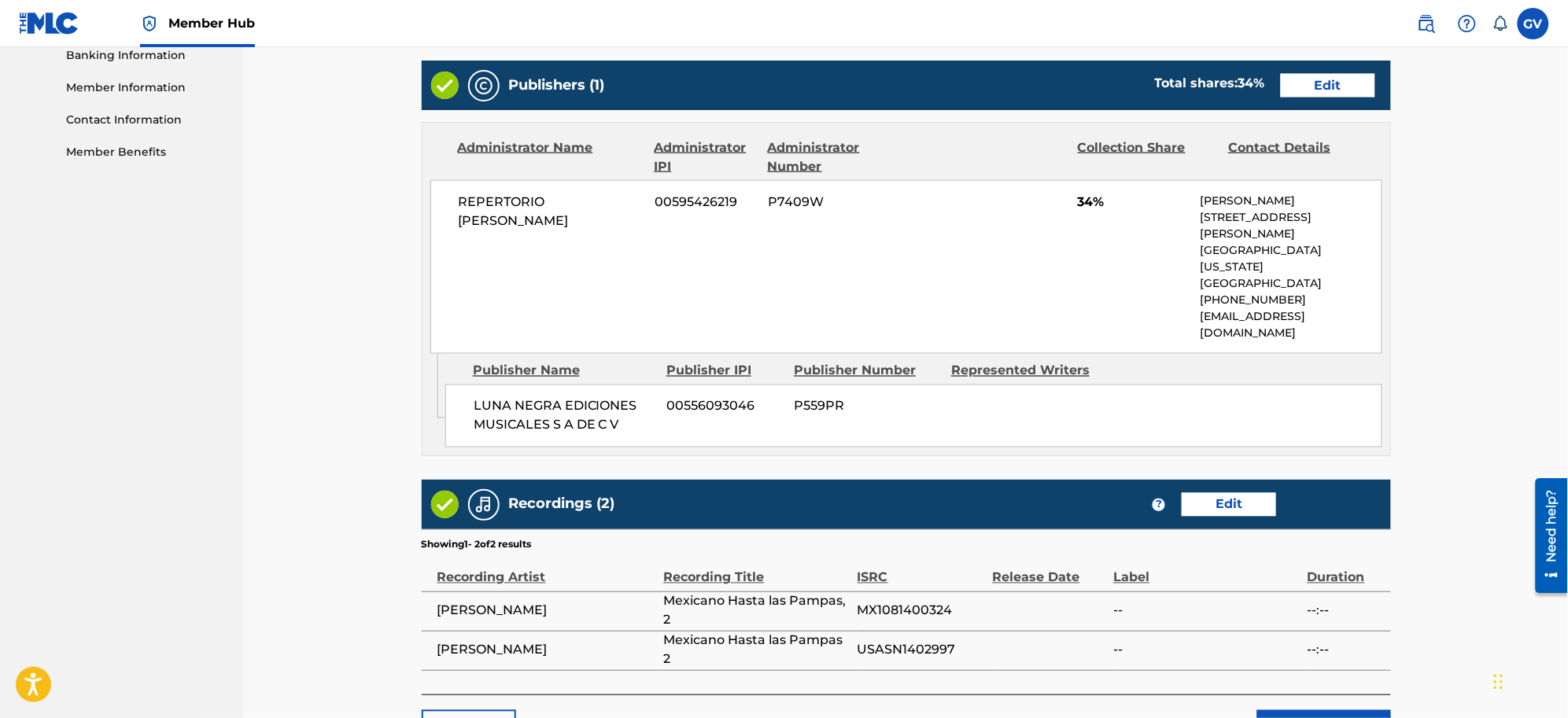
scroll to position [788, 0]
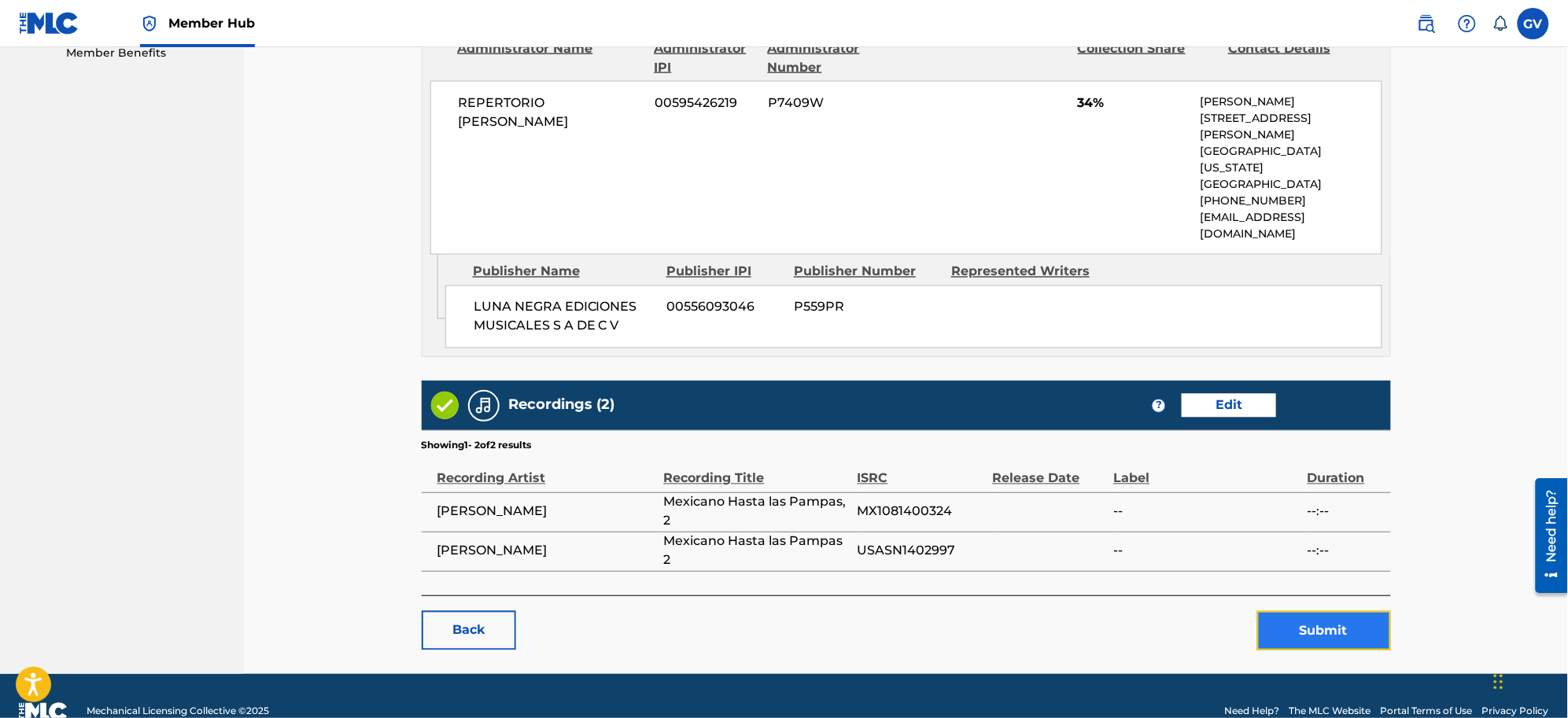
click at [1253, 574] on button "Submit" at bounding box center [1324, 631] width 134 height 40
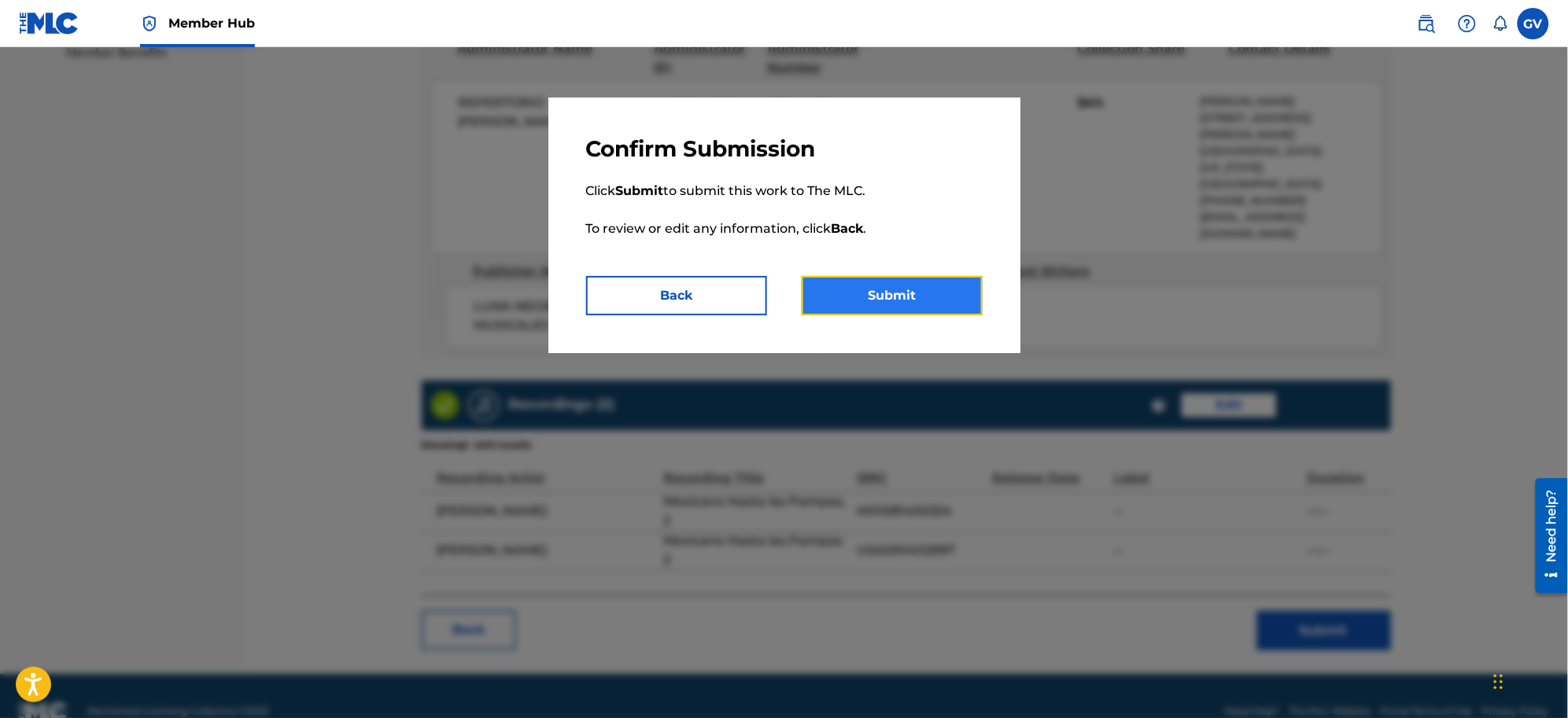
click at [895, 298] on button "Submit" at bounding box center [892, 296] width 181 height 40
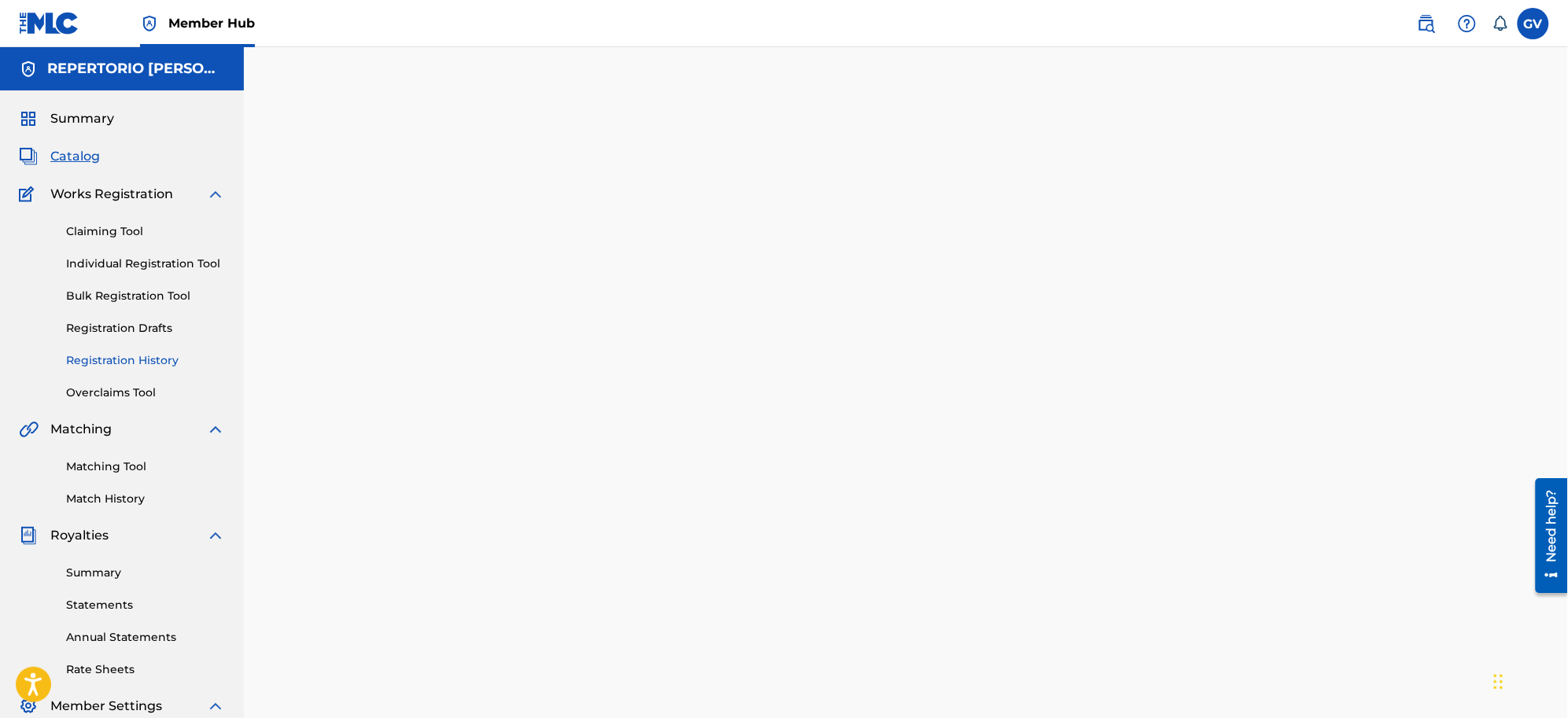
click at [116, 354] on link "Registration History" at bounding box center [145, 360] width 159 height 17
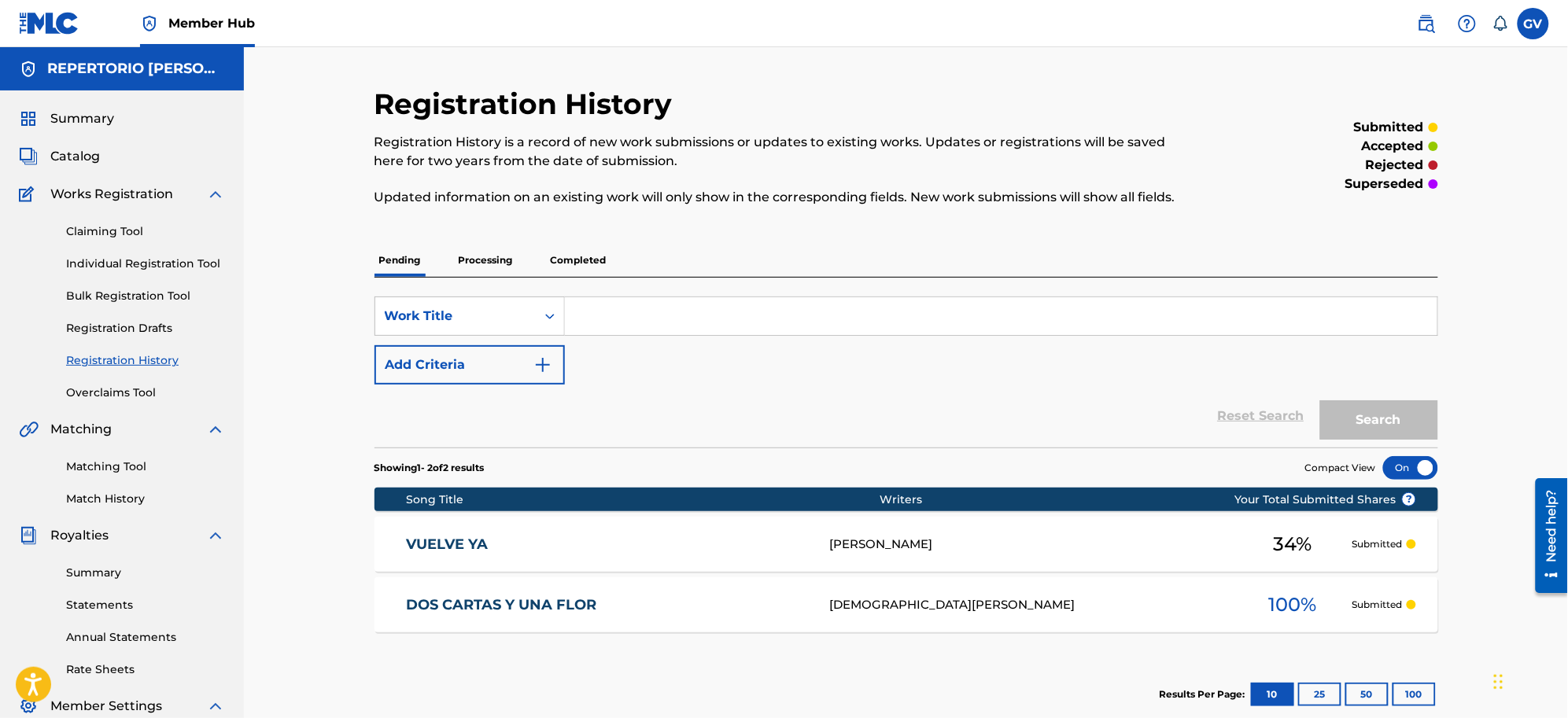
click at [436, 540] on link "VUELVE YA" at bounding box center [608, 544] width 403 height 18
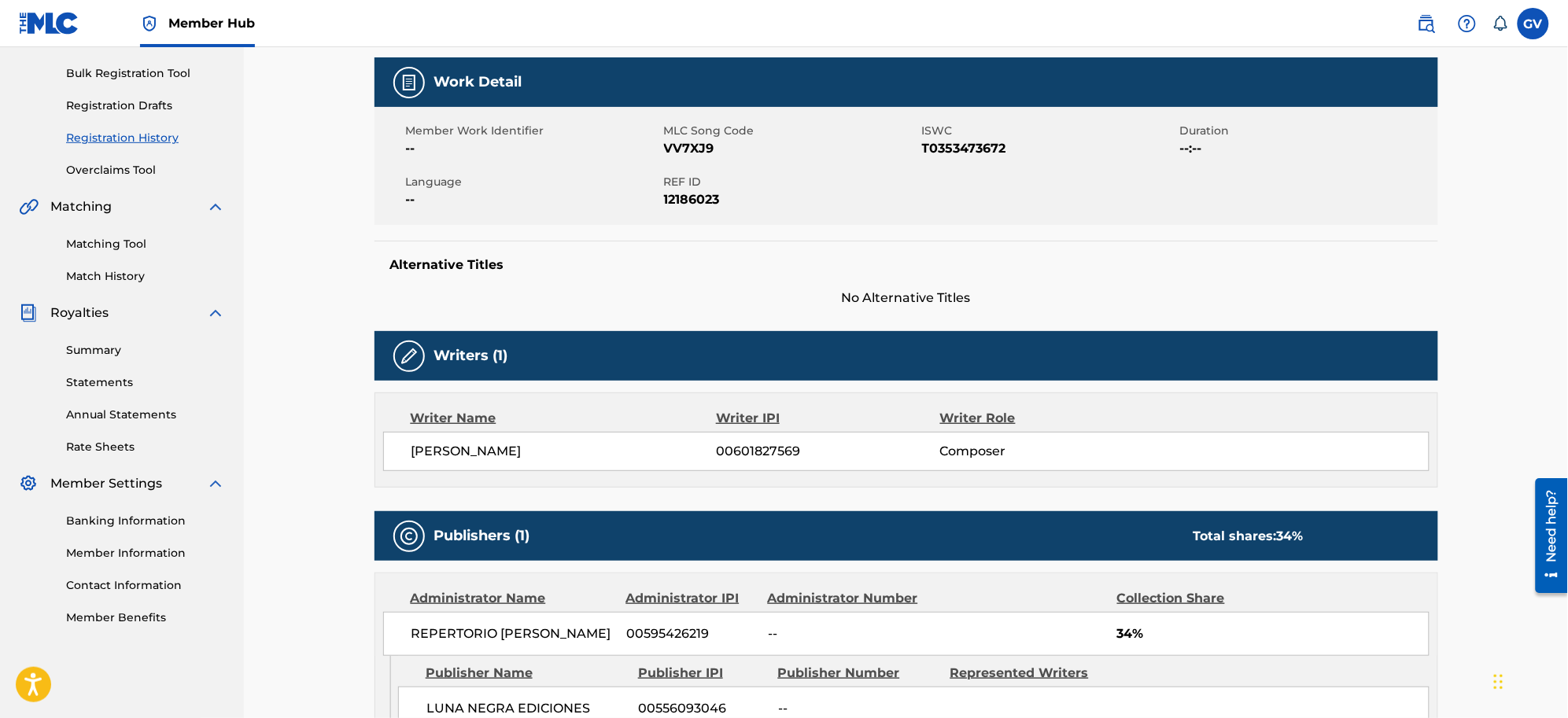
scroll to position [125, 0]
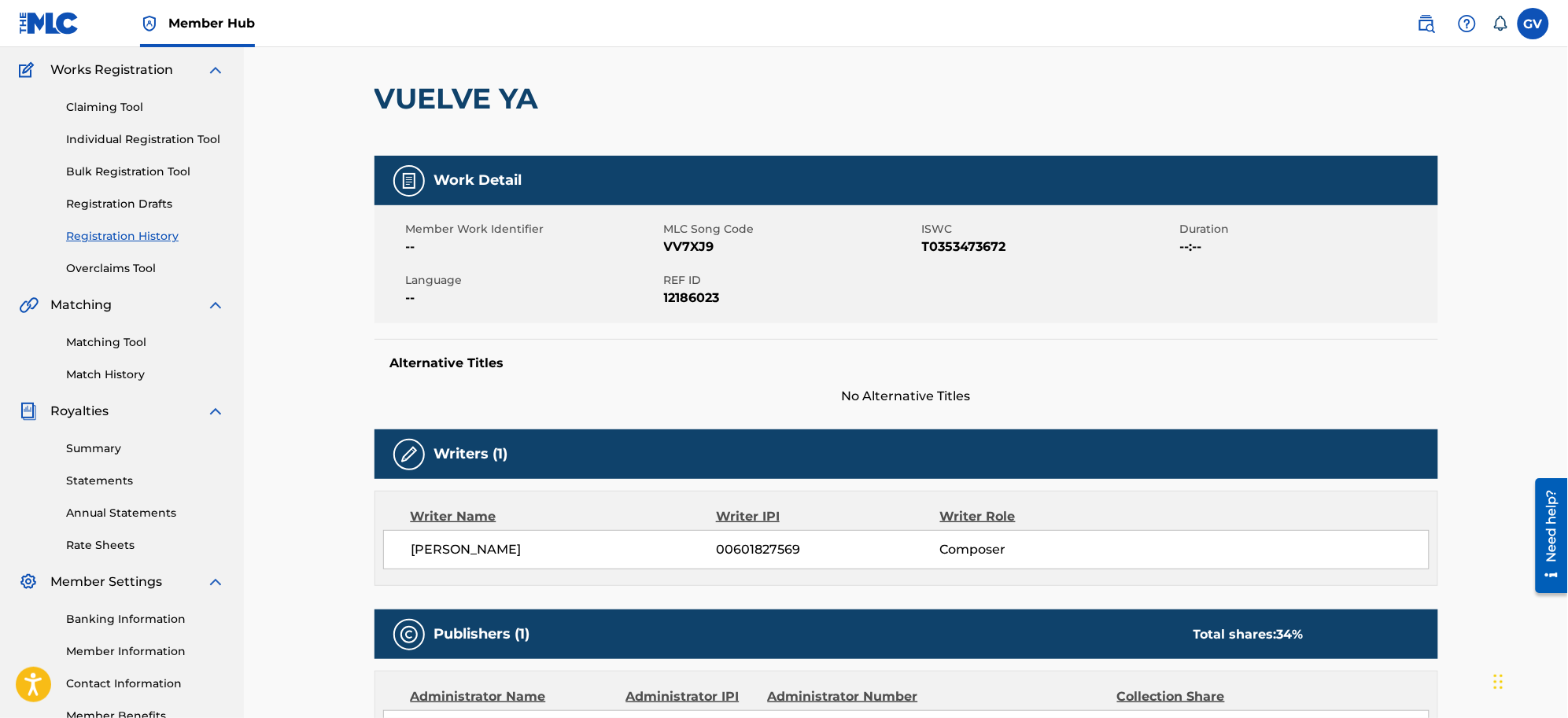
click at [880, 392] on span "No Alternative Titles" at bounding box center [906, 397] width 1064 height 19
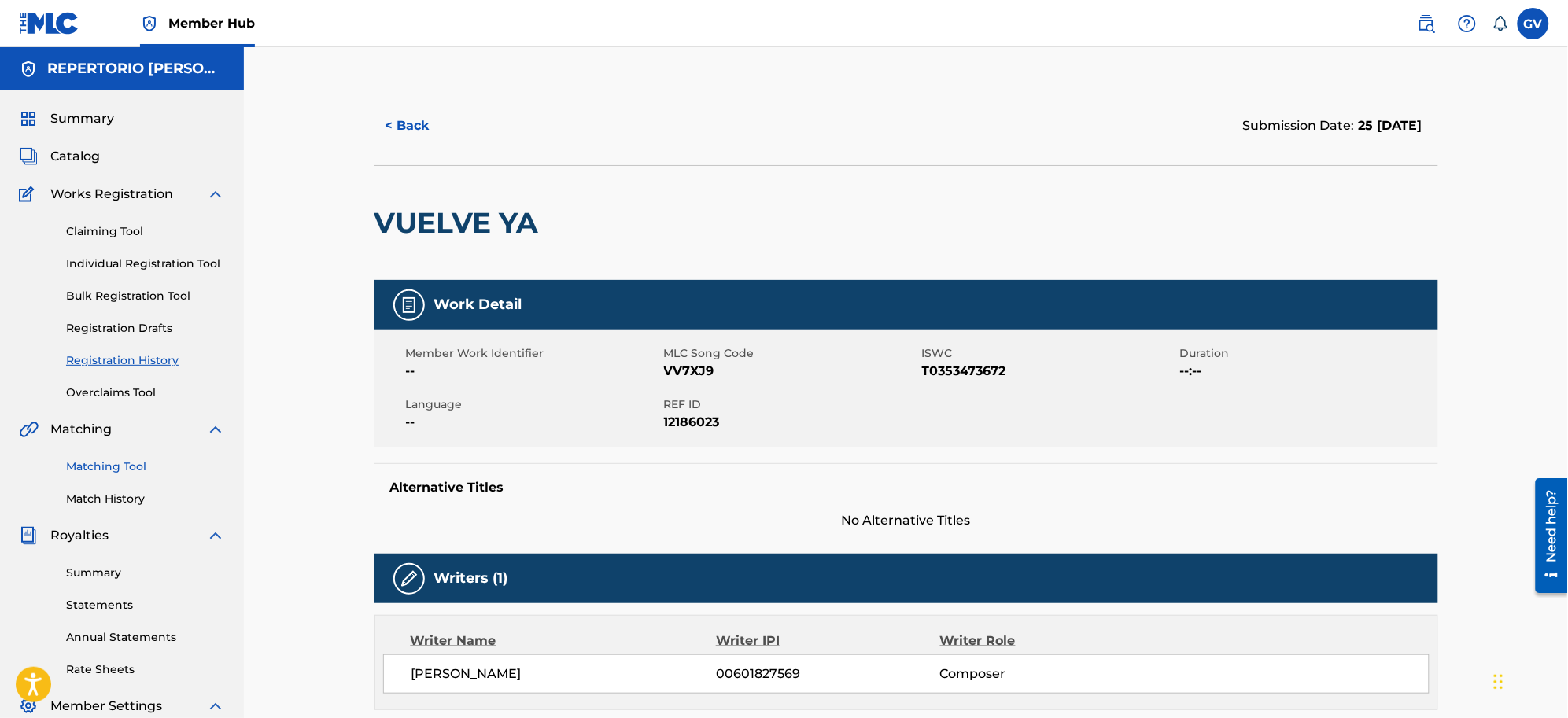
click at [102, 461] on link "Matching Tool" at bounding box center [145, 467] width 159 height 17
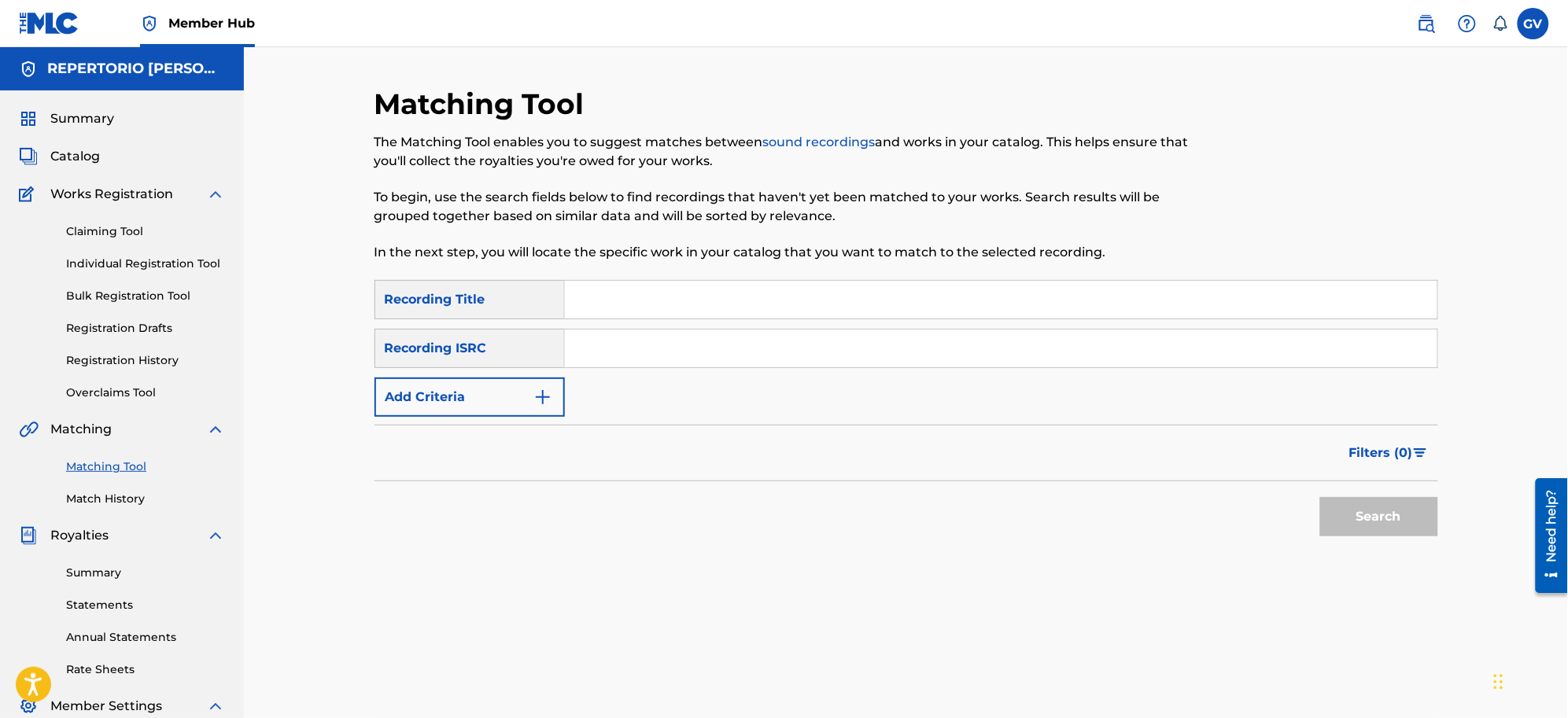
drag, startPoint x: 615, startPoint y: 301, endPoint x: 637, endPoint y: 296, distance: 22.6
click at [615, 301] on input "Search Form" at bounding box center [1001, 300] width 873 height 38
type input "VUELVE YA"
click at [1253, 497] on button "Search" at bounding box center [1379, 517] width 118 height 40
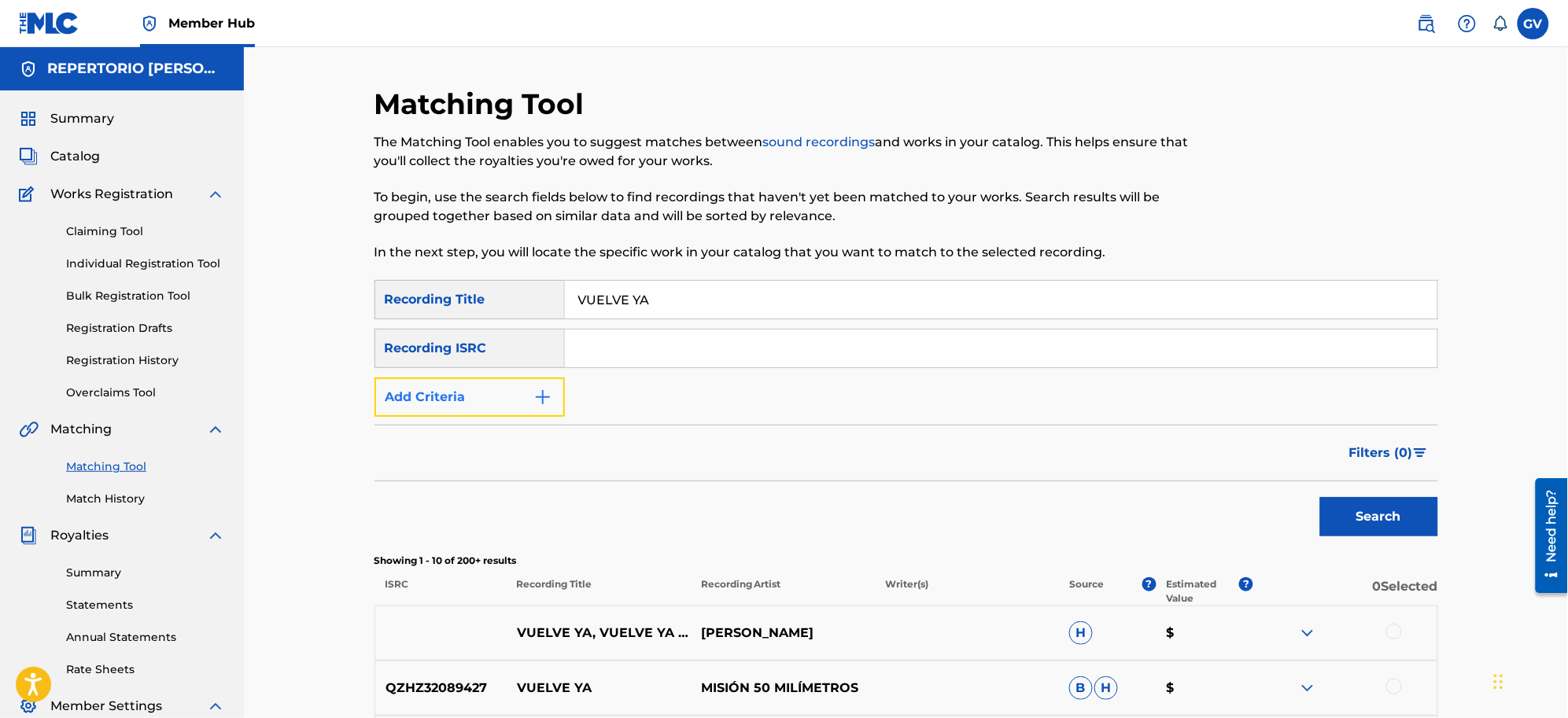
click at [541, 397] on img "Search Form" at bounding box center [543, 397] width 19 height 19
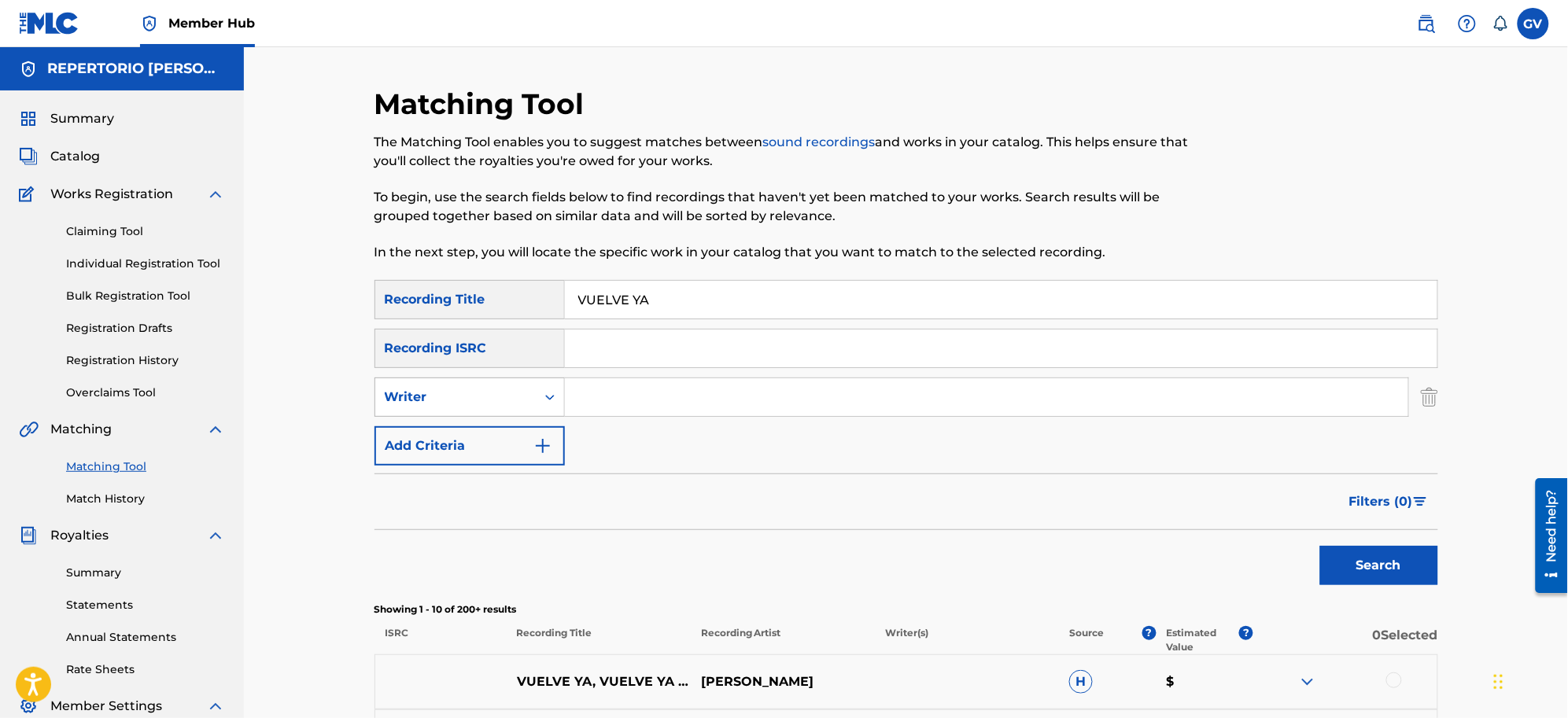
click at [547, 395] on icon "Search Form" at bounding box center [550, 397] width 16 height 16
click at [482, 439] on div "Recording Artist" at bounding box center [470, 437] width 189 height 40
drag, startPoint x: 603, startPoint y: 397, endPoint x: 620, endPoint y: 395, distance: 17.1
click at [603, 397] on input "Search Form" at bounding box center [986, 397] width 844 height 38
type input "[PERSON_NAME]"
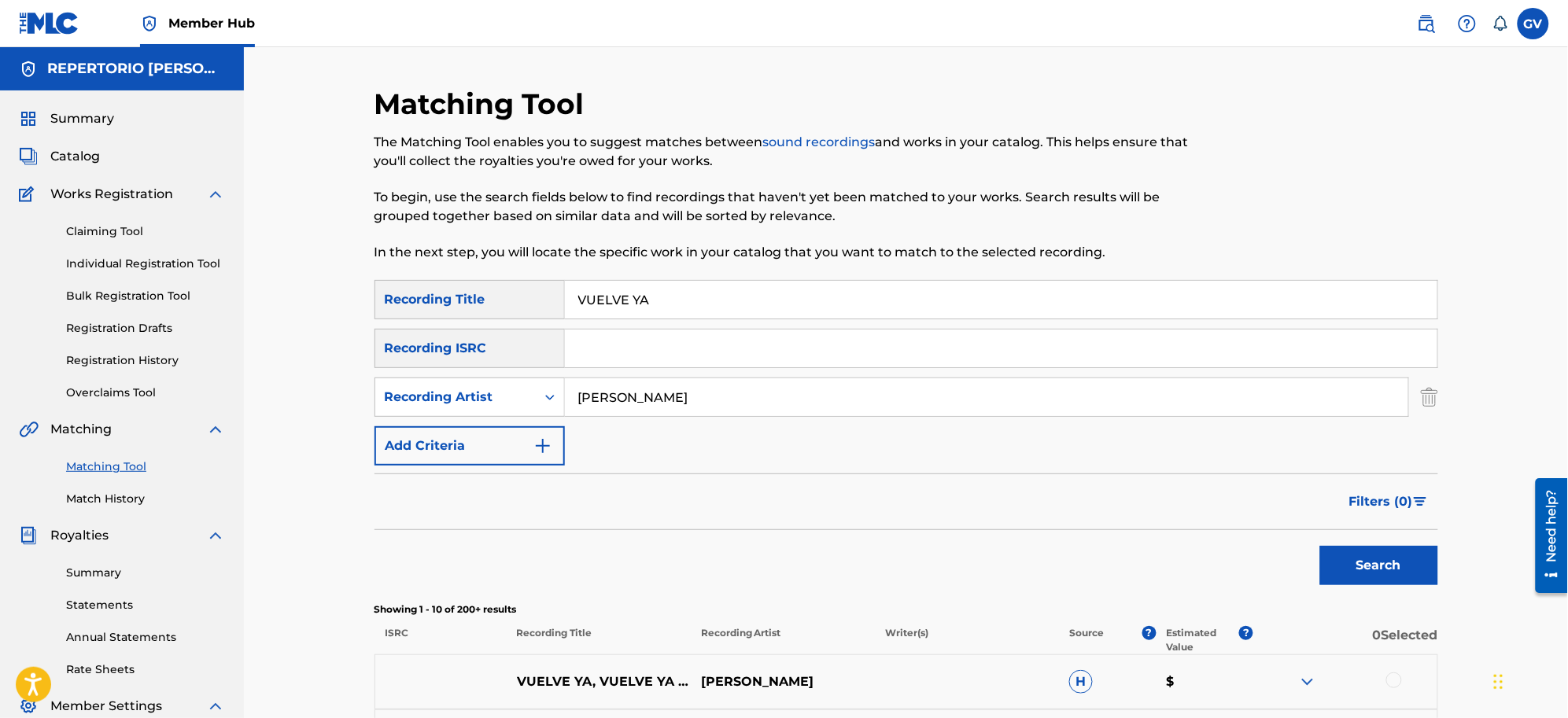
click at [1253, 546] on button "Search" at bounding box center [1379, 566] width 118 height 40
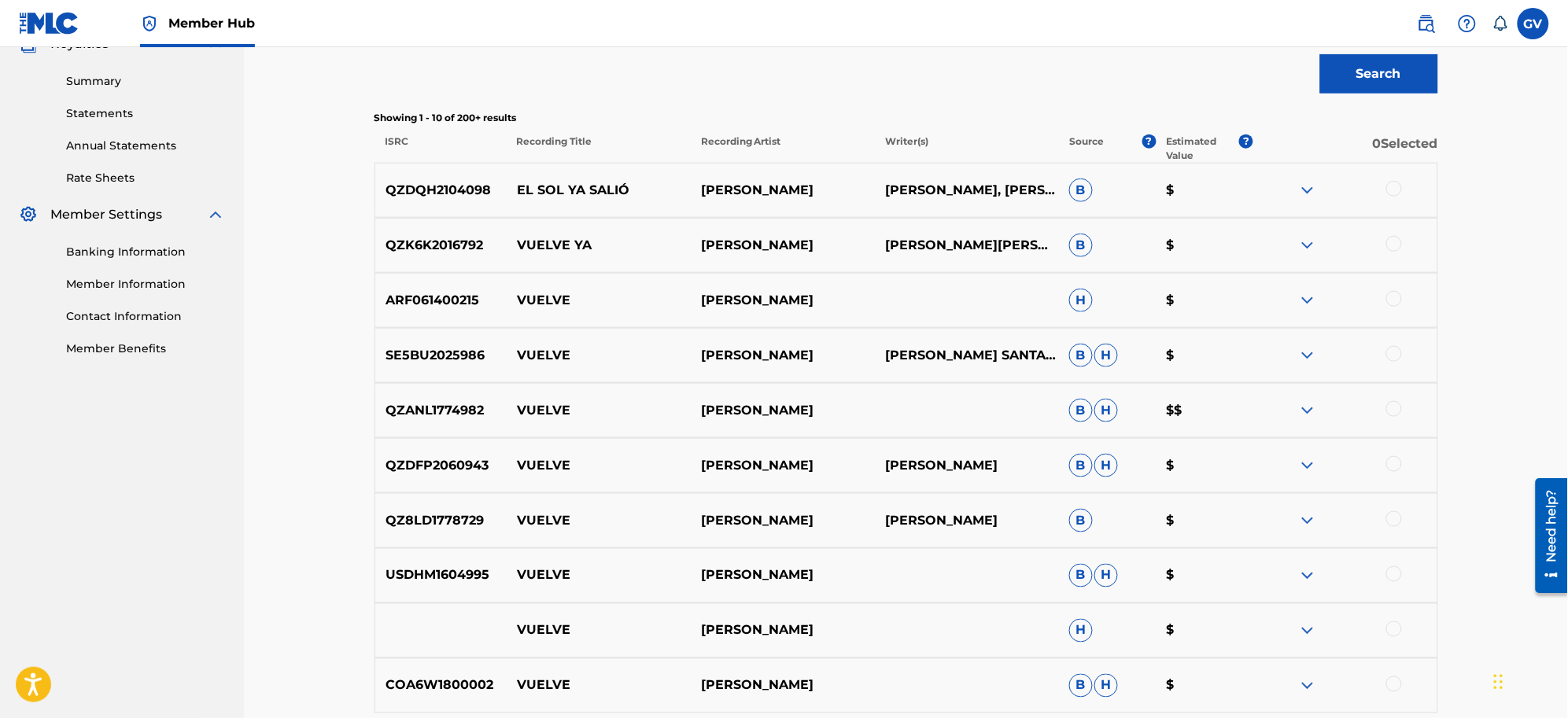
scroll to position [681, 0]
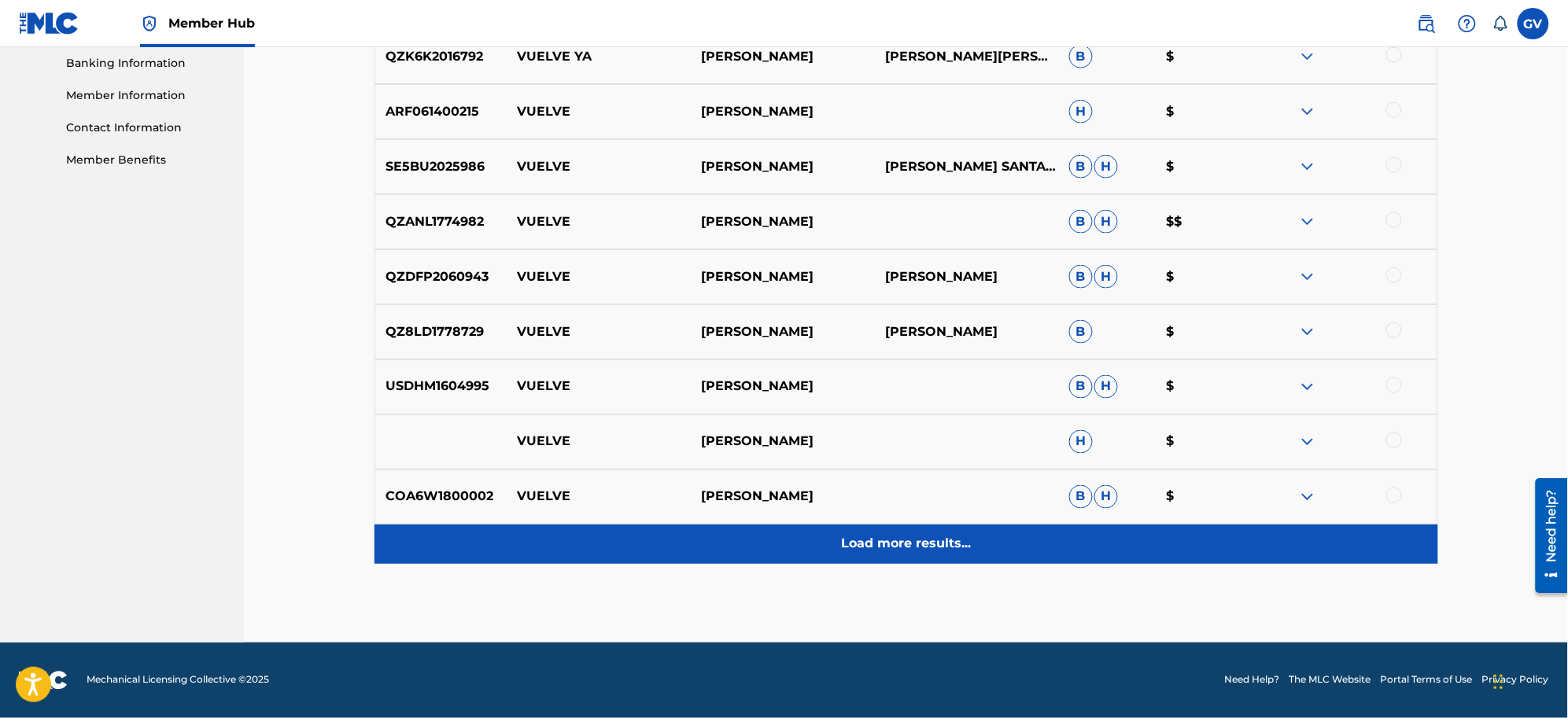
click at [878, 540] on p "Load more results..." at bounding box center [906, 544] width 130 height 19
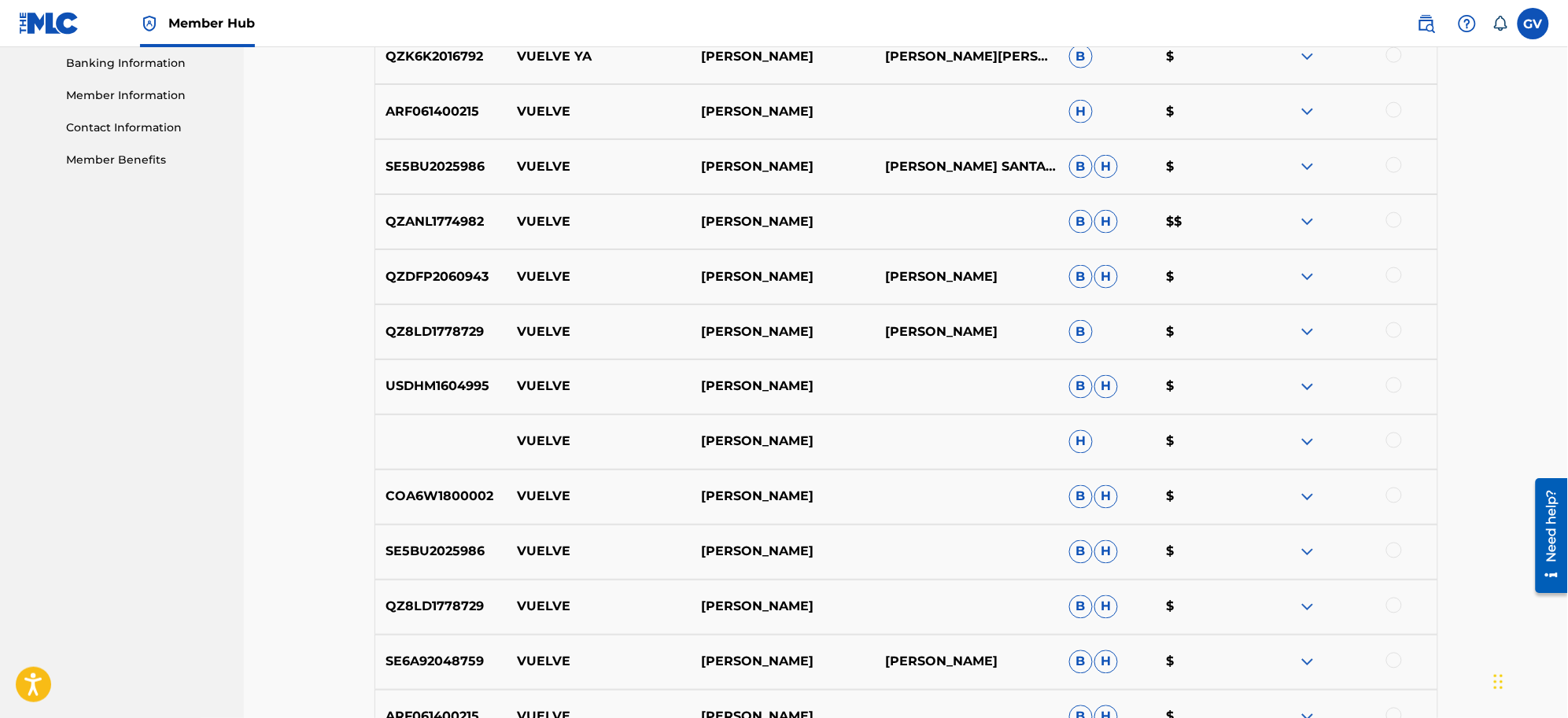
scroll to position [1231, 0]
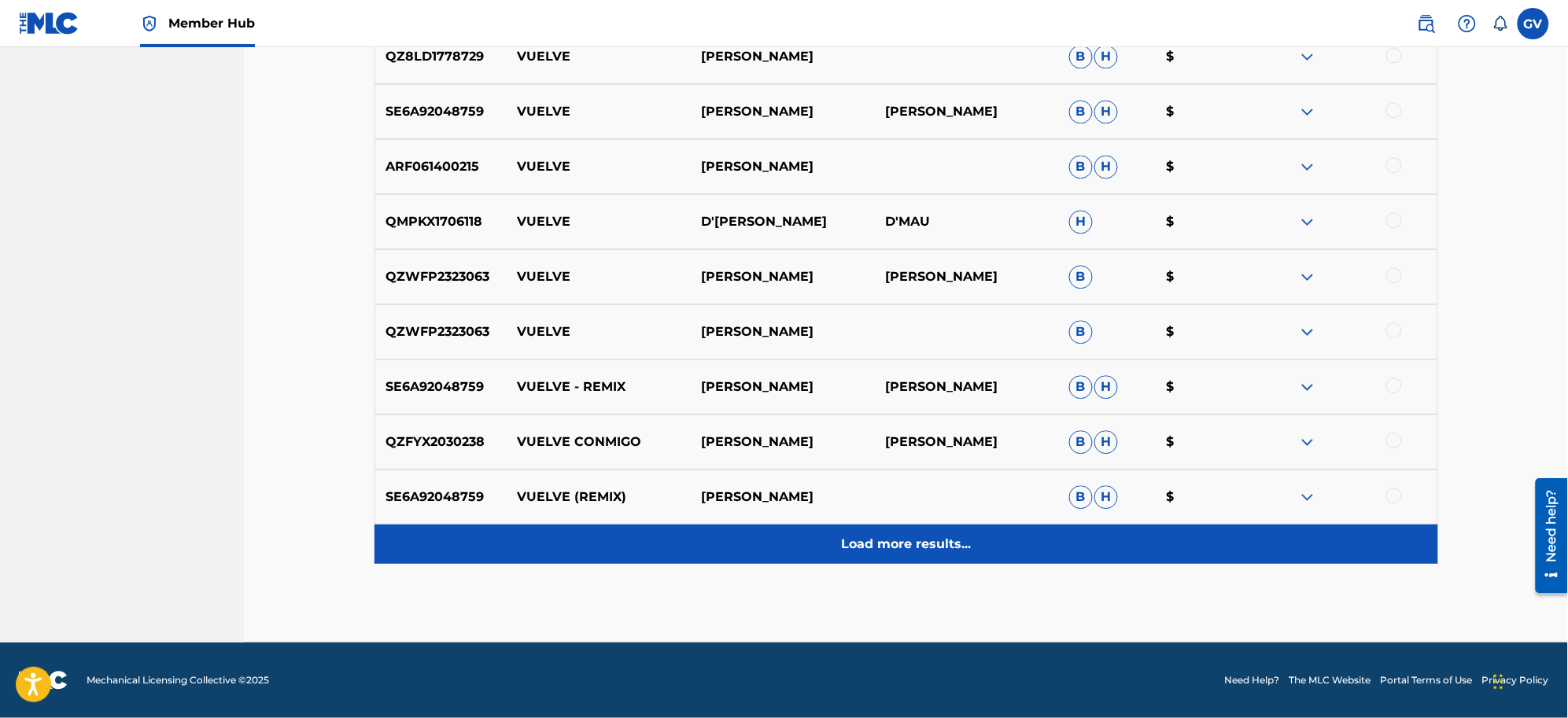
click at [874, 539] on p "Load more results..." at bounding box center [906, 544] width 130 height 19
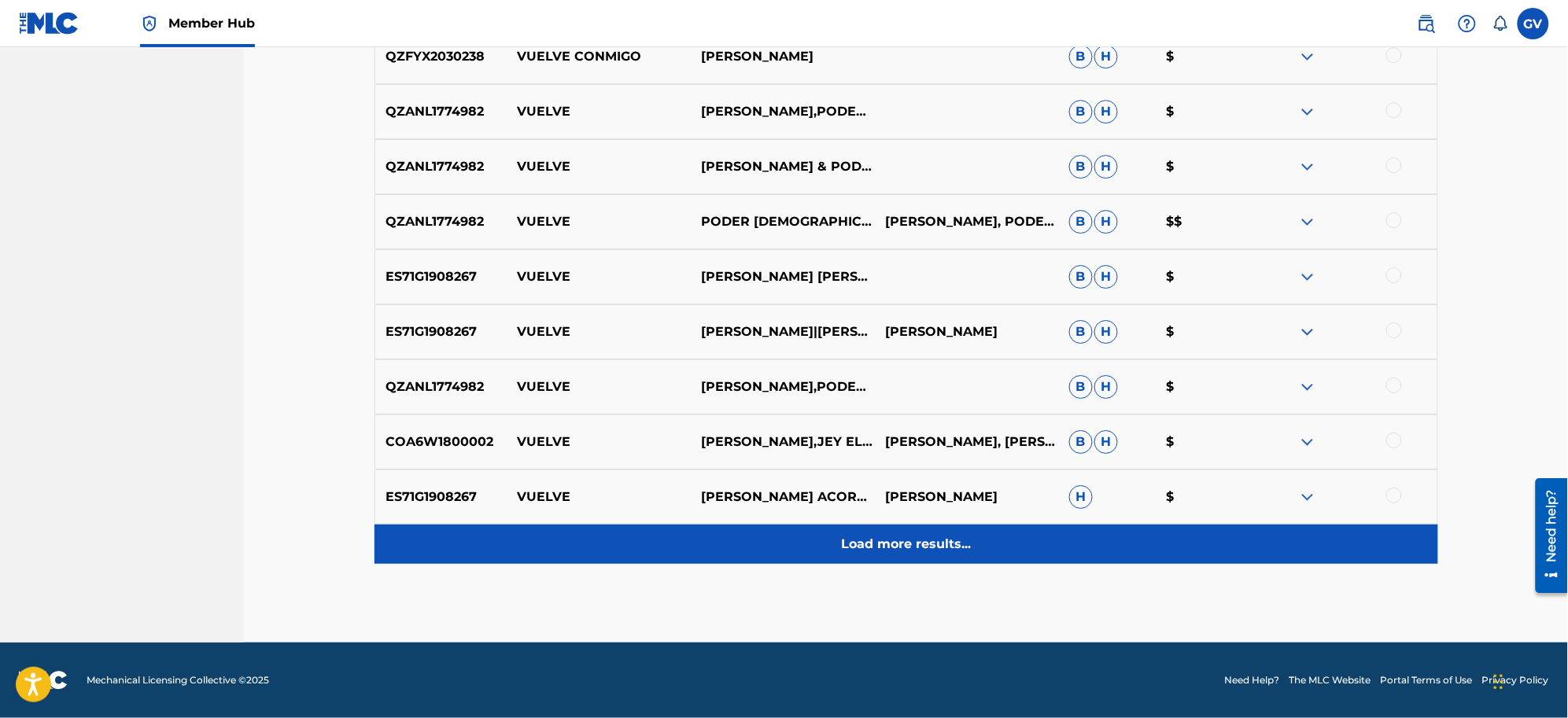
click at [875, 539] on p "Load more results..." at bounding box center [906, 544] width 130 height 19
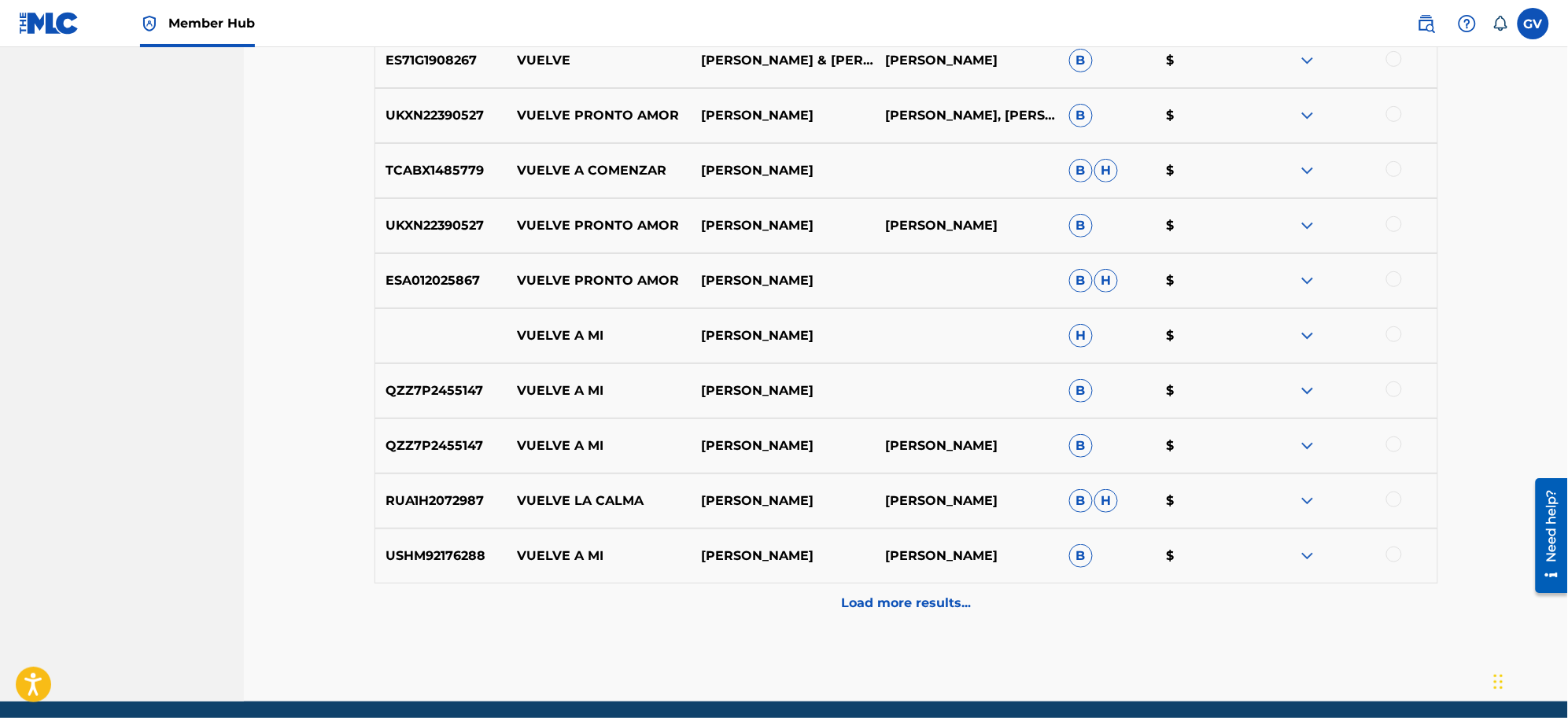
scroll to position [2333, 0]
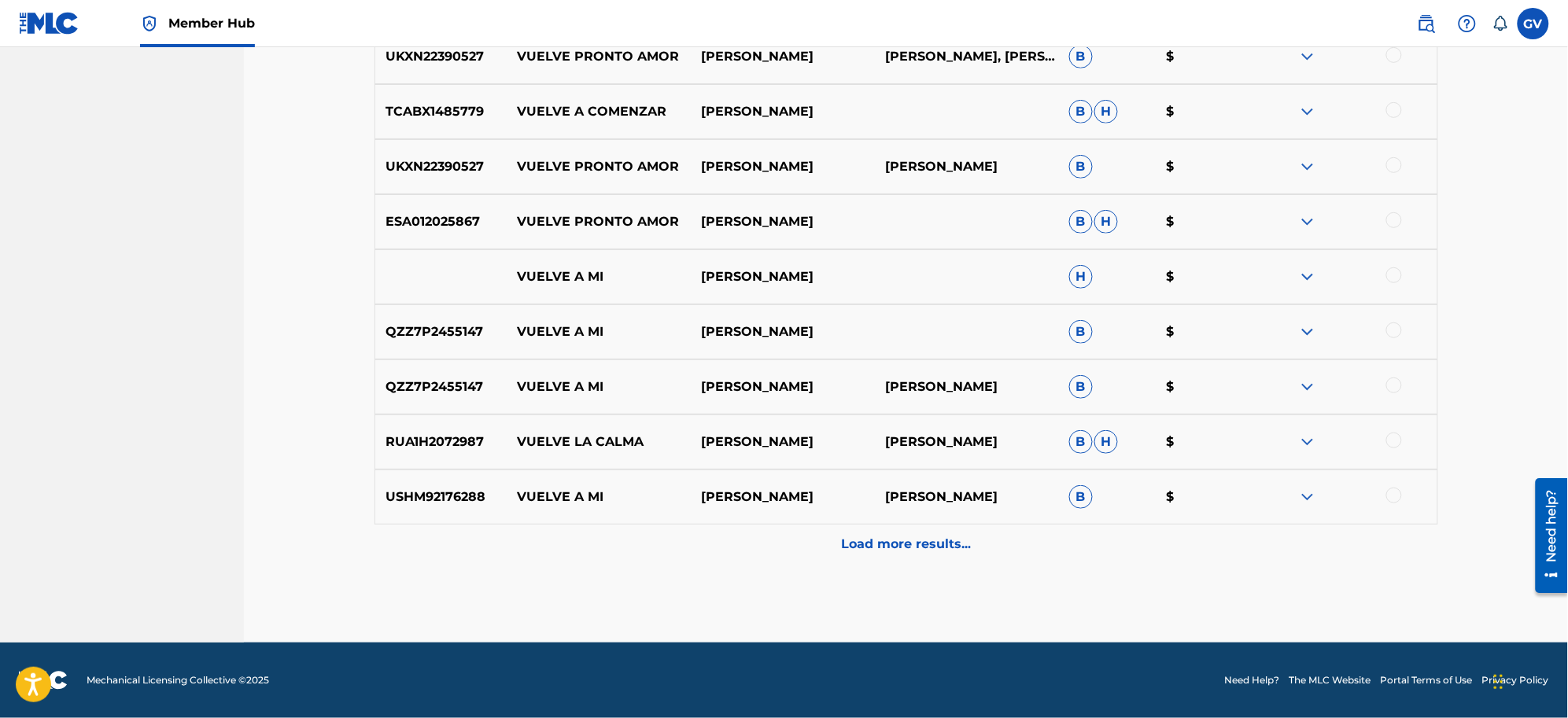
click at [875, 539] on p "Load more results..." at bounding box center [906, 544] width 130 height 19
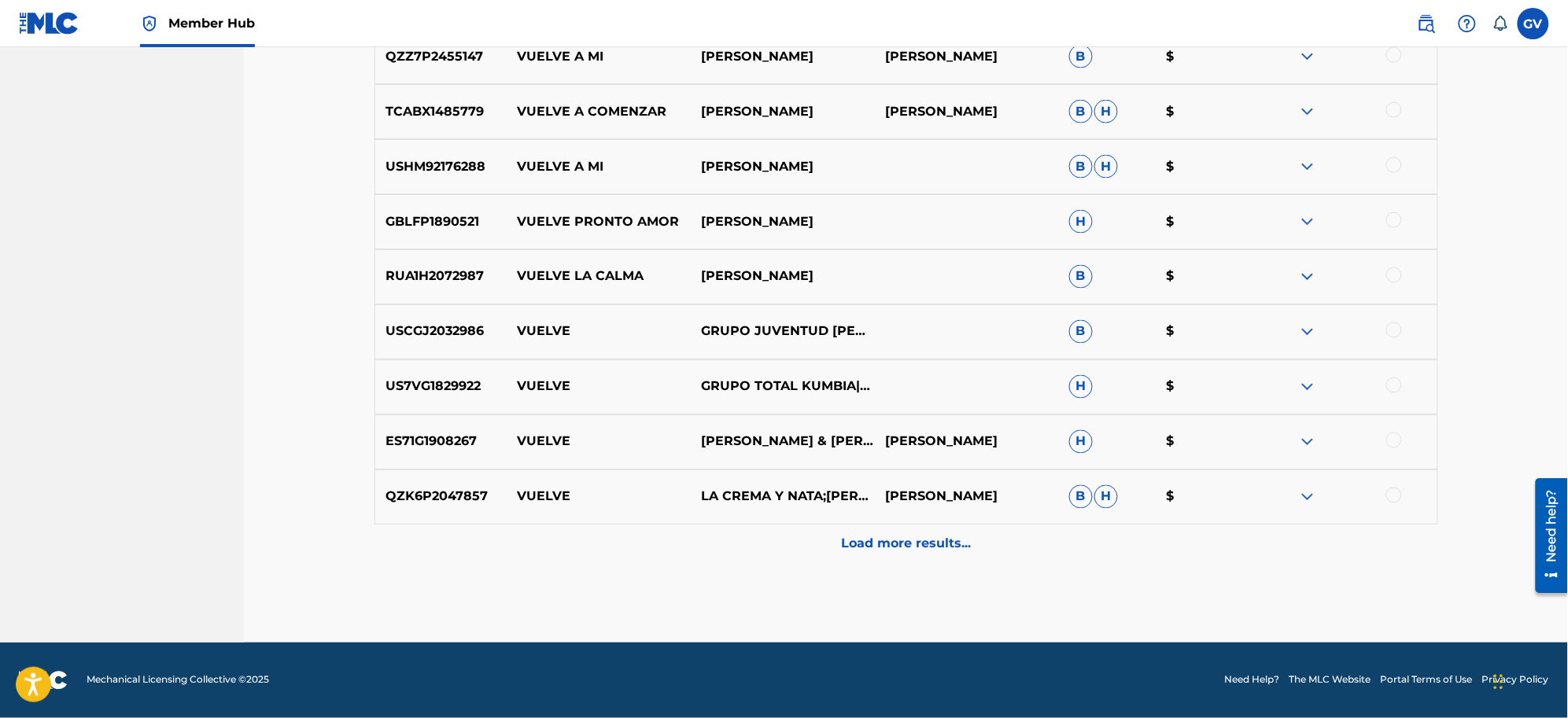
click at [875, 539] on p "Load more results..." at bounding box center [906, 544] width 130 height 19
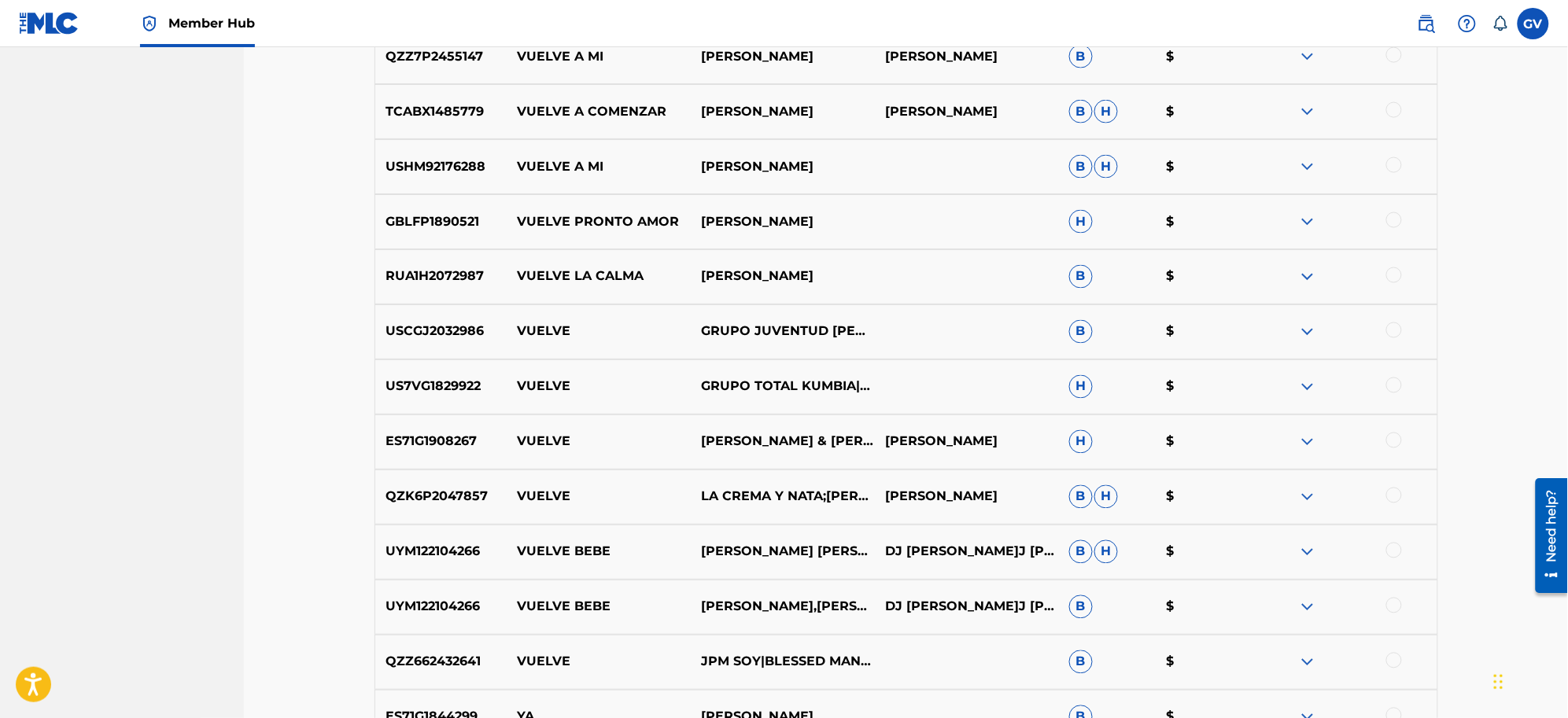
scroll to position [3434, 0]
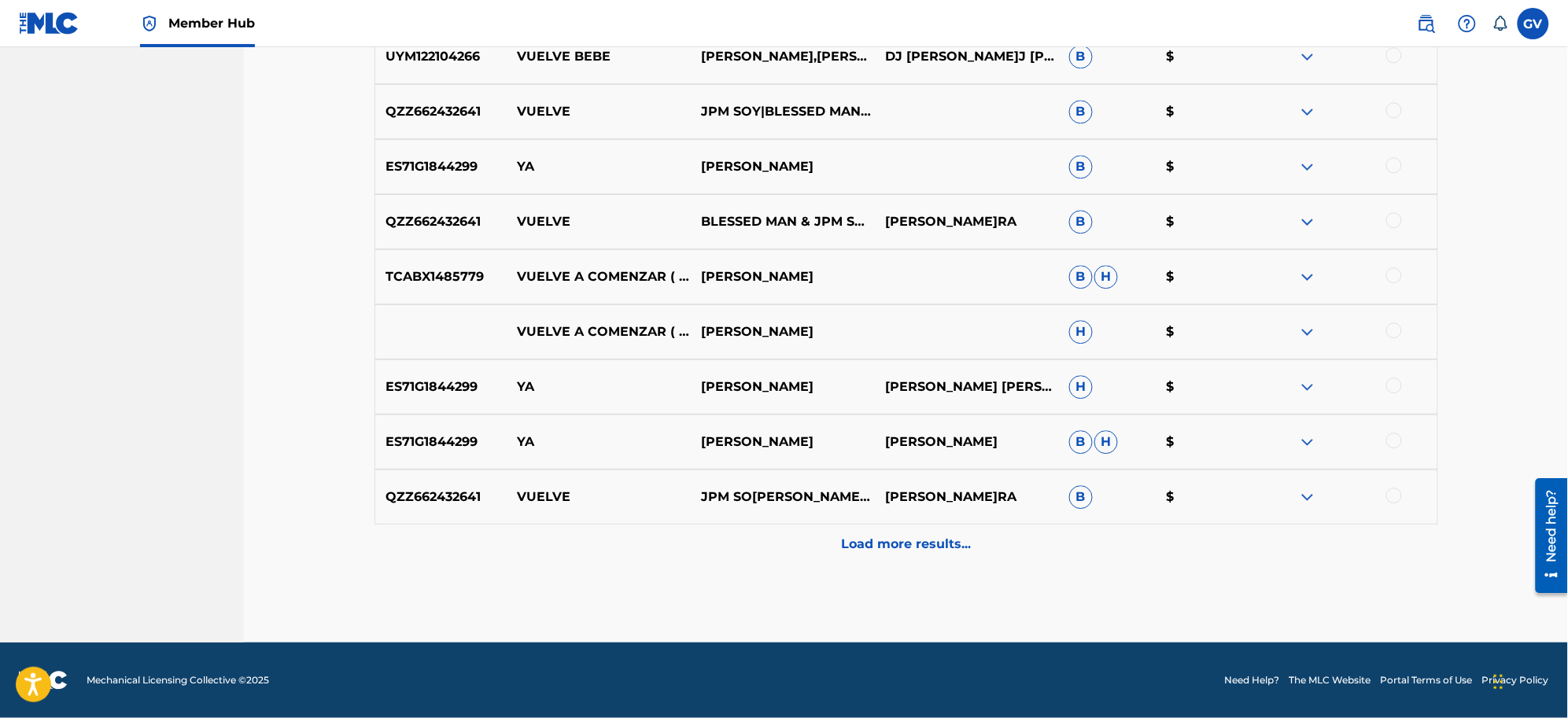
click at [875, 539] on p "Load more results..." at bounding box center [906, 544] width 130 height 19
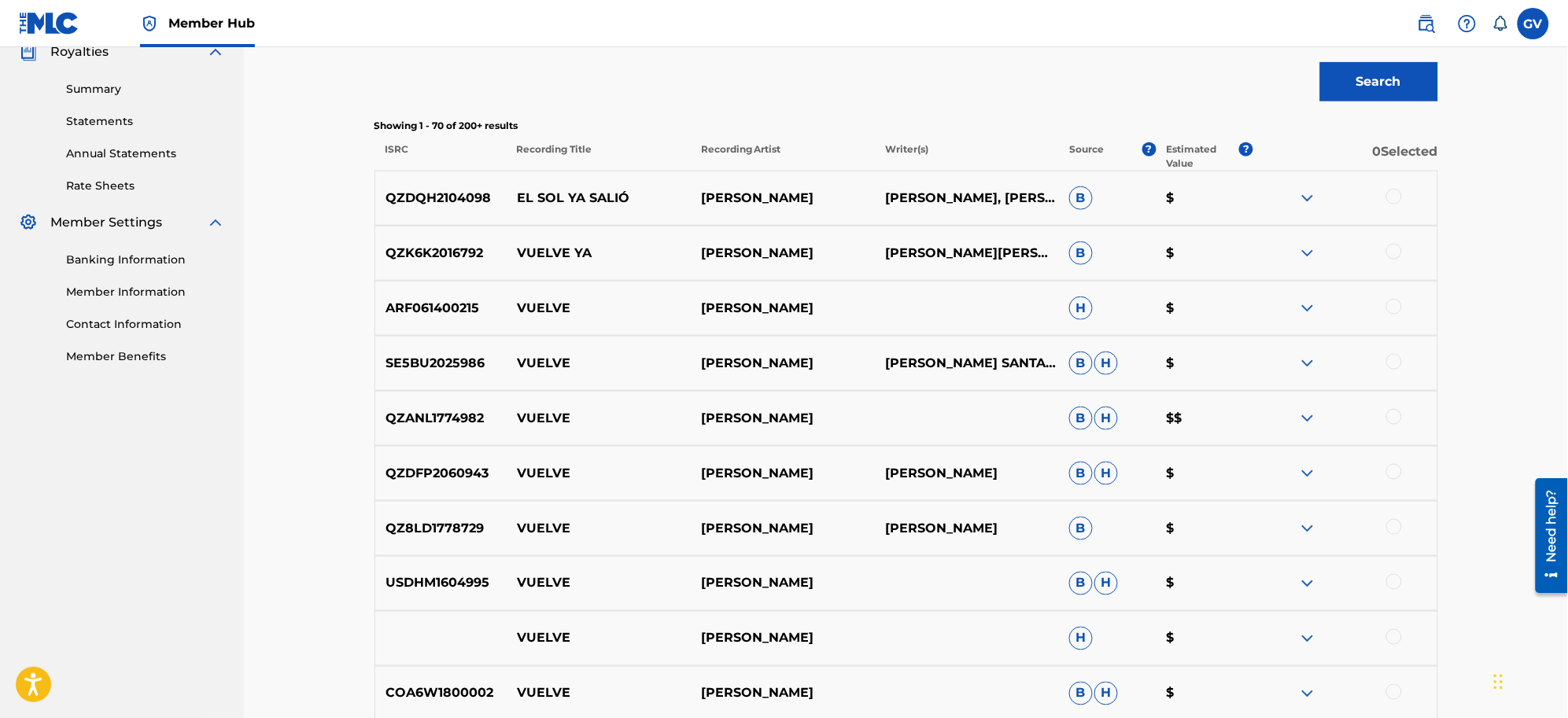
scroll to position [0, 0]
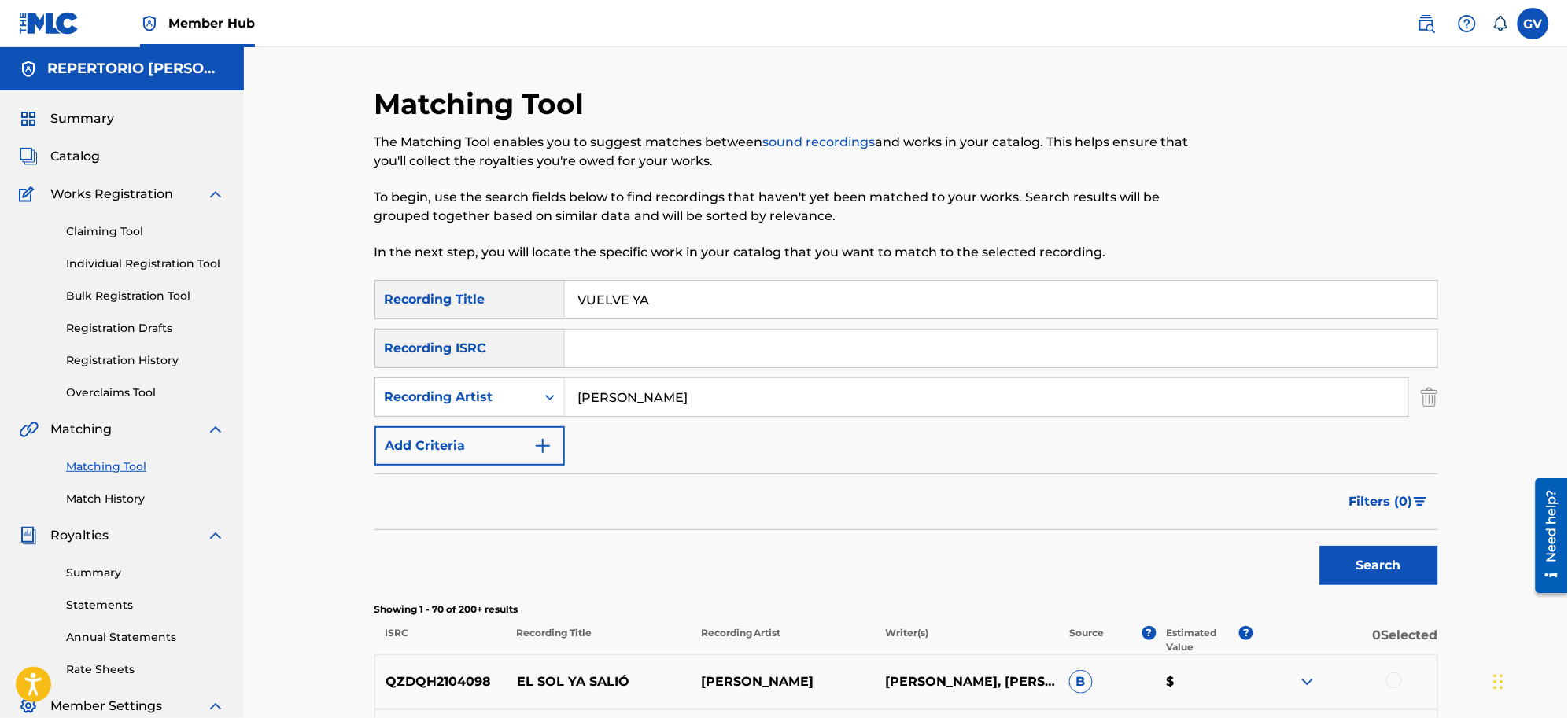
drag, startPoint x: 674, startPoint y: 300, endPoint x: 548, endPoint y: 296, distance: 126.1
click at [551, 292] on div "SearchWithCriteria650753d7-bdf6-4791-bcec-1ff61ff3de81 Recording Title VUELVE YA" at bounding box center [906, 300] width 1064 height 40
click at [1253, 546] on button "Search" at bounding box center [1379, 566] width 118 height 40
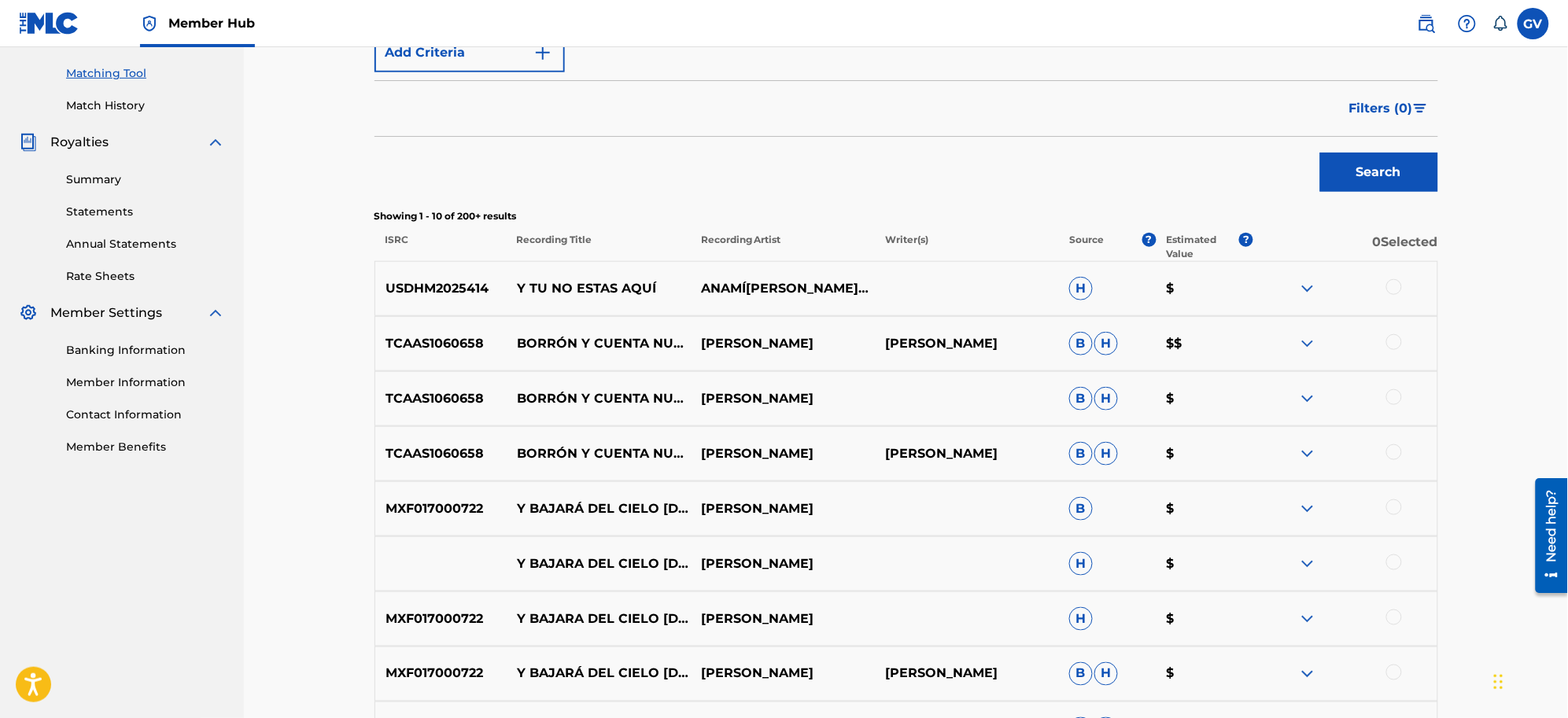
scroll to position [681, 0]
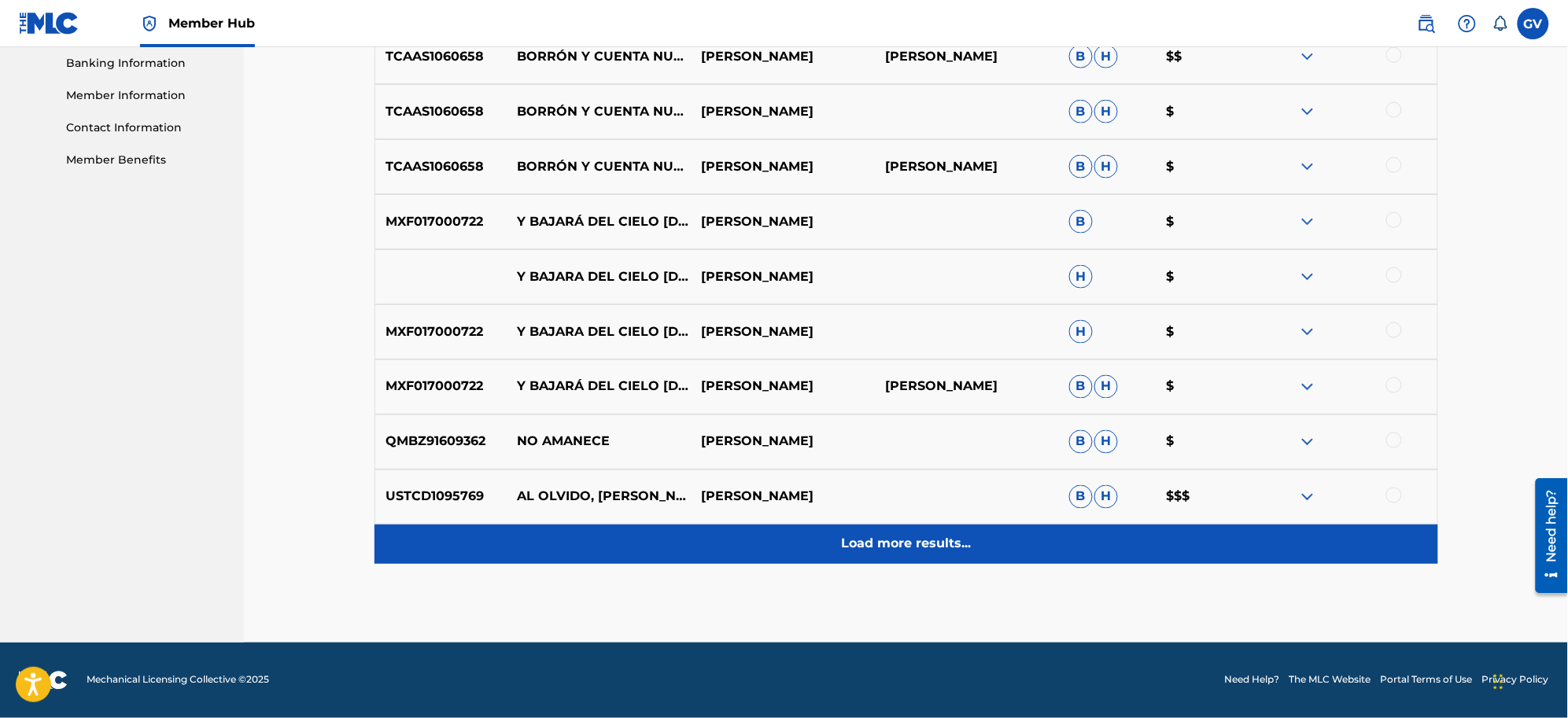
click at [891, 543] on p "Load more results..." at bounding box center [906, 544] width 130 height 19
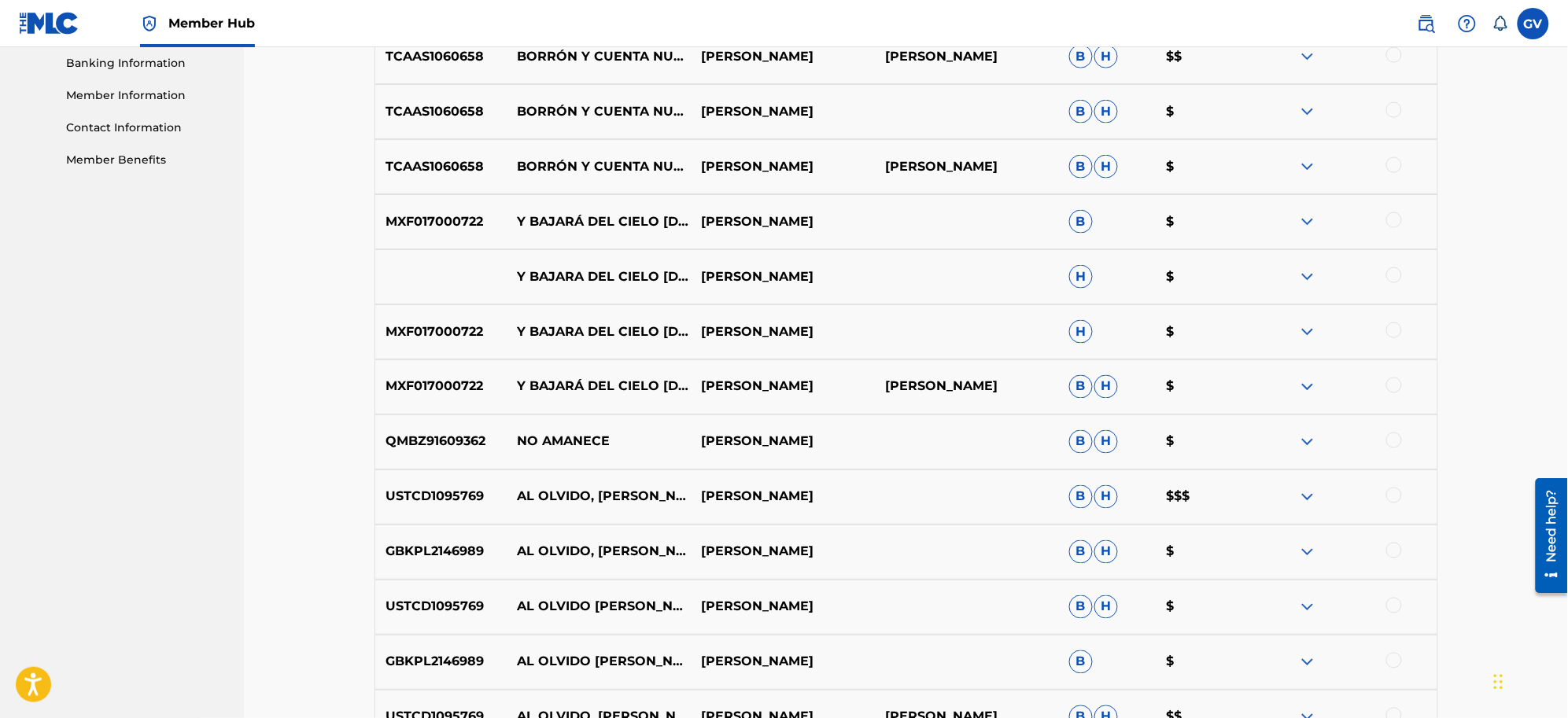
scroll to position [1231, 0]
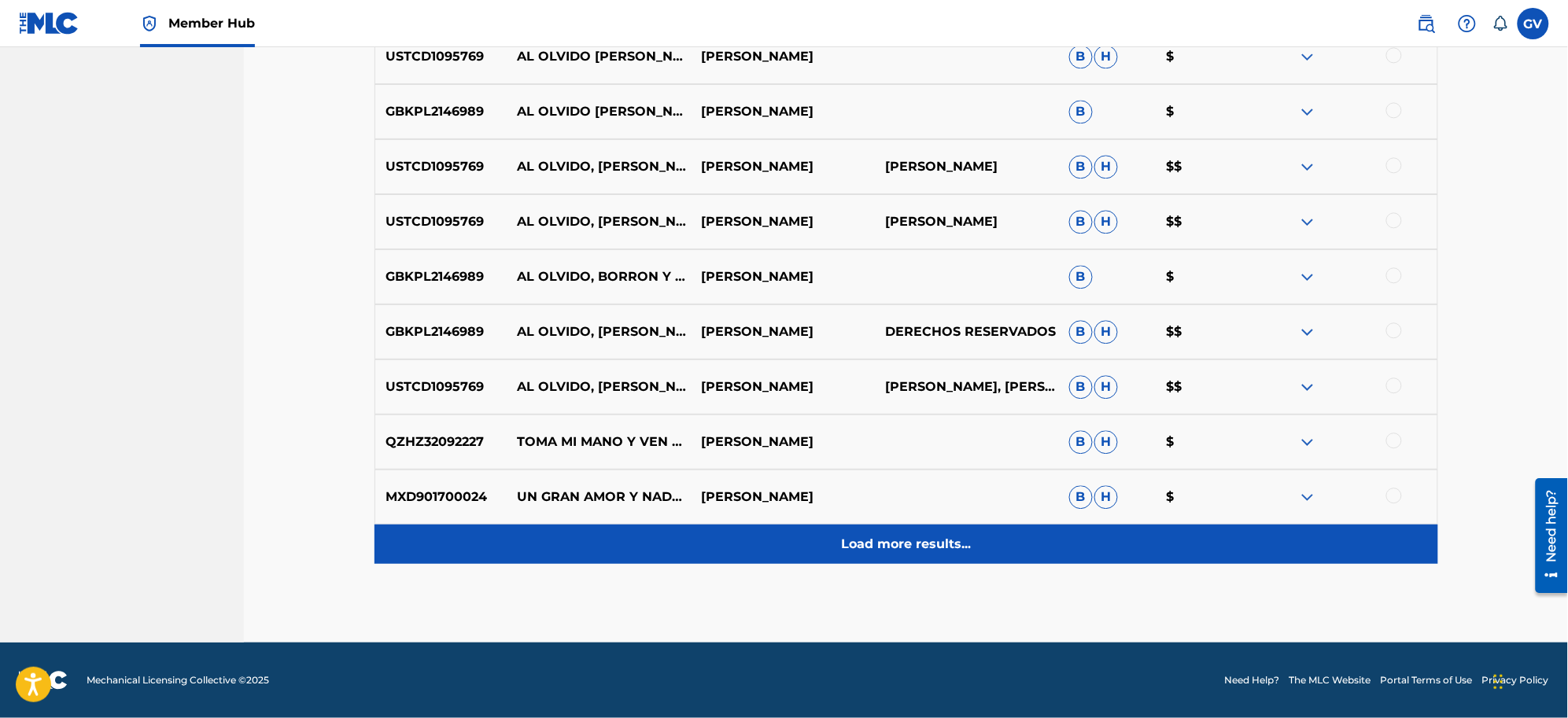
click at [924, 544] on p "Load more results..." at bounding box center [906, 544] width 130 height 19
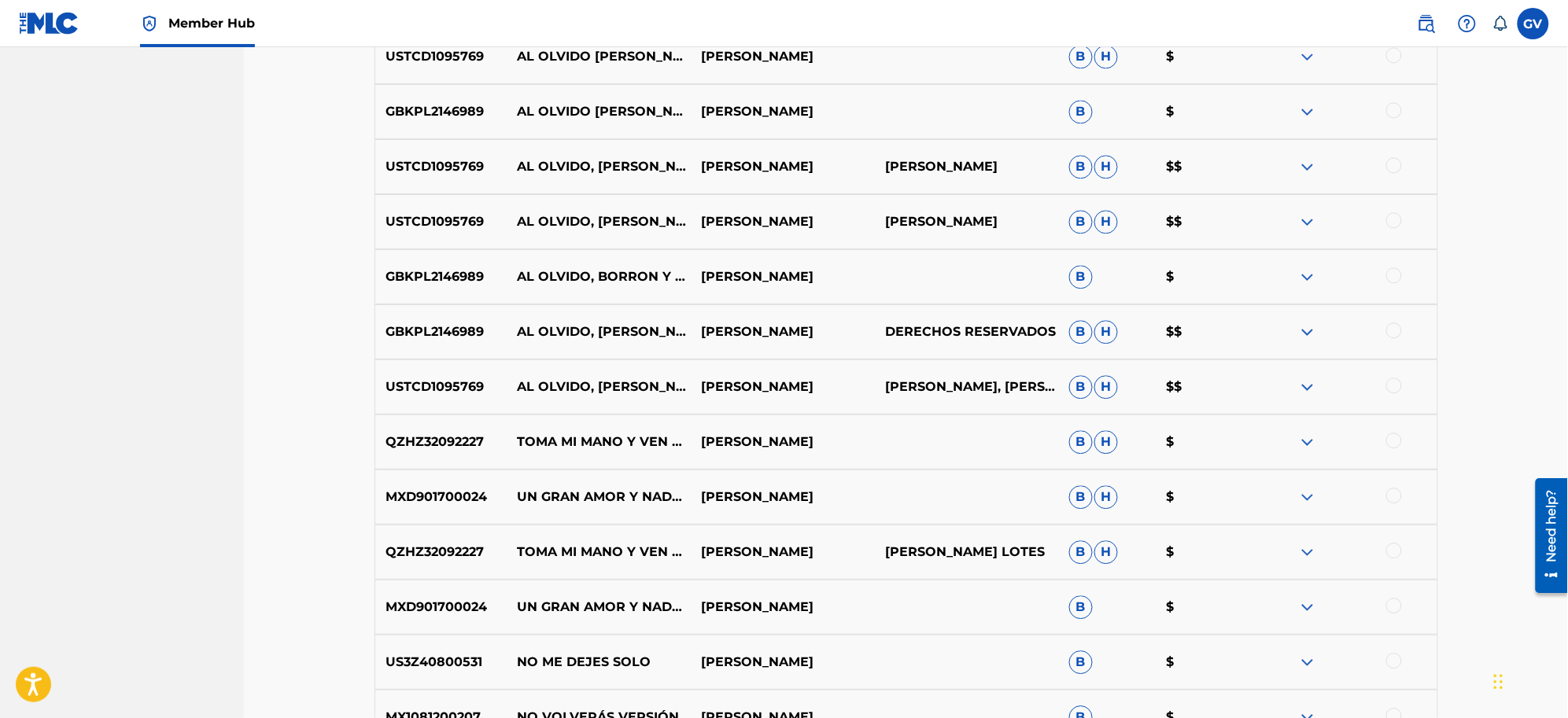
scroll to position [1782, 0]
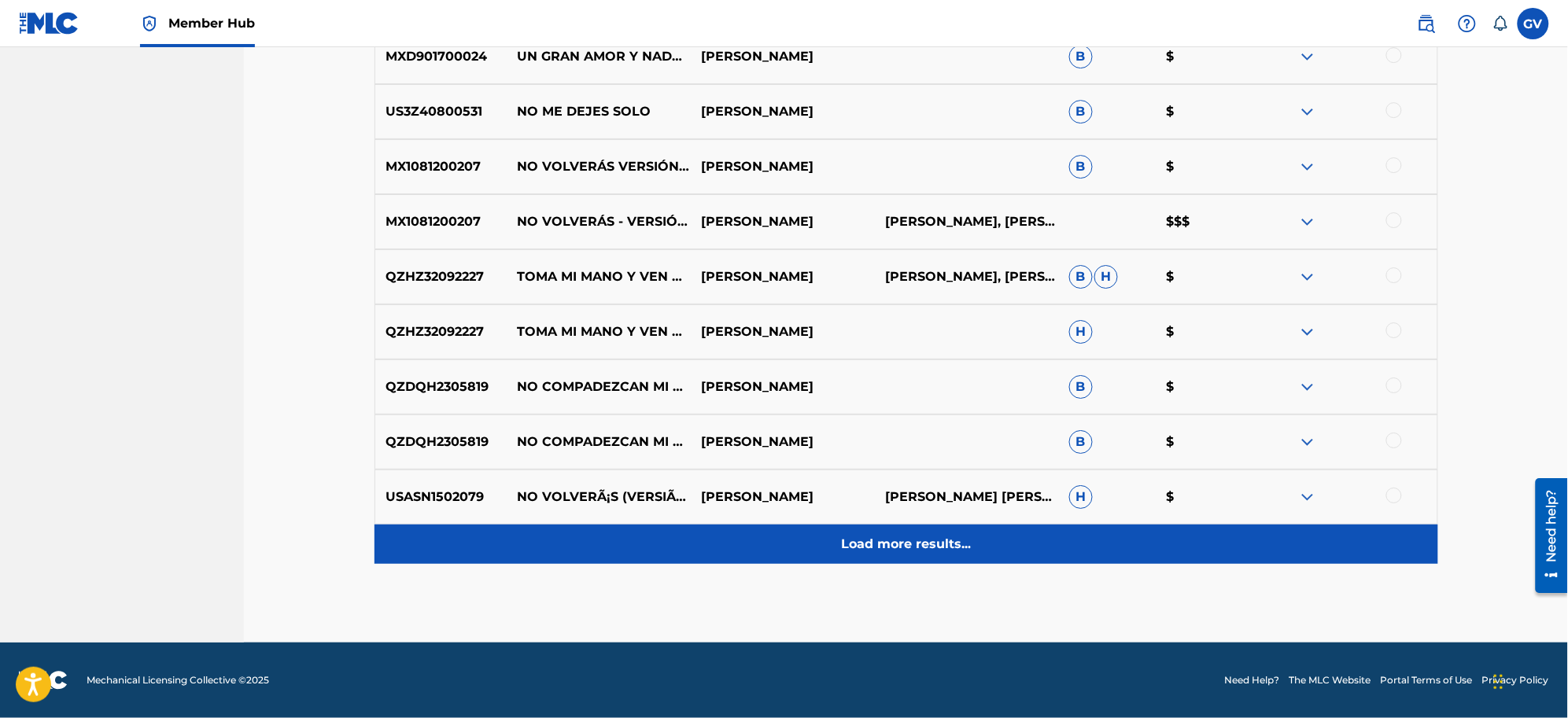
click at [855, 539] on p "Load more results..." at bounding box center [906, 544] width 130 height 19
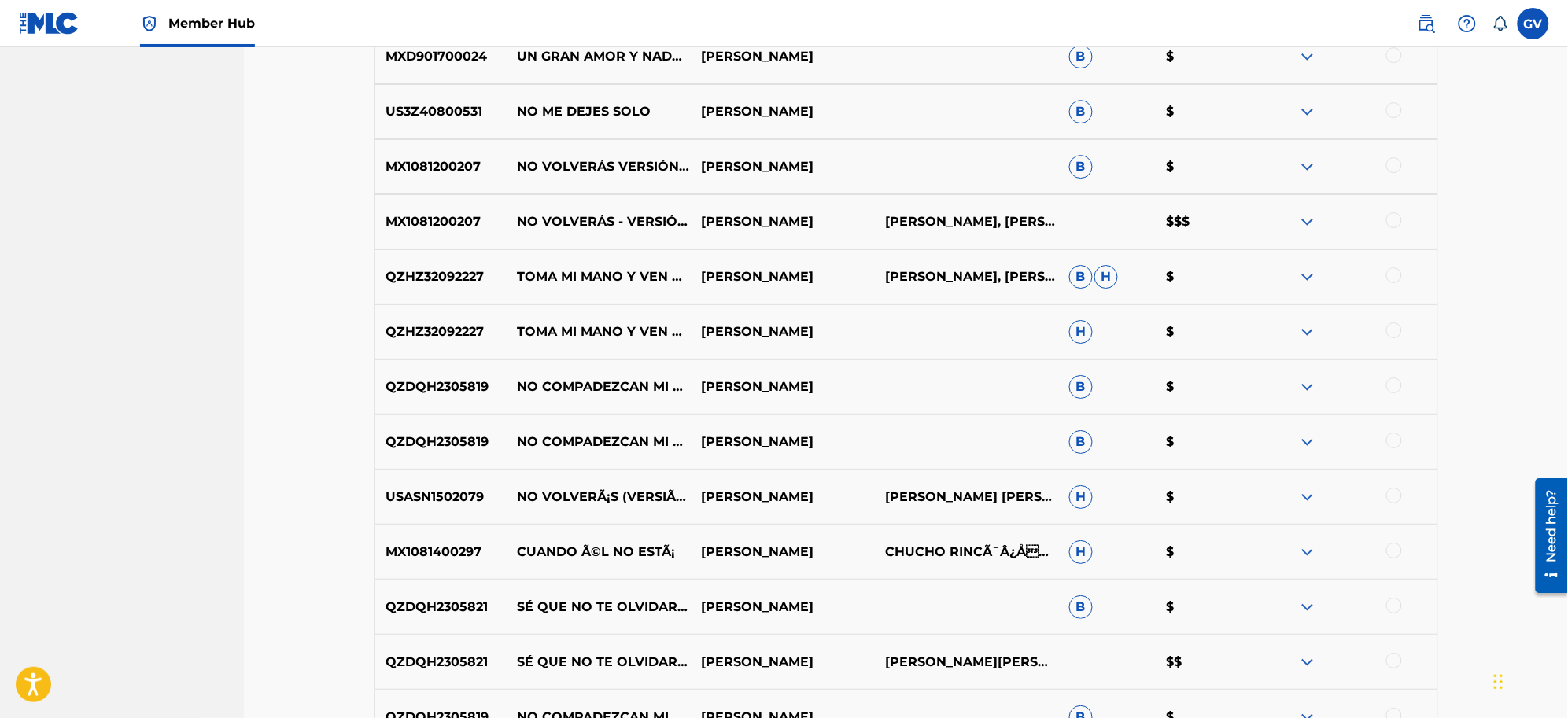
scroll to position [2333, 0]
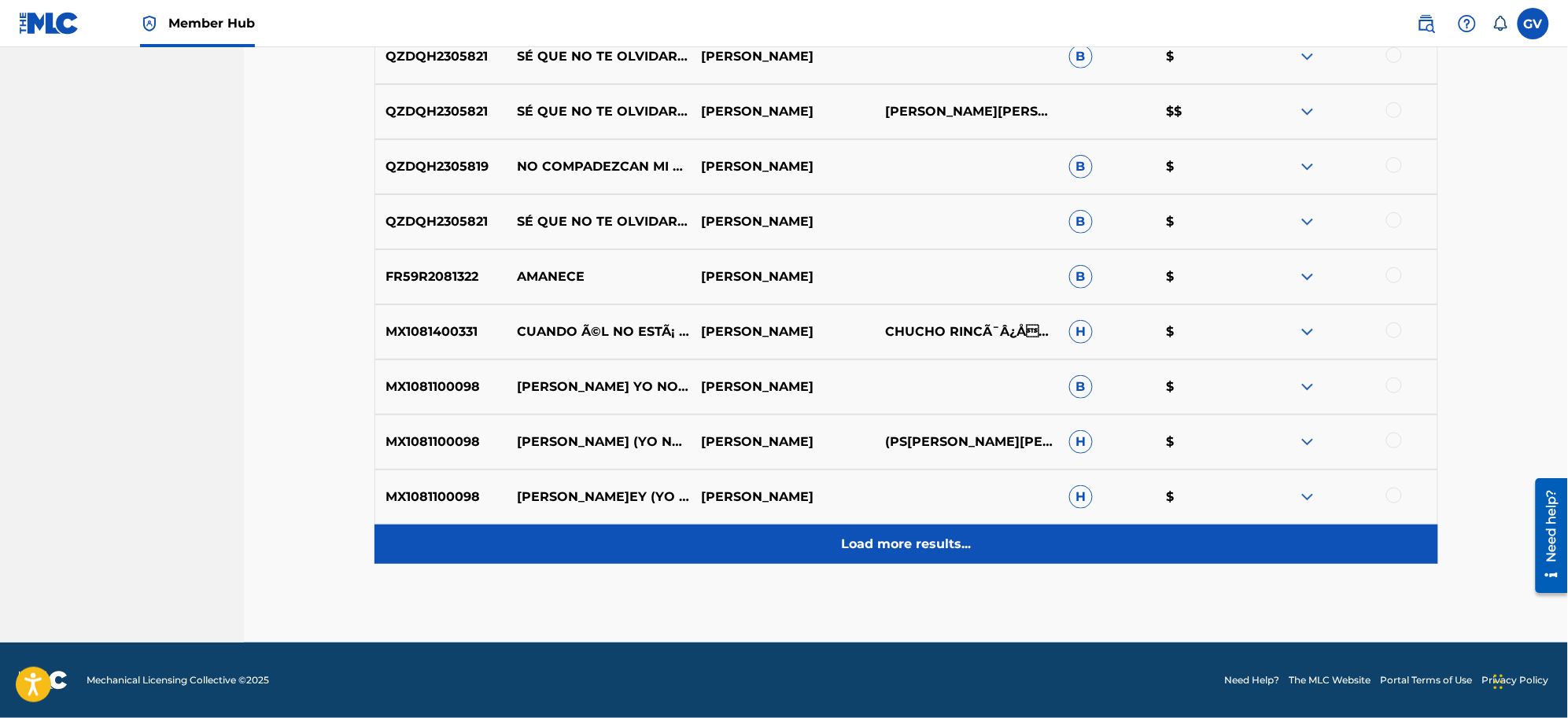
click at [859, 539] on p "Load more results..." at bounding box center [906, 544] width 130 height 19
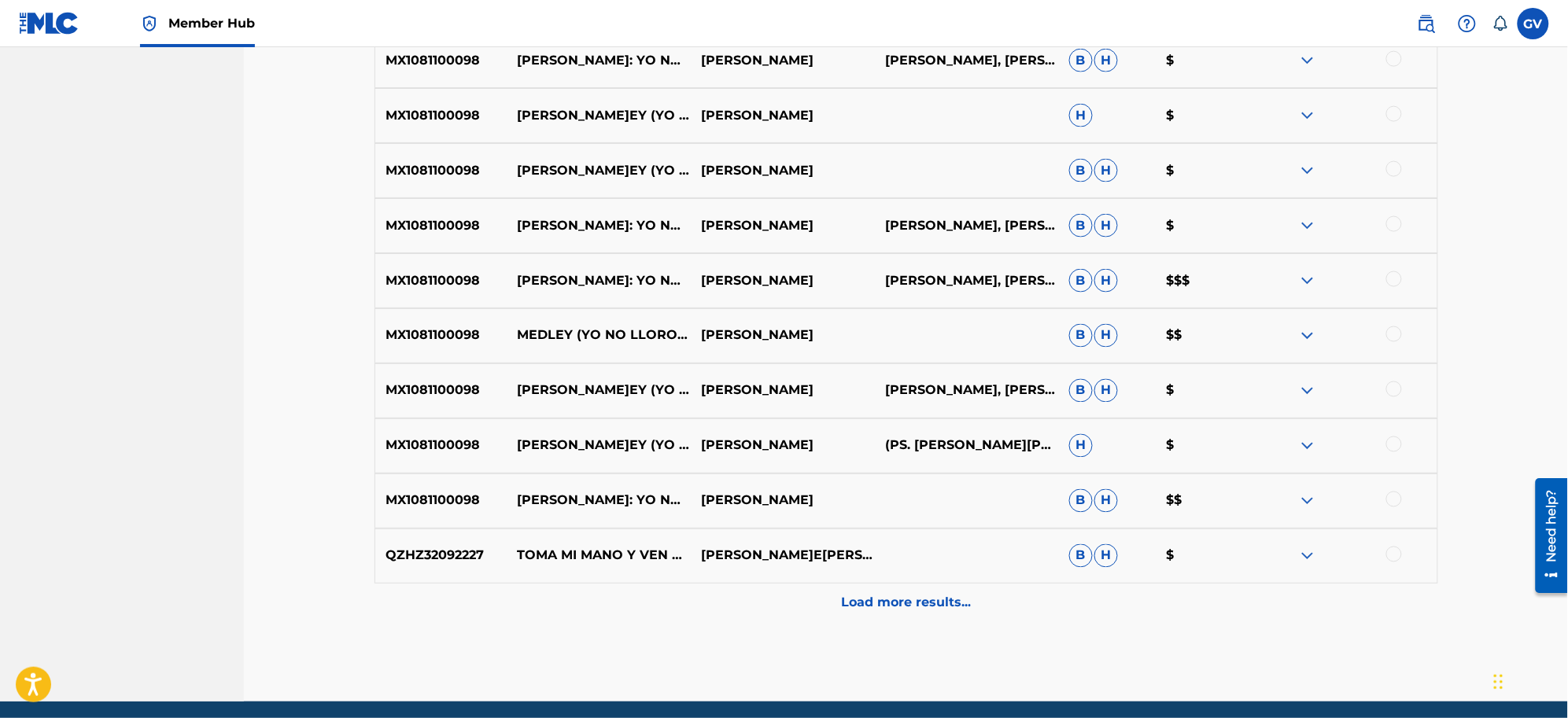
scroll to position [2883, 0]
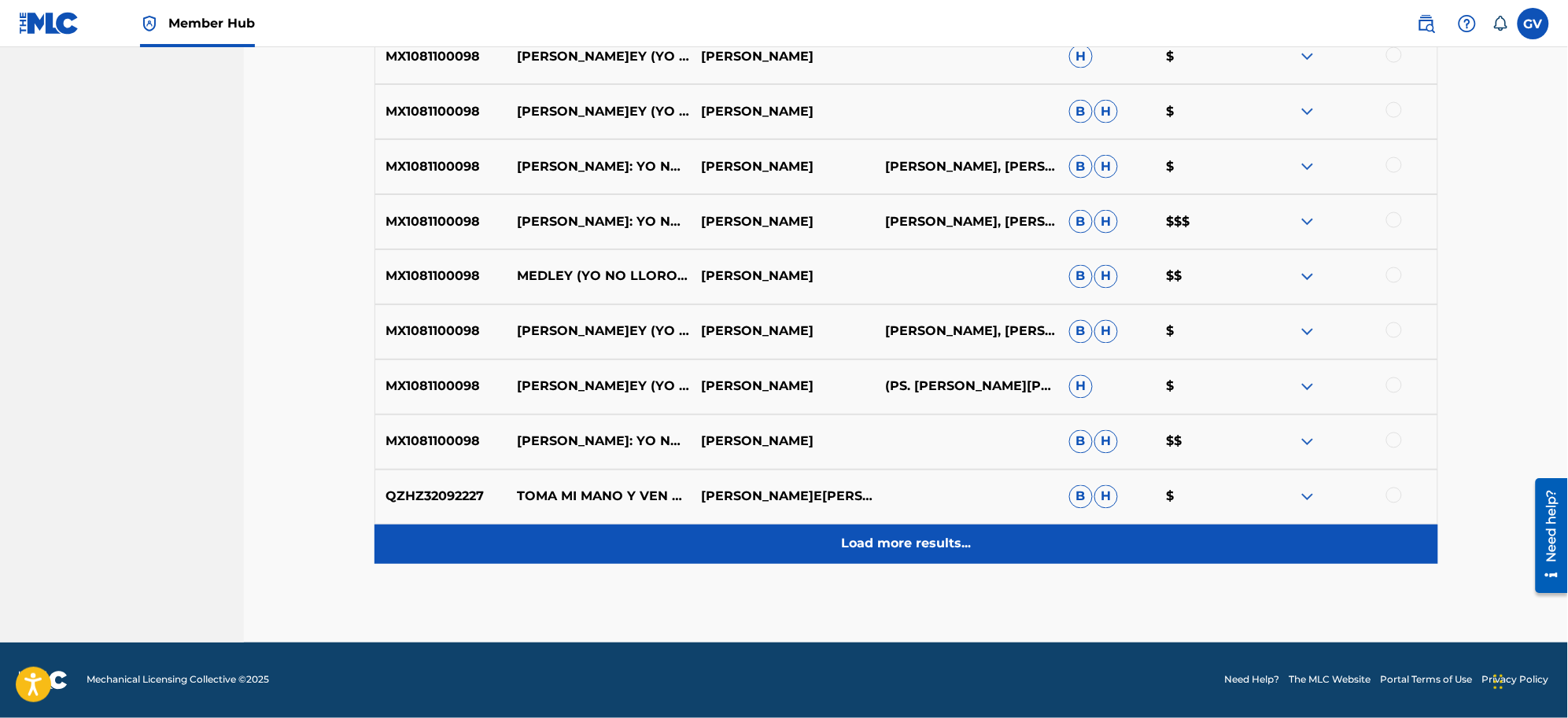
click at [879, 532] on div "Load more results..." at bounding box center [906, 544] width 1064 height 40
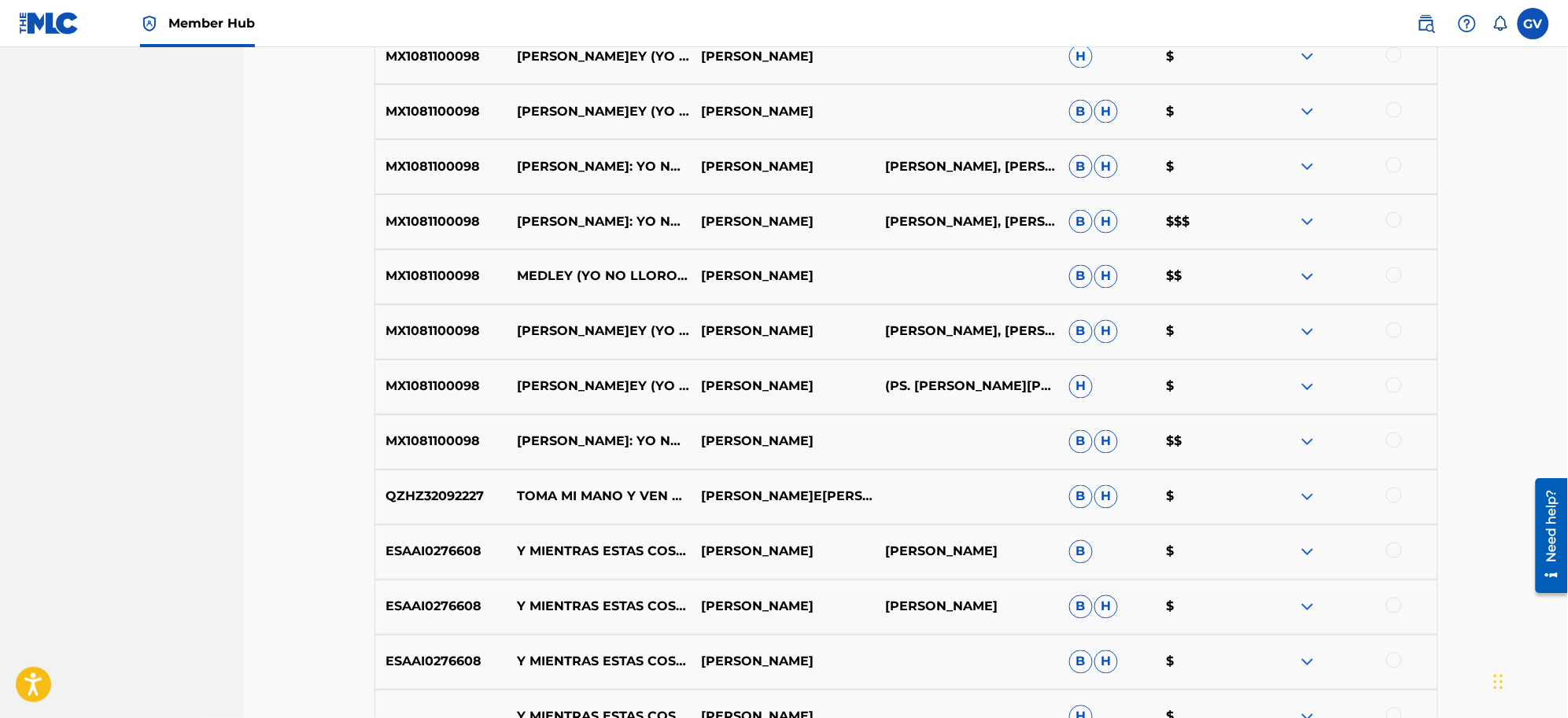
scroll to position [3434, 0]
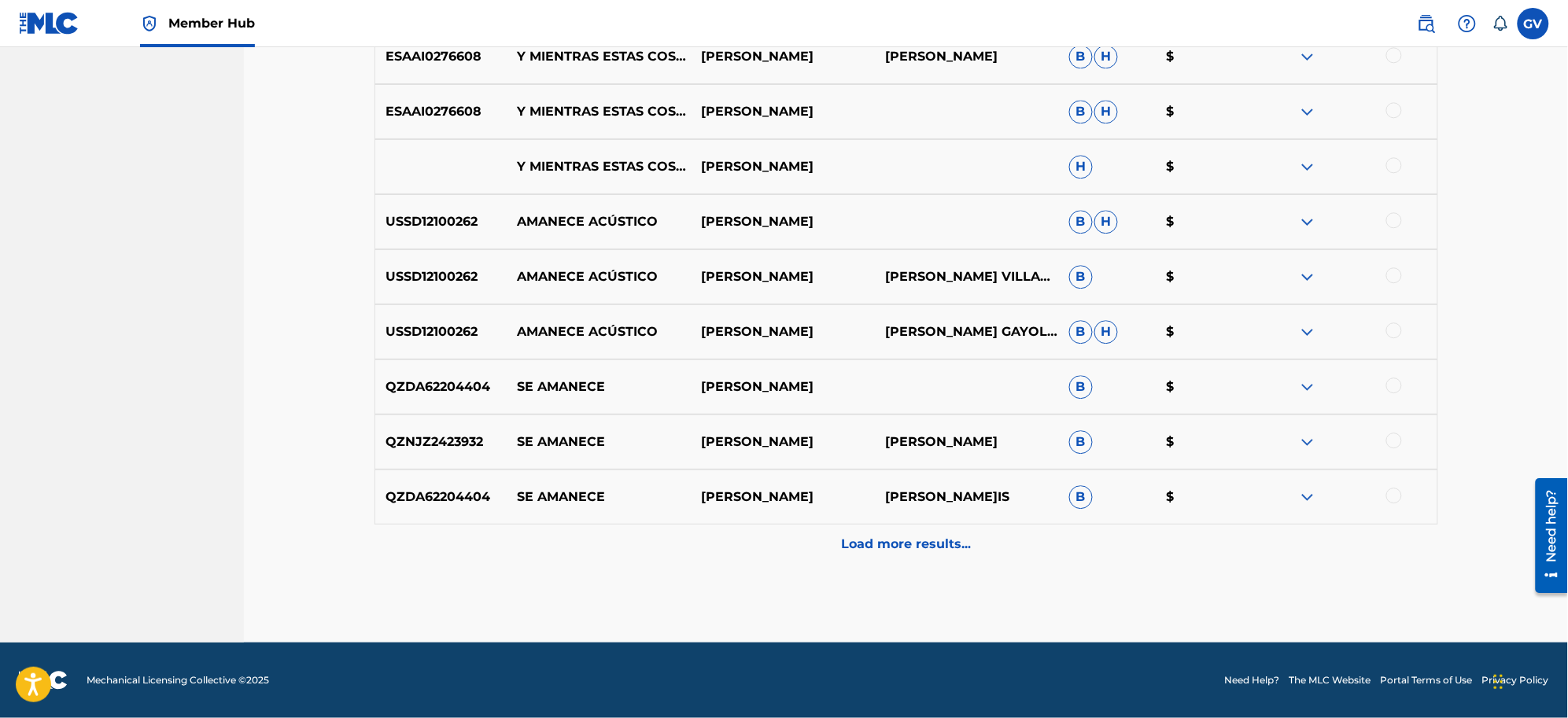
click at [879, 532] on div "Load more results..." at bounding box center [906, 544] width 1064 height 40
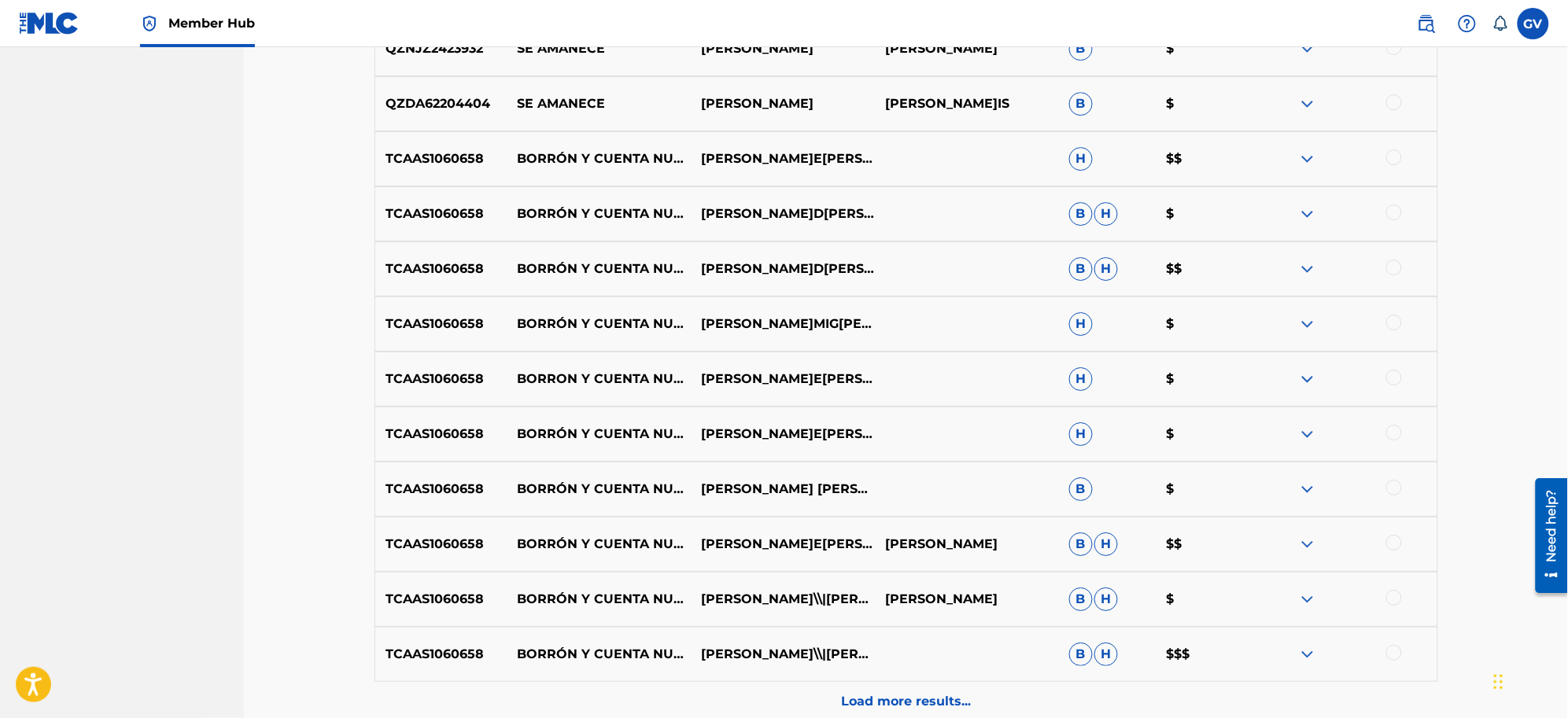
scroll to position [3984, 0]
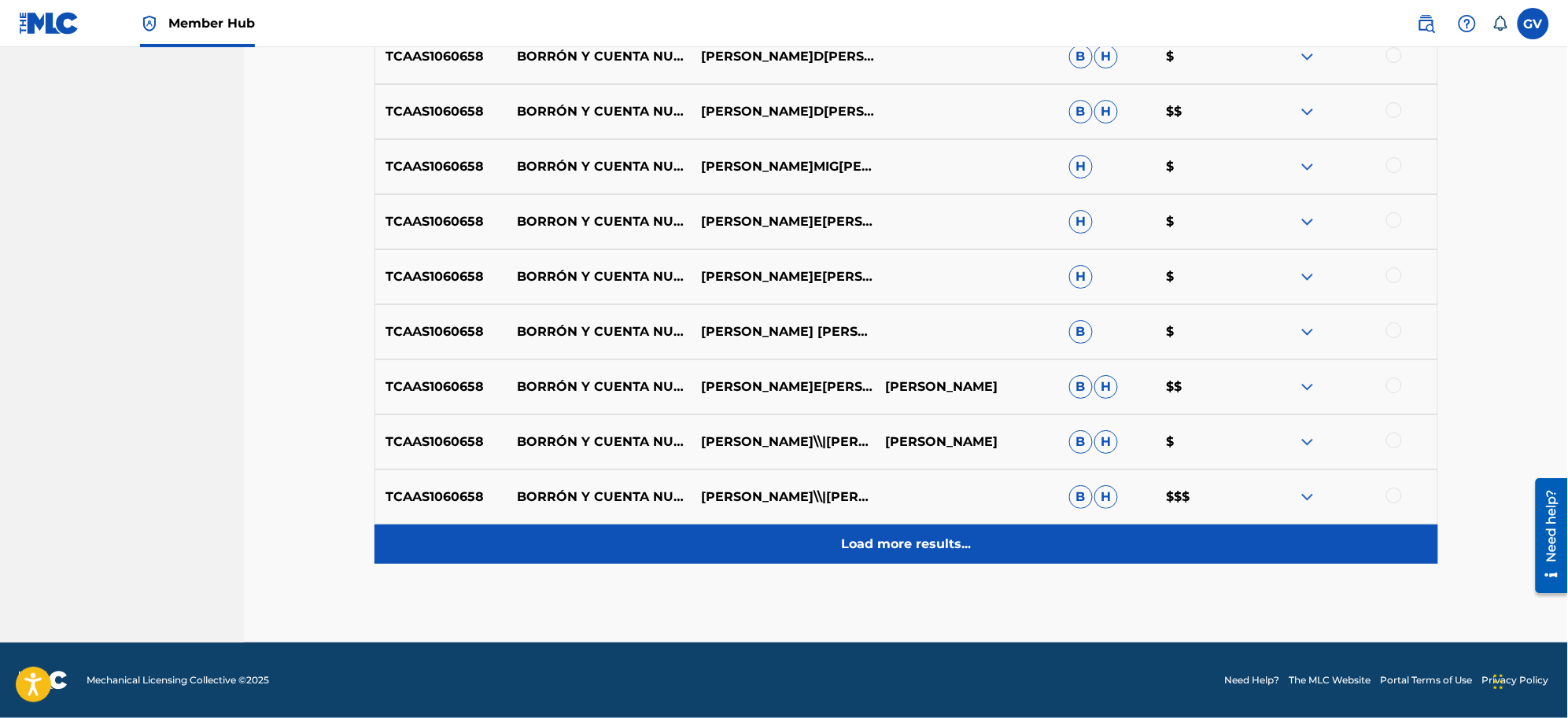
click at [868, 549] on p "Load more results..." at bounding box center [906, 544] width 130 height 19
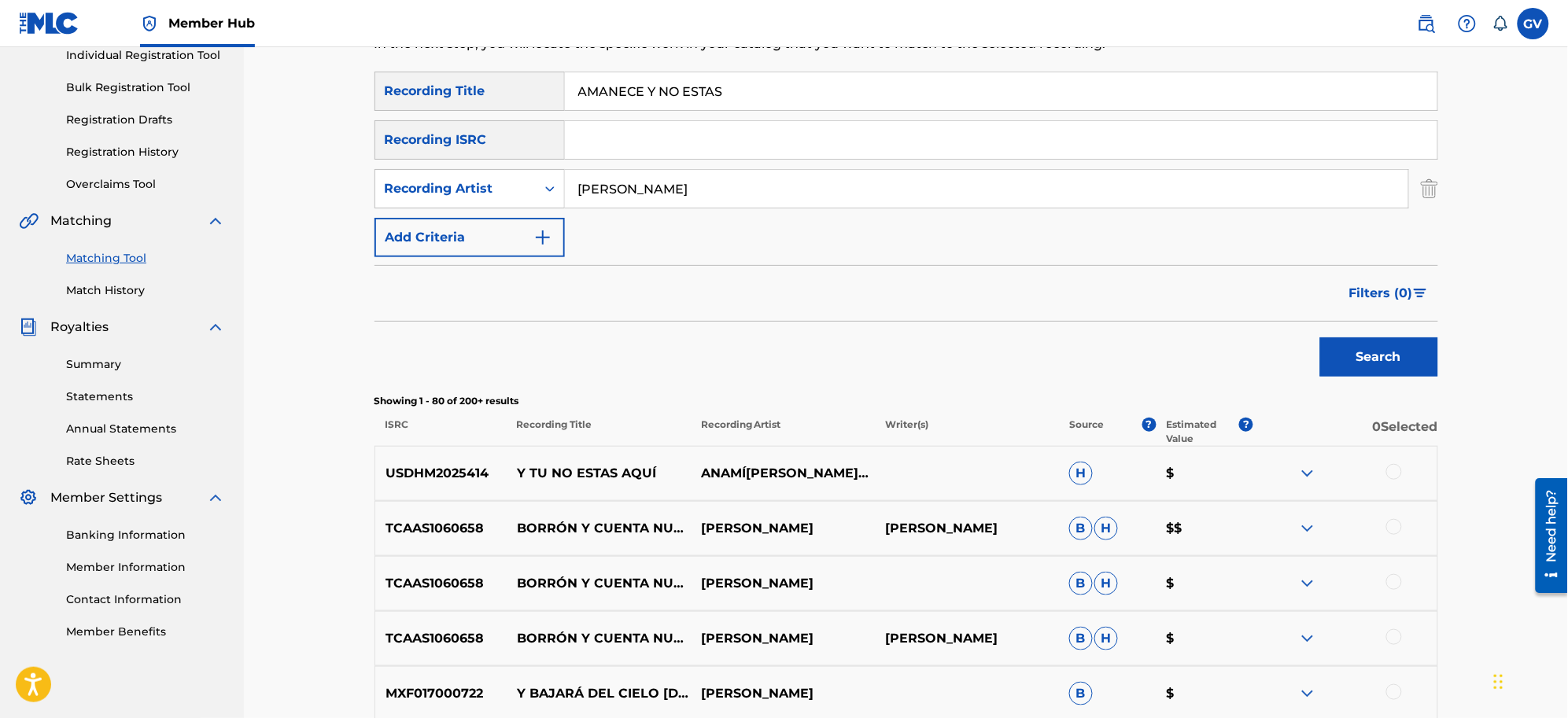
scroll to position [0, 0]
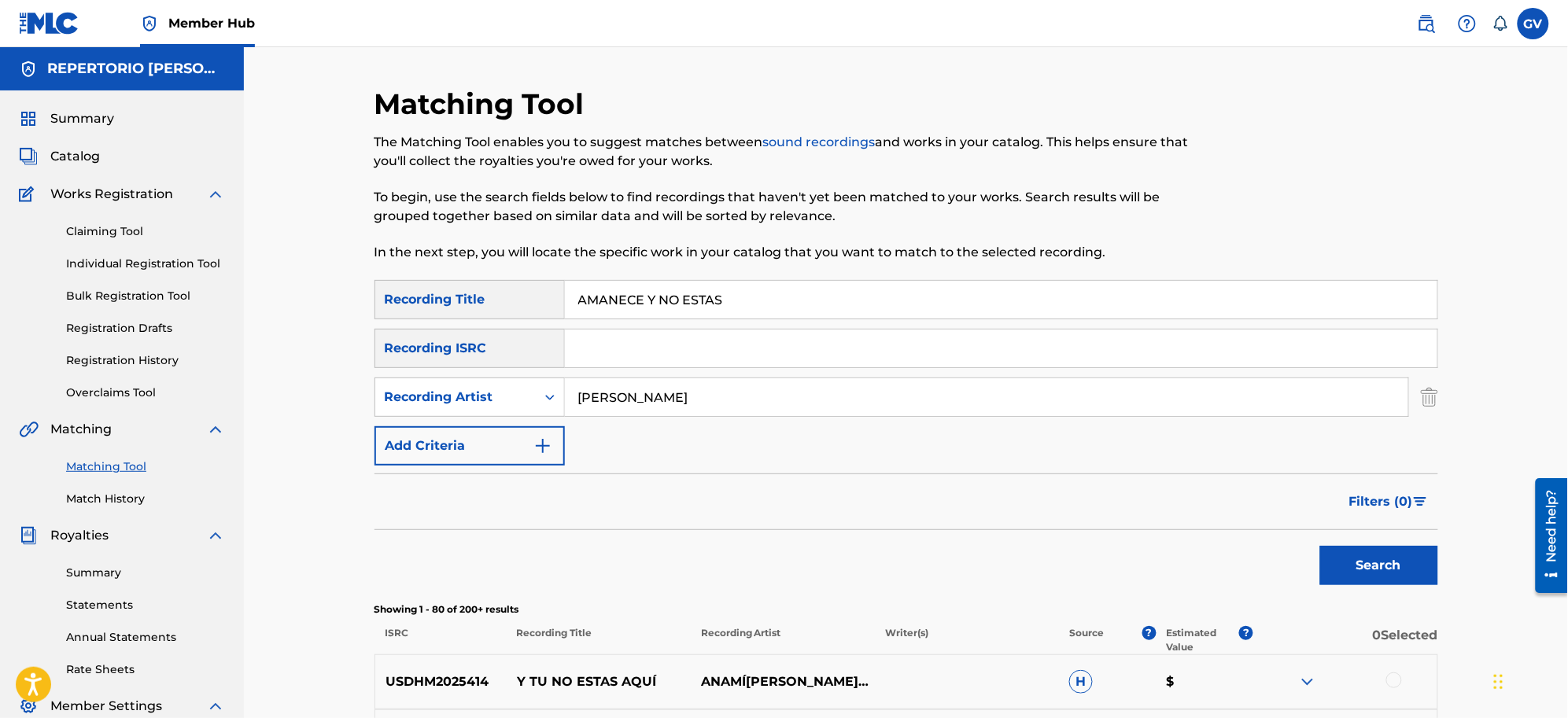
drag, startPoint x: 756, startPoint y: 292, endPoint x: 514, endPoint y: 301, distance: 242.2
click at [514, 301] on div "SearchWithCriteria650753d7-bdf6-4791-bcec-1ff61ff3de81 Recording Title AMANECE …" at bounding box center [906, 300] width 1064 height 40
type input "VUELVE YA"
click at [1253, 546] on button "Search" at bounding box center [1379, 566] width 118 height 40
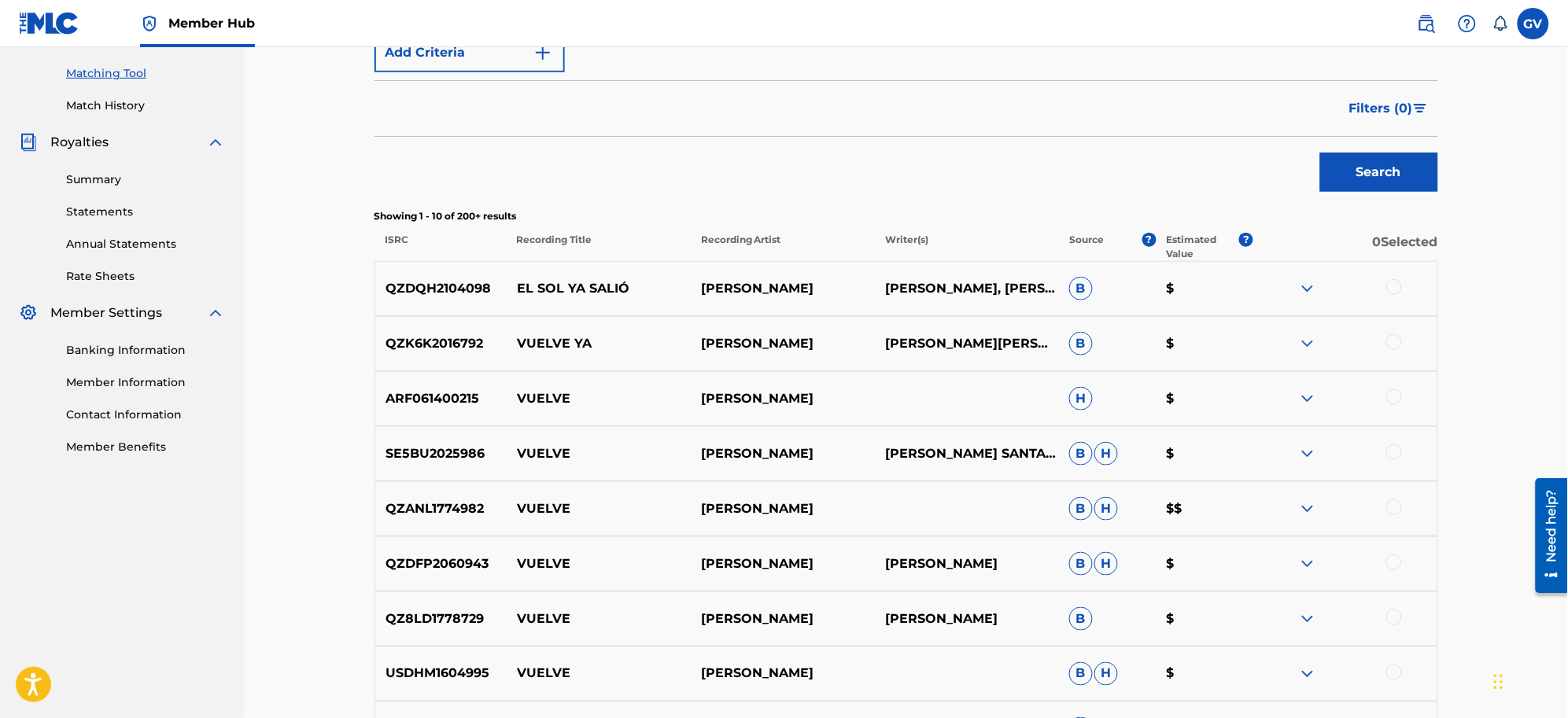
scroll to position [590, 0]
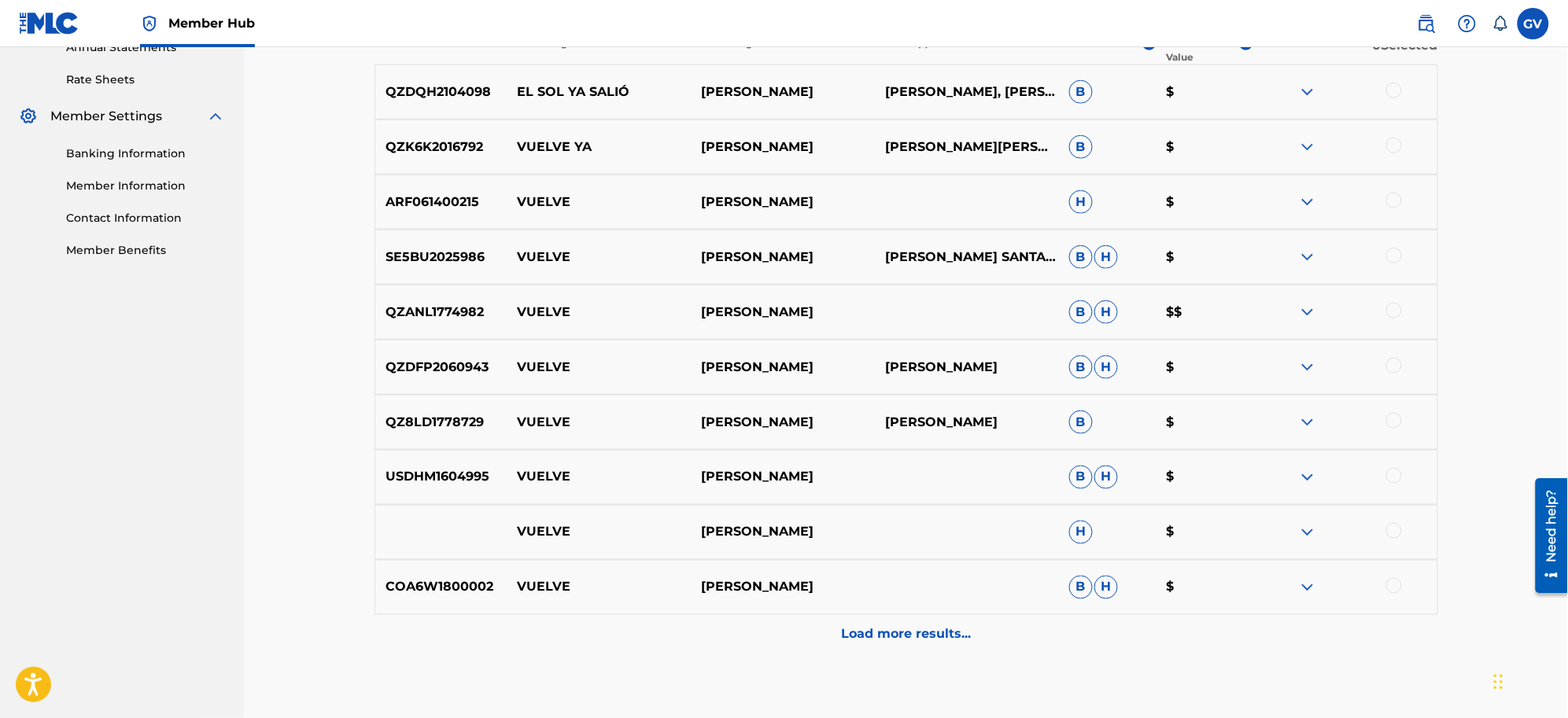
click at [875, 574] on p "Load more results..." at bounding box center [906, 635] width 130 height 19
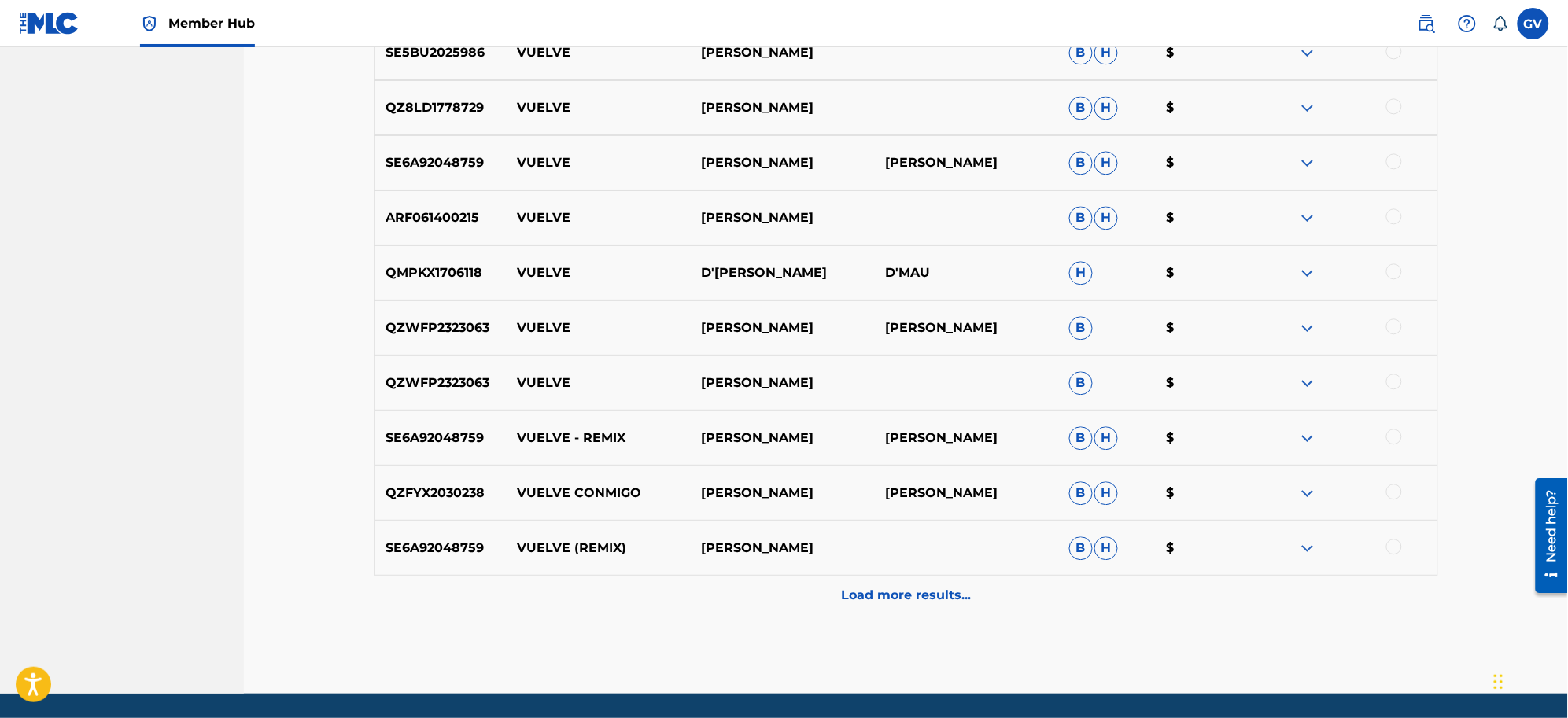
scroll to position [1231, 0]
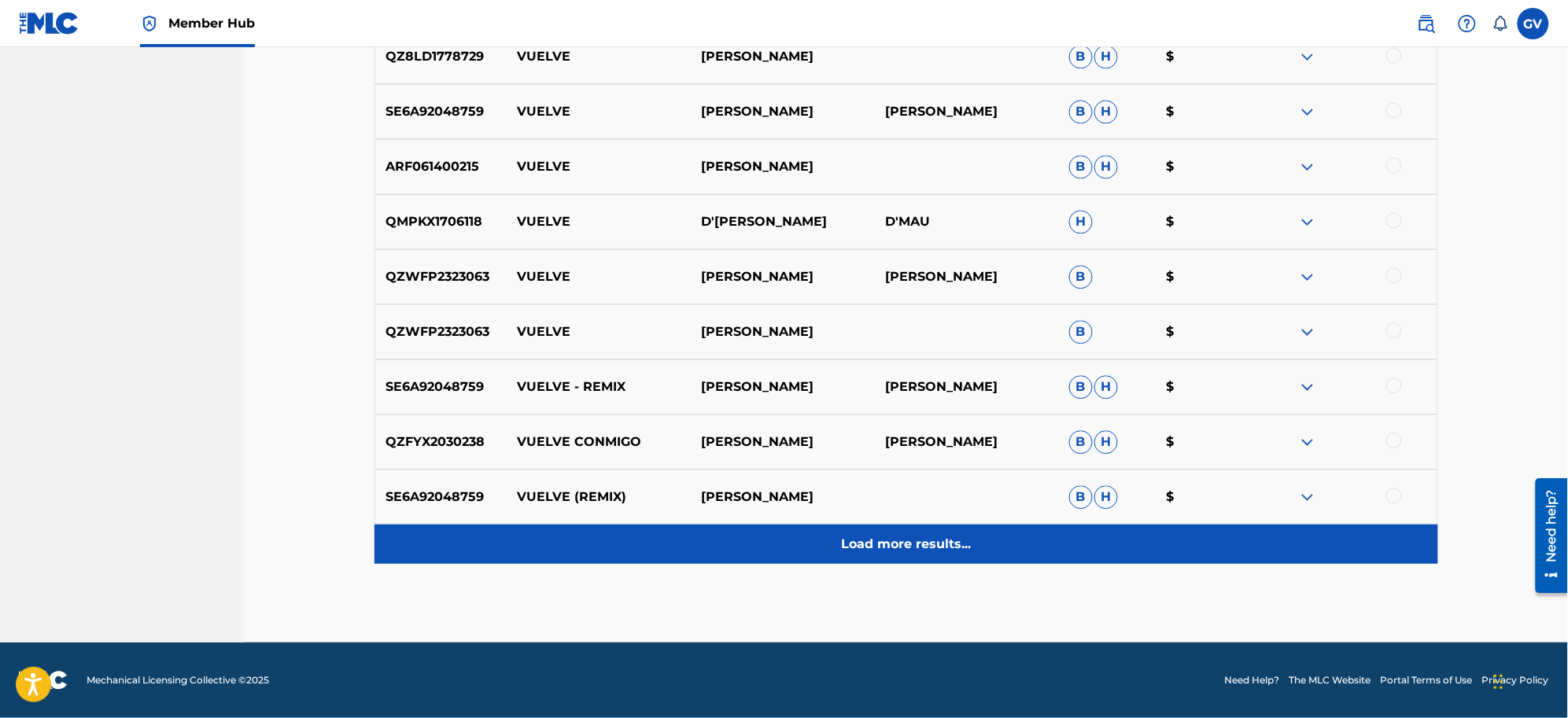
click at [871, 539] on p "Load more results..." at bounding box center [906, 544] width 130 height 19
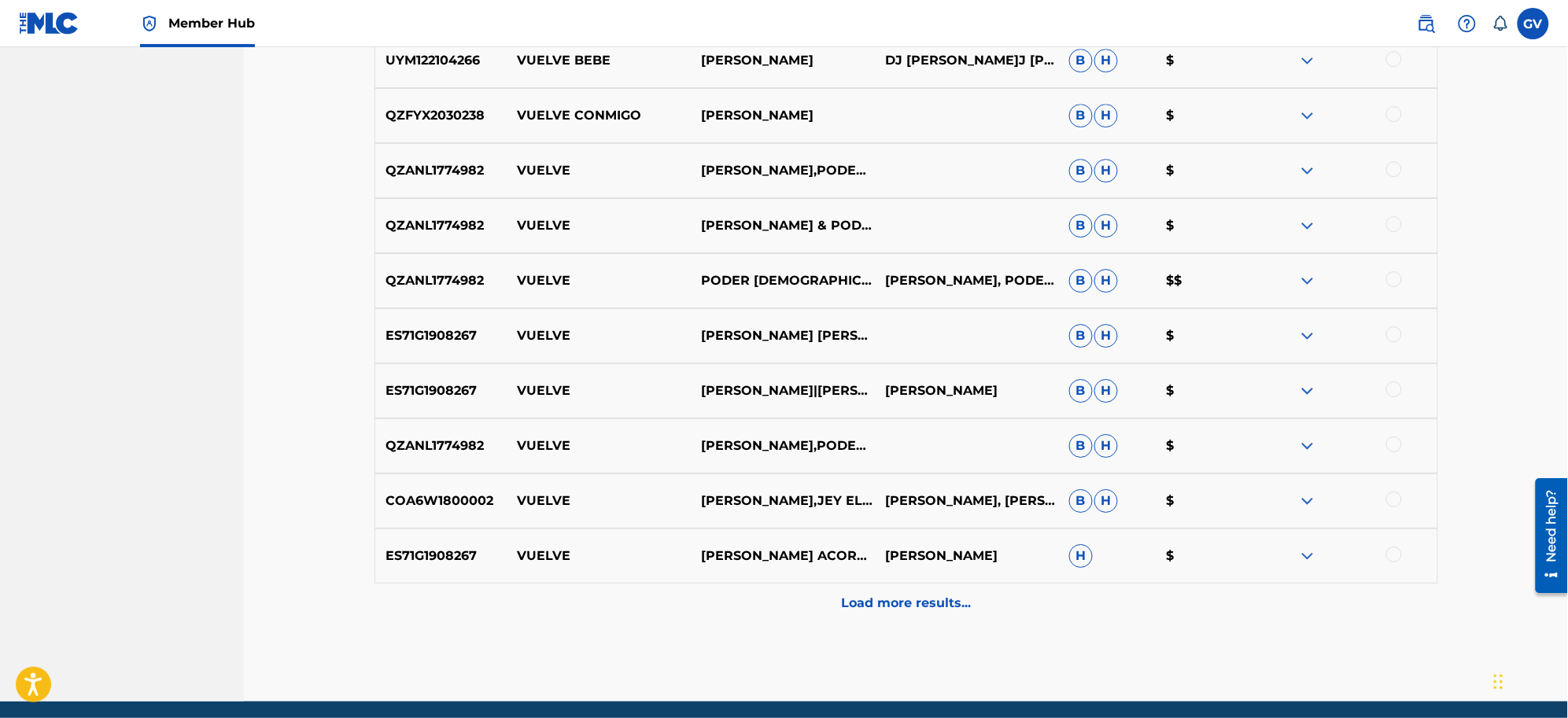
scroll to position [1782, 0]
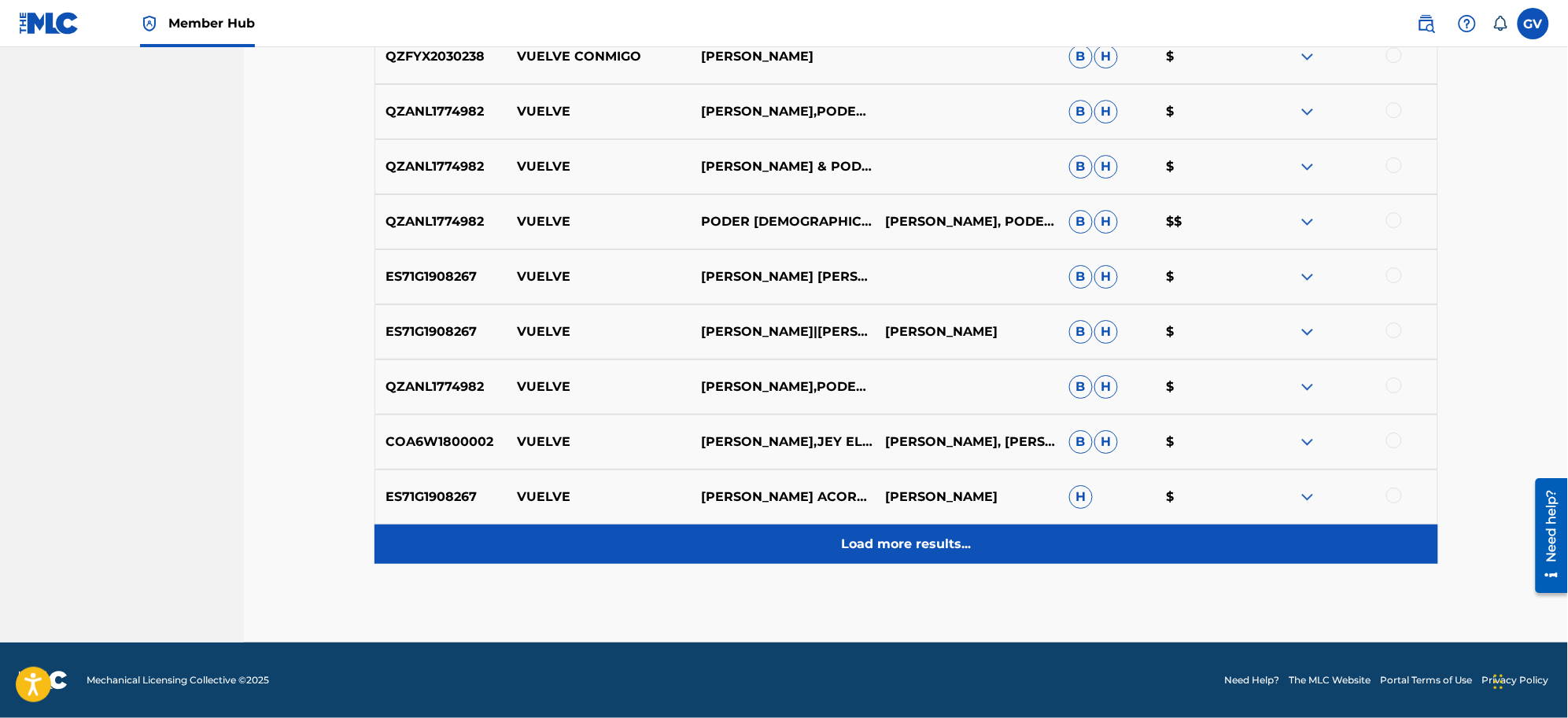
click at [879, 536] on p "Load more results..." at bounding box center [906, 544] width 130 height 19
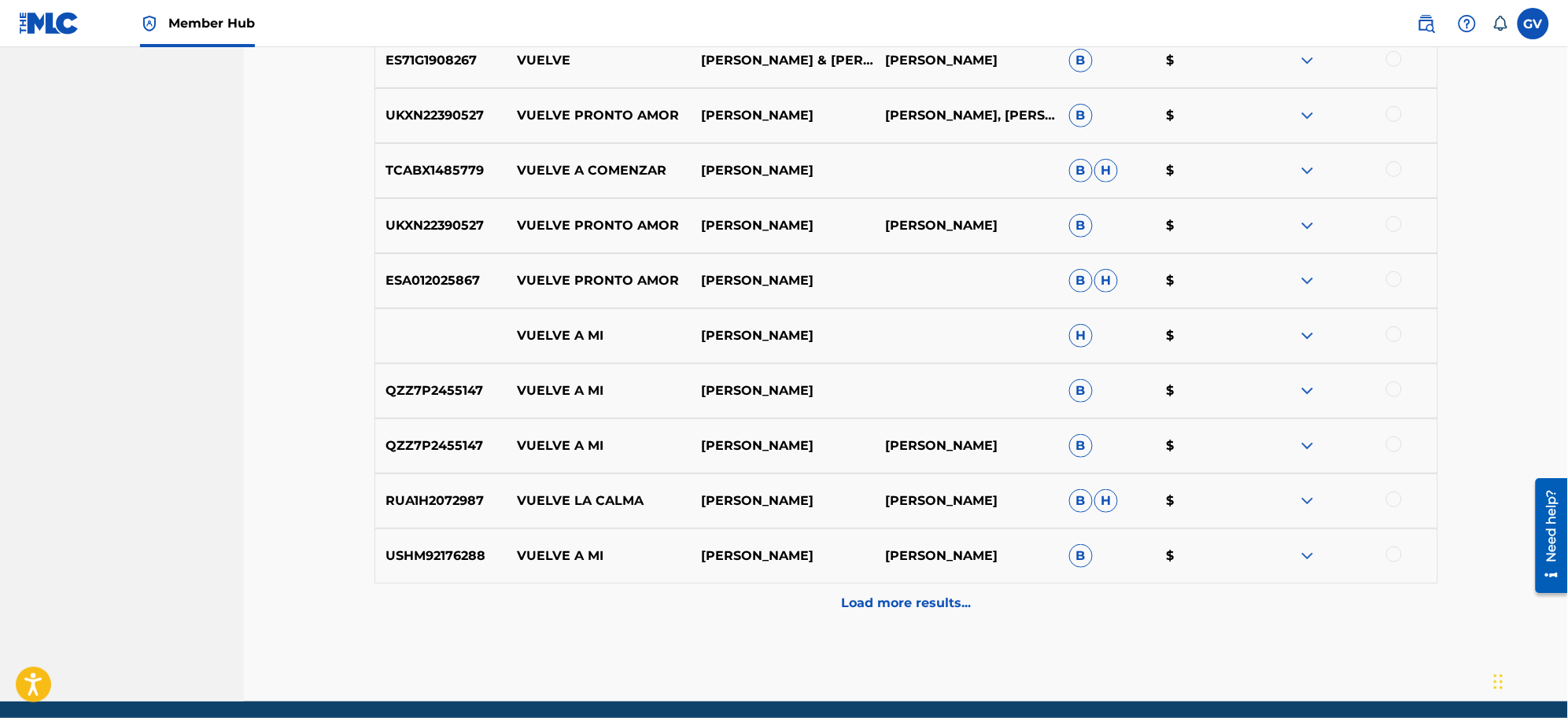
scroll to position [2333, 0]
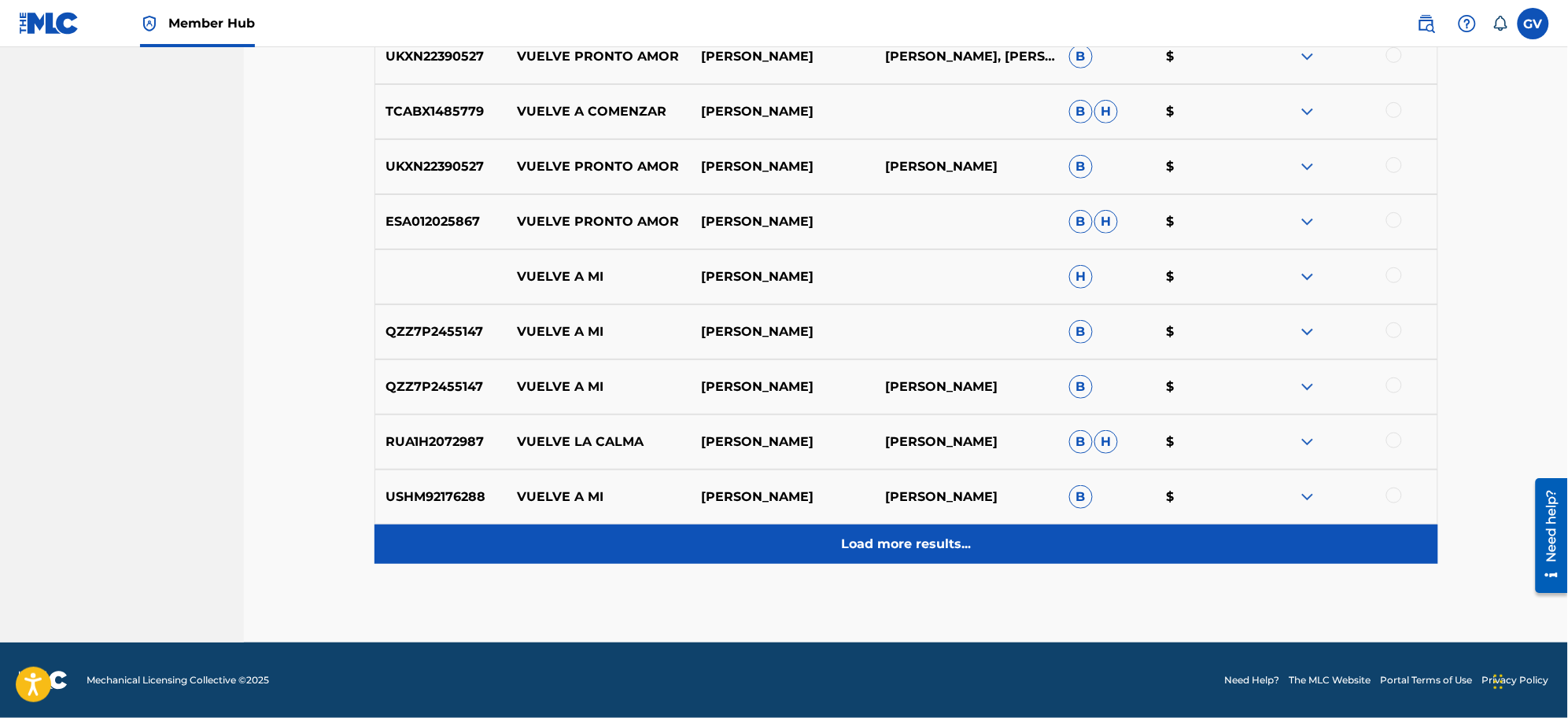
click at [884, 547] on p "Load more results..." at bounding box center [906, 544] width 130 height 19
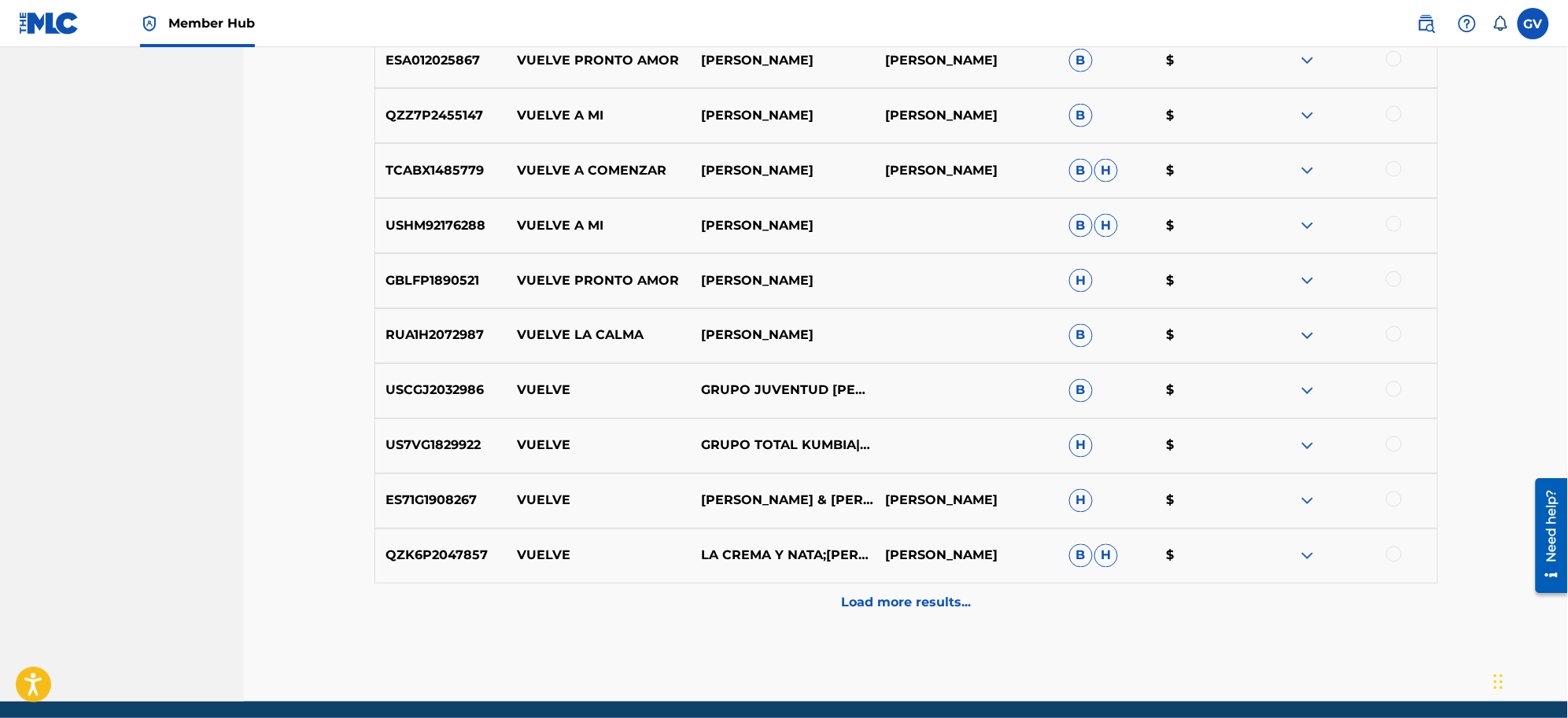
scroll to position [2883, 0]
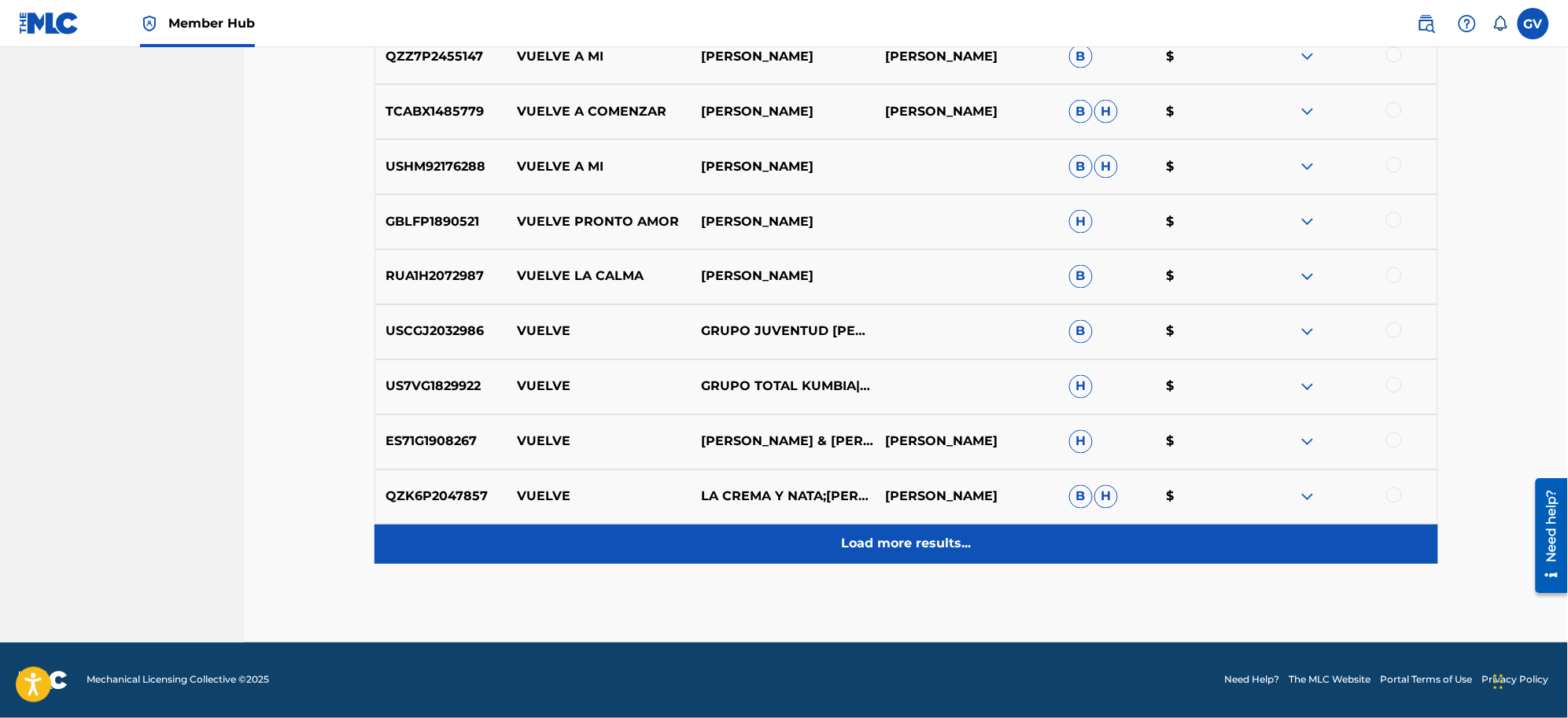
click at [864, 536] on p "Load more results..." at bounding box center [906, 544] width 130 height 19
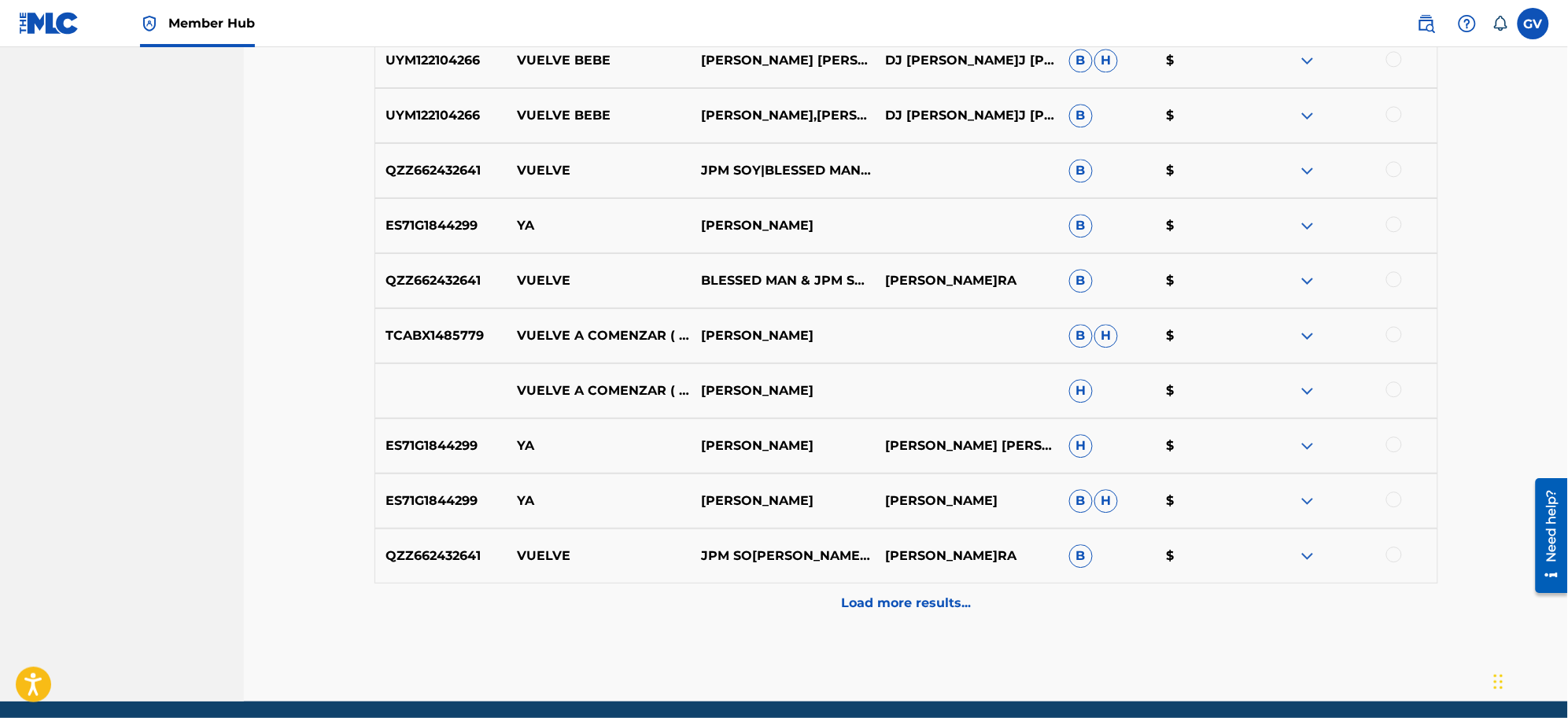
scroll to position [3434, 0]
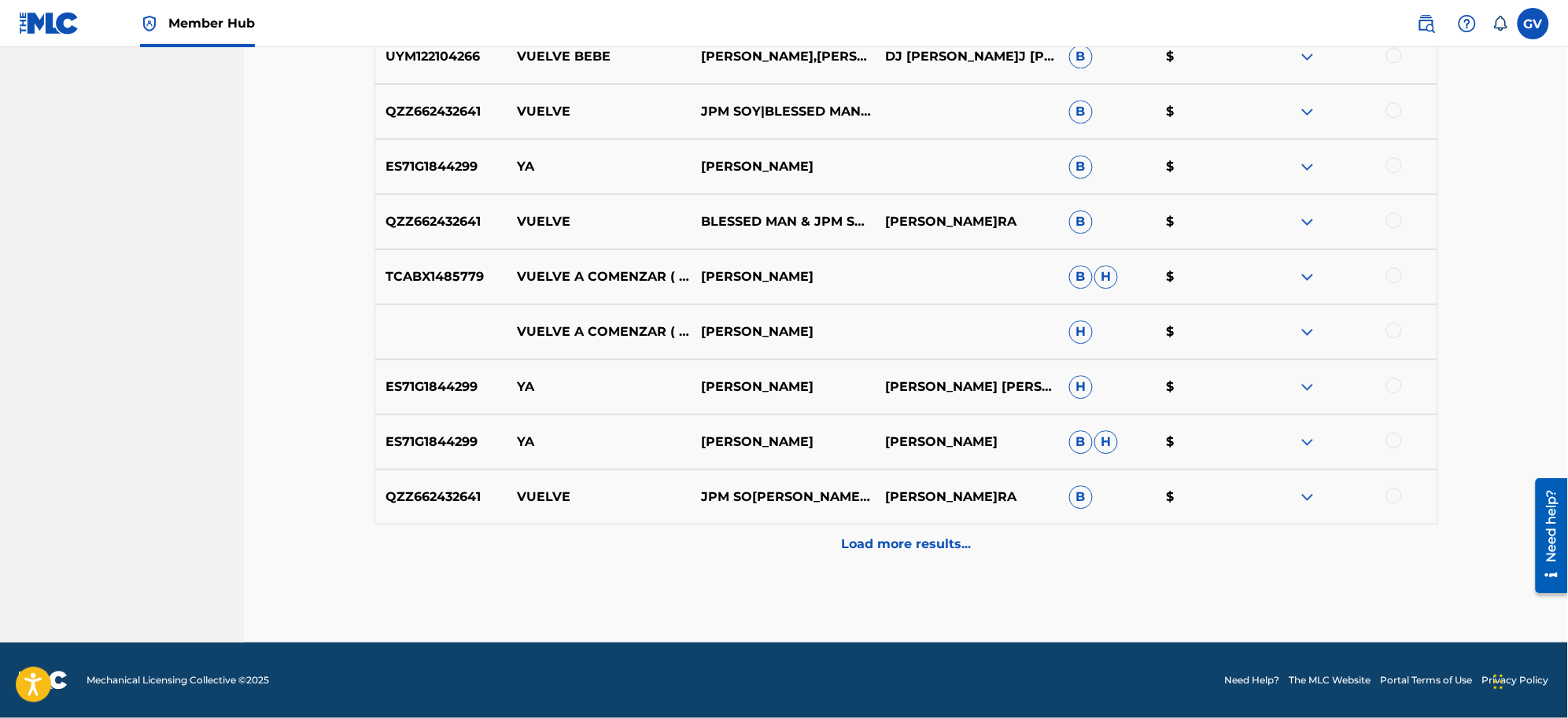
click at [864, 536] on p "Load more results..." at bounding box center [906, 544] width 130 height 19
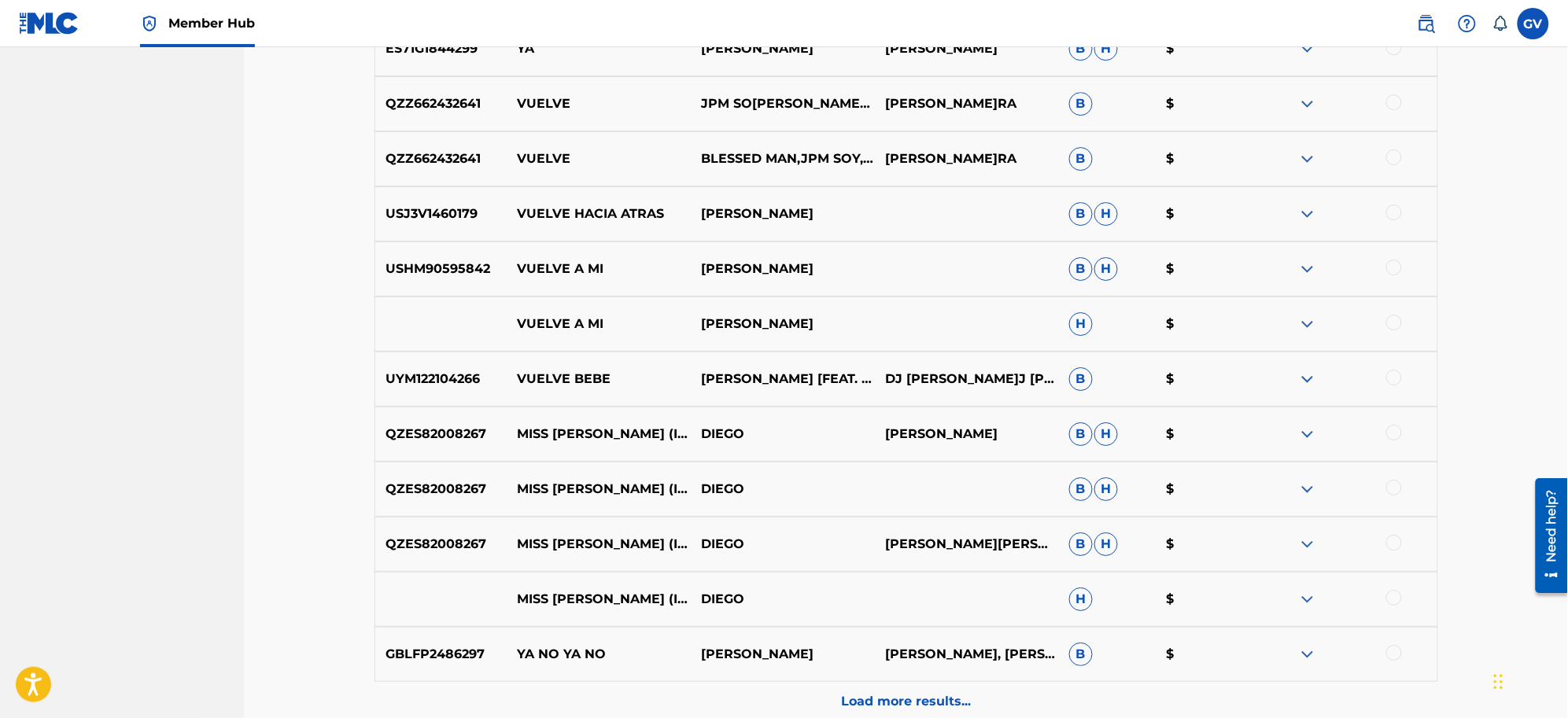
scroll to position [3984, 0]
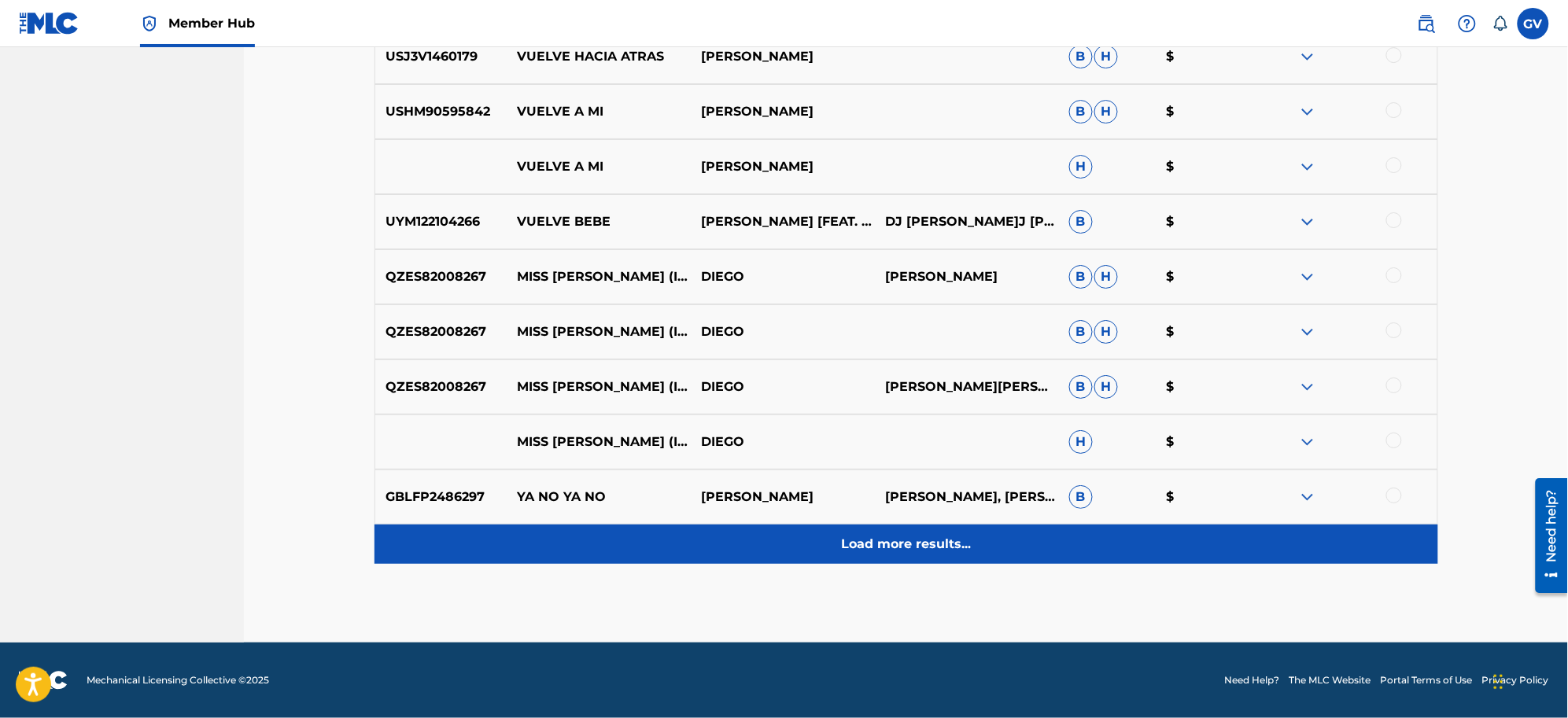
click at [880, 539] on p "Load more results..." at bounding box center [906, 544] width 130 height 19
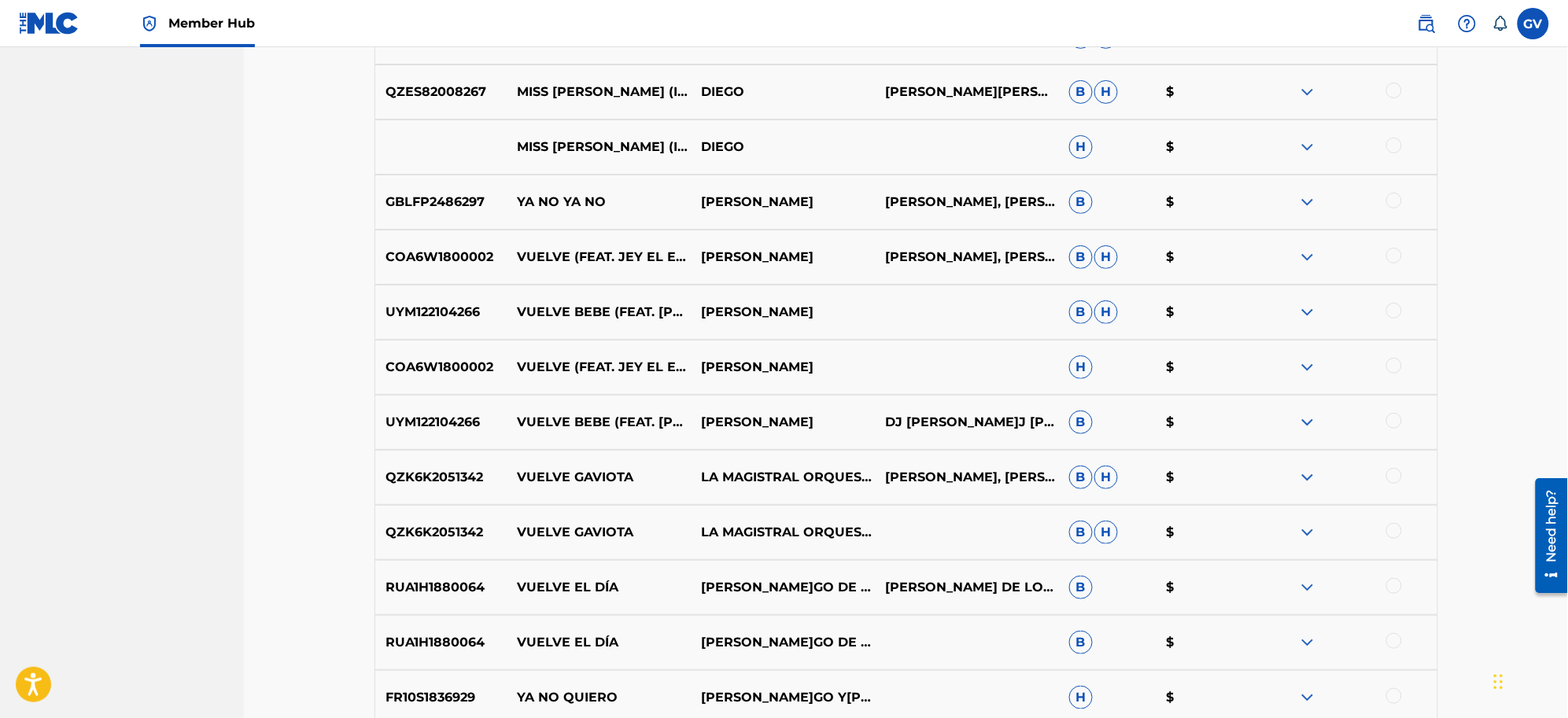
scroll to position [4536, 0]
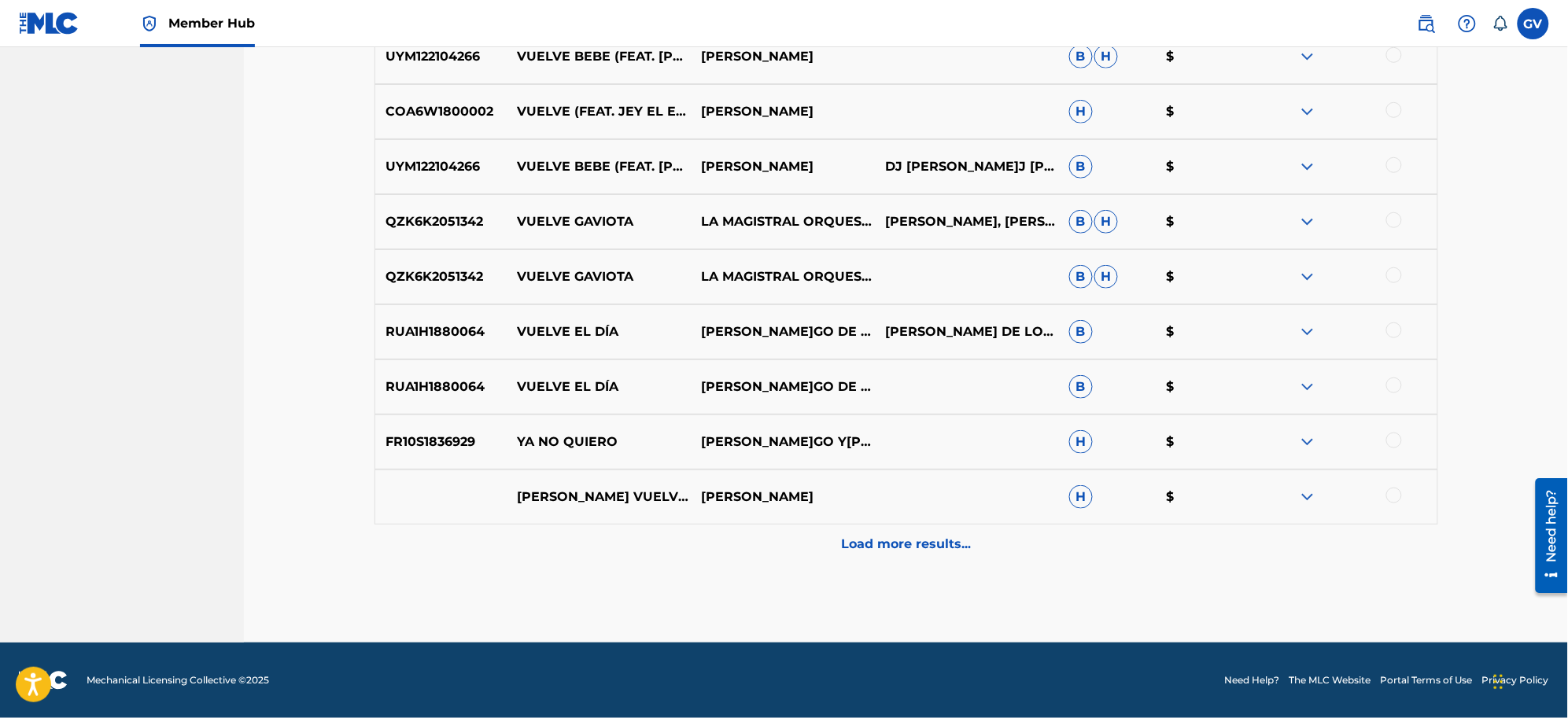
click at [866, 536] on p "Load more results..." at bounding box center [906, 544] width 130 height 19
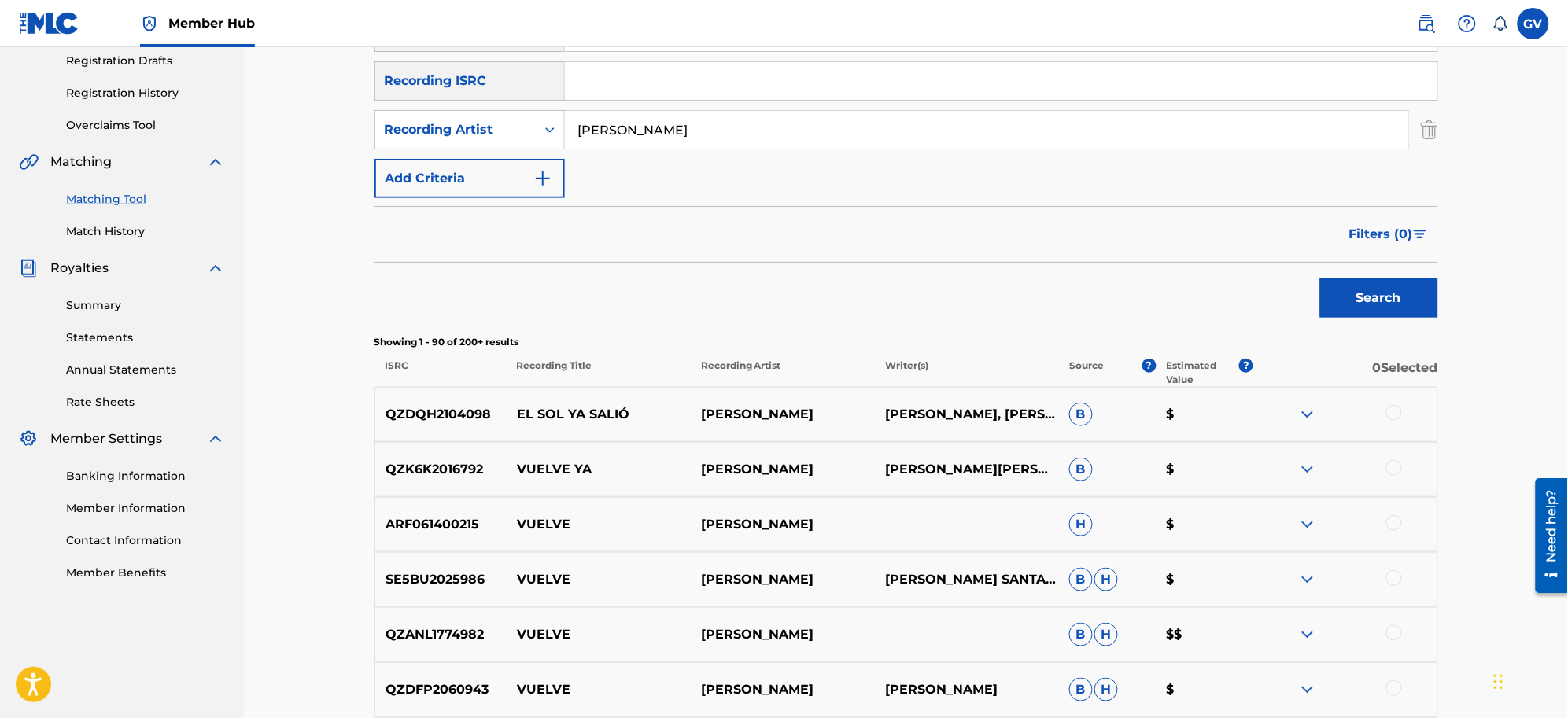
scroll to position [0, 0]
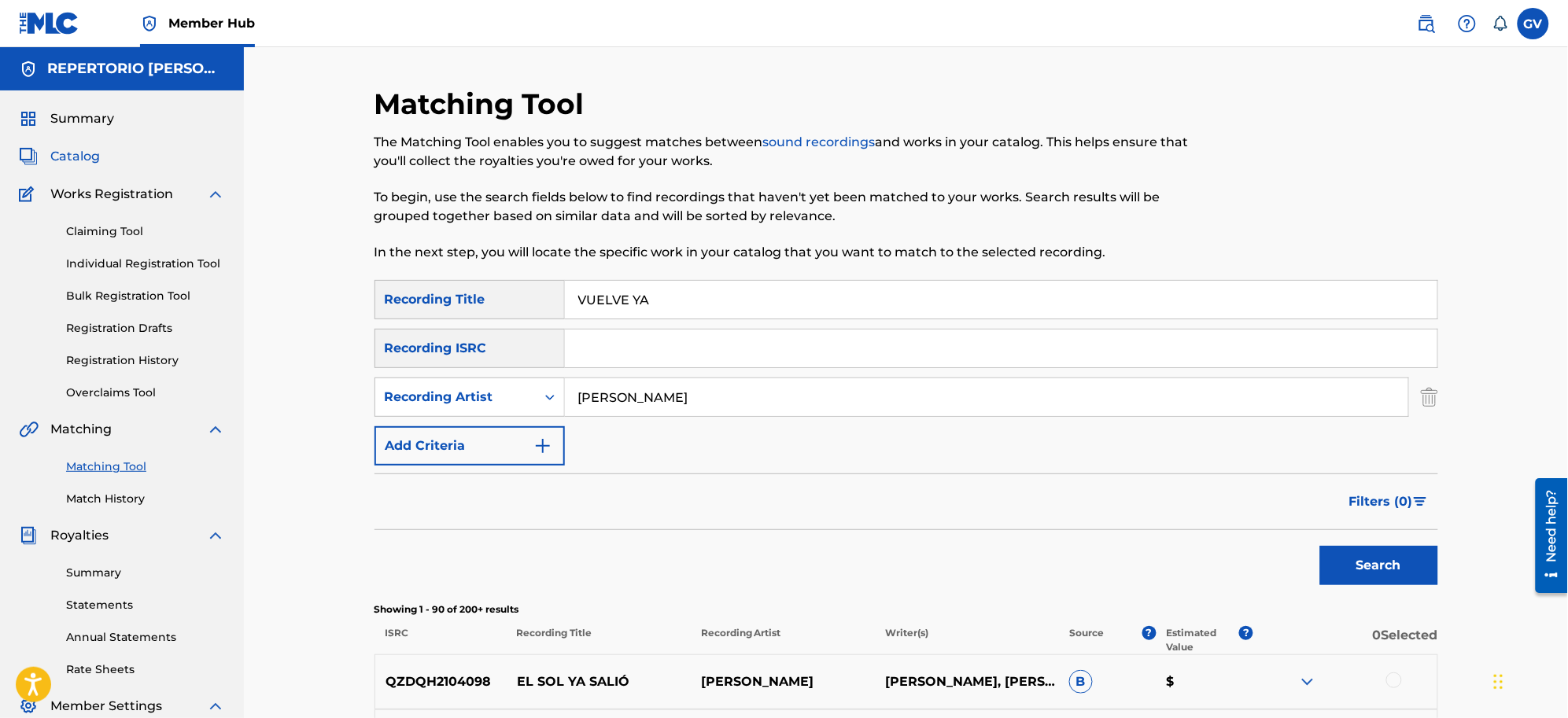
click at [79, 152] on span "Catalog" at bounding box center [75, 156] width 49 height 19
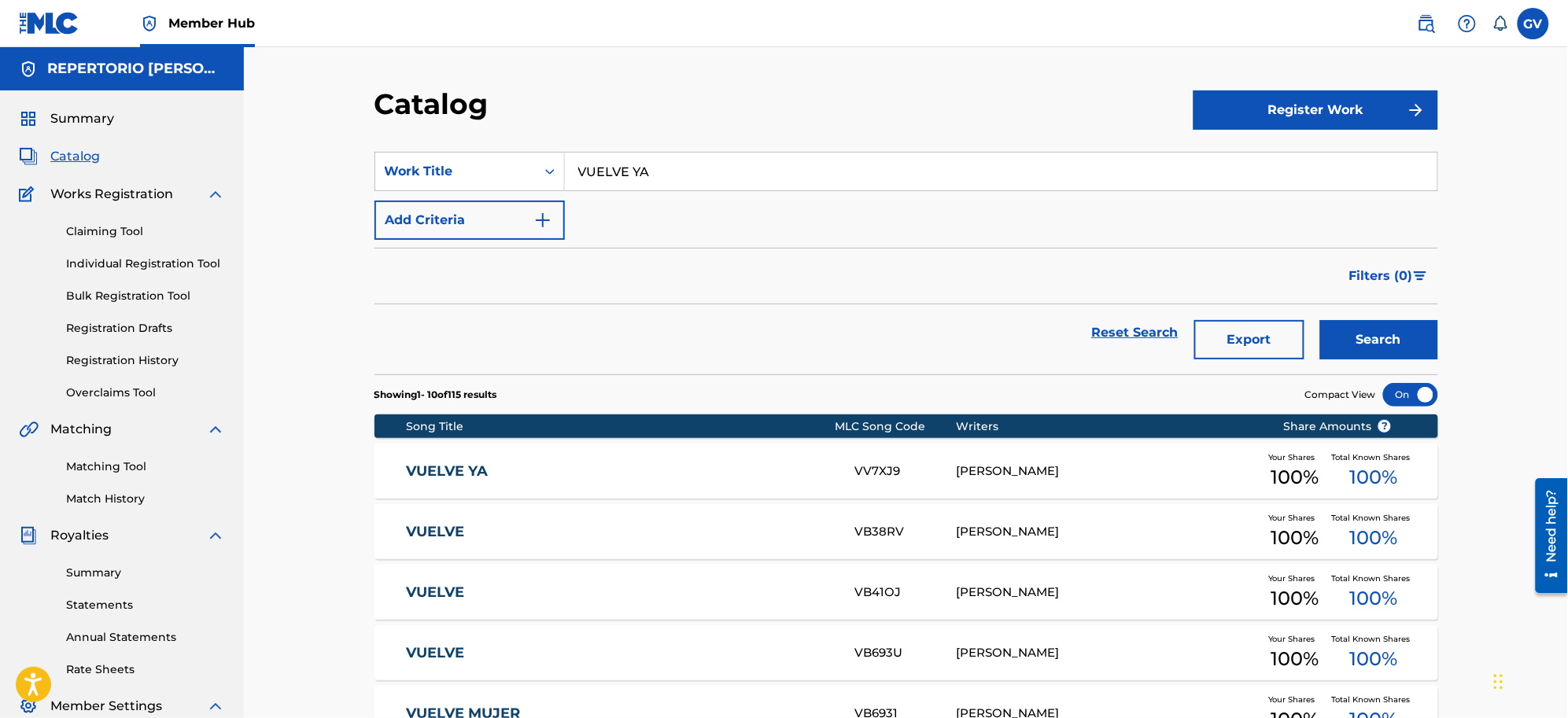
click at [451, 472] on link "VUELVE YA" at bounding box center [620, 471] width 428 height 18
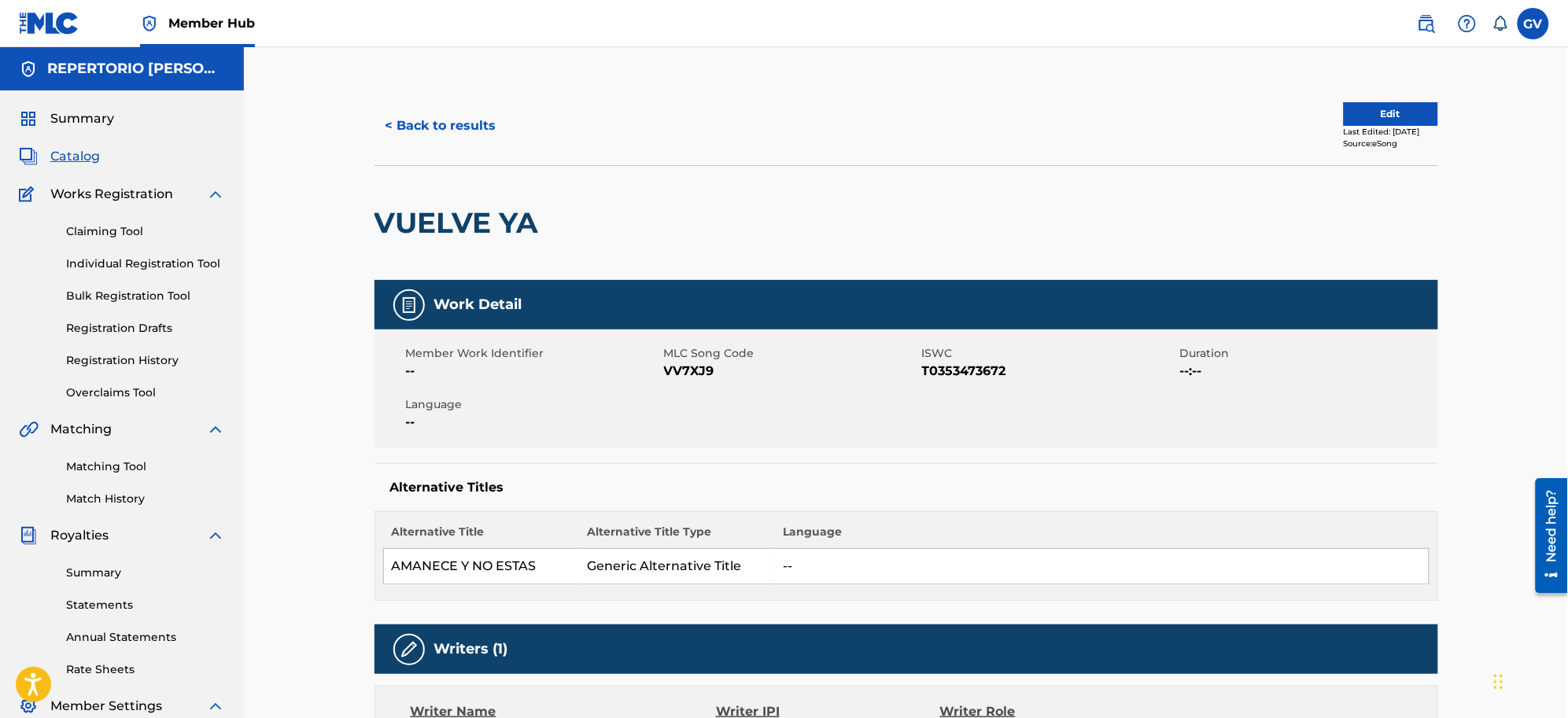
click at [71, 152] on span "Catalog" at bounding box center [75, 156] width 49 height 19
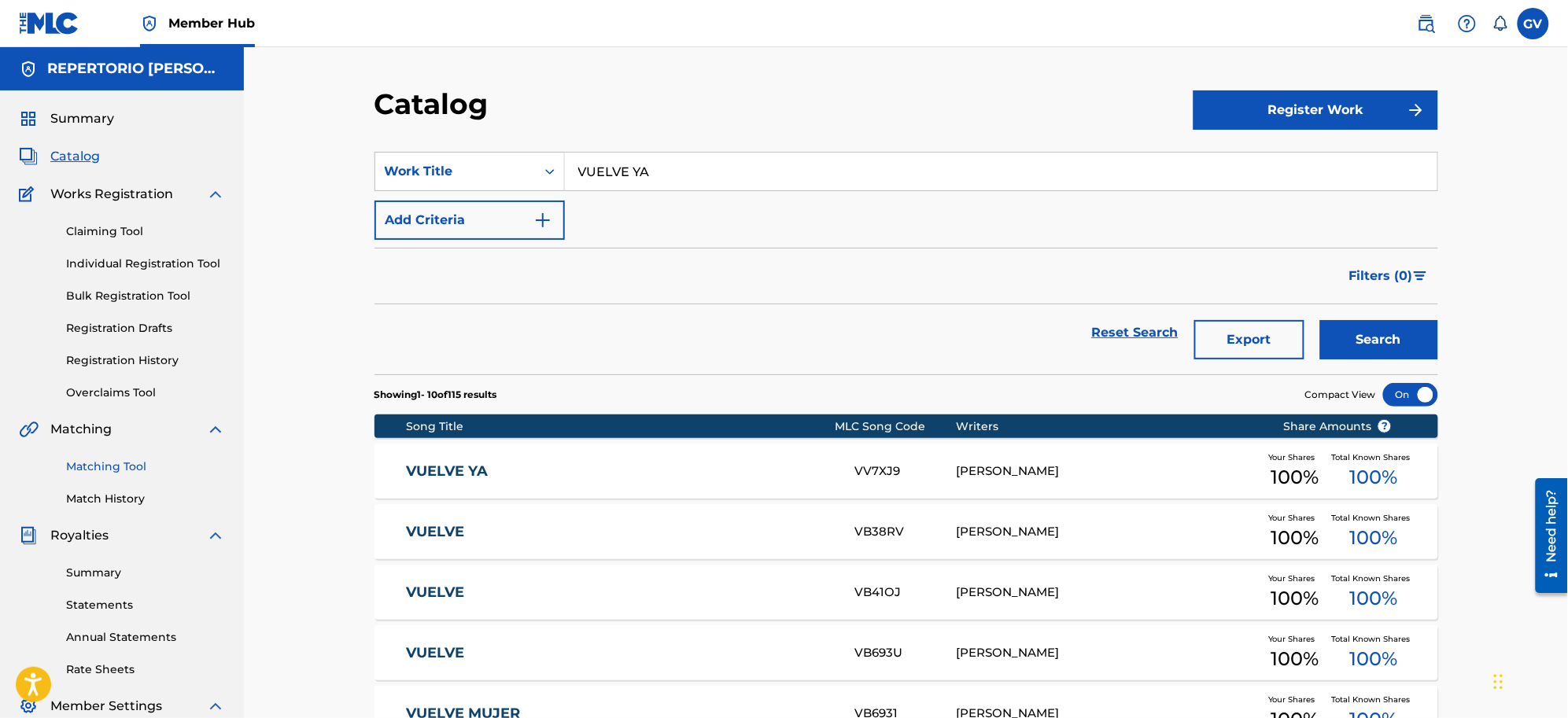
click at [114, 465] on link "Matching Tool" at bounding box center [145, 467] width 159 height 17
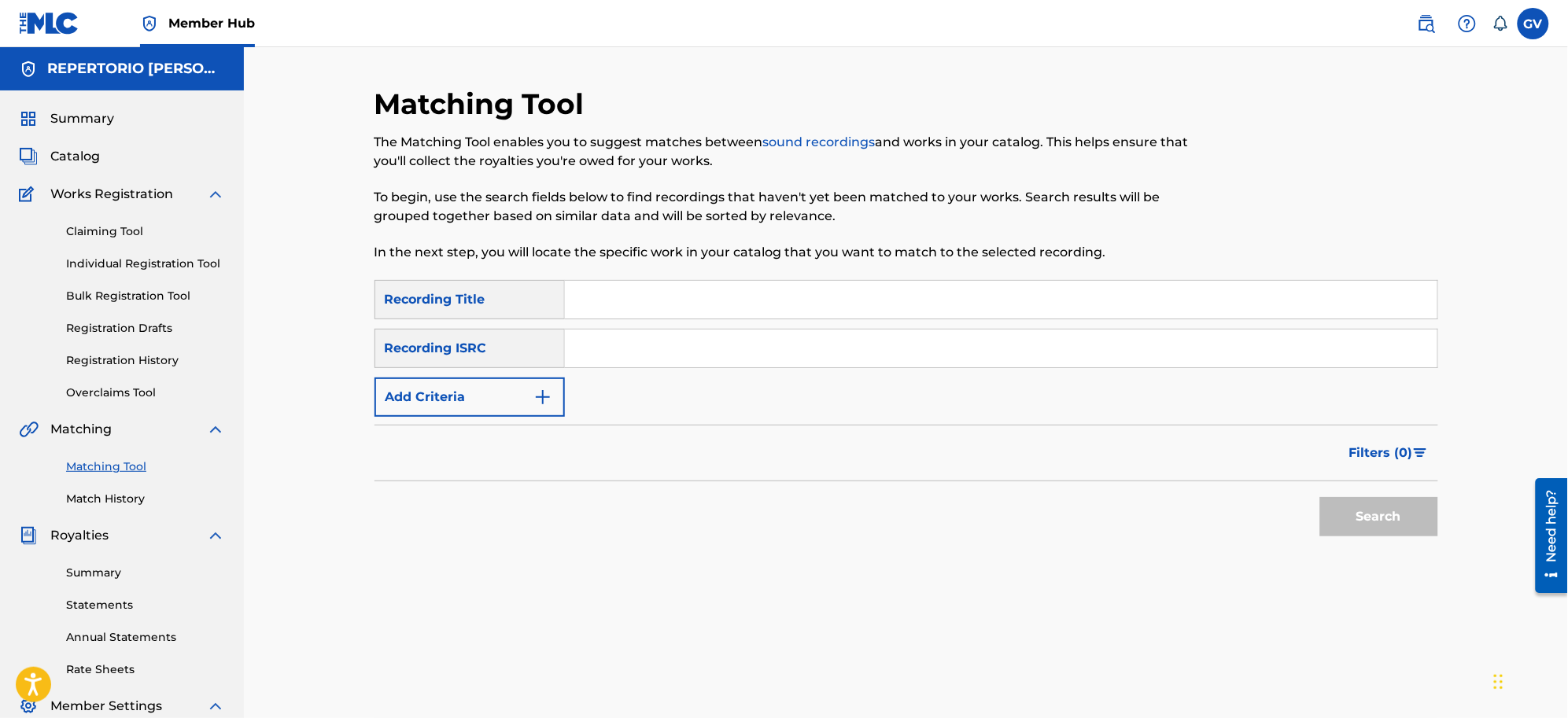
drag, startPoint x: 611, startPoint y: 305, endPoint x: 661, endPoint y: 290, distance: 52.2
click at [611, 305] on input "Search Form" at bounding box center [1001, 300] width 873 height 38
type input "VUELVE YA"
click at [1253, 497] on button "Search" at bounding box center [1379, 517] width 118 height 40
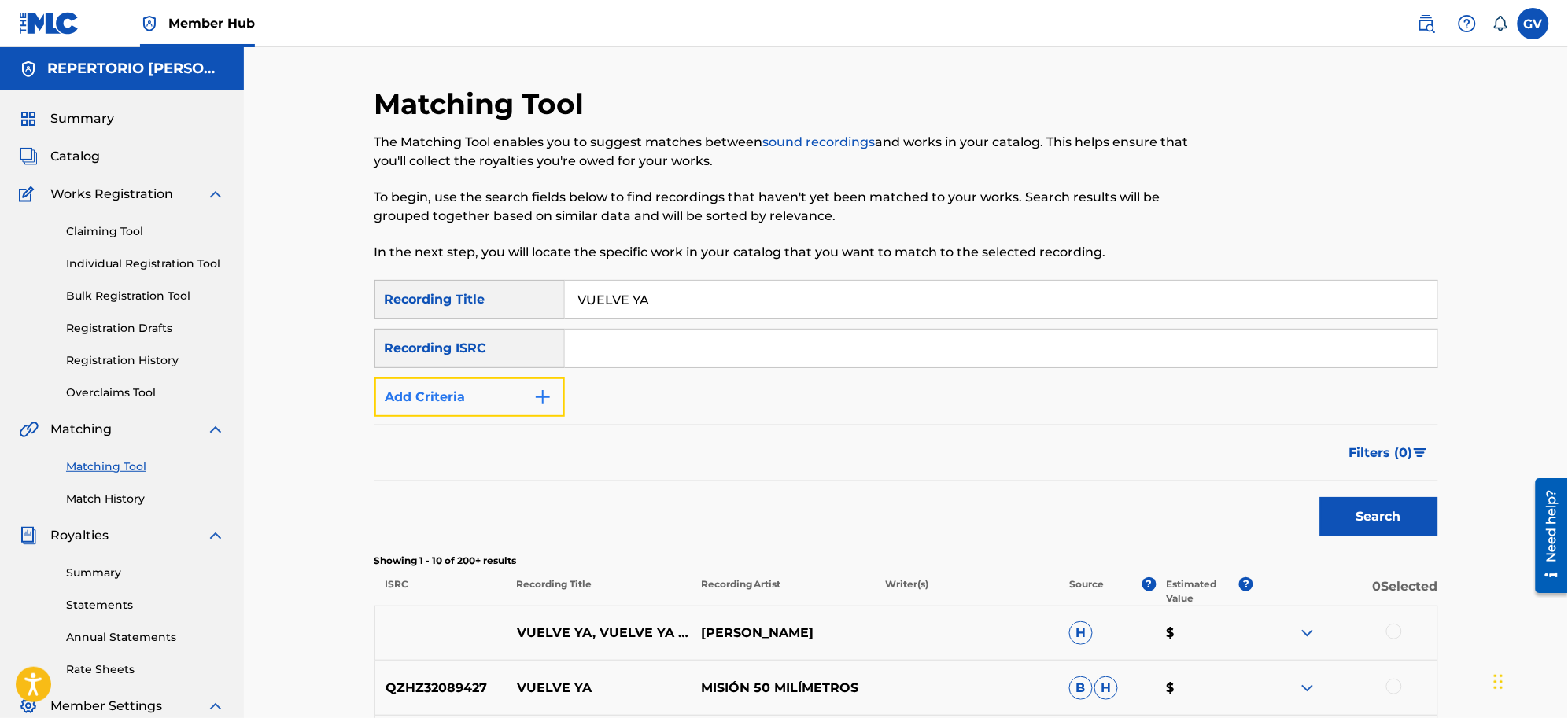
click at [539, 394] on img "Search Form" at bounding box center [543, 397] width 19 height 19
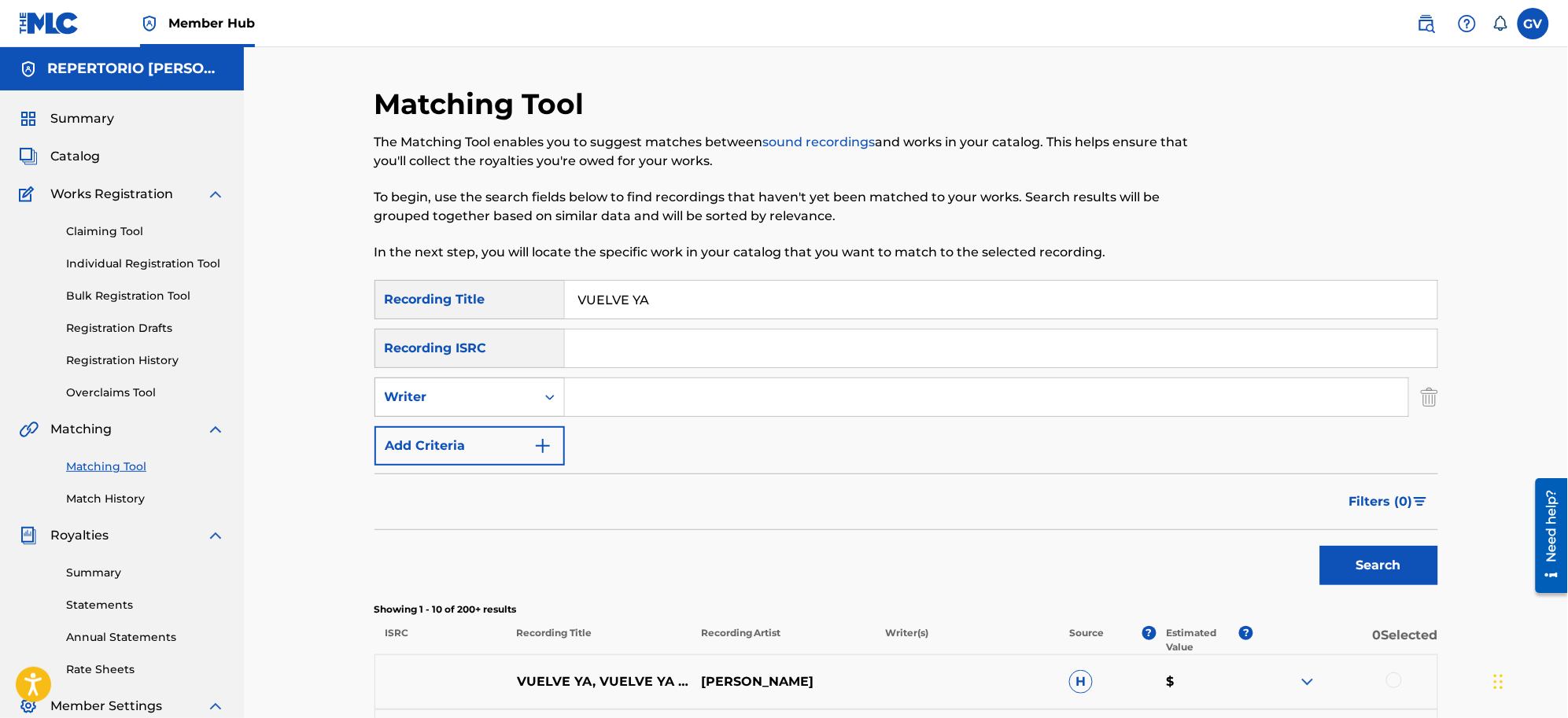
click at [551, 394] on icon "Search Form" at bounding box center [550, 397] width 16 height 16
click at [475, 437] on div "Recording Artist" at bounding box center [470, 437] width 189 height 40
click at [598, 390] on input "Search Form" at bounding box center [986, 397] width 844 height 38
type input "[PERSON_NAME]"
click at [1253, 546] on button "Search" at bounding box center [1379, 566] width 118 height 40
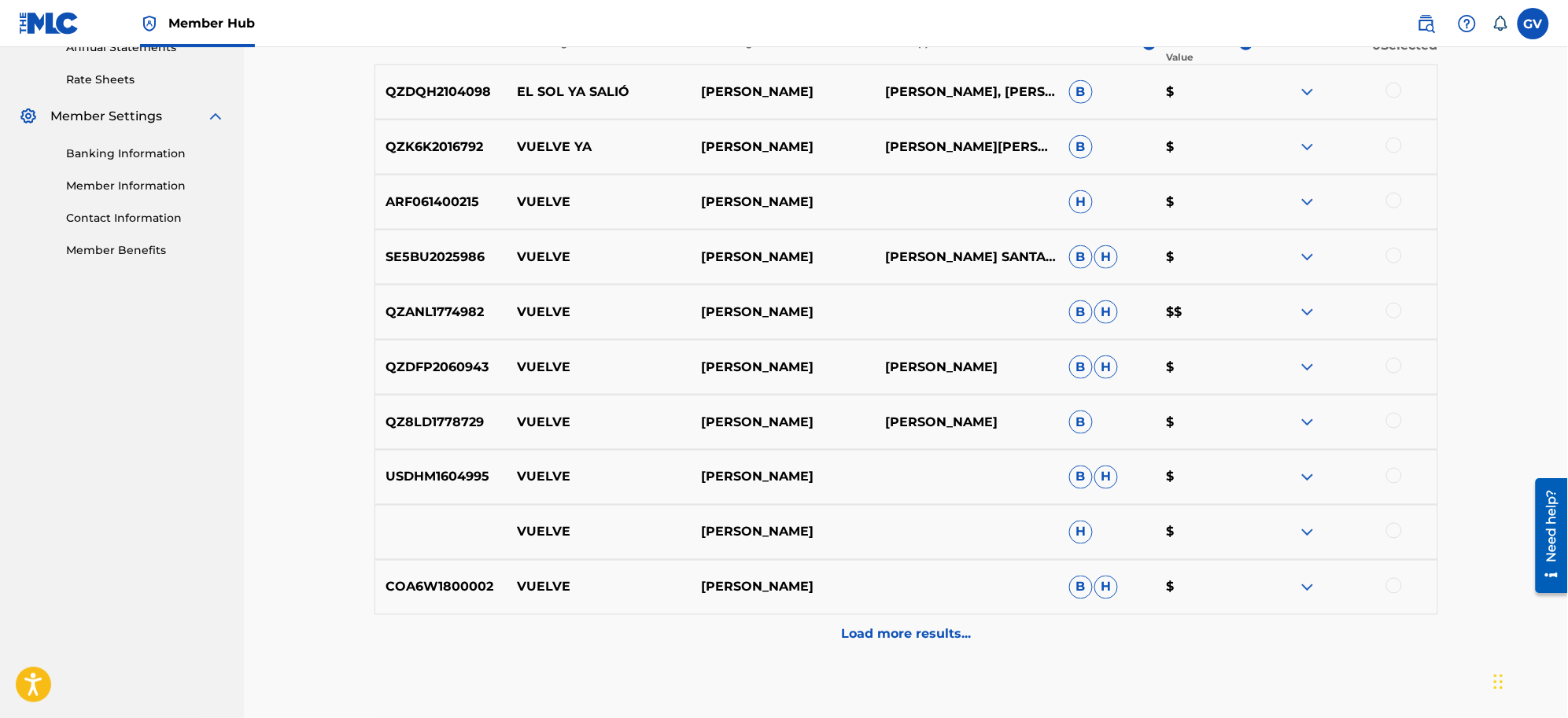
scroll to position [681, 0]
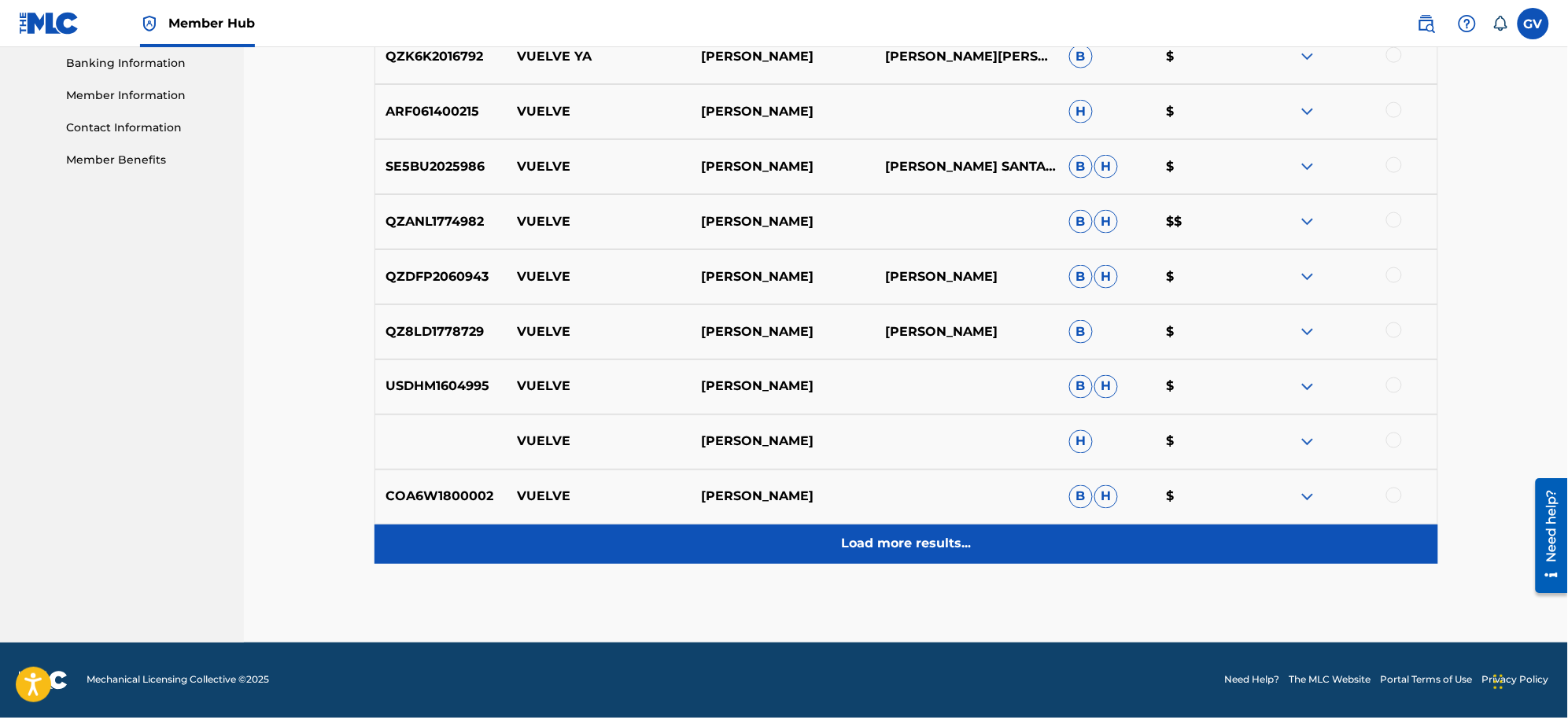
click at [879, 539] on p "Load more results..." at bounding box center [906, 544] width 130 height 19
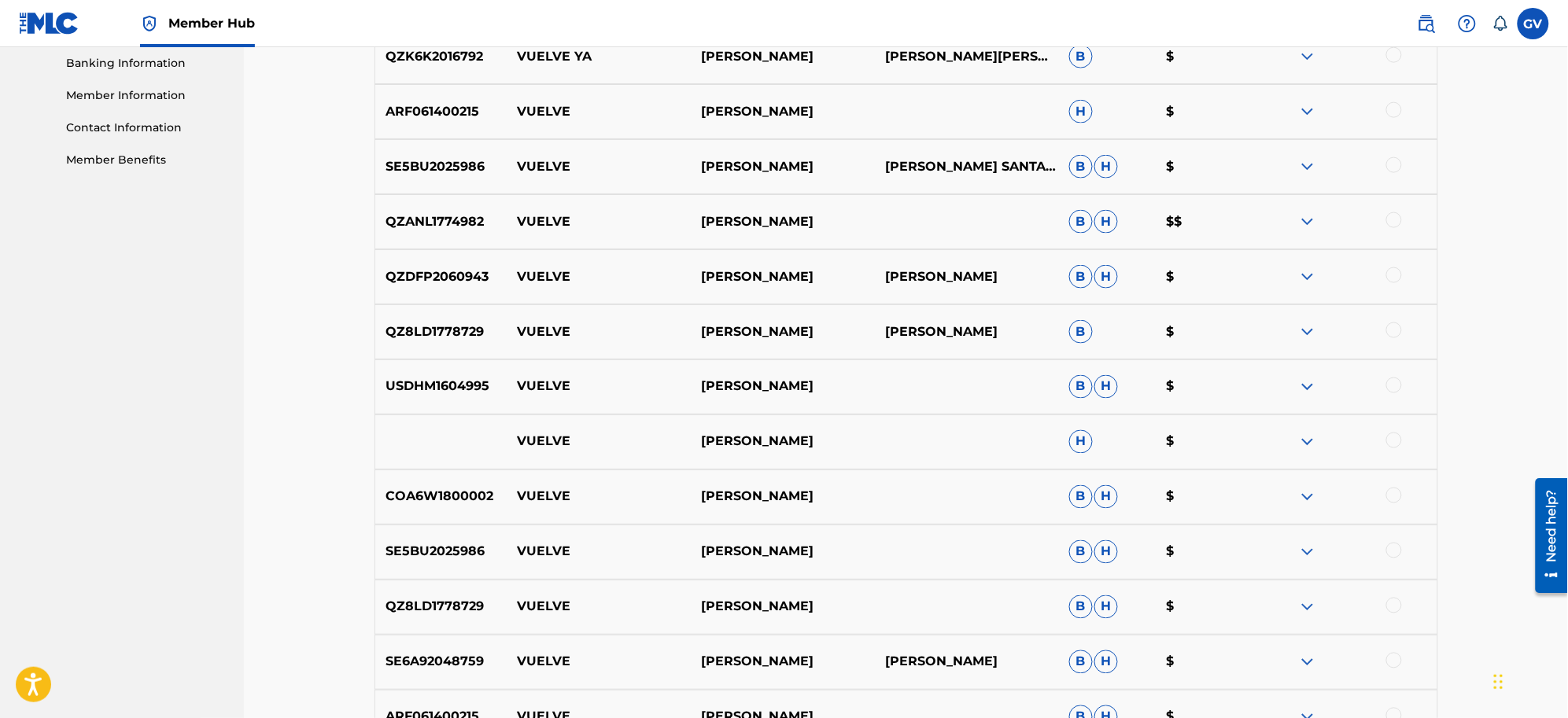
scroll to position [1231, 0]
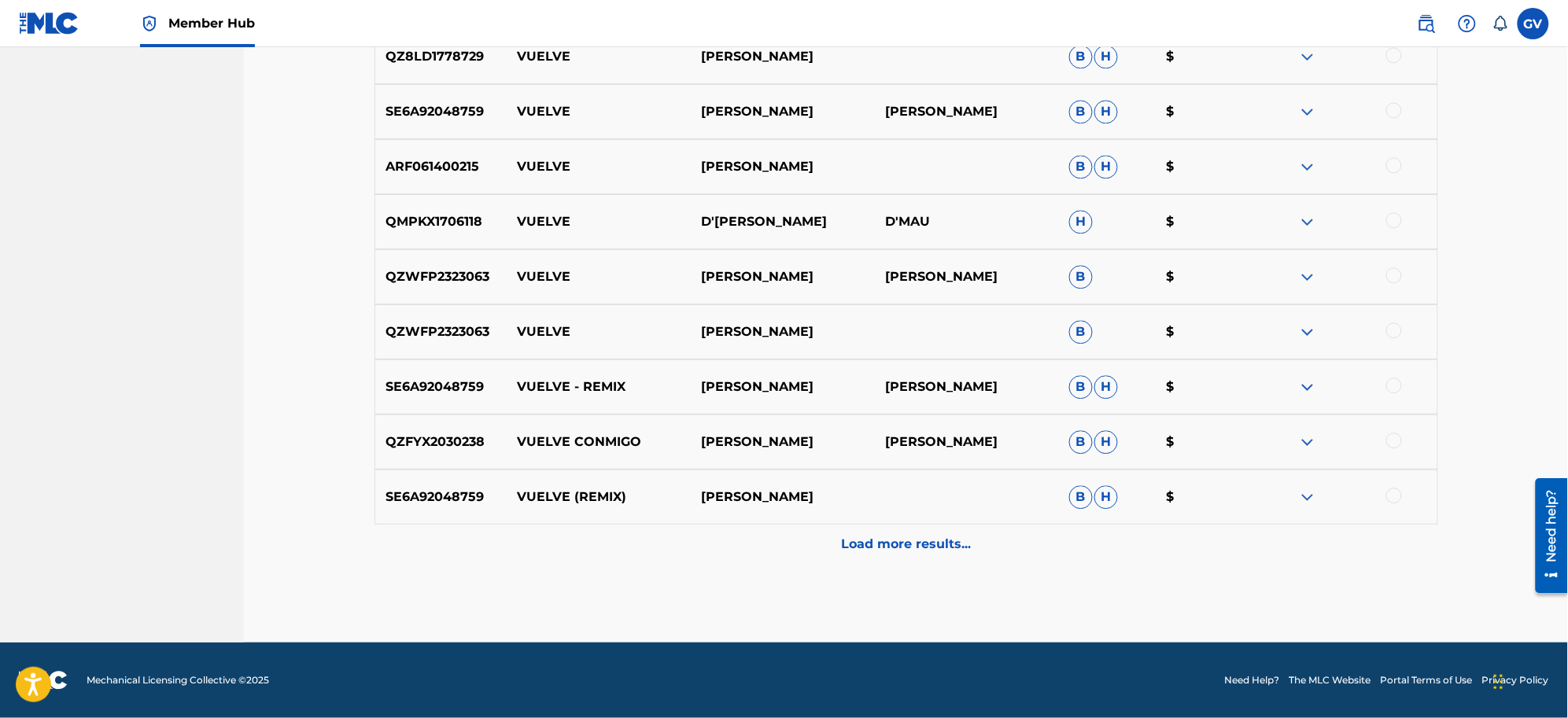
click at [879, 539] on p "Load more results..." at bounding box center [906, 544] width 130 height 19
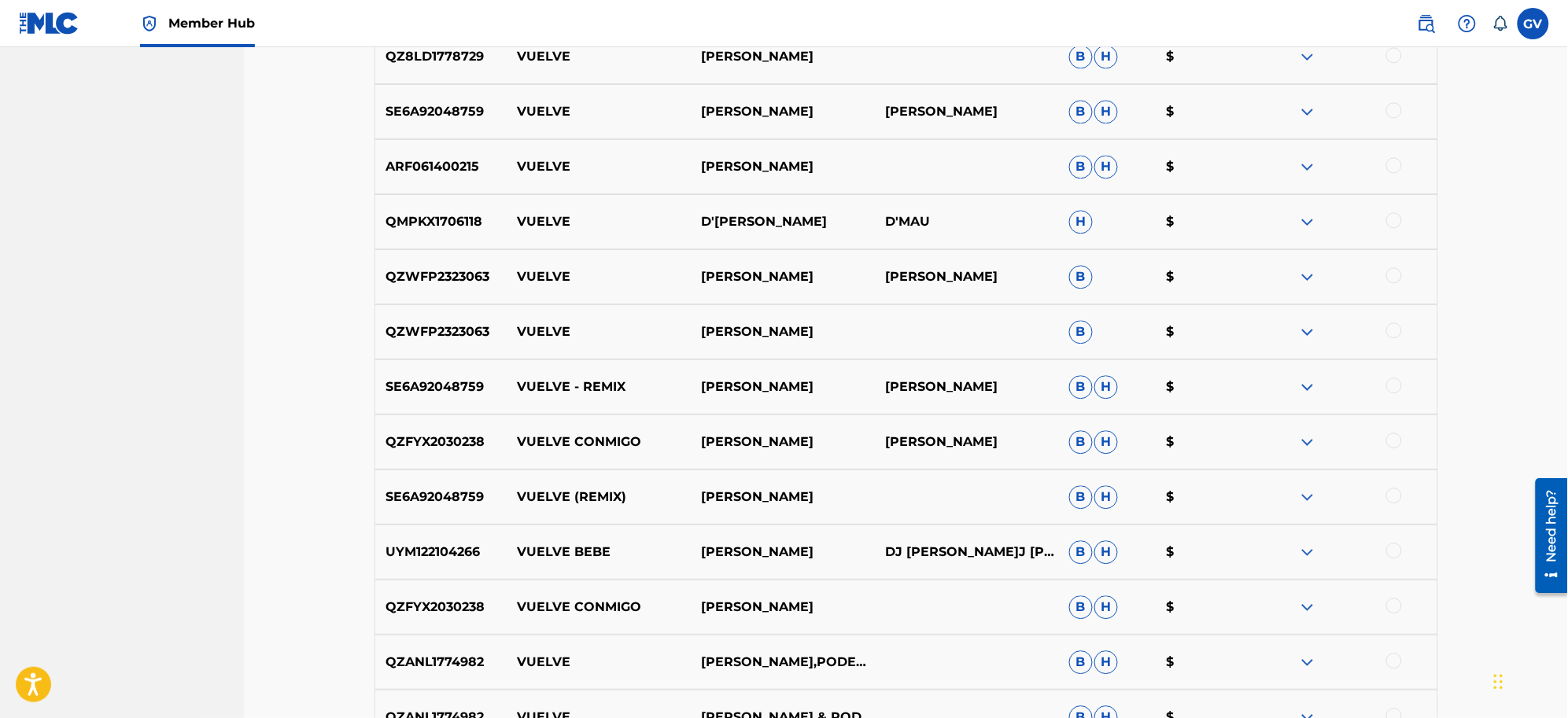
scroll to position [1782, 0]
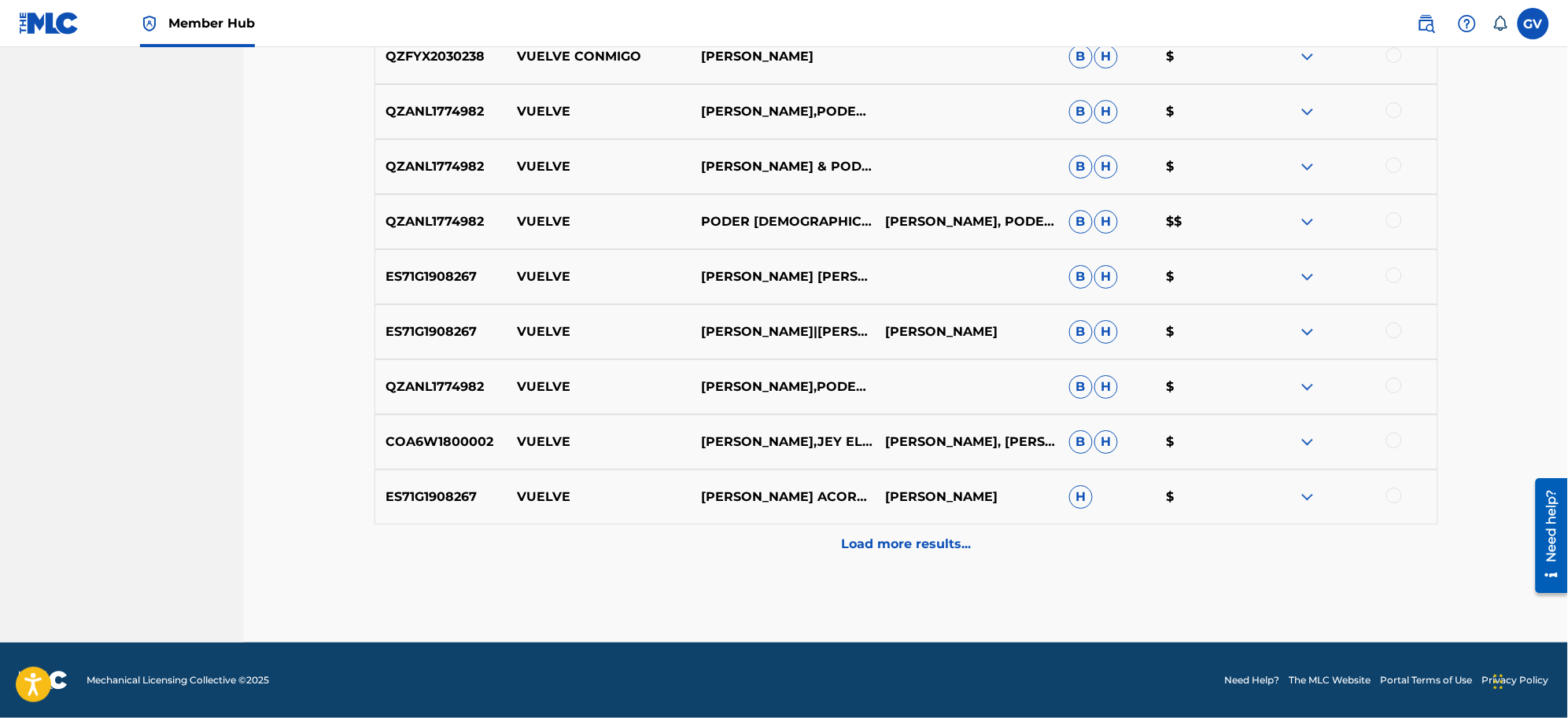
click at [879, 539] on p "Load more results..." at bounding box center [906, 544] width 130 height 19
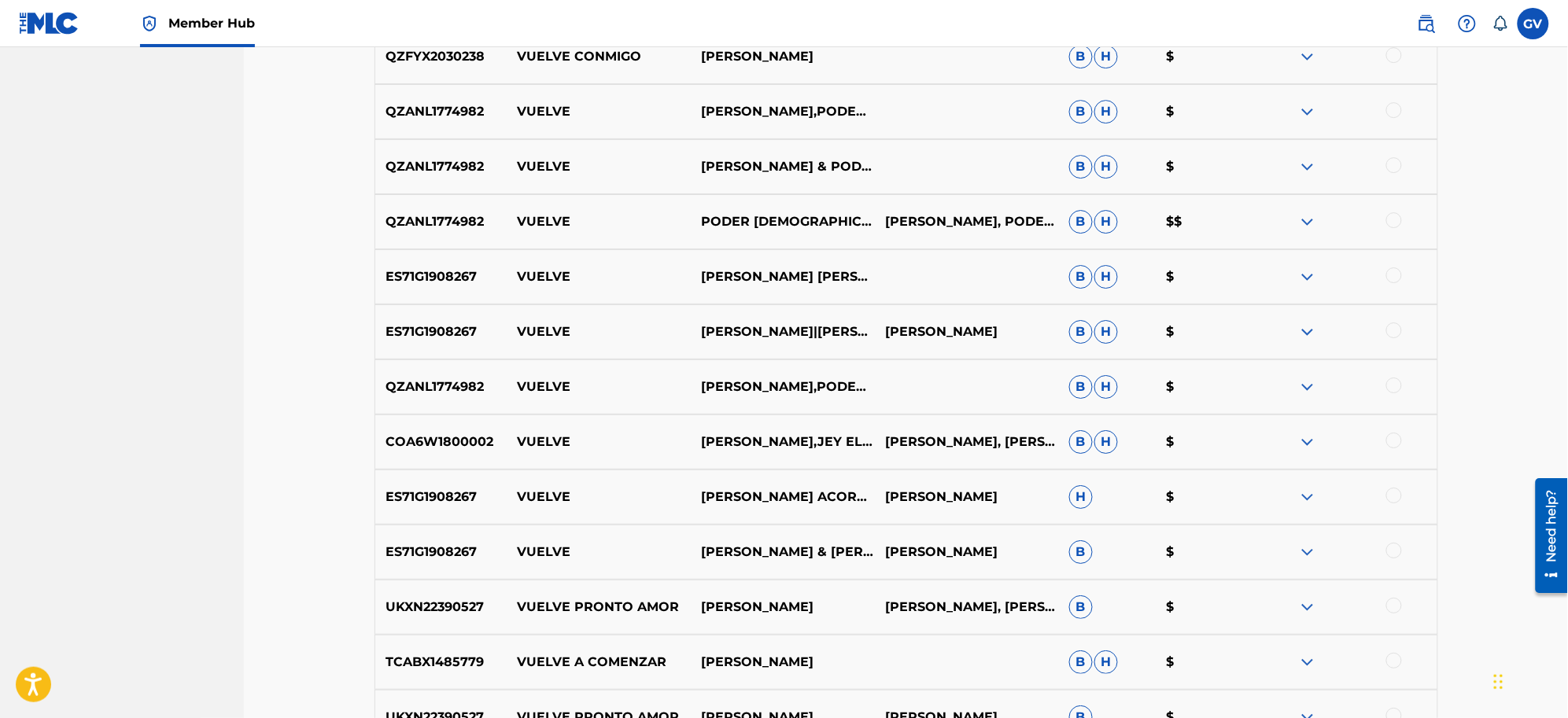
scroll to position [2333, 0]
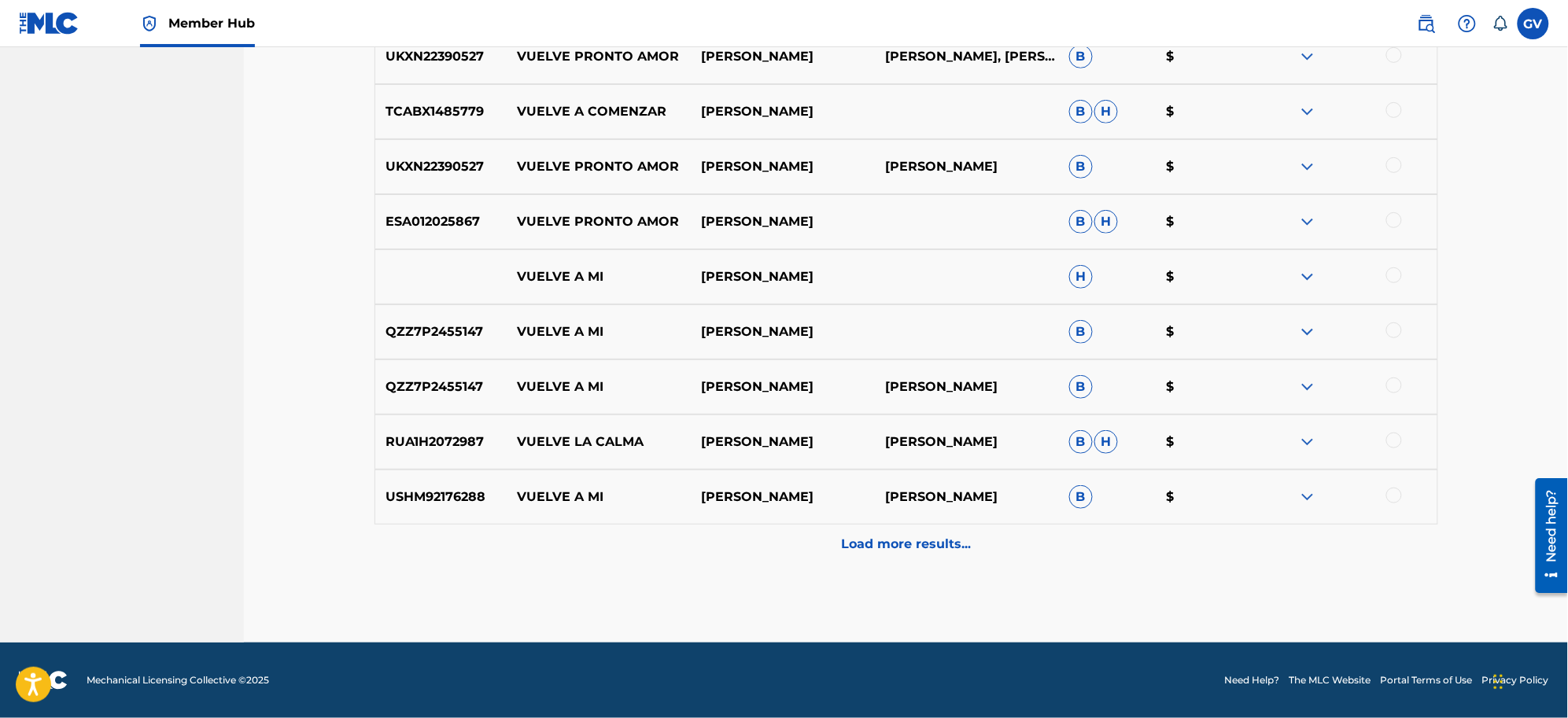
click at [879, 539] on p "Load more results..." at bounding box center [906, 544] width 130 height 19
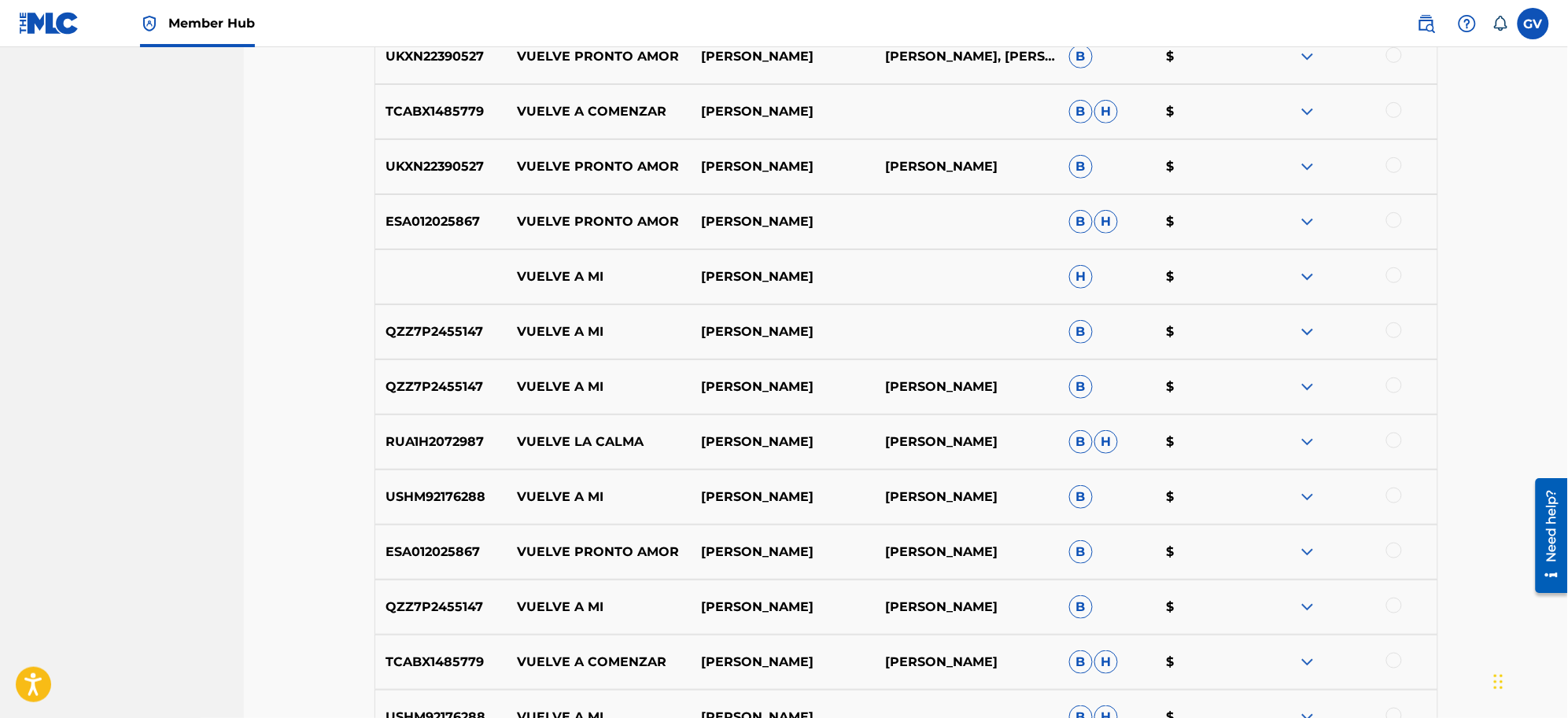
scroll to position [2883, 0]
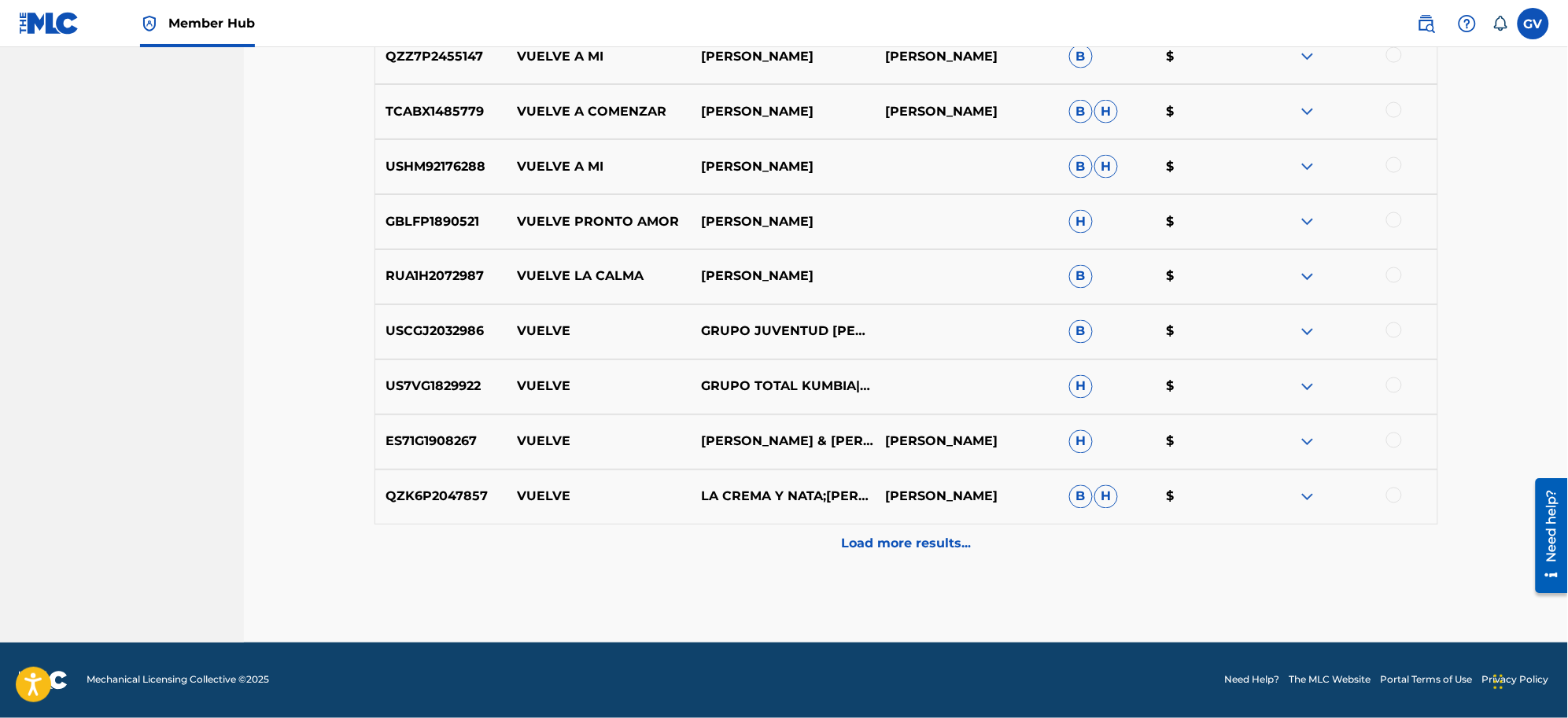
click at [879, 539] on p "Load more results..." at bounding box center [906, 544] width 130 height 19
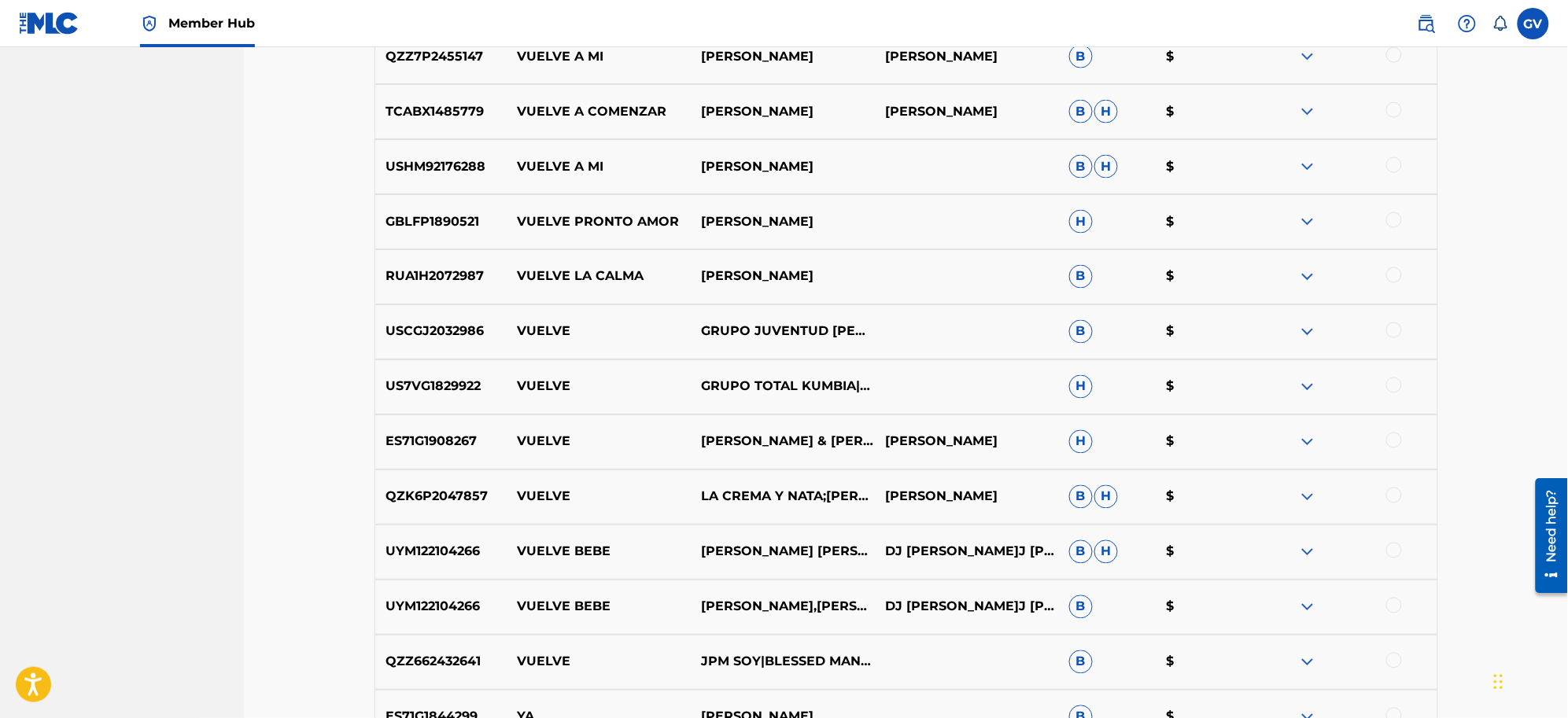
scroll to position [3434, 0]
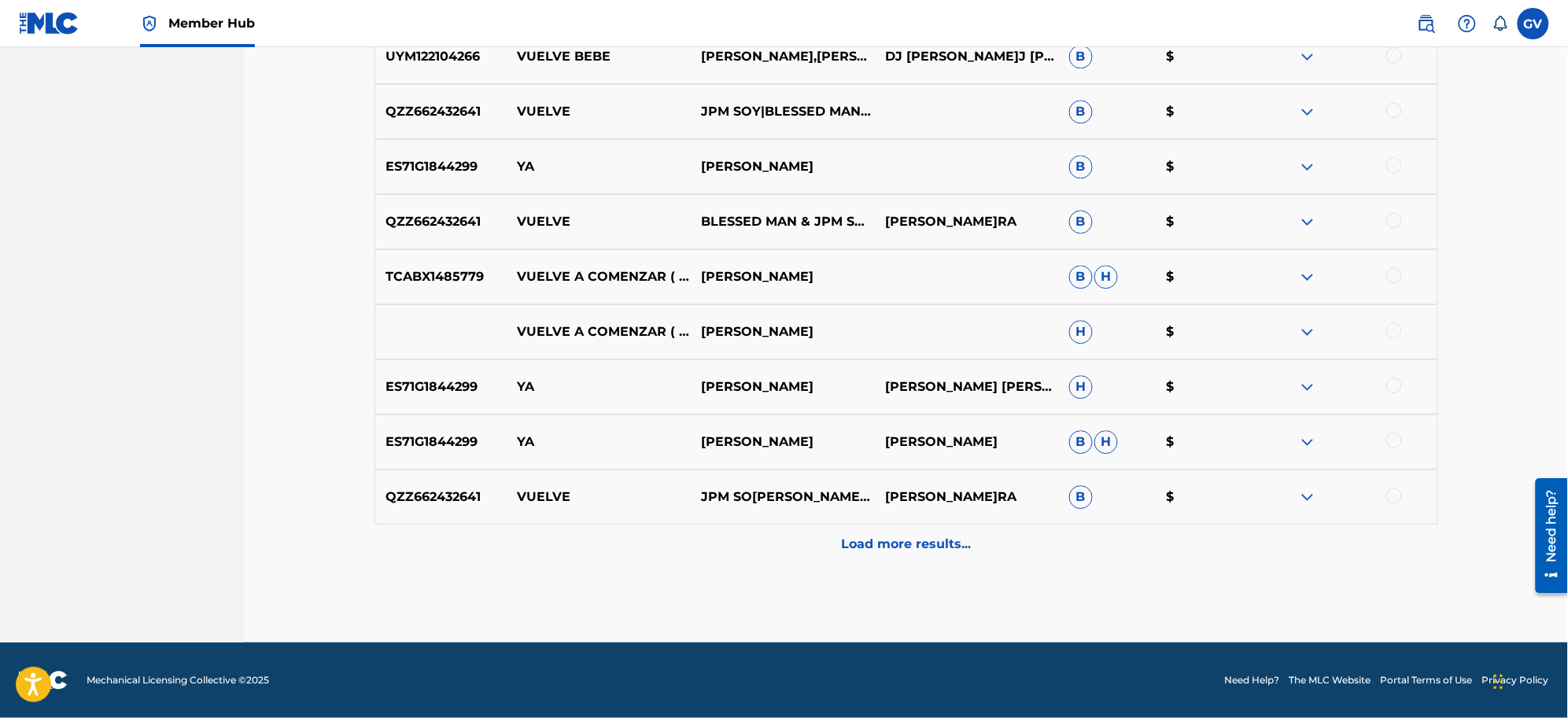
click at [879, 539] on p "Load more results..." at bounding box center [906, 544] width 130 height 19
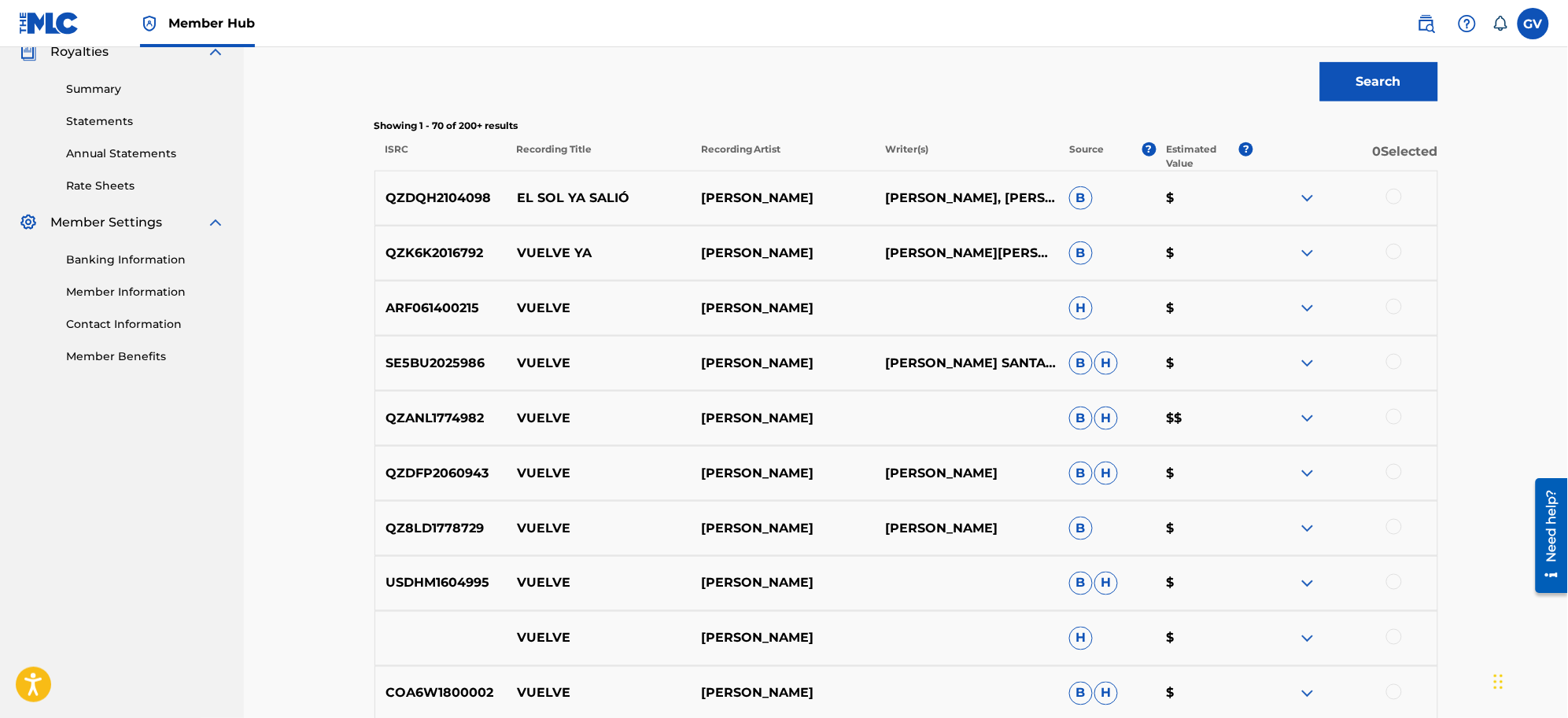
scroll to position [0, 0]
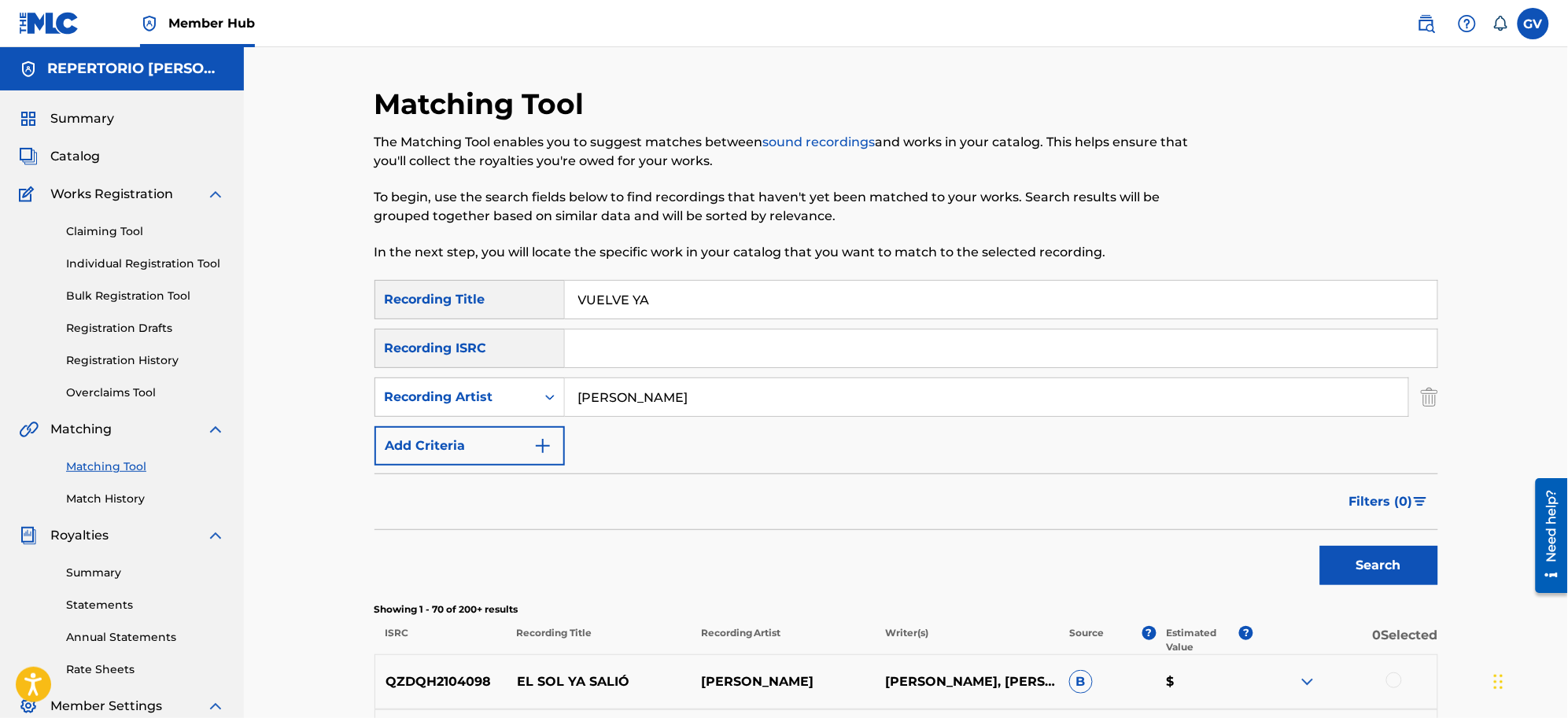
drag, startPoint x: 678, startPoint y: 293, endPoint x: 560, endPoint y: 300, distance: 118.2
click at [560, 300] on div "SearchWithCriteria650753d7-bdf6-4791-bcec-1ff61ff3de81 Recording Title VUELVE YA" at bounding box center [906, 300] width 1064 height 40
type input "AMANECE Y NO ESTAS"
click at [1253, 546] on button "Search" at bounding box center [1379, 566] width 118 height 40
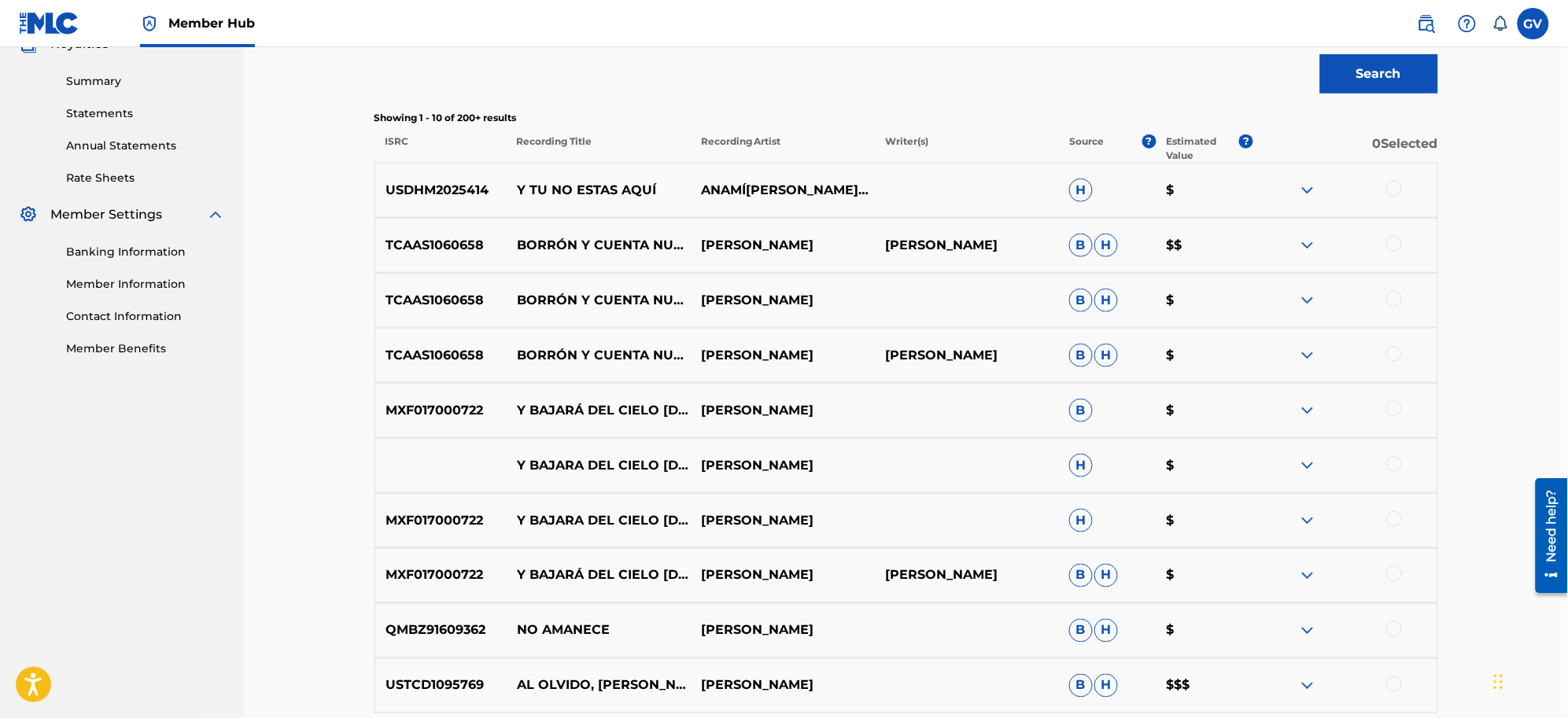
scroll to position [681, 0]
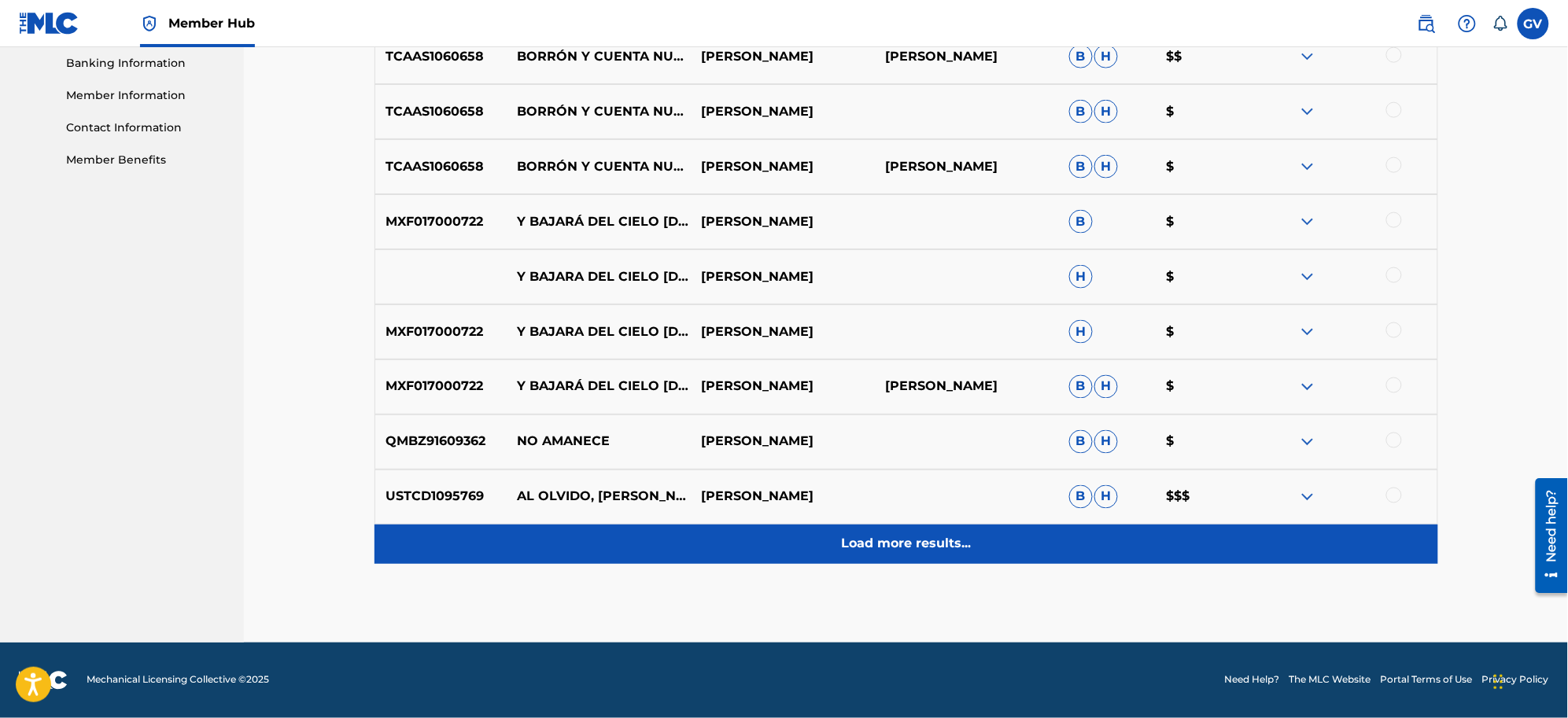
click at [867, 537] on p "Load more results..." at bounding box center [906, 544] width 130 height 19
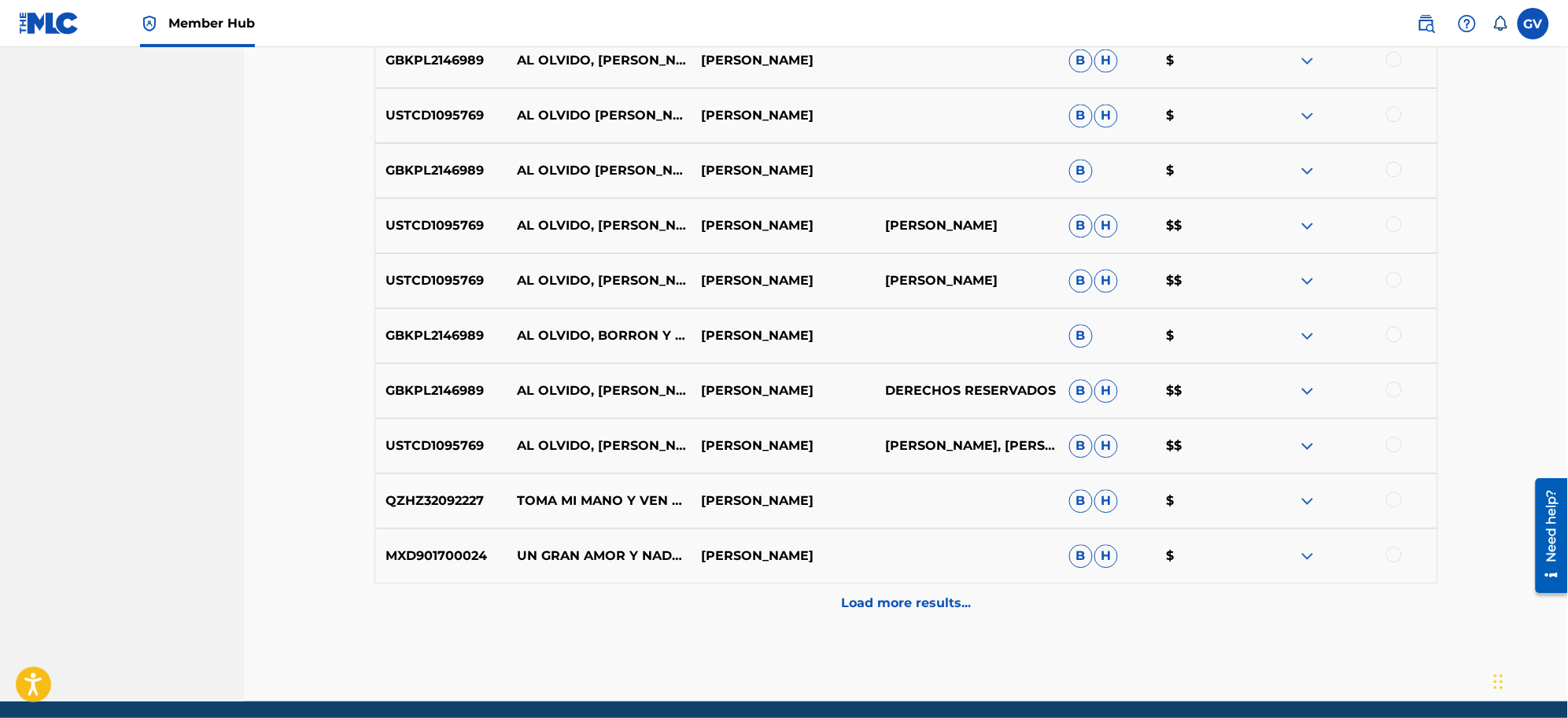
scroll to position [1231, 0]
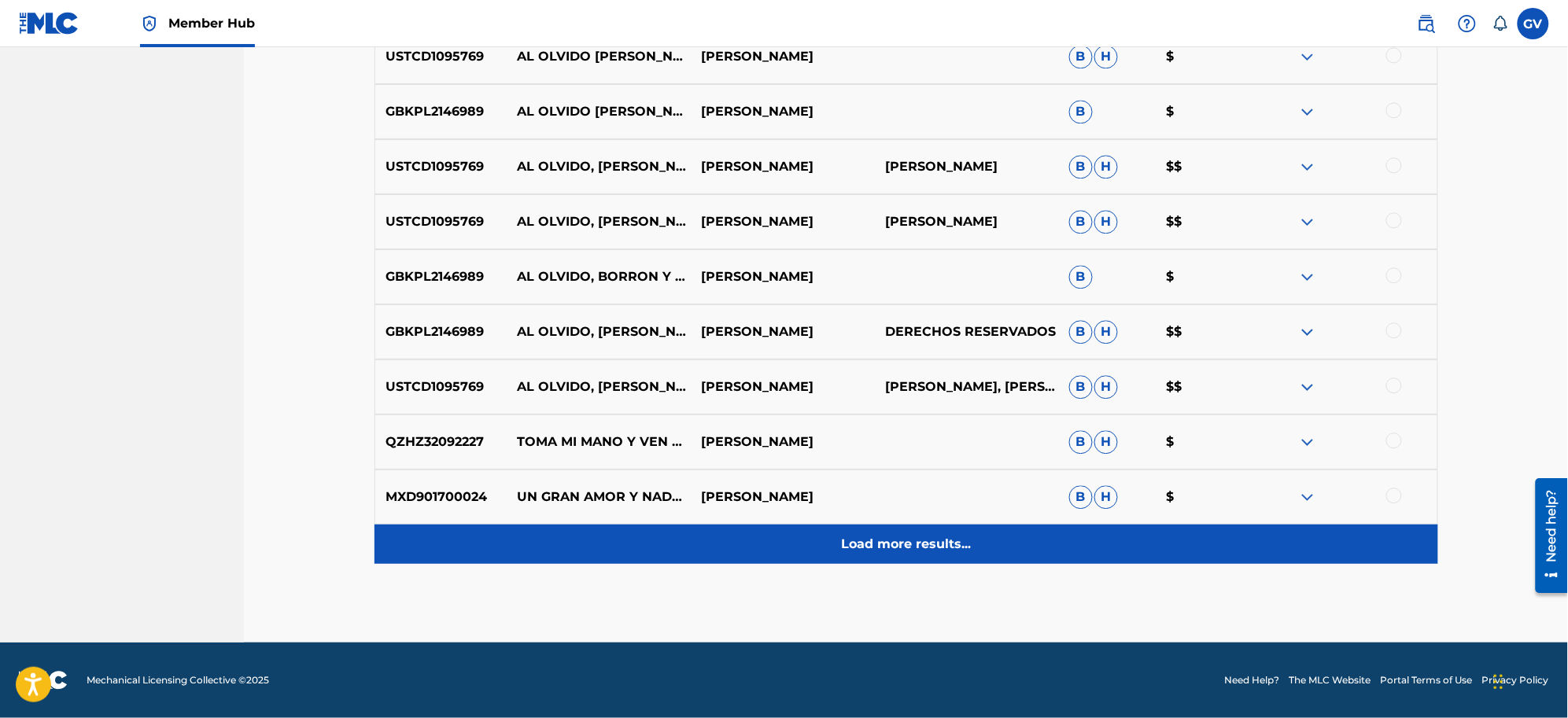
click at [864, 540] on p "Load more results..." at bounding box center [906, 544] width 130 height 19
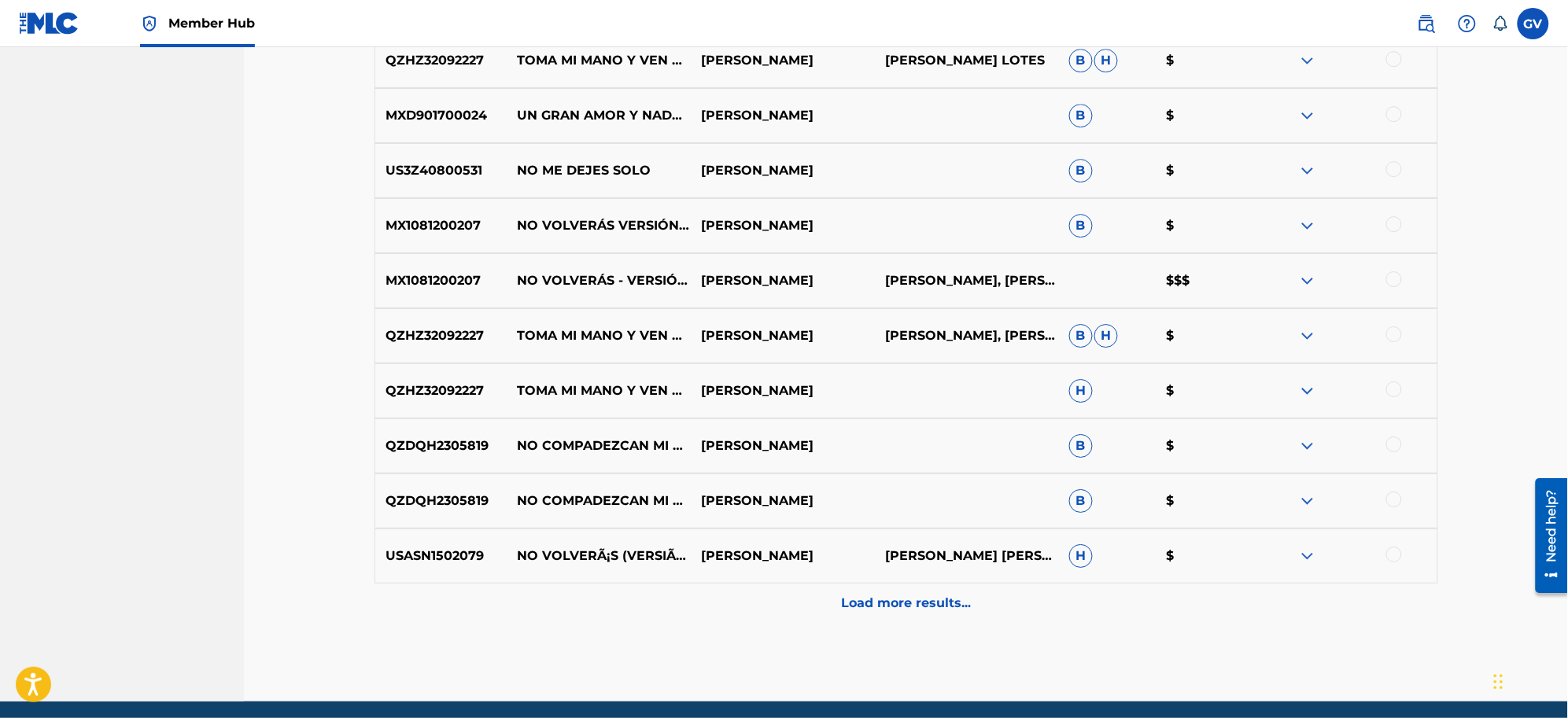
scroll to position [1782, 0]
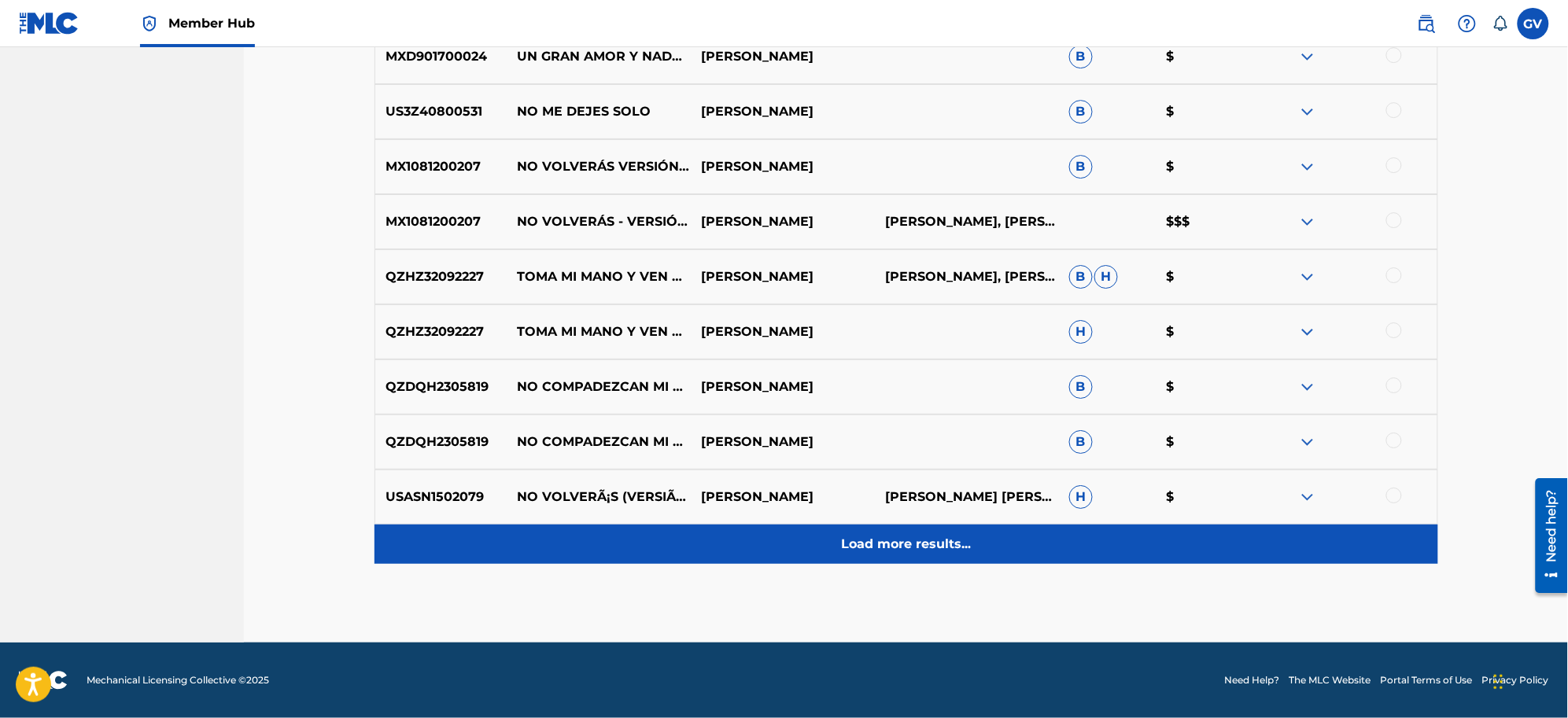
click at [878, 544] on p "Load more results..." at bounding box center [906, 544] width 130 height 19
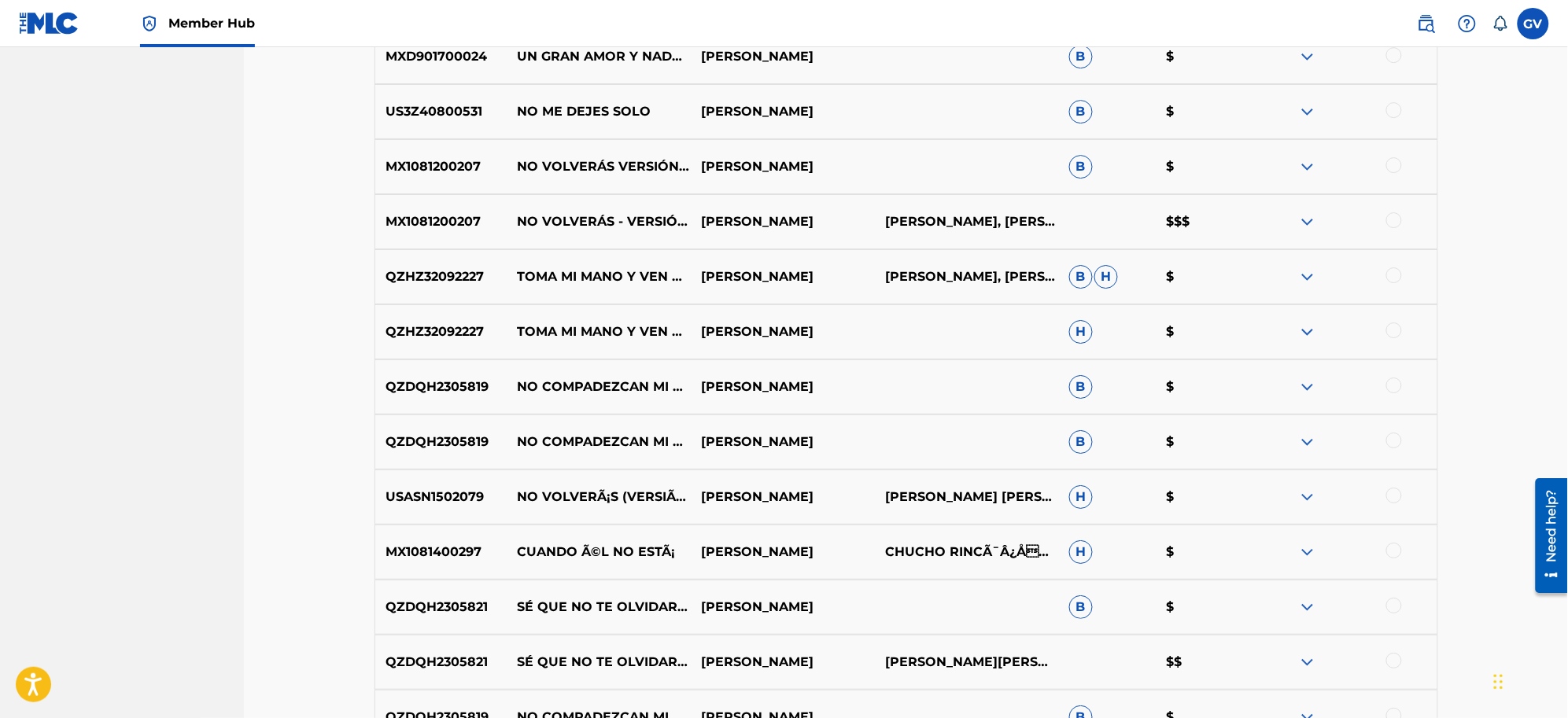
scroll to position [2333, 0]
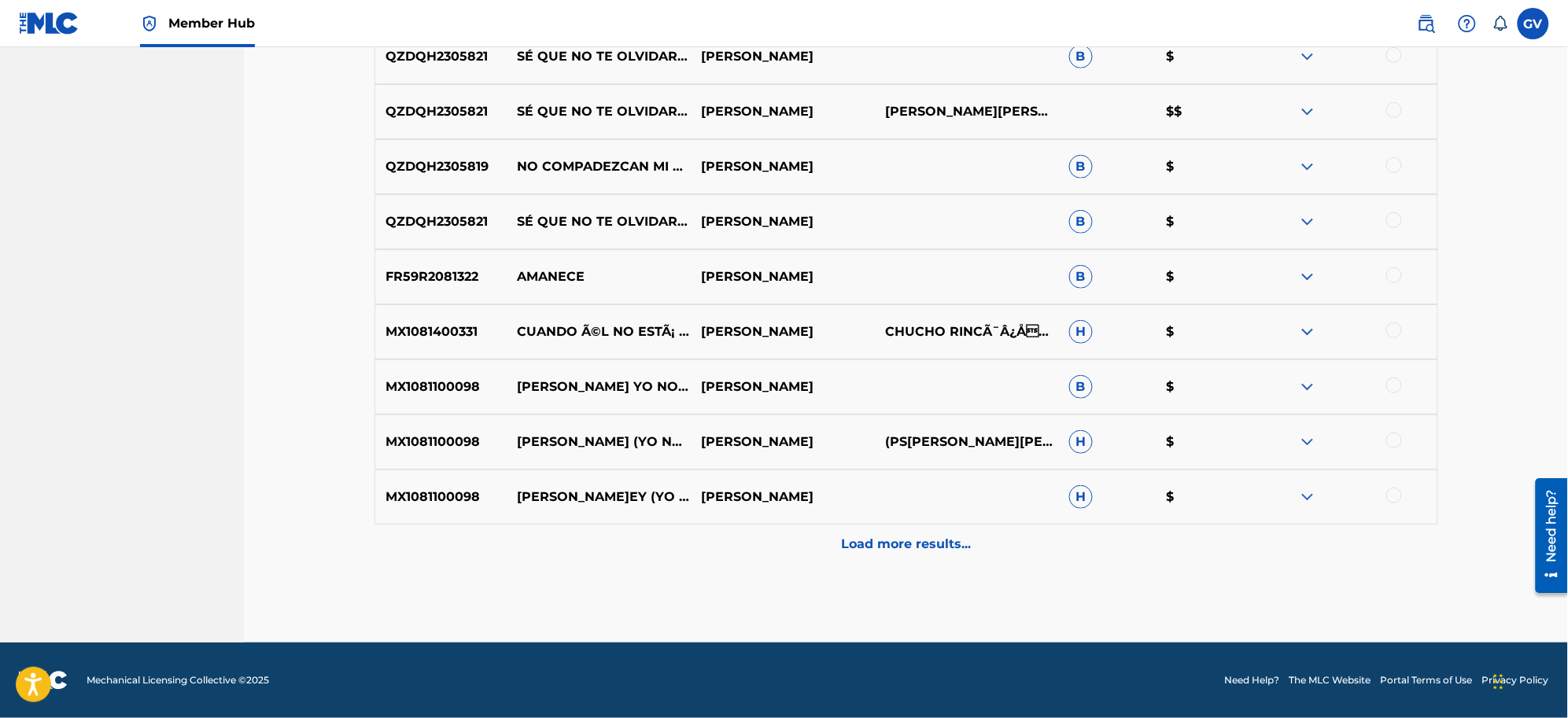
click at [878, 544] on p "Load more results..." at bounding box center [906, 544] width 130 height 19
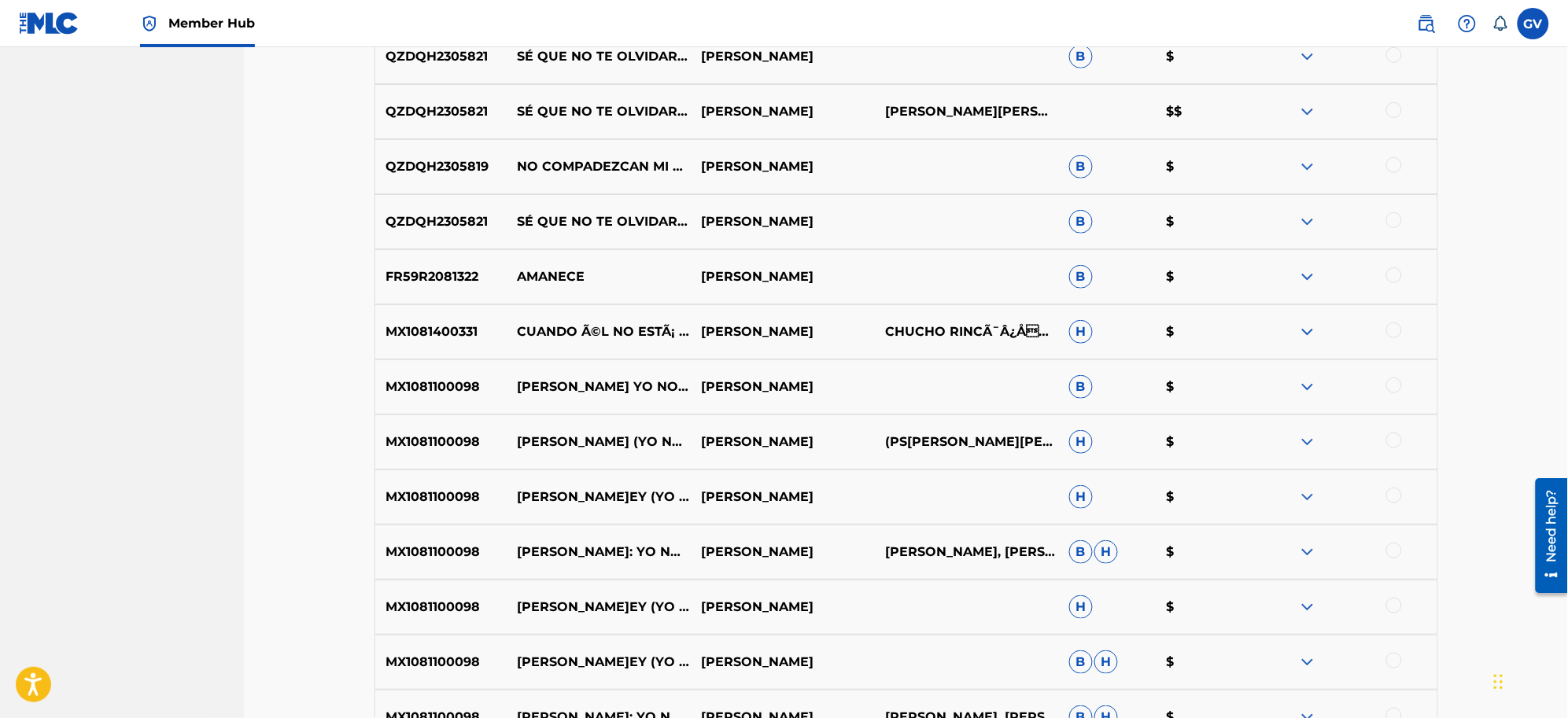
scroll to position [2883, 0]
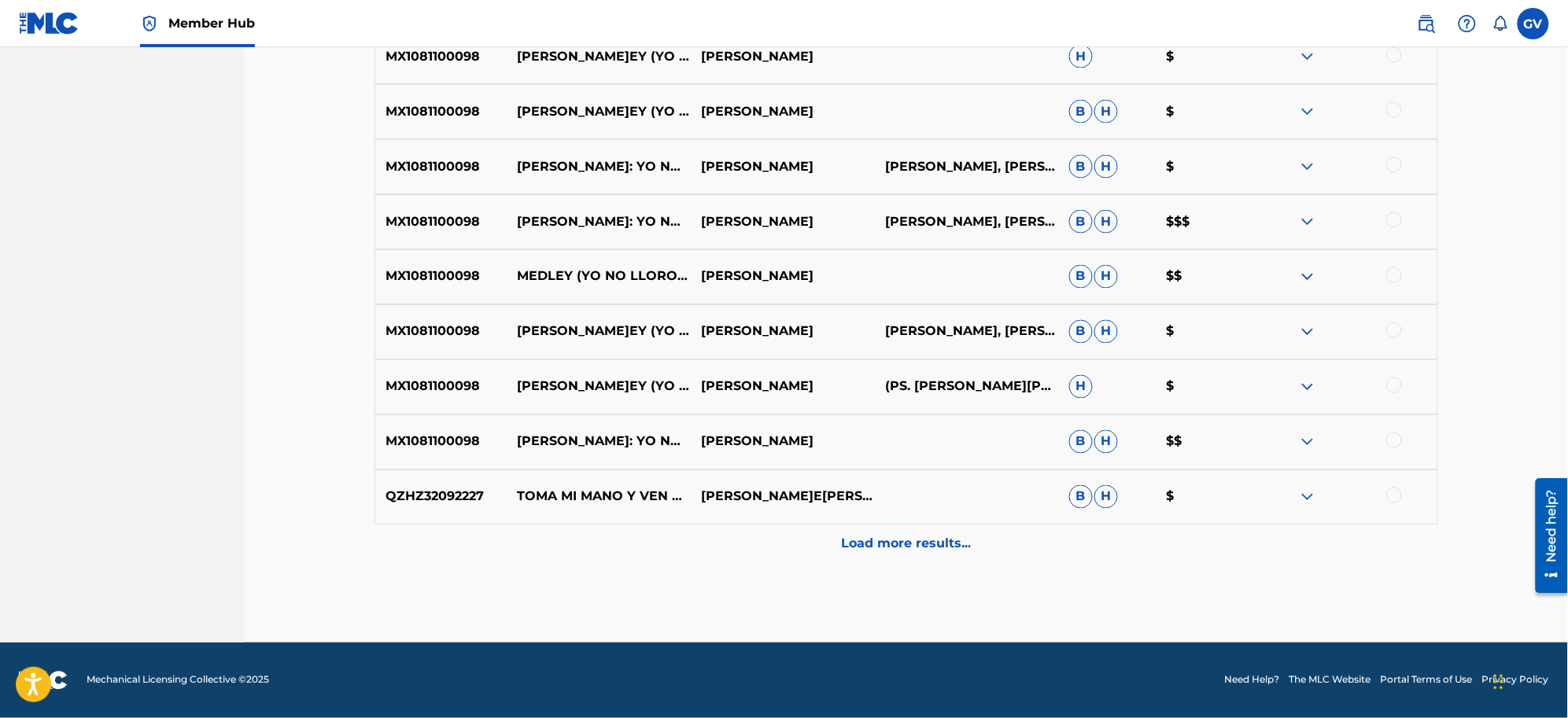
click at [878, 544] on p "Load more results..." at bounding box center [906, 544] width 130 height 19
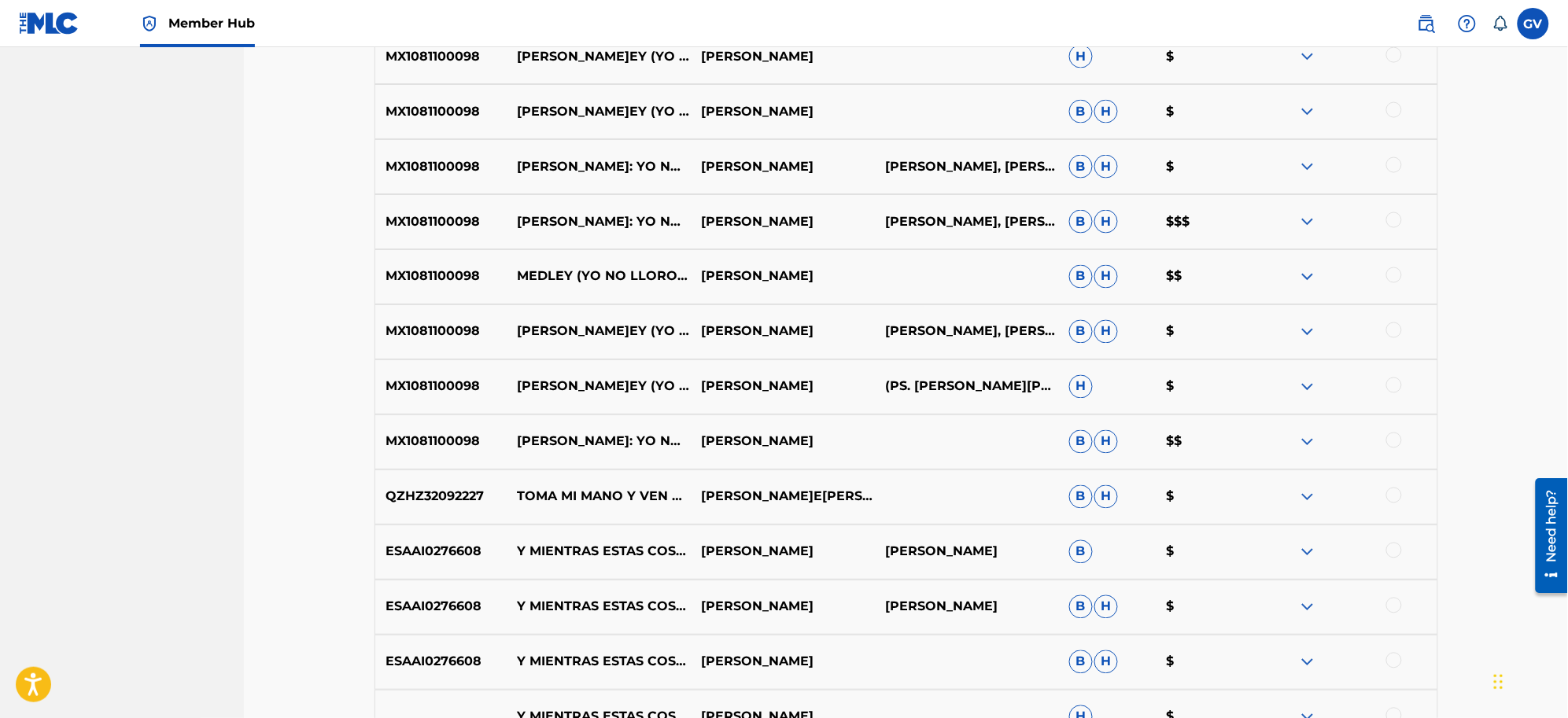
scroll to position [3434, 0]
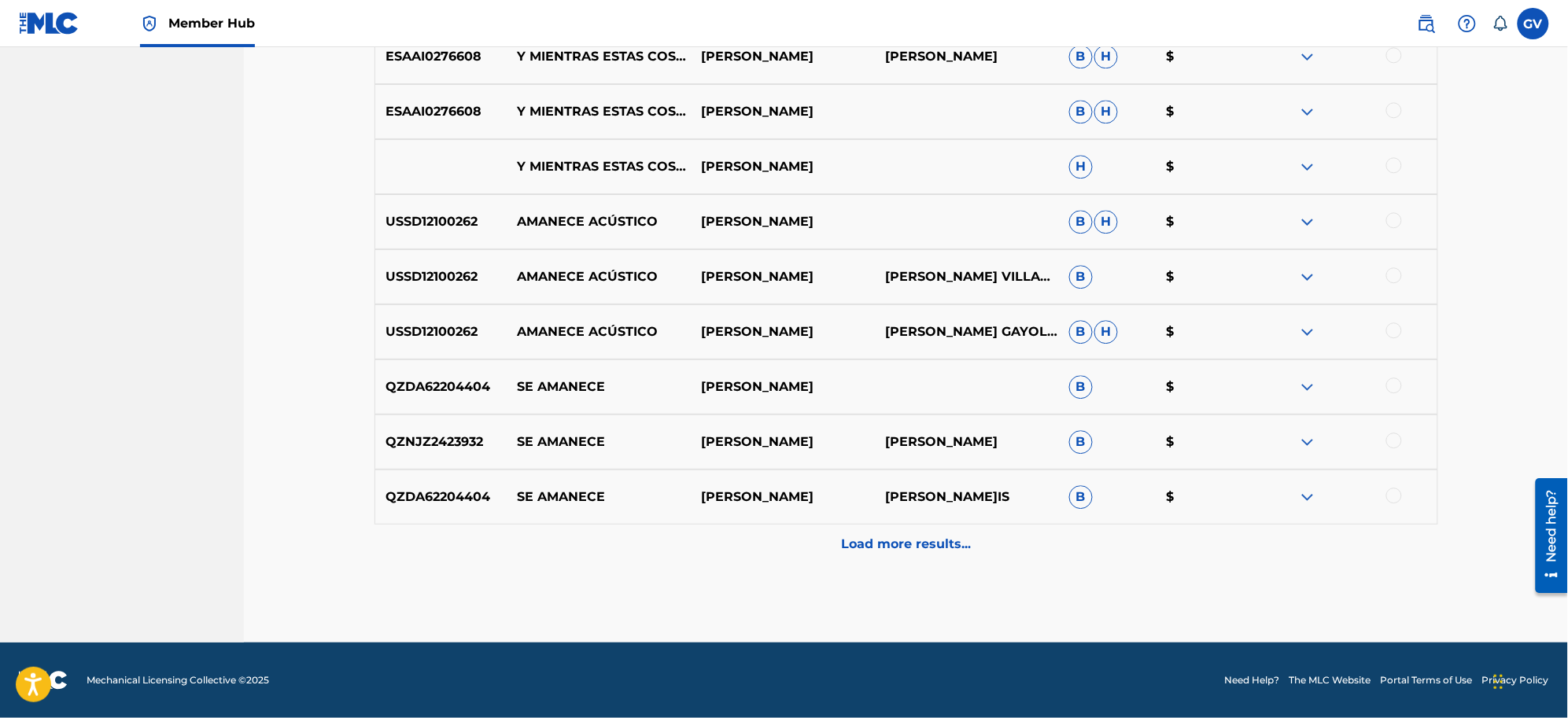
click at [878, 544] on p "Load more results..." at bounding box center [906, 544] width 130 height 19
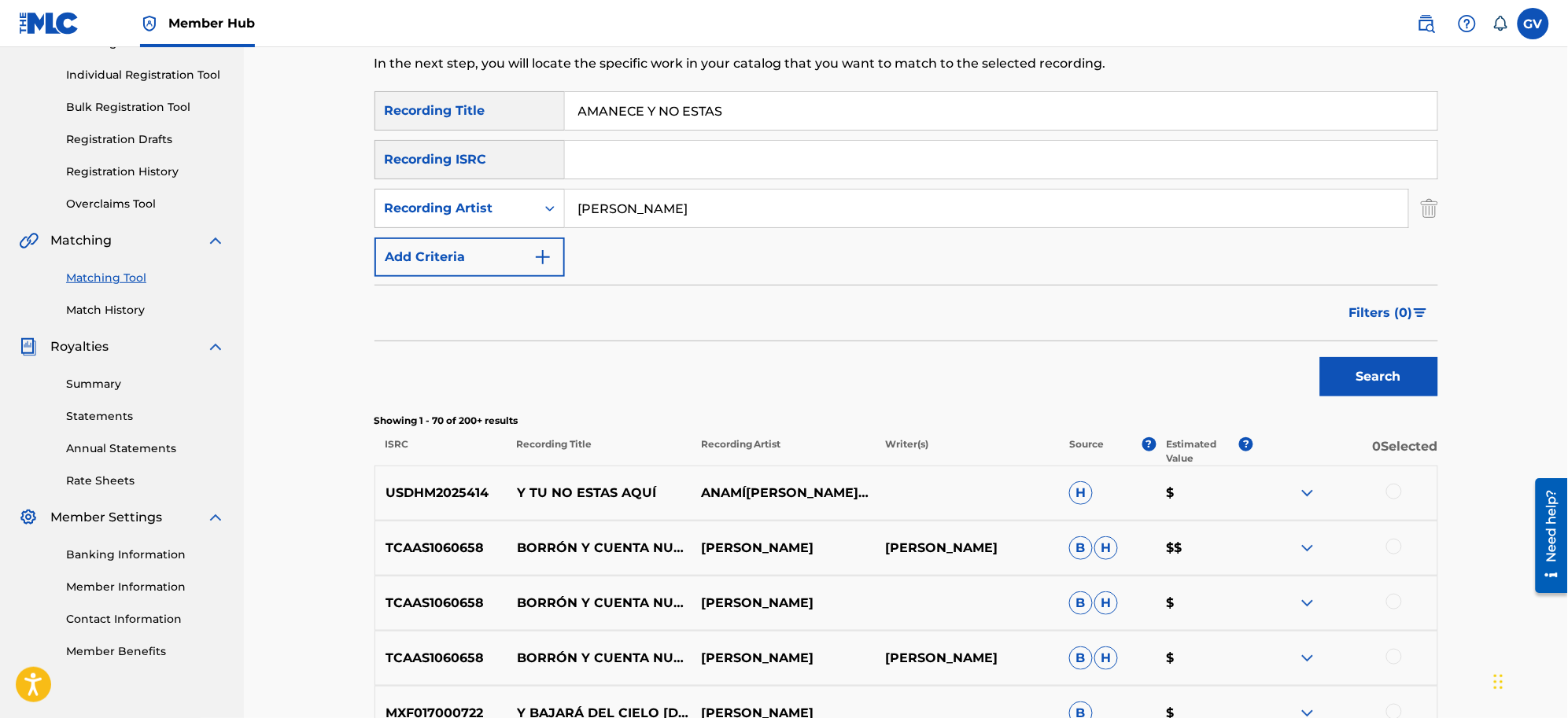
scroll to position [0, 0]
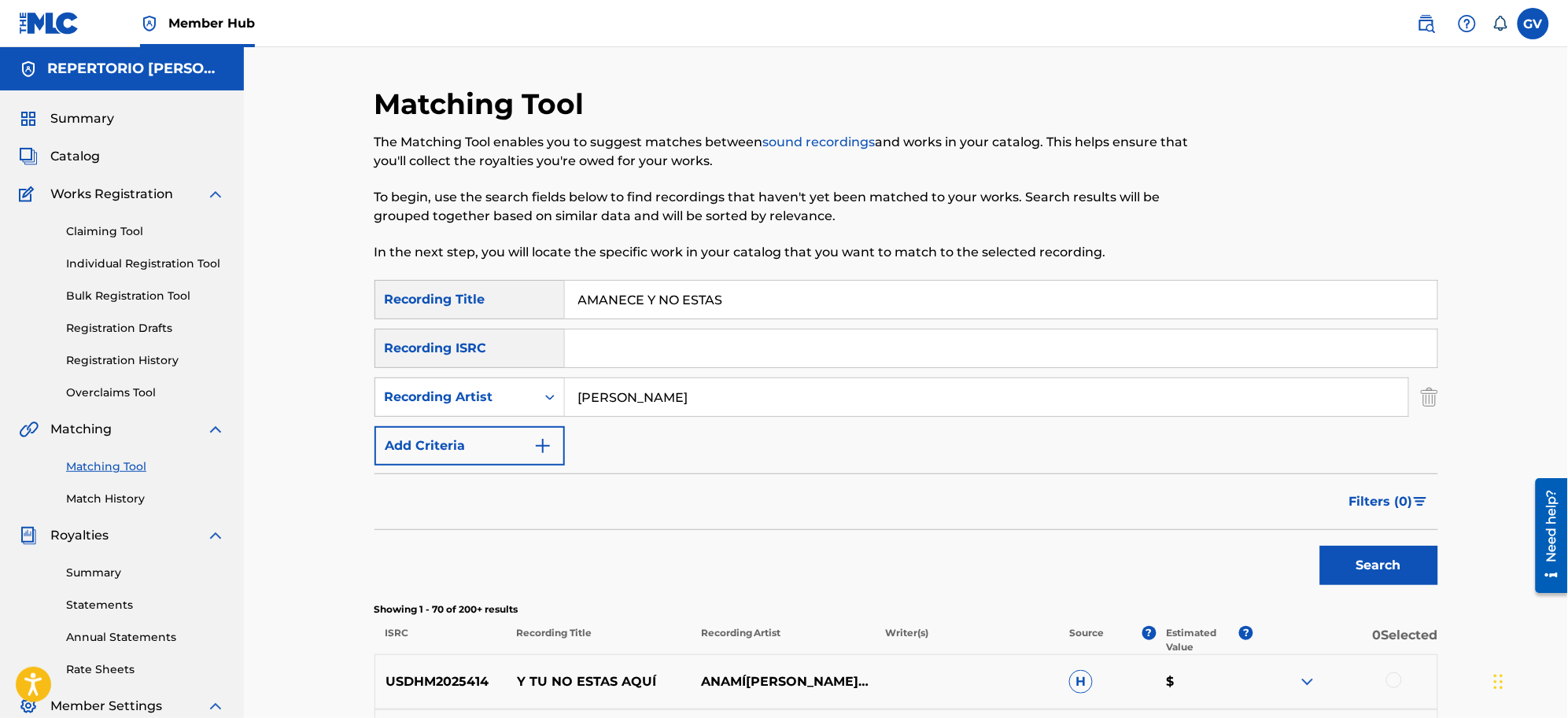
click at [627, 454] on div "SearchWithCriteria650753d7-bdf6-4791-bcec-1ff61ff3de81 Recording Title AMANECE …" at bounding box center [906, 373] width 1064 height 186
click at [89, 466] on link "Matching Tool" at bounding box center [145, 467] width 159 height 17
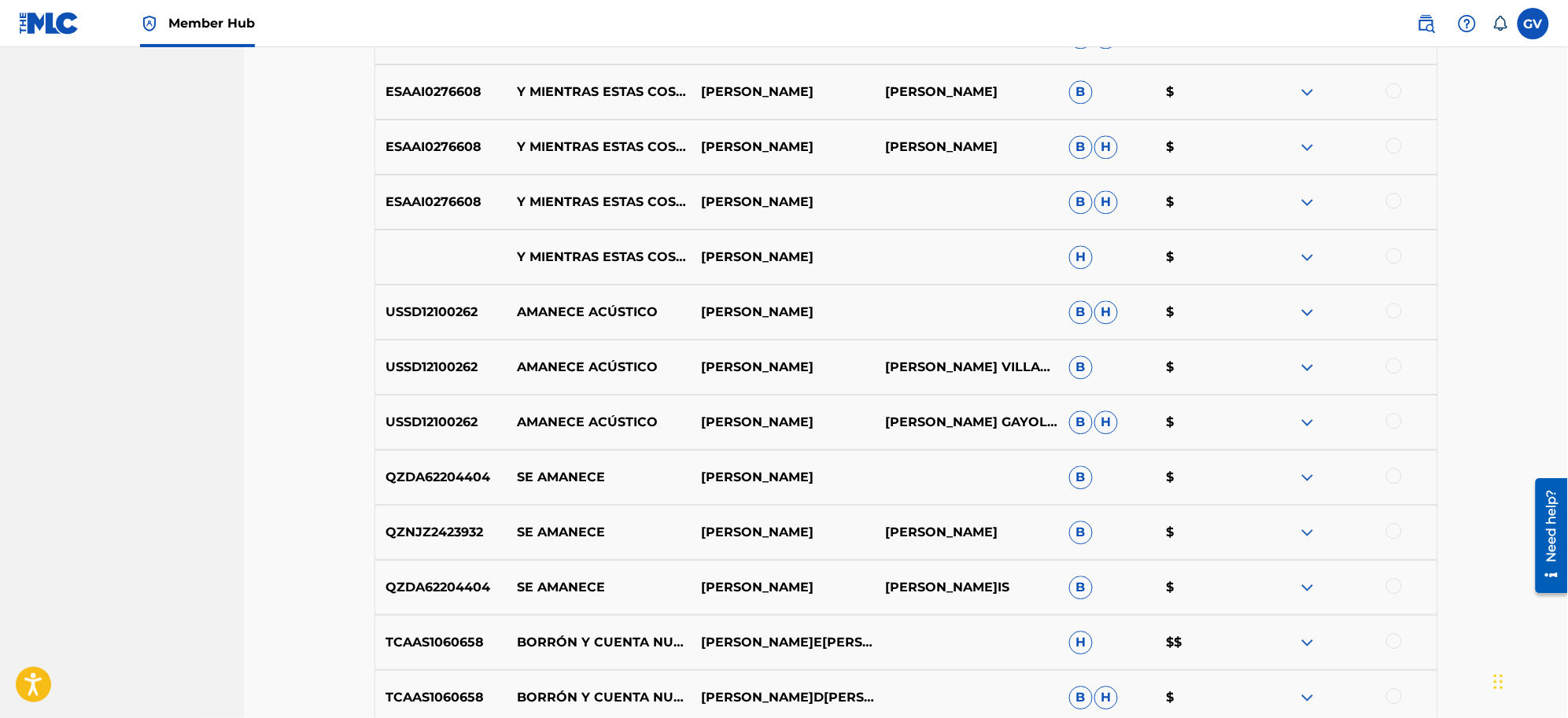
scroll to position [3984, 0]
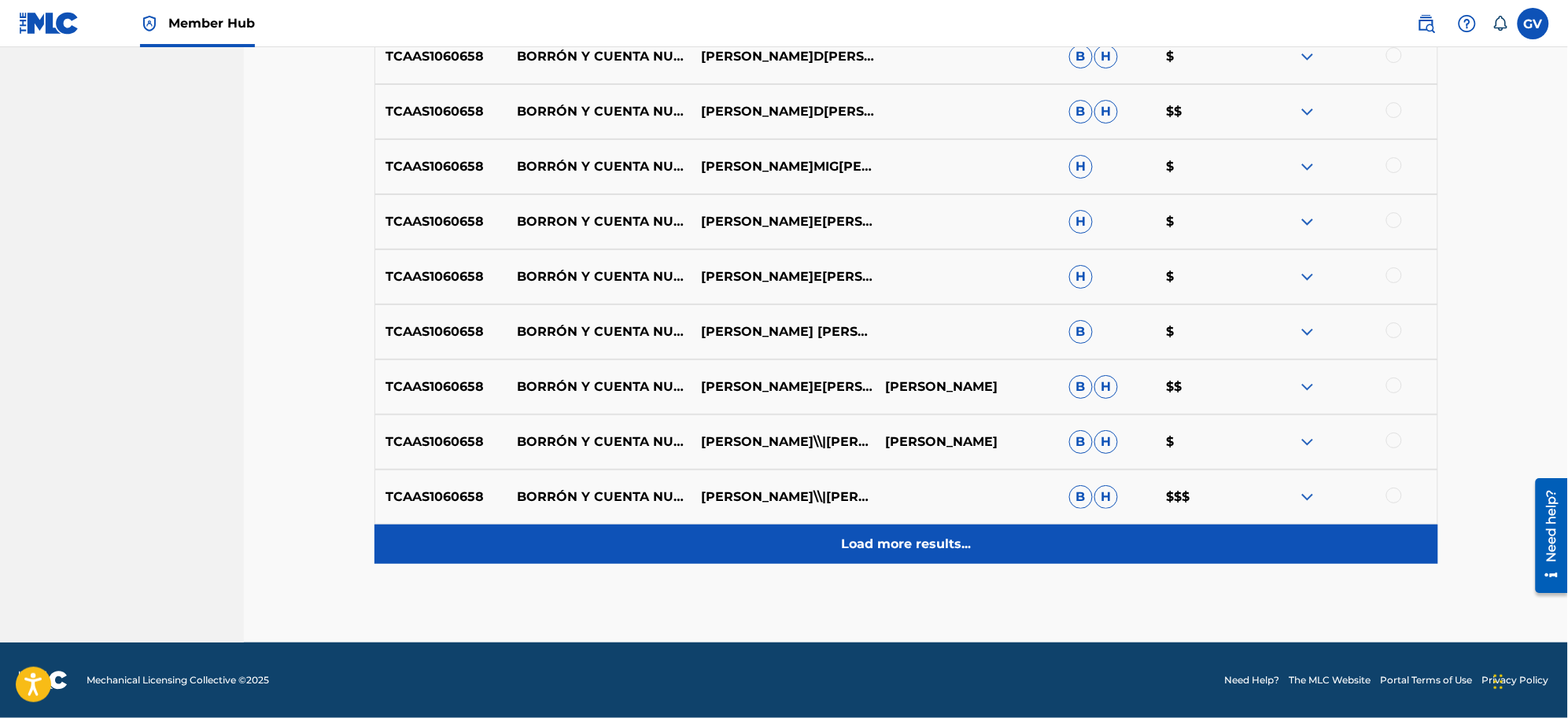
click at [890, 547] on p "Load more results..." at bounding box center [906, 544] width 130 height 19
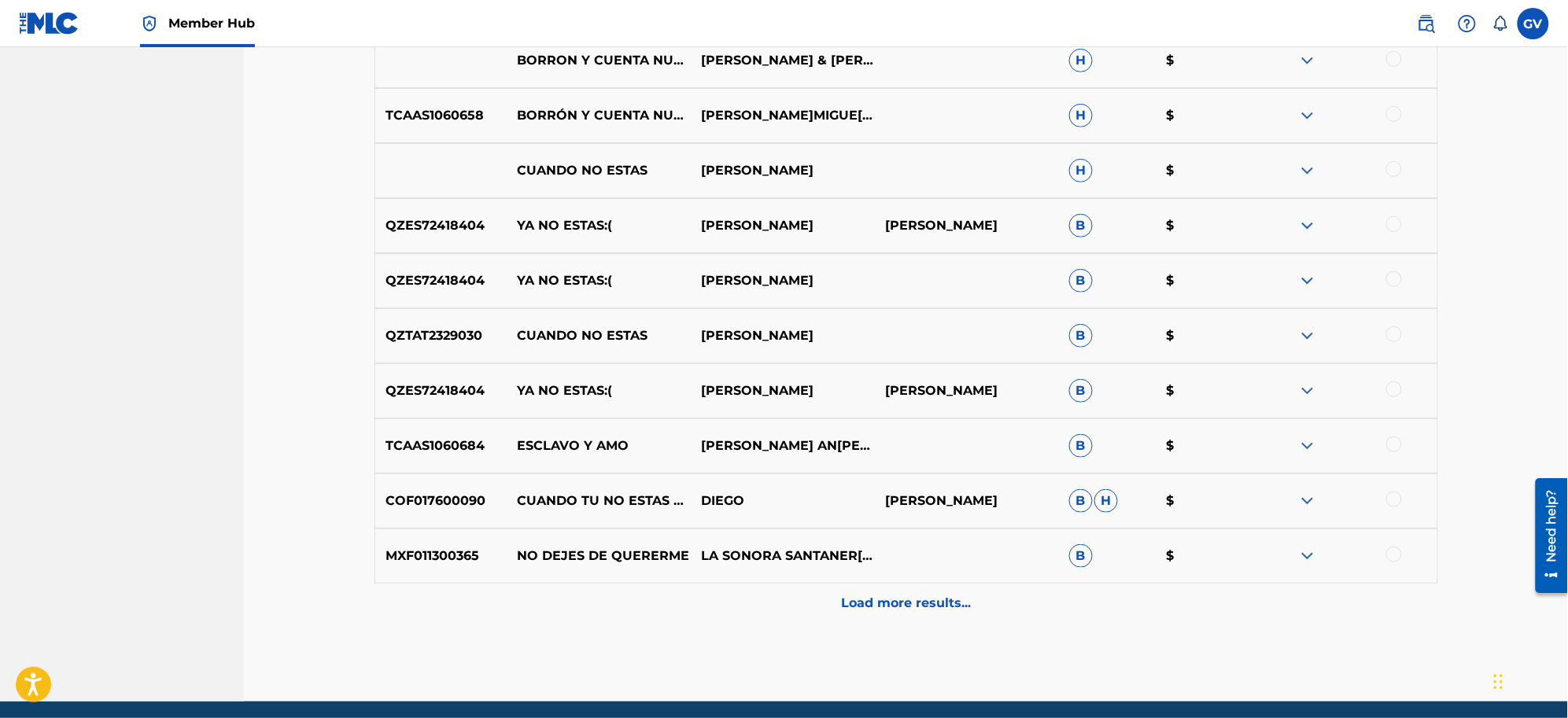
scroll to position [4536, 0]
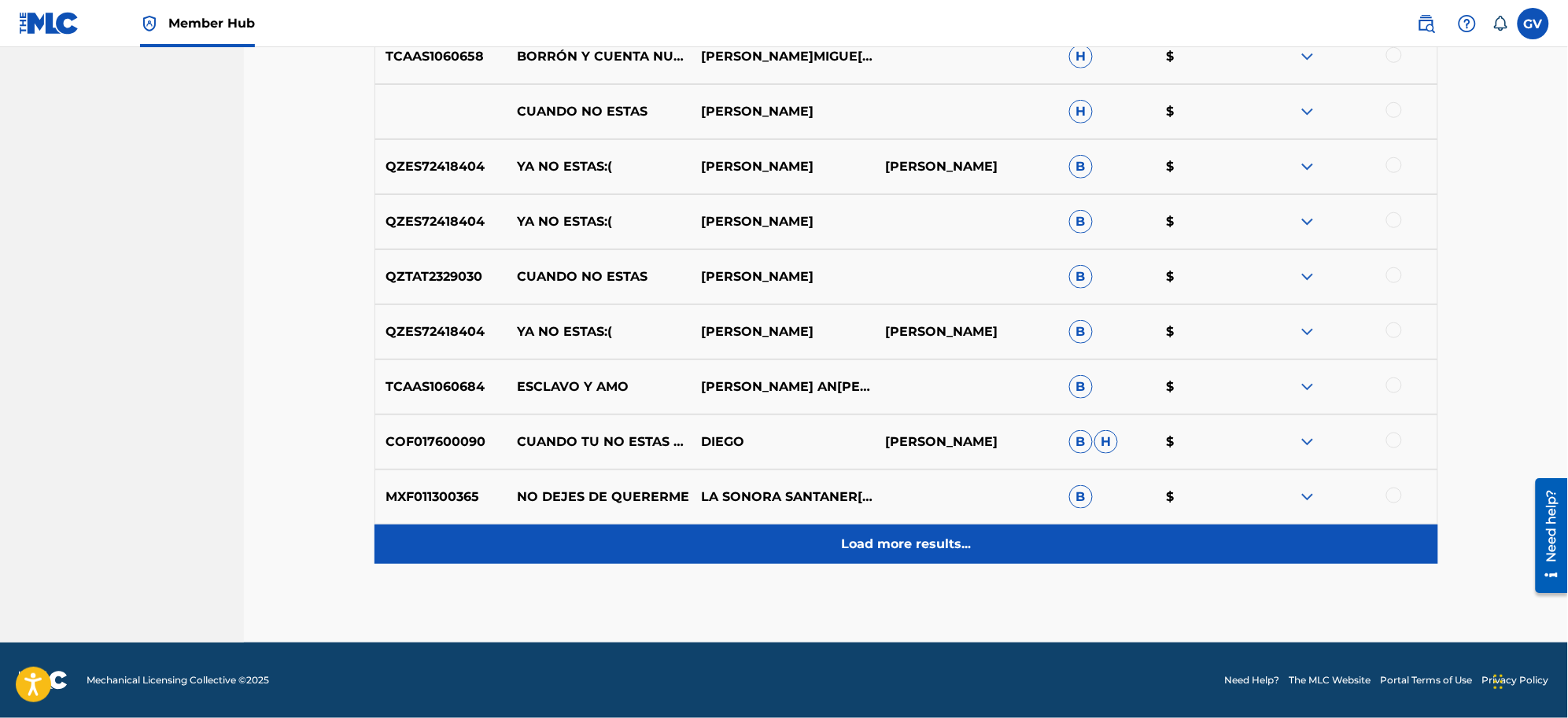
click at [889, 544] on p "Load more results..." at bounding box center [906, 544] width 130 height 19
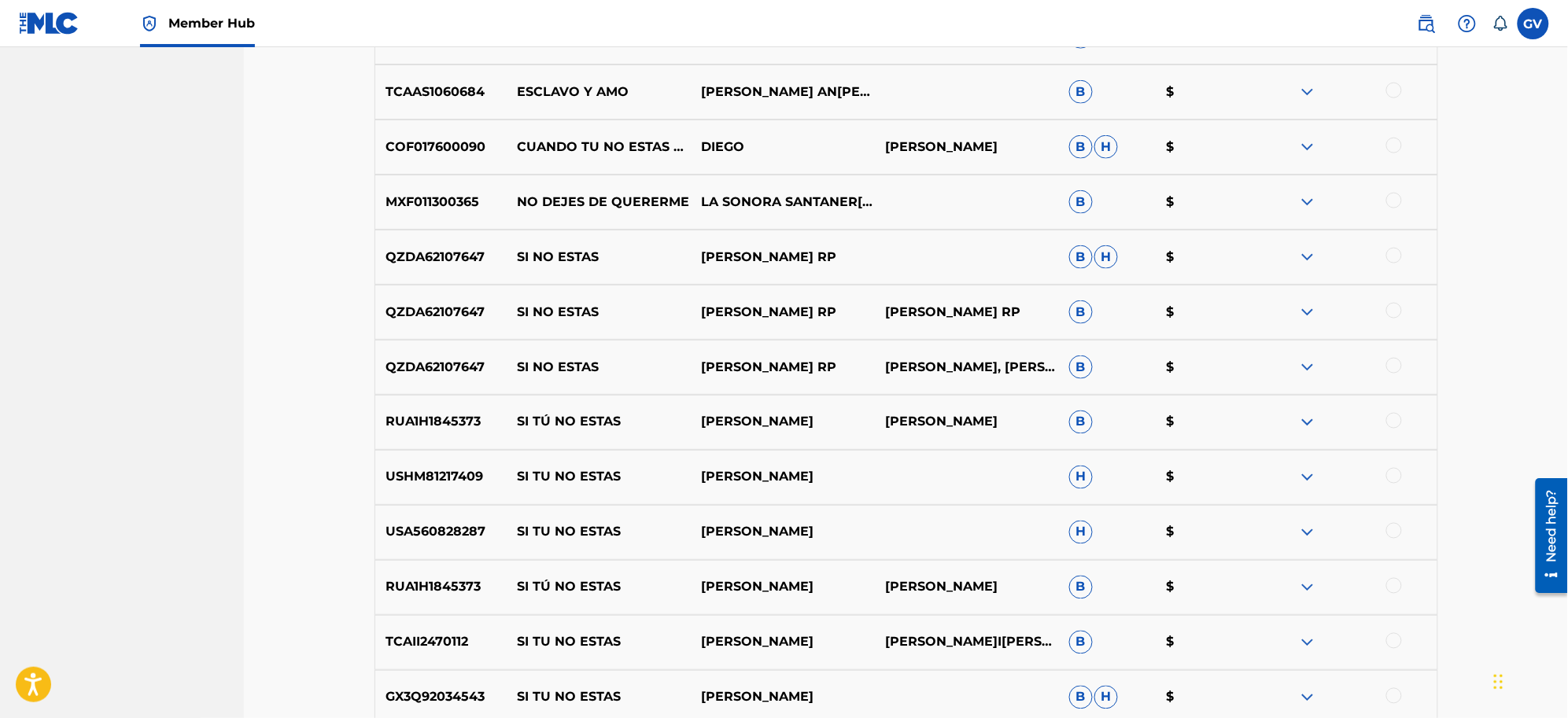
scroll to position [5086, 0]
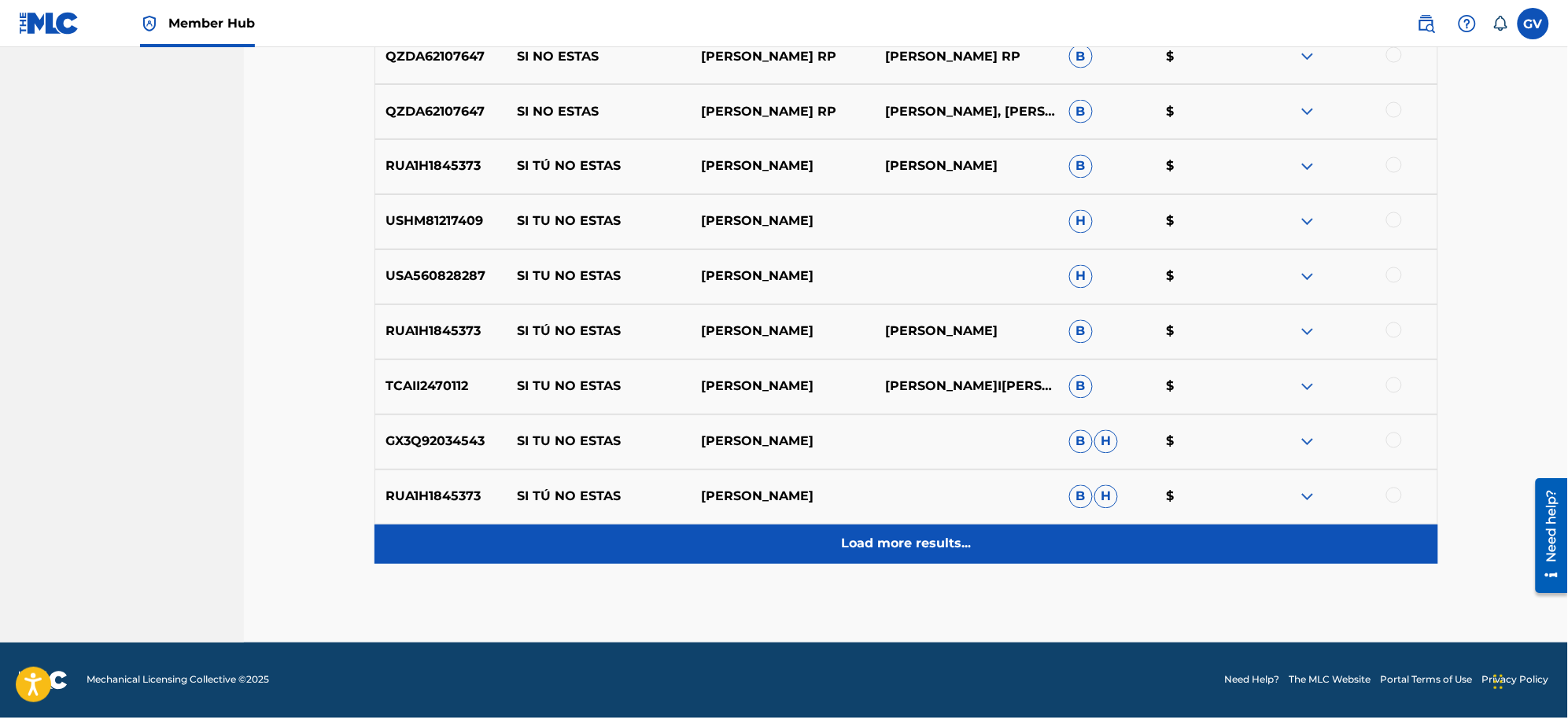
click at [887, 539] on p "Load more results..." at bounding box center [906, 544] width 130 height 19
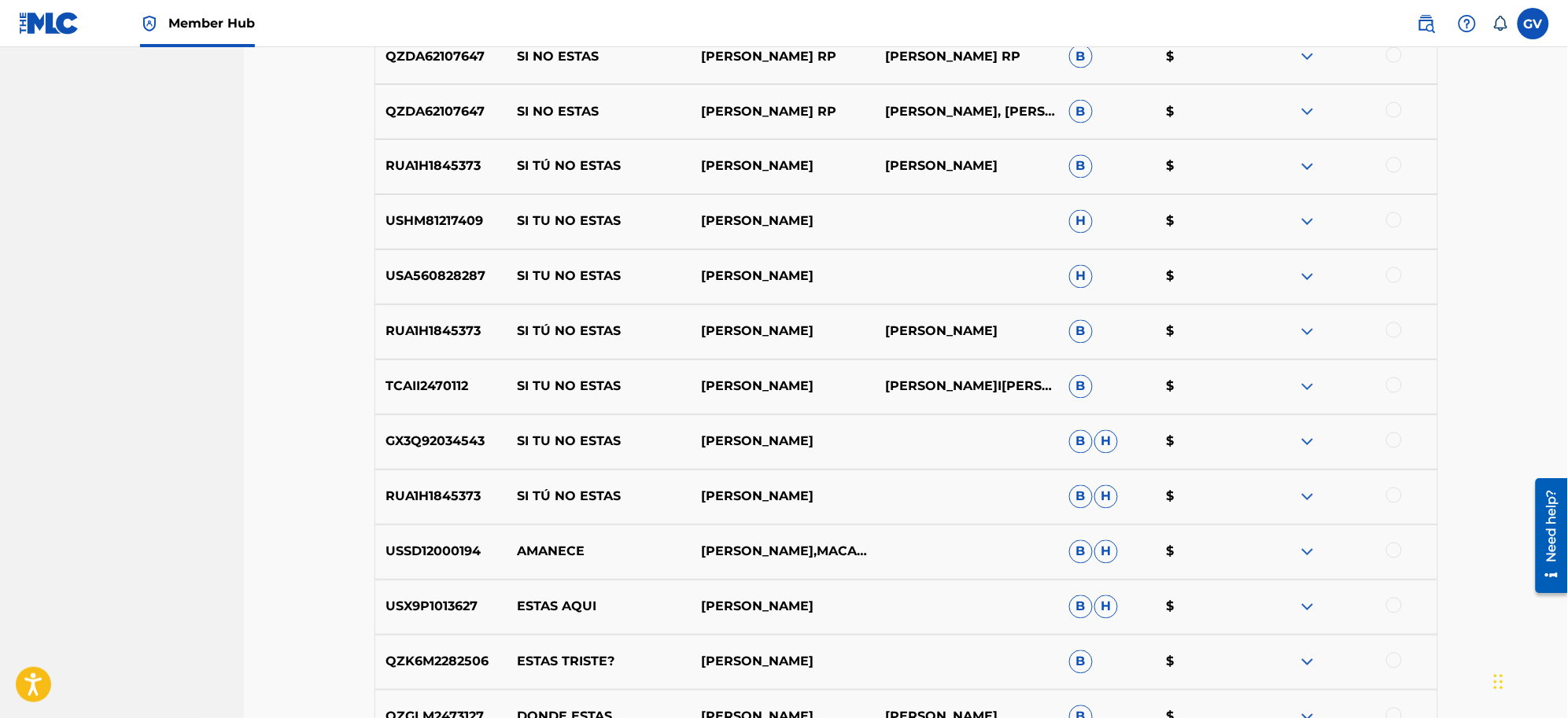
scroll to position [5637, 0]
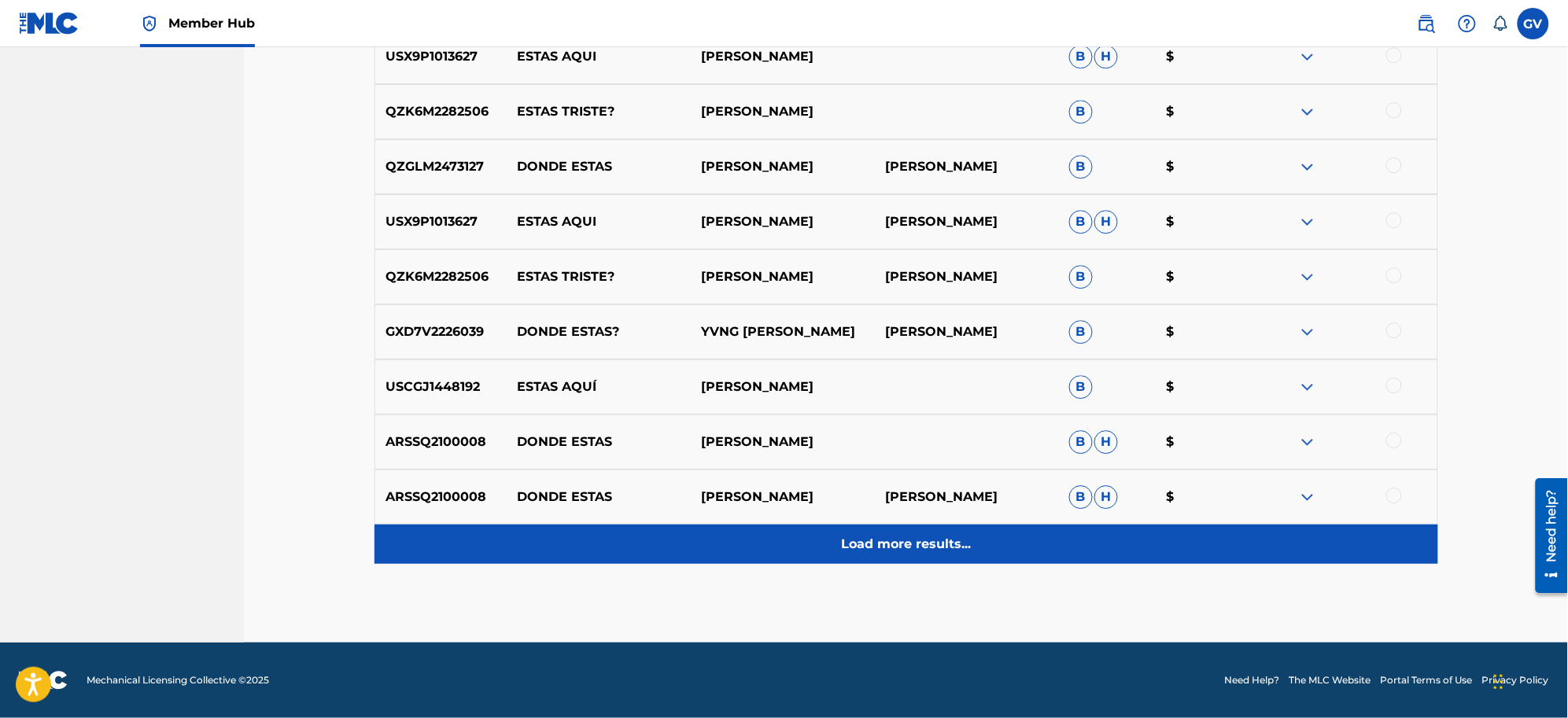
click at [889, 539] on p "Load more results..." at bounding box center [906, 544] width 130 height 19
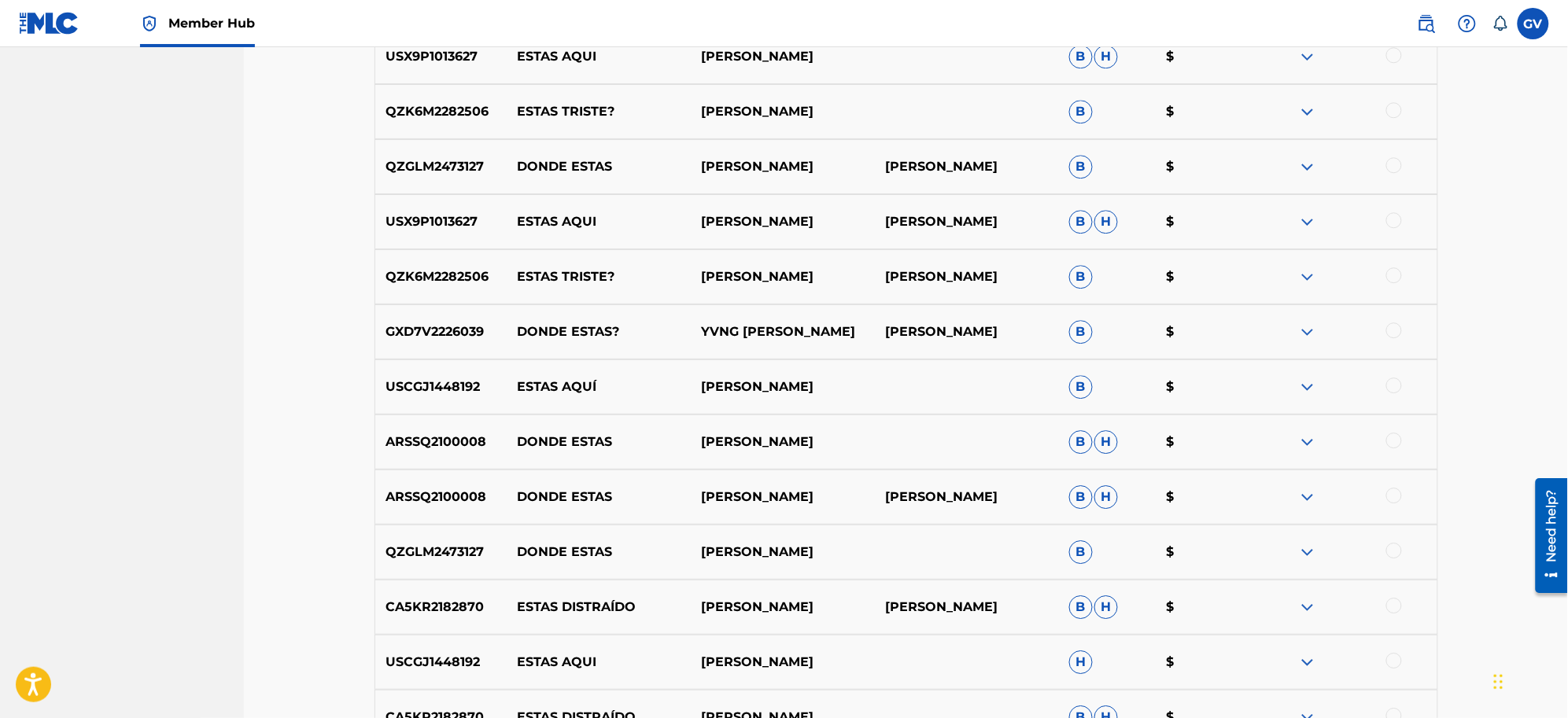
scroll to position [6187, 0]
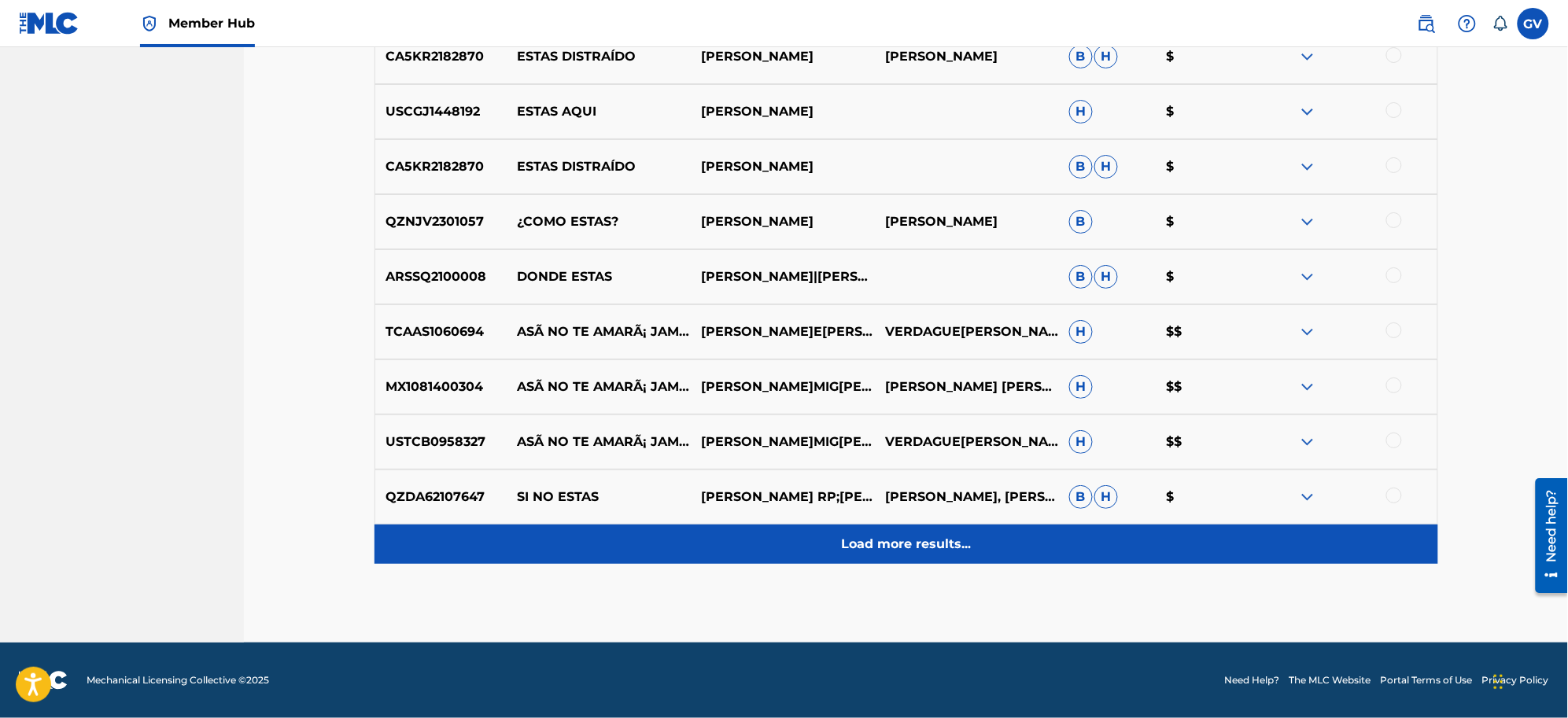
click at [882, 551] on p "Load more results..." at bounding box center [906, 544] width 130 height 19
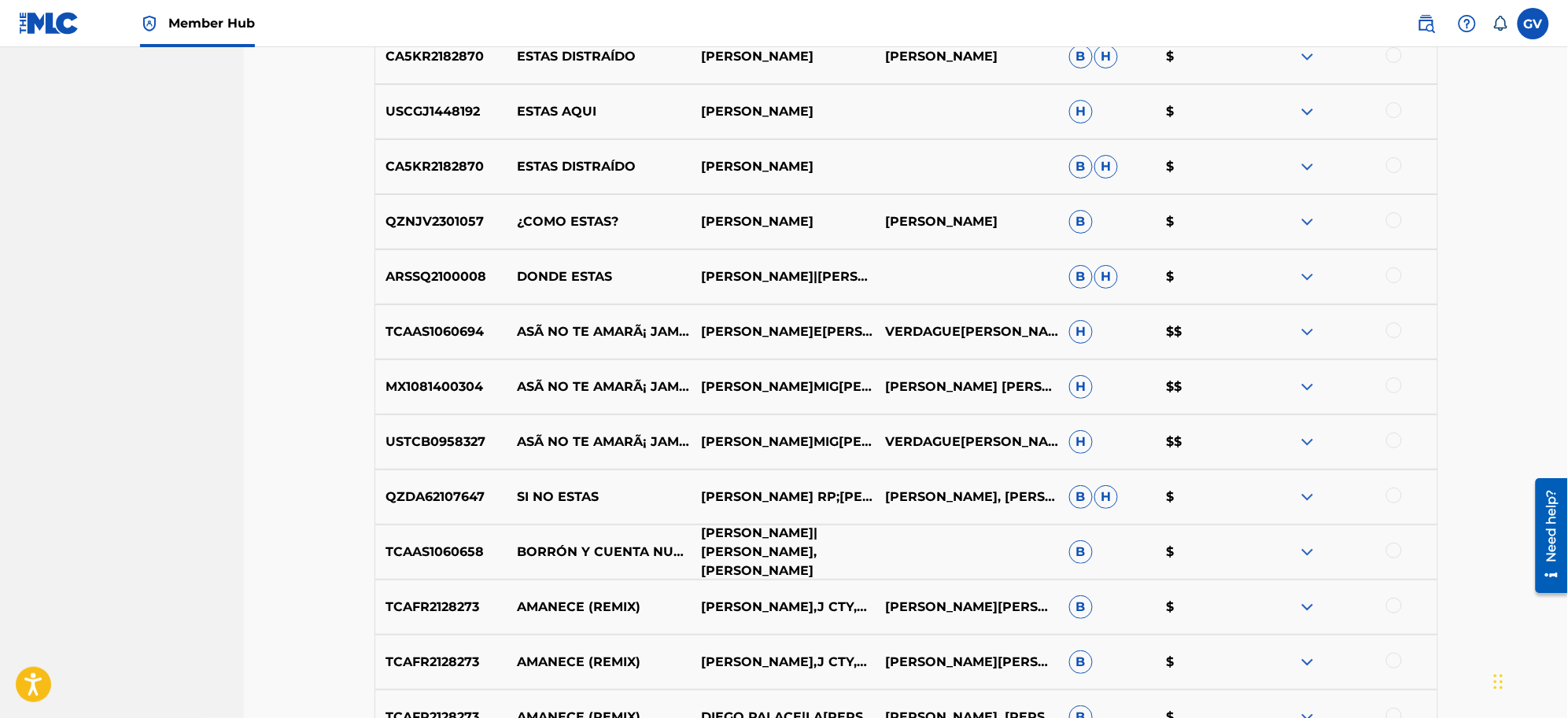
scroll to position [6738, 0]
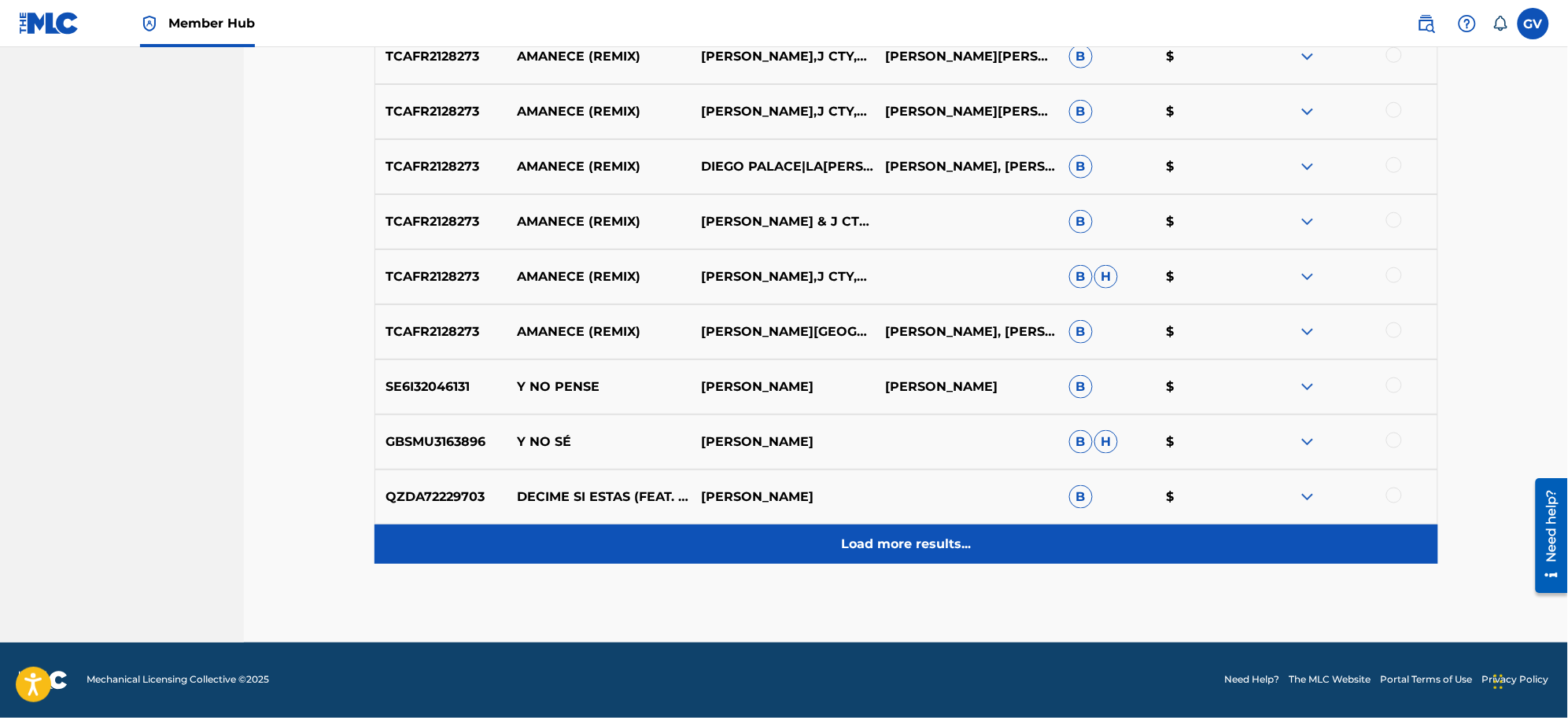
click at [855, 537] on p "Load more results..." at bounding box center [906, 544] width 130 height 19
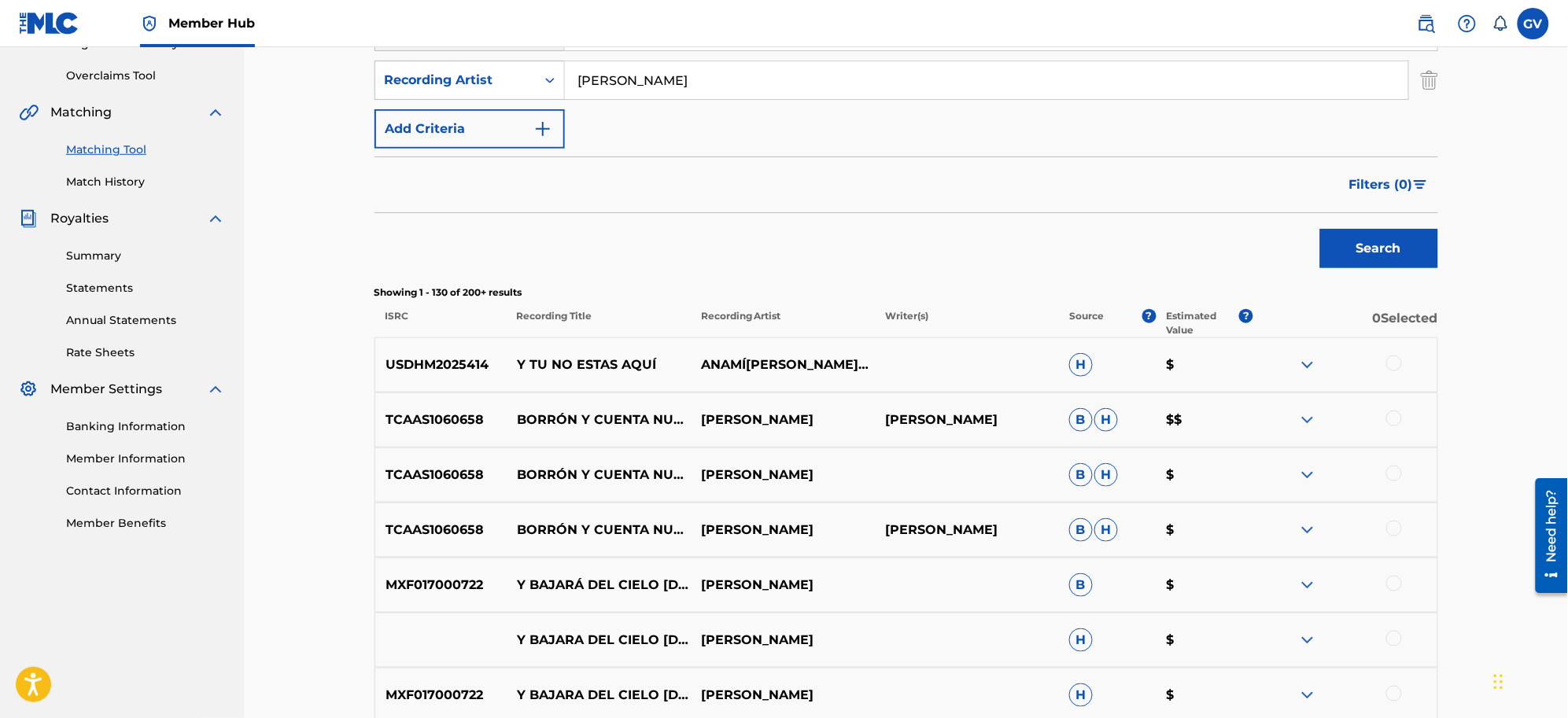
scroll to position [0, 0]
